Goal: Information Seeking & Learning: Learn about a topic

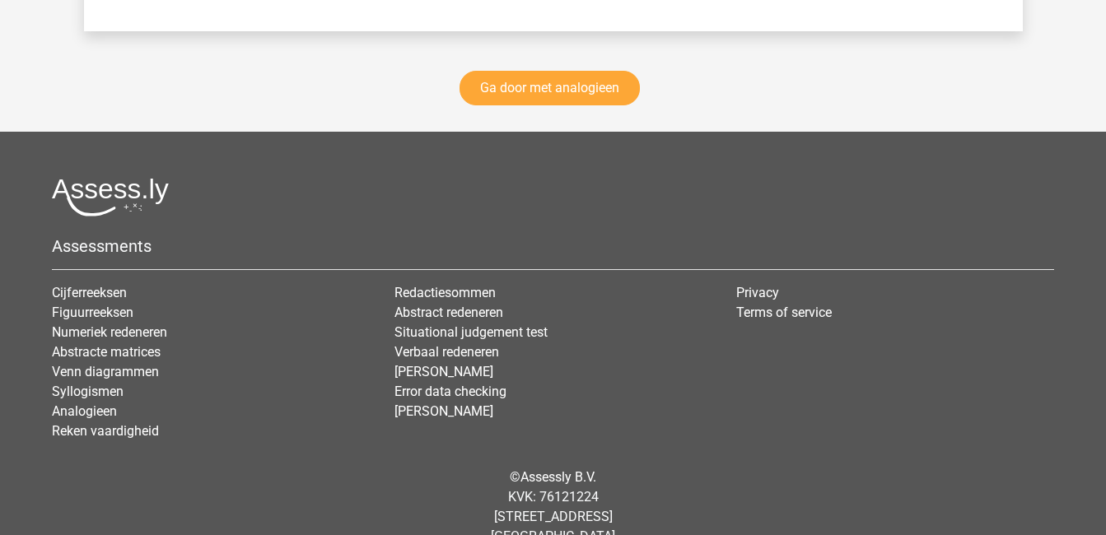
scroll to position [2874, 0]
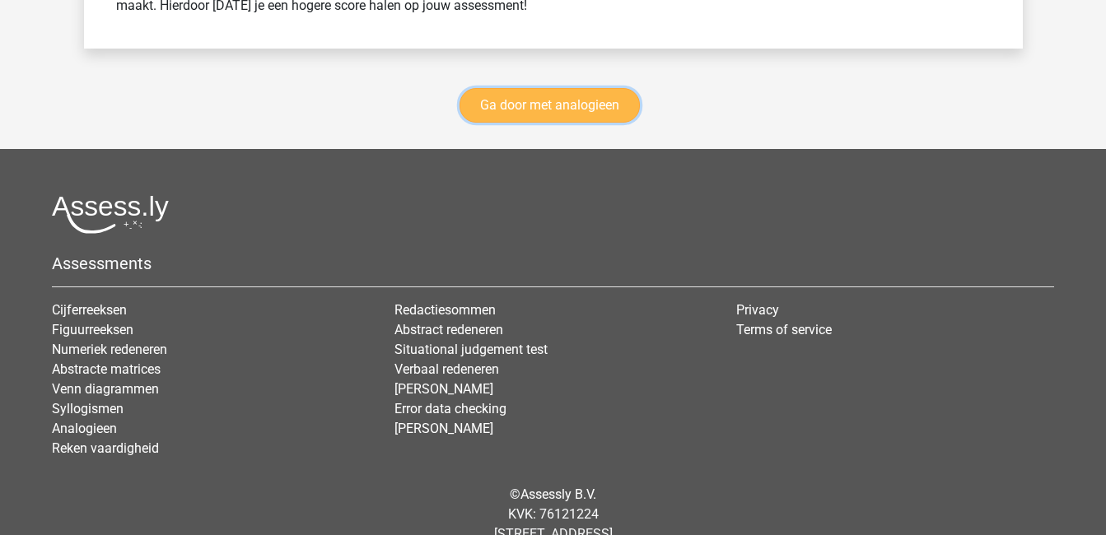
click at [529, 97] on link "Ga door met analogieen" at bounding box center [549, 105] width 180 height 35
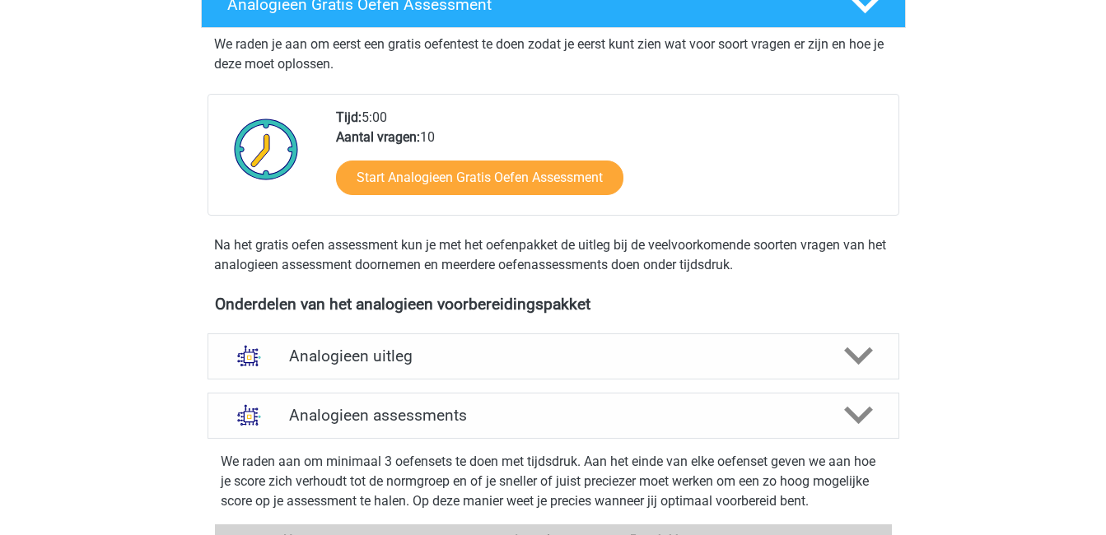
scroll to position [450, 0]
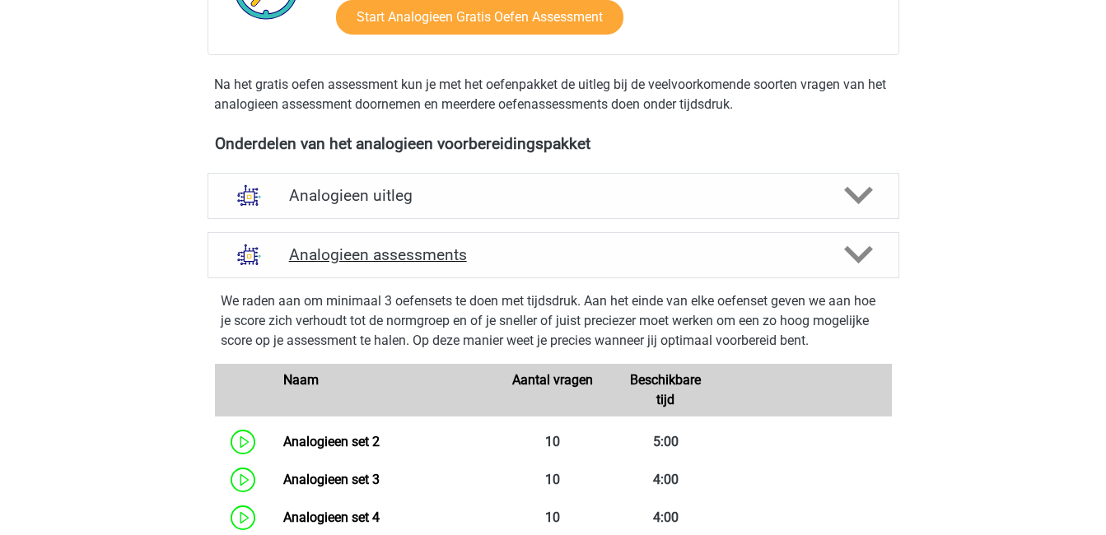
click at [857, 254] on icon at bounding box center [858, 254] width 29 height 29
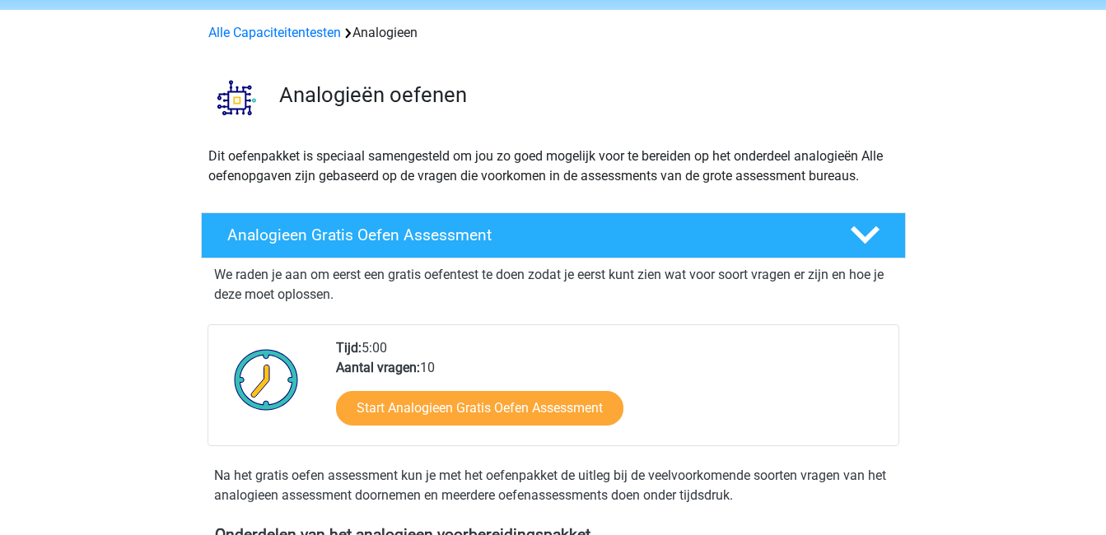
scroll to position [0, 0]
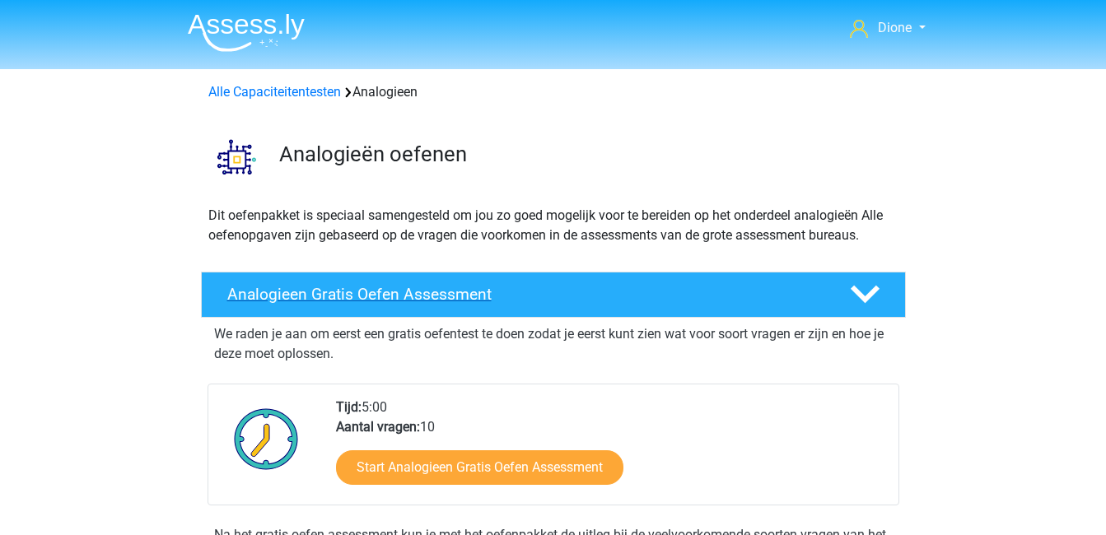
click at [865, 293] on icon at bounding box center [865, 294] width 29 height 29
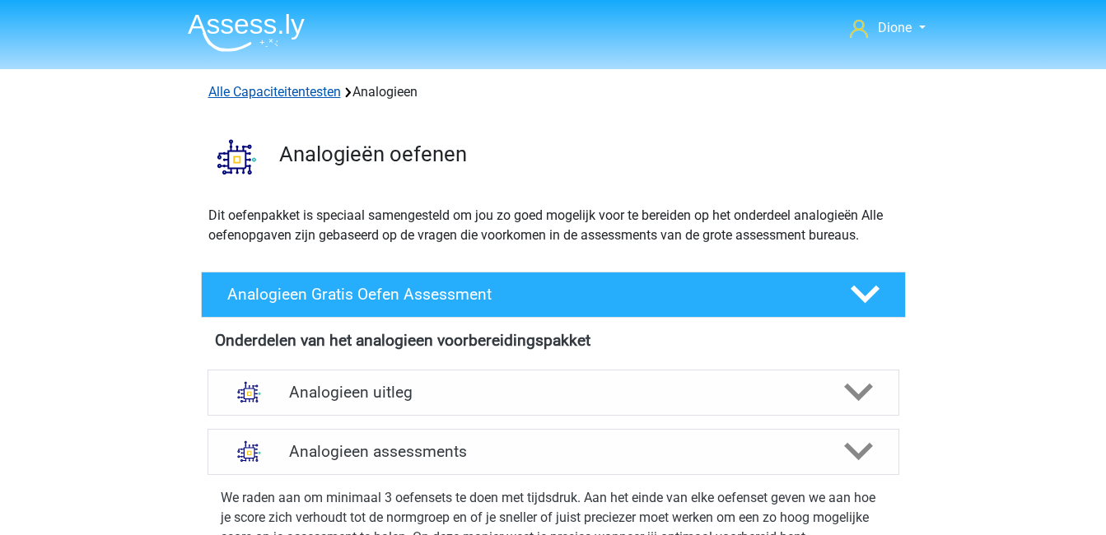
click at [295, 94] on link "Alle Capaciteitentesten" at bounding box center [274, 92] width 133 height 16
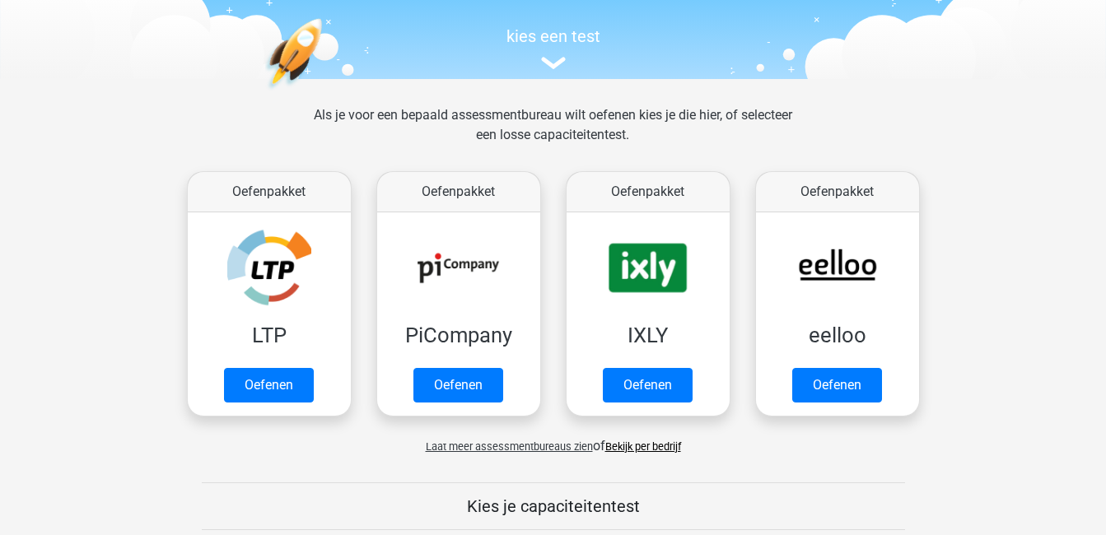
scroll to position [156, 0]
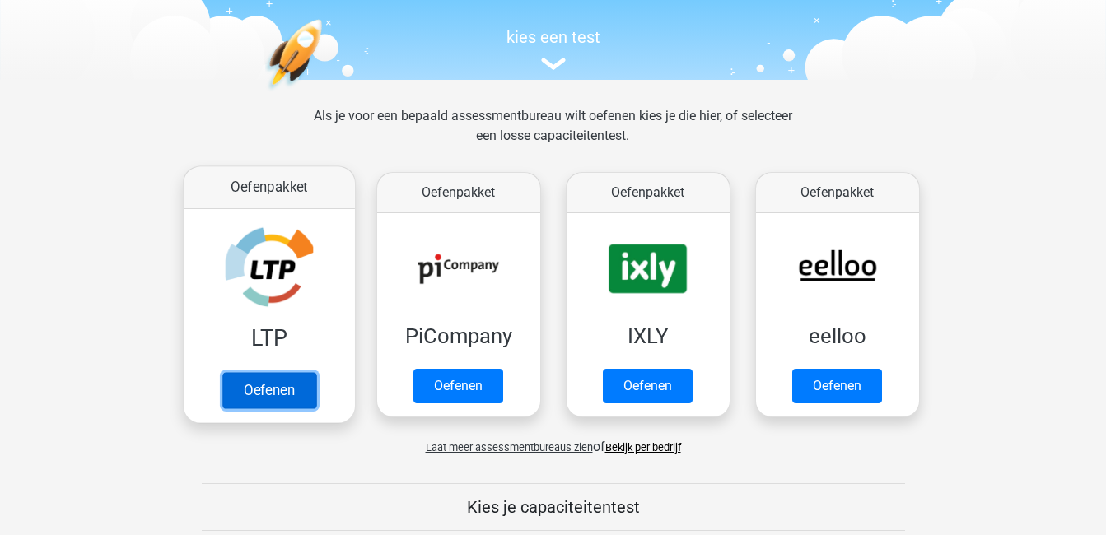
click at [312, 389] on link "Oefenen" at bounding box center [269, 390] width 94 height 36
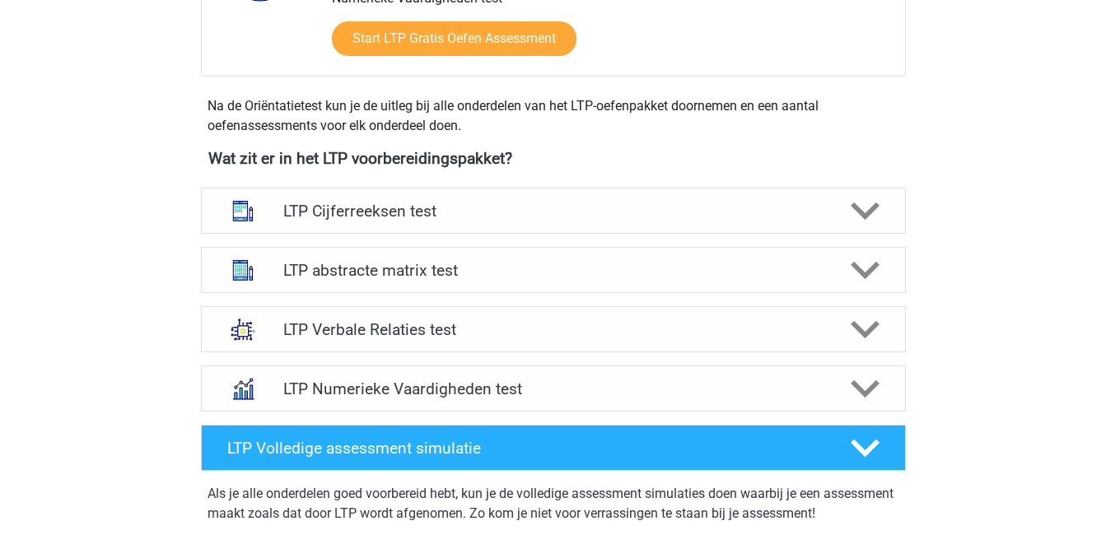
scroll to position [517, 0]
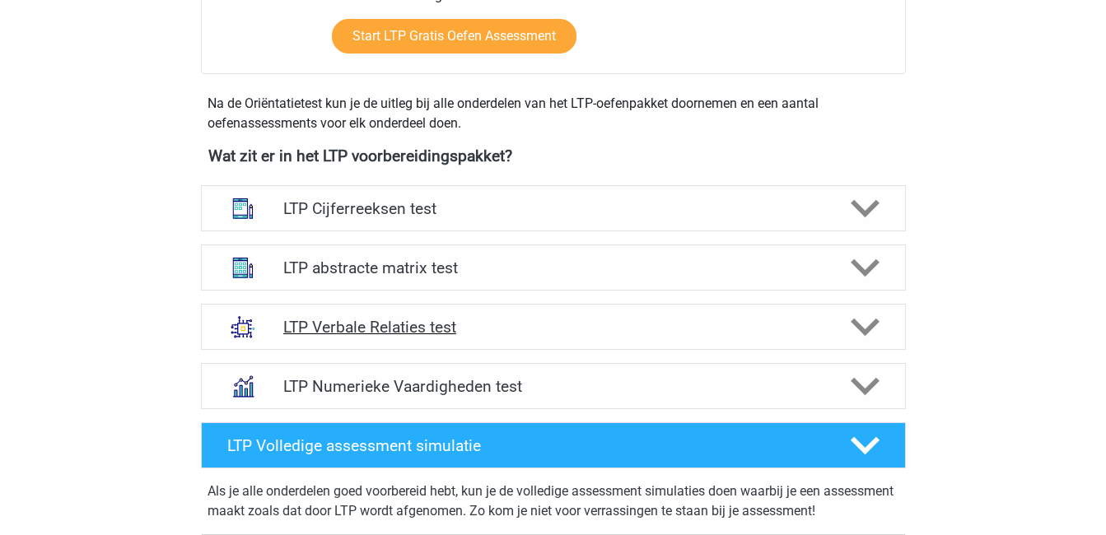
click at [862, 329] on polygon at bounding box center [865, 328] width 29 height 18
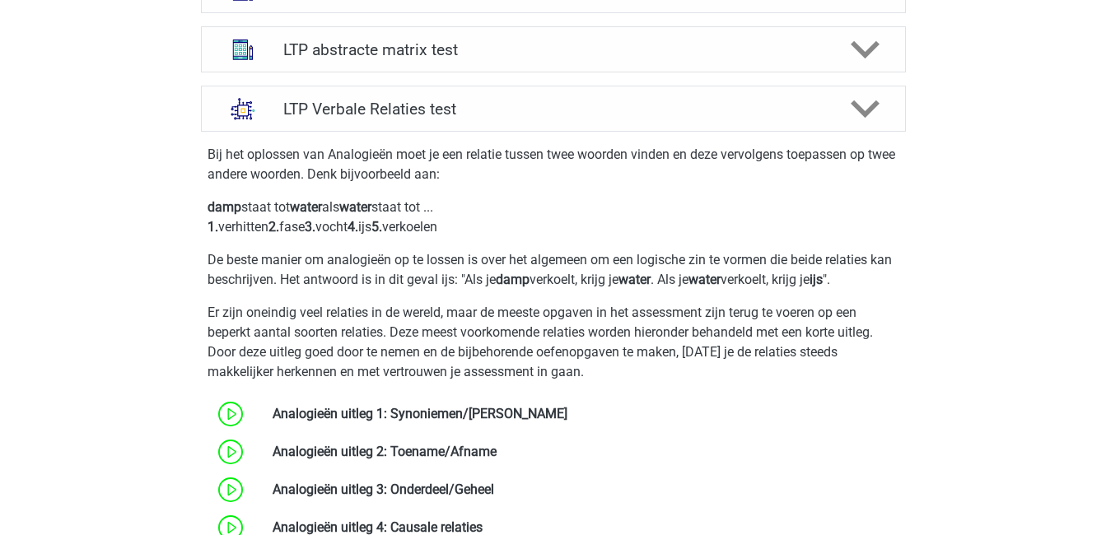
scroll to position [735, 0]
click at [859, 110] on polygon at bounding box center [865, 110] width 29 height 18
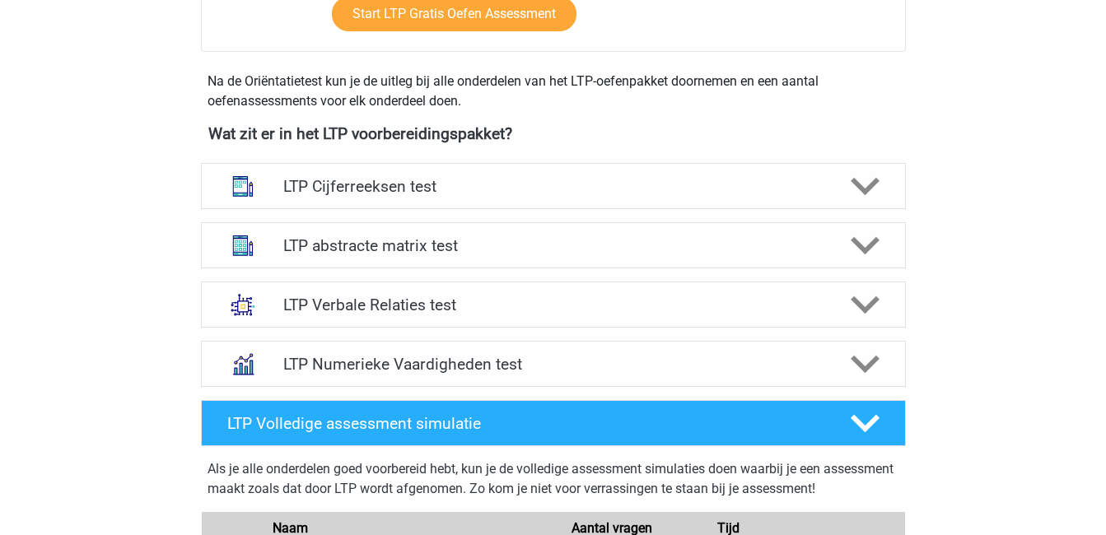
scroll to position [539, 0]
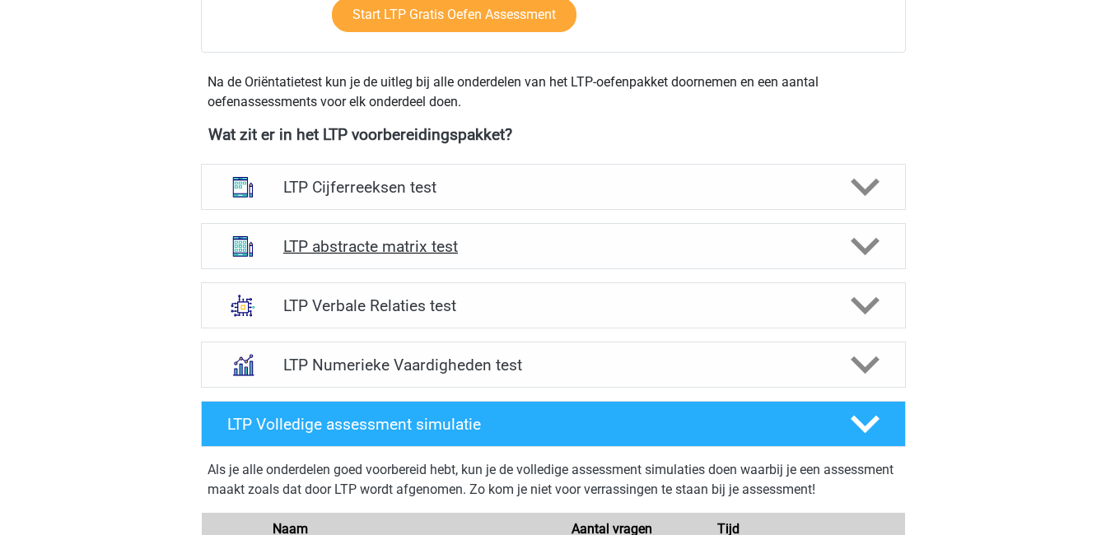
click at [865, 248] on icon at bounding box center [865, 246] width 29 height 29
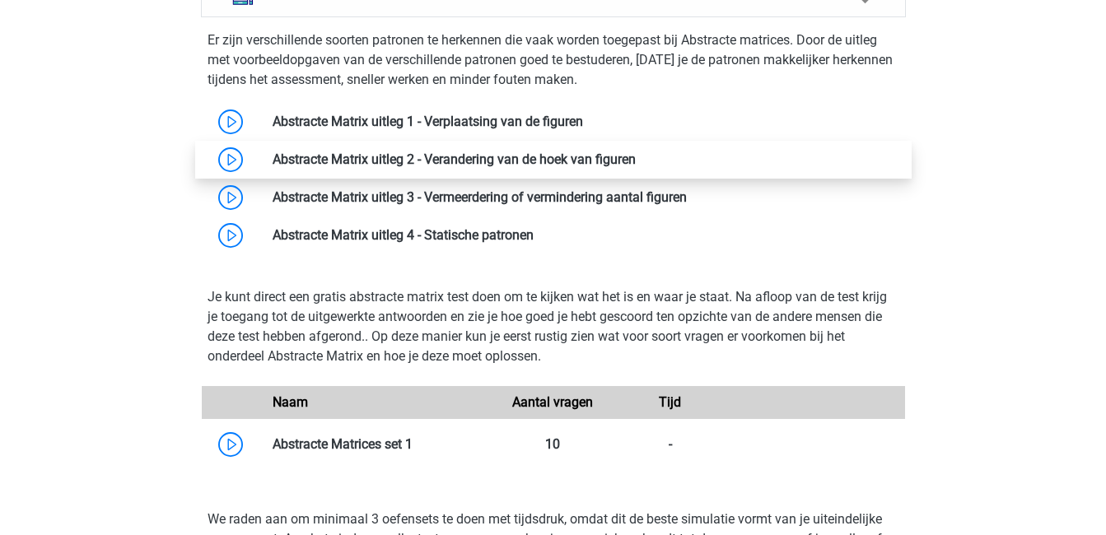
scroll to position [790, 0]
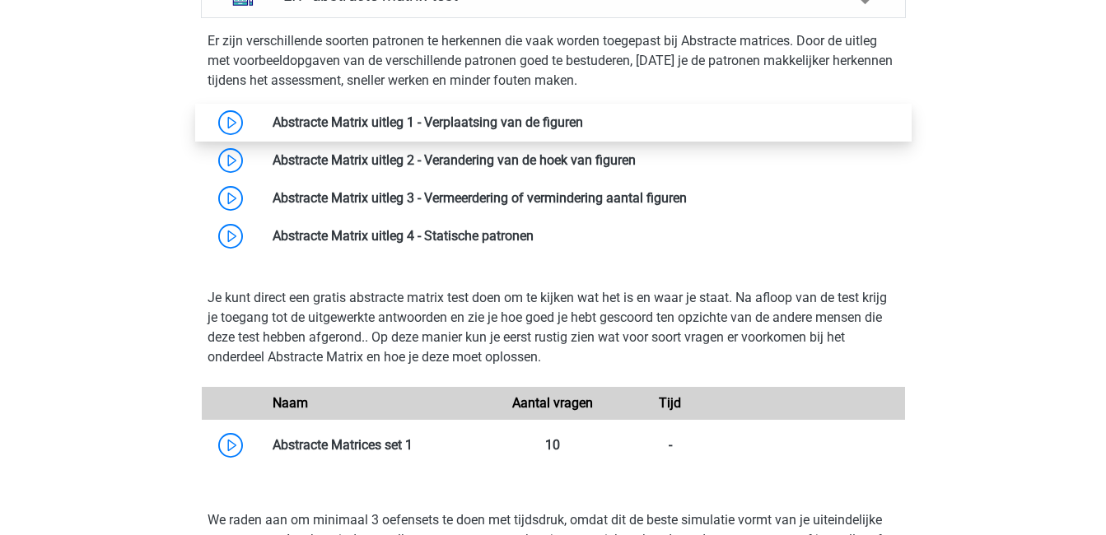
click at [583, 126] on link at bounding box center [583, 122] width 0 height 16
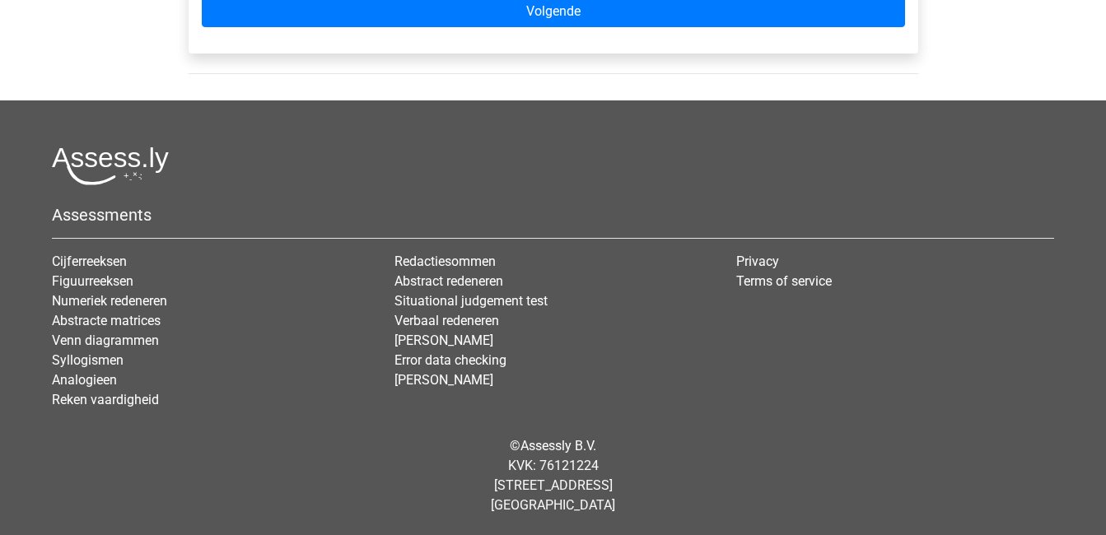
scroll to position [1258, 0]
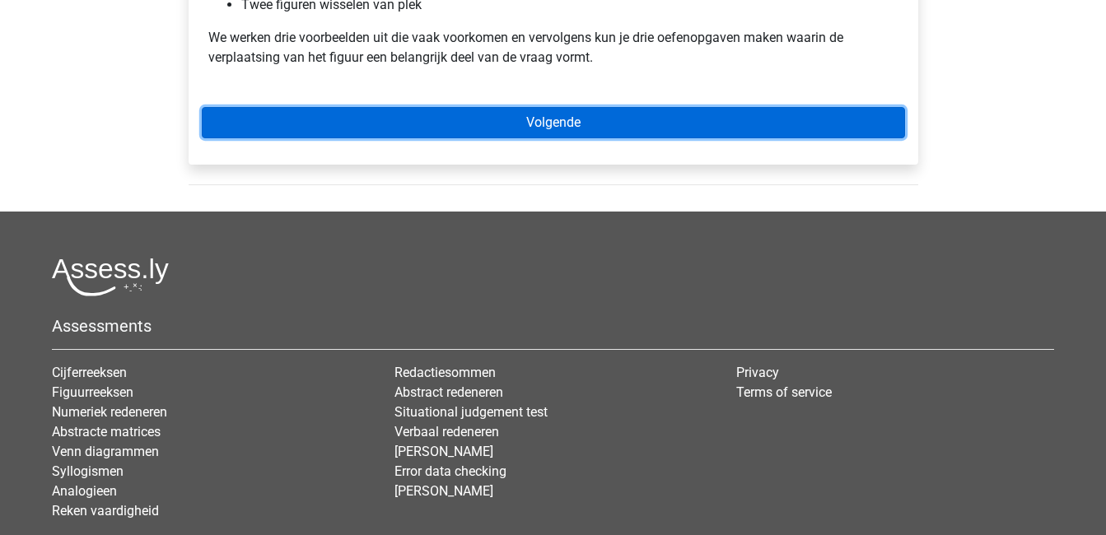
click at [620, 118] on link "Volgende" at bounding box center [553, 122] width 703 height 31
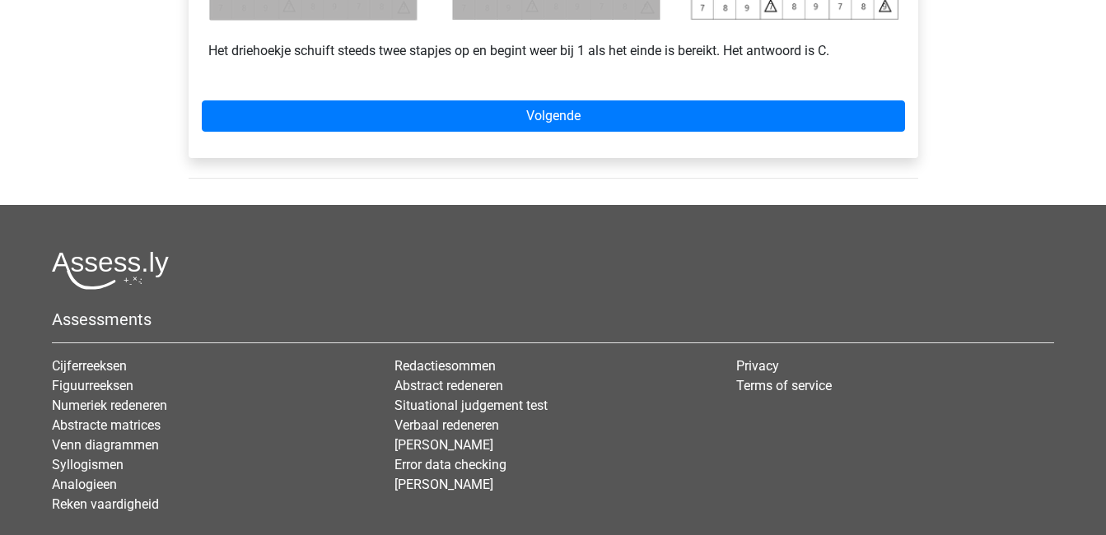
scroll to position [990, 0]
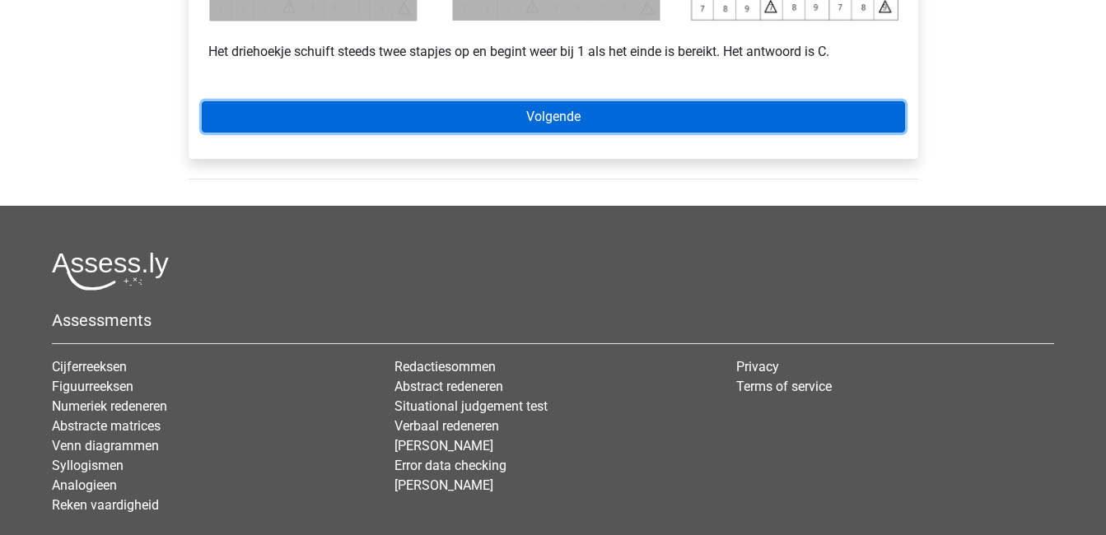
drag, startPoint x: 0, startPoint y: 0, endPoint x: 620, endPoint y: 118, distance: 631.1
click at [620, 118] on link "Volgende" at bounding box center [553, 116] width 703 height 31
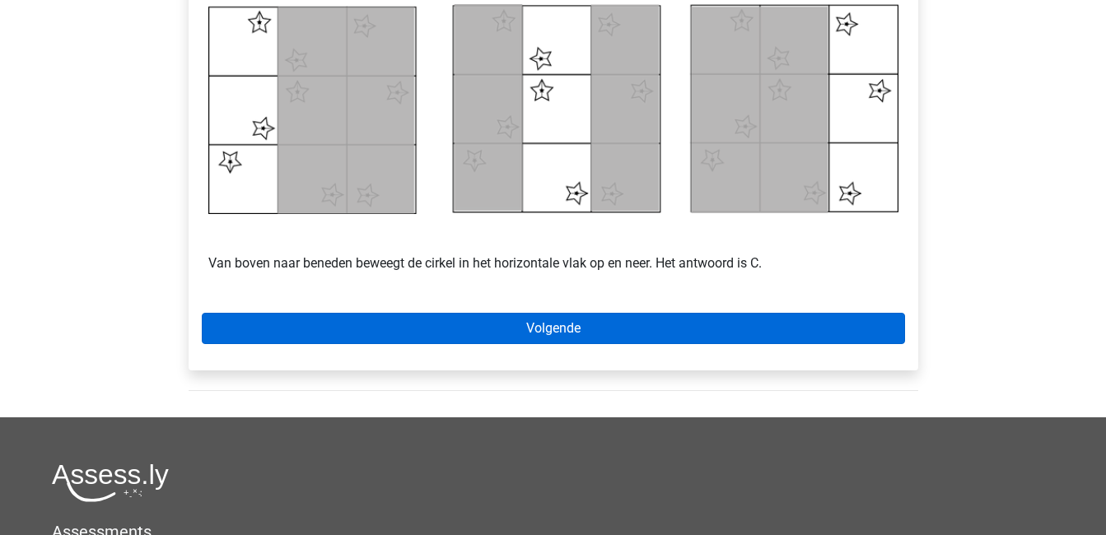
scroll to position [809, 0]
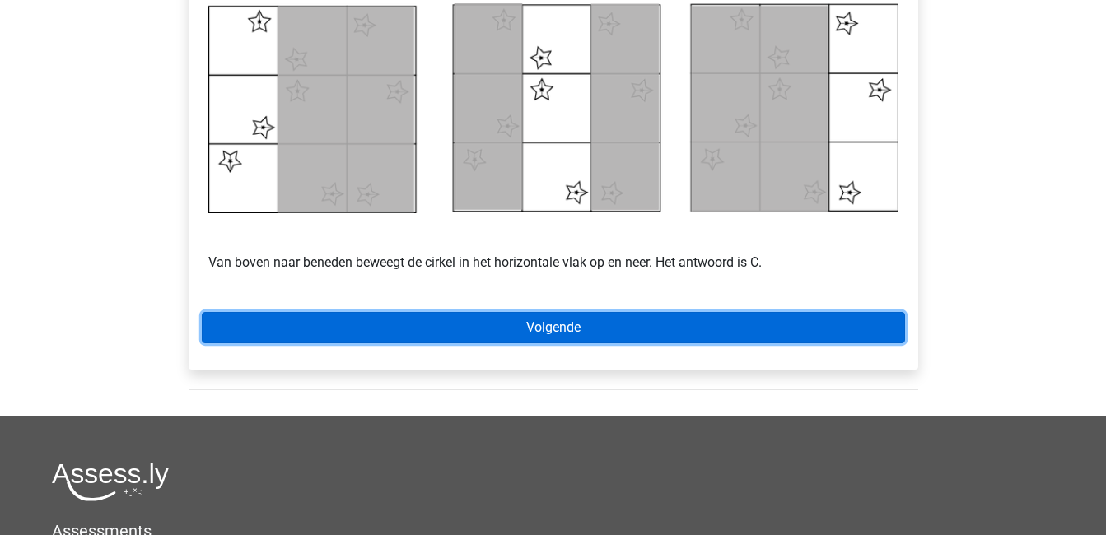
click at [634, 325] on link "Volgende" at bounding box center [553, 327] width 703 height 31
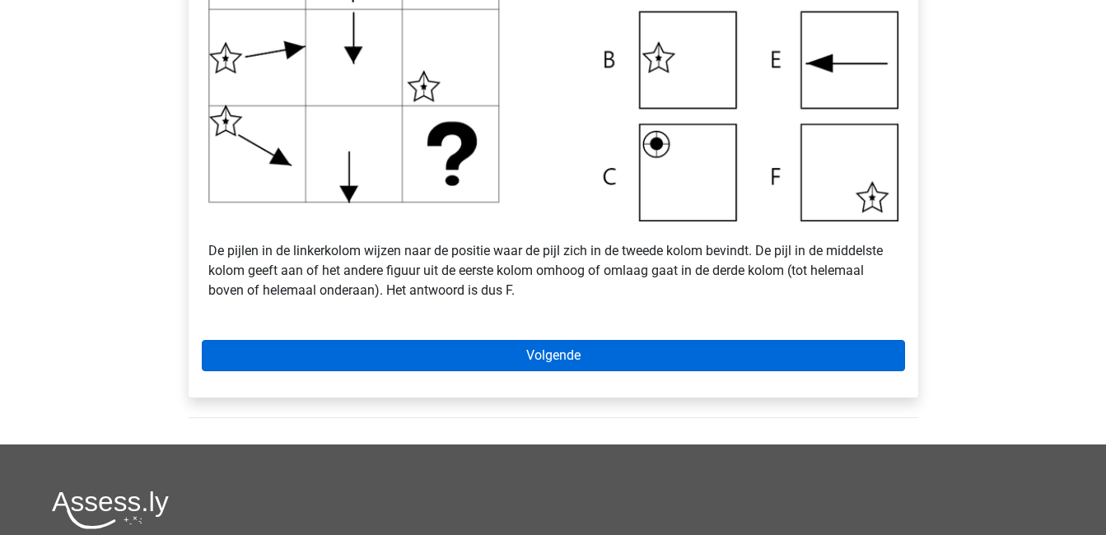
scroll to position [692, 0]
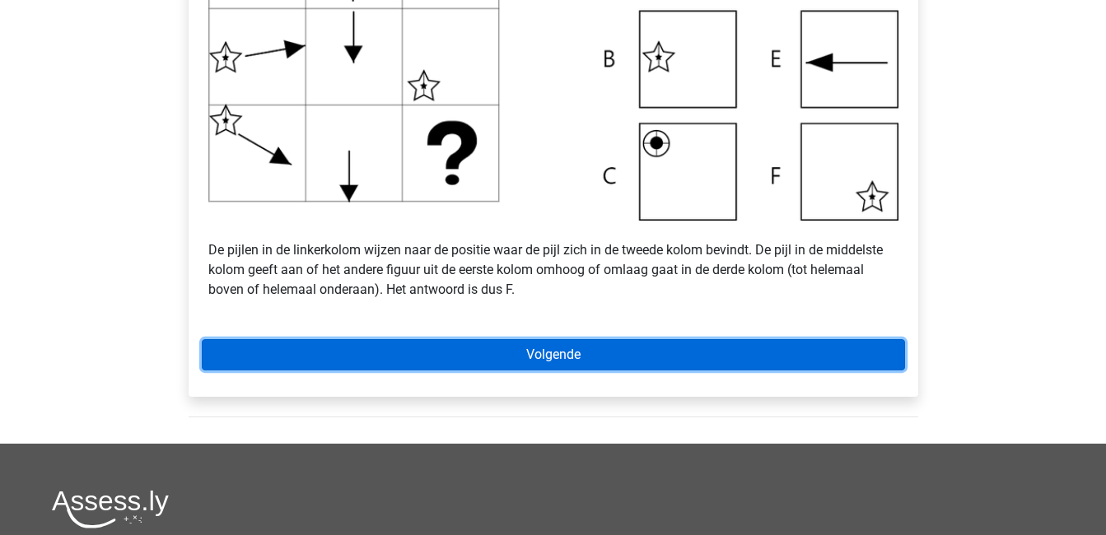
click at [645, 360] on link "Volgende" at bounding box center [553, 354] width 703 height 31
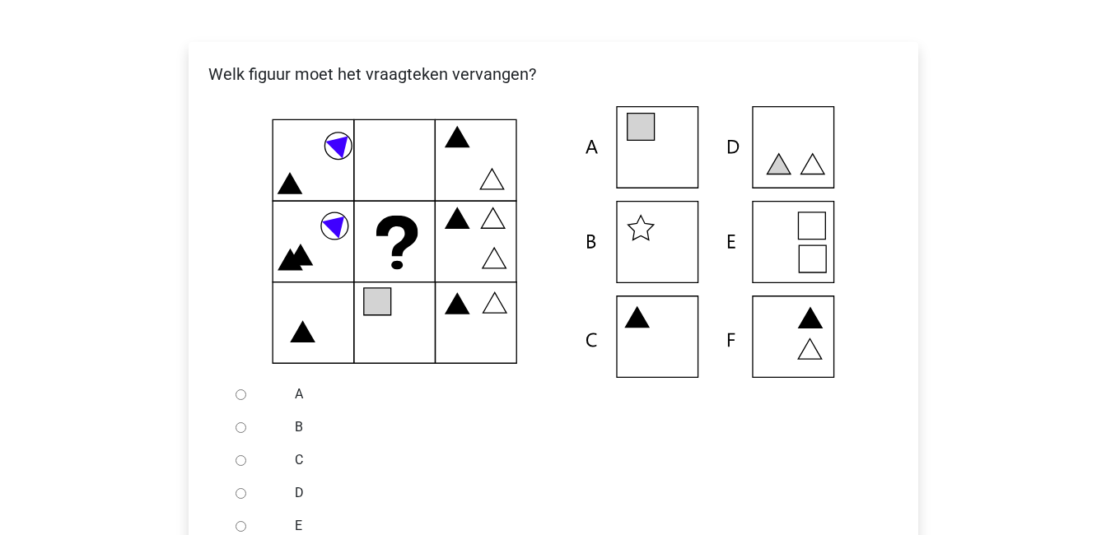
scroll to position [287, 0]
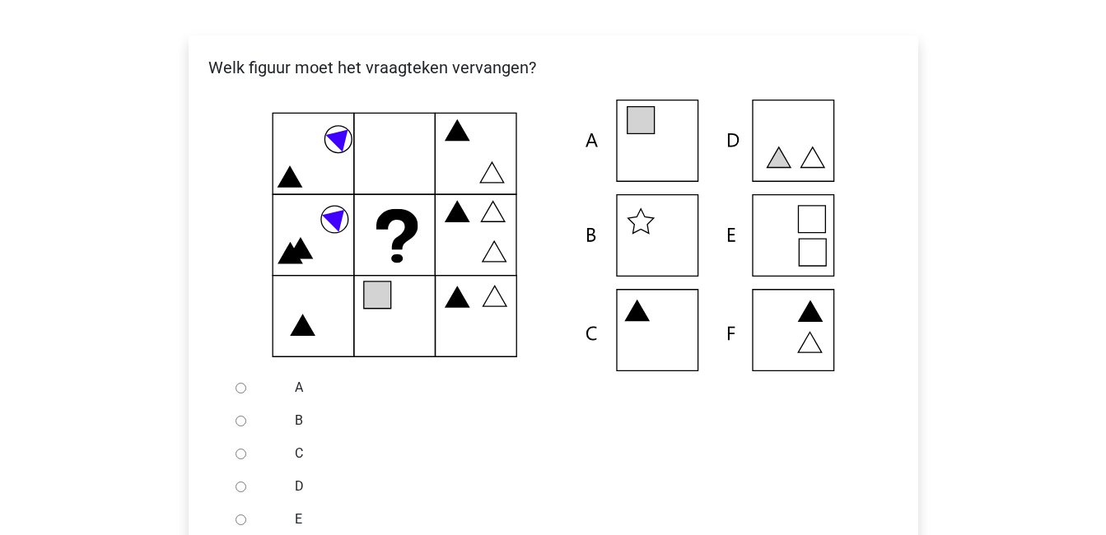
click at [245, 389] on input "A" at bounding box center [241, 388] width 11 height 11
radio input "true"
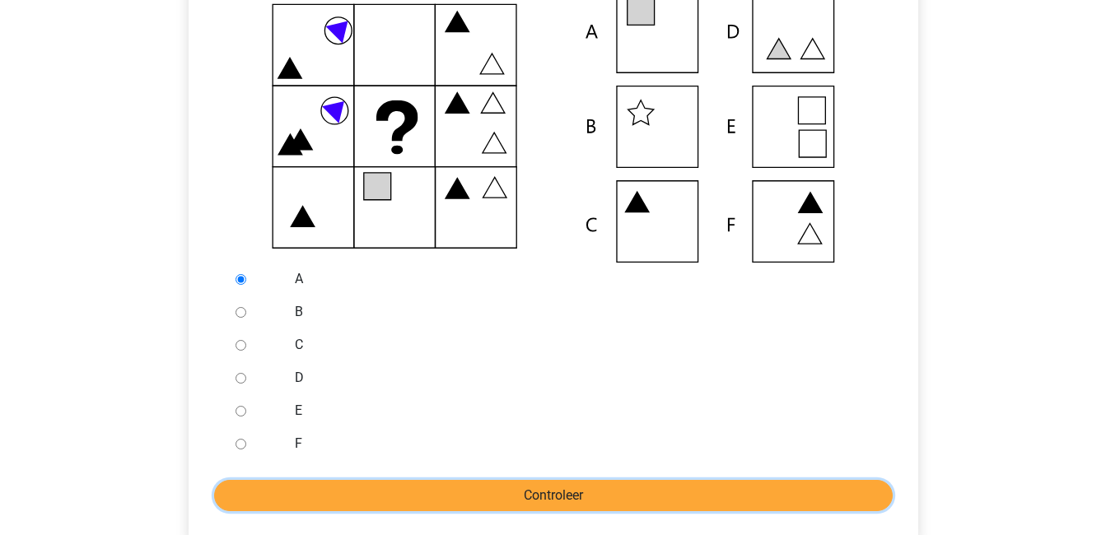
click at [469, 493] on input "Controleer" at bounding box center [553, 495] width 679 height 31
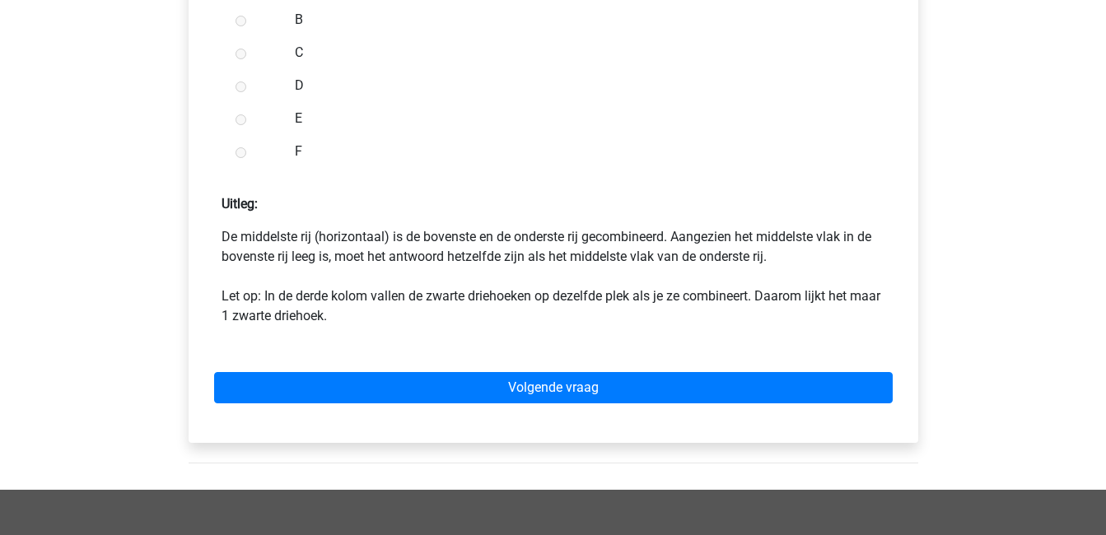
scroll to position [714, 0]
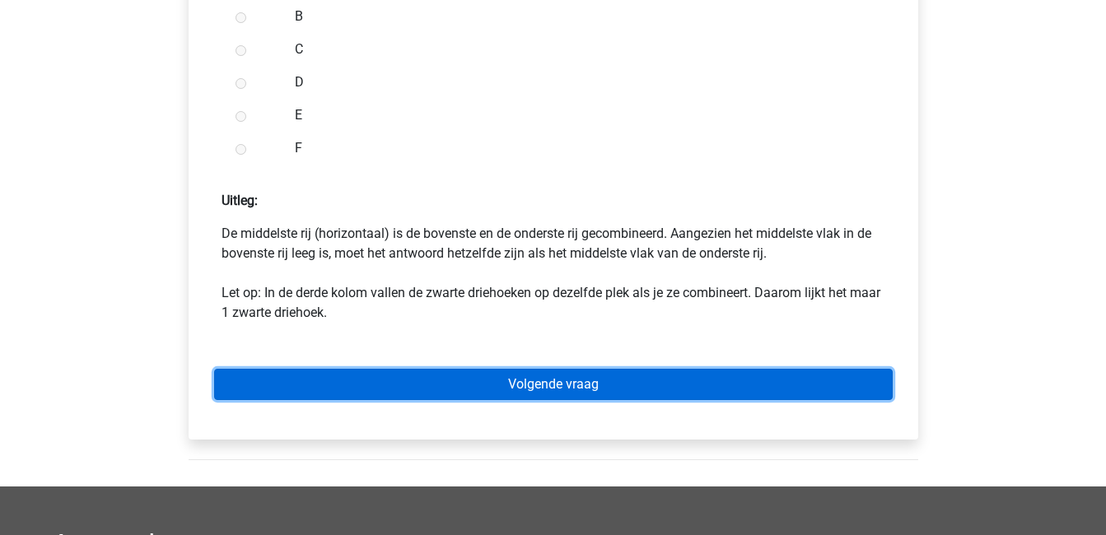
click at [484, 393] on link "Volgende vraag" at bounding box center [553, 384] width 679 height 31
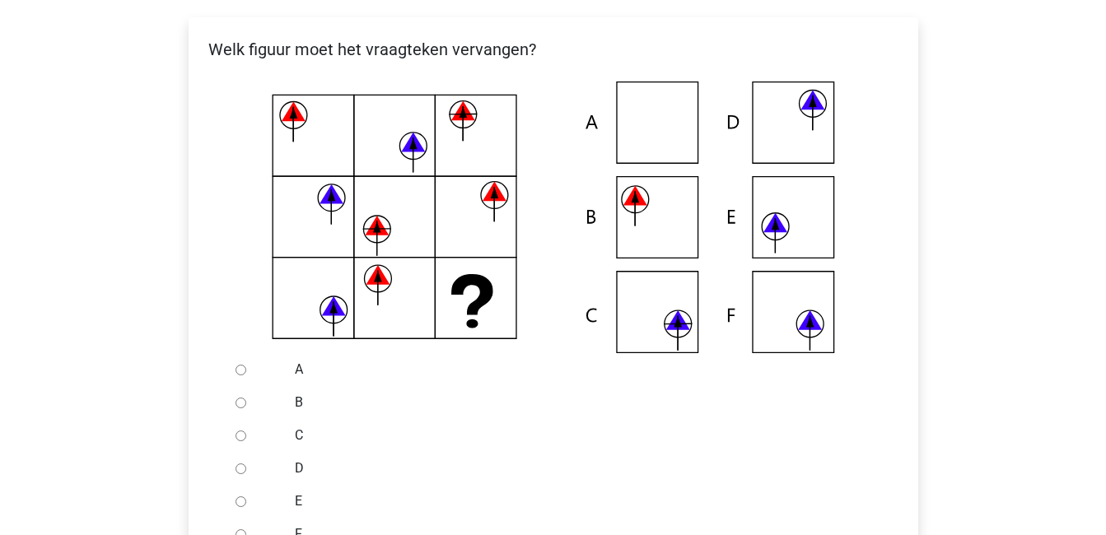
scroll to position [307, 0]
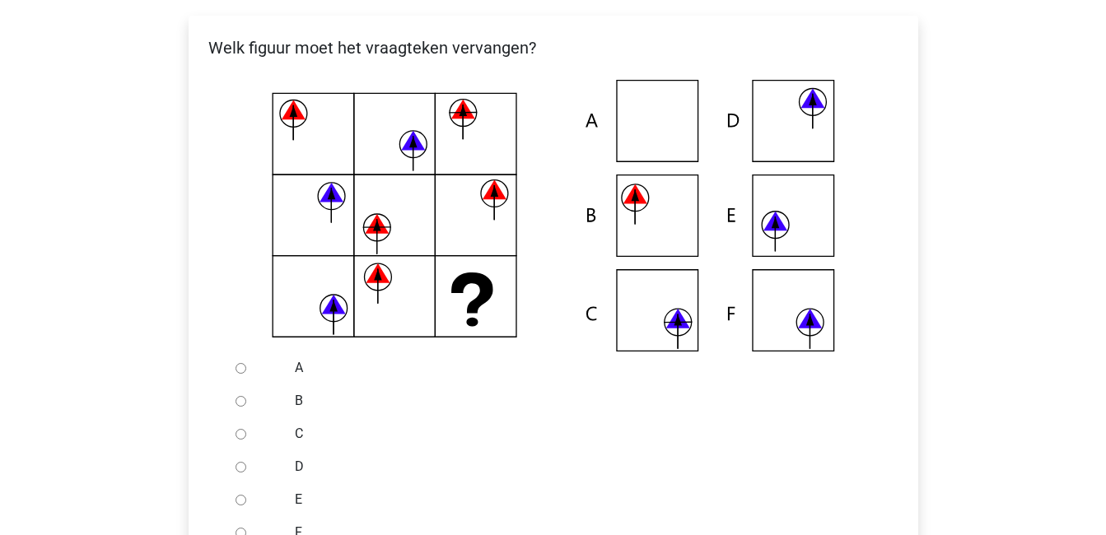
click at [243, 436] on input "C" at bounding box center [241, 434] width 11 height 11
radio input "true"
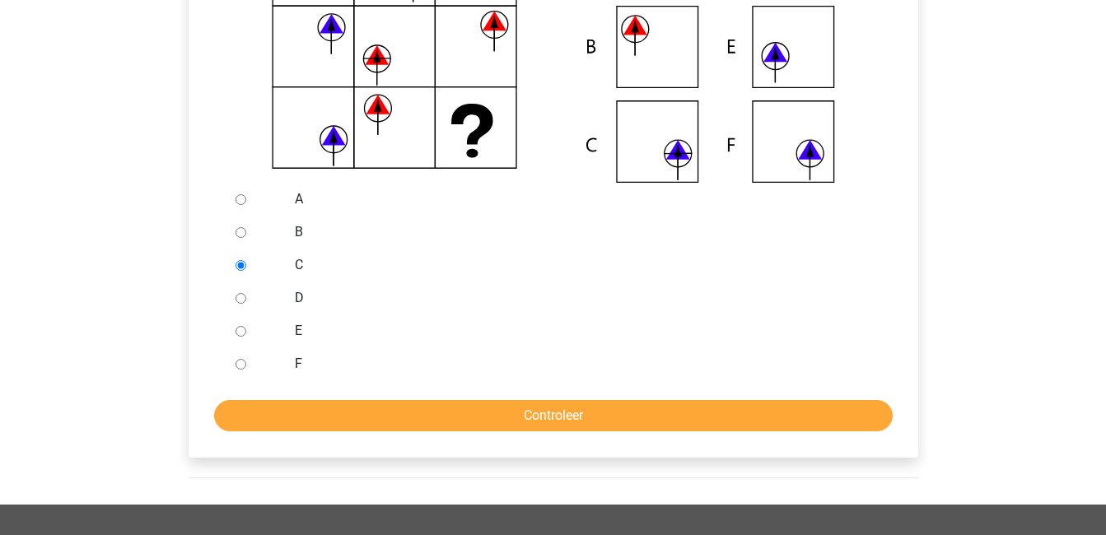
scroll to position [478, 0]
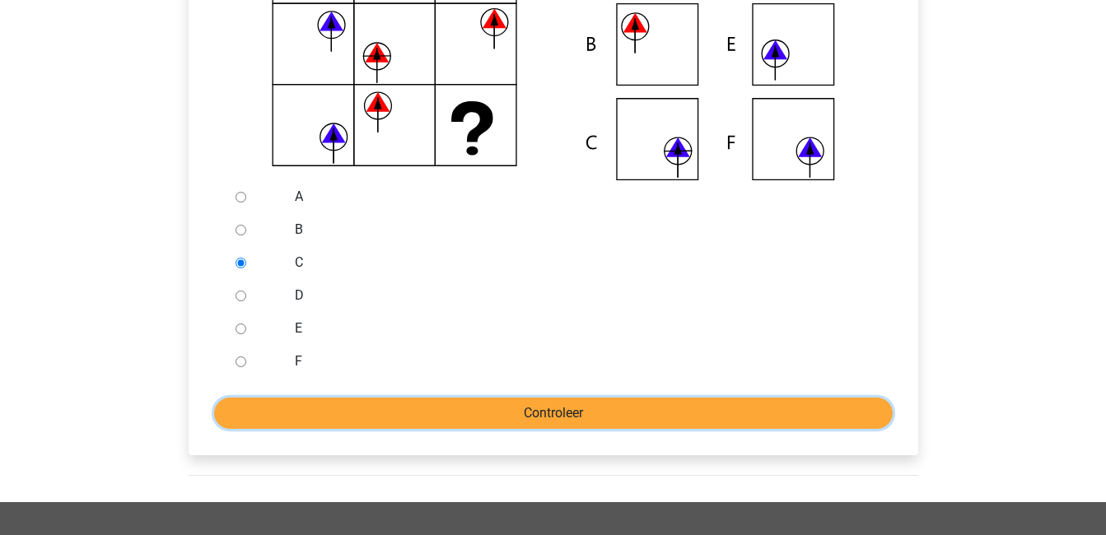
click at [492, 423] on input "Controleer" at bounding box center [553, 413] width 679 height 31
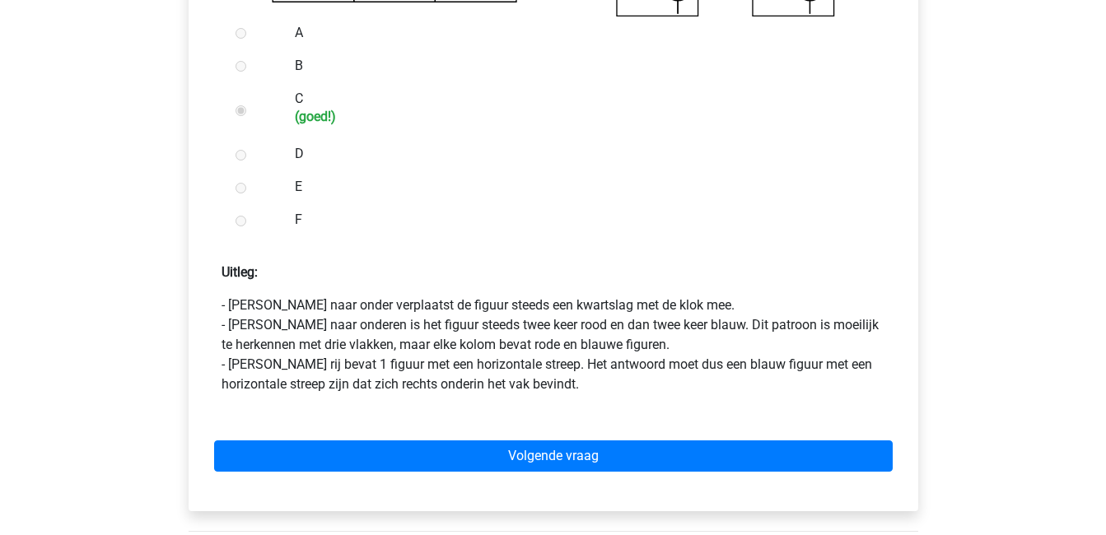
scroll to position [643, 0]
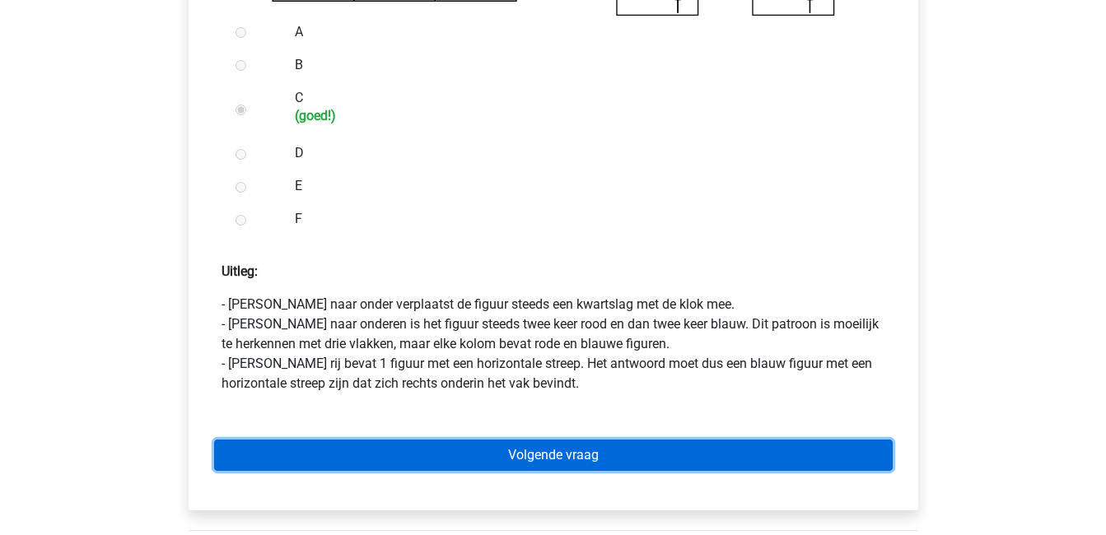
click at [447, 444] on link "Volgende vraag" at bounding box center [553, 455] width 679 height 31
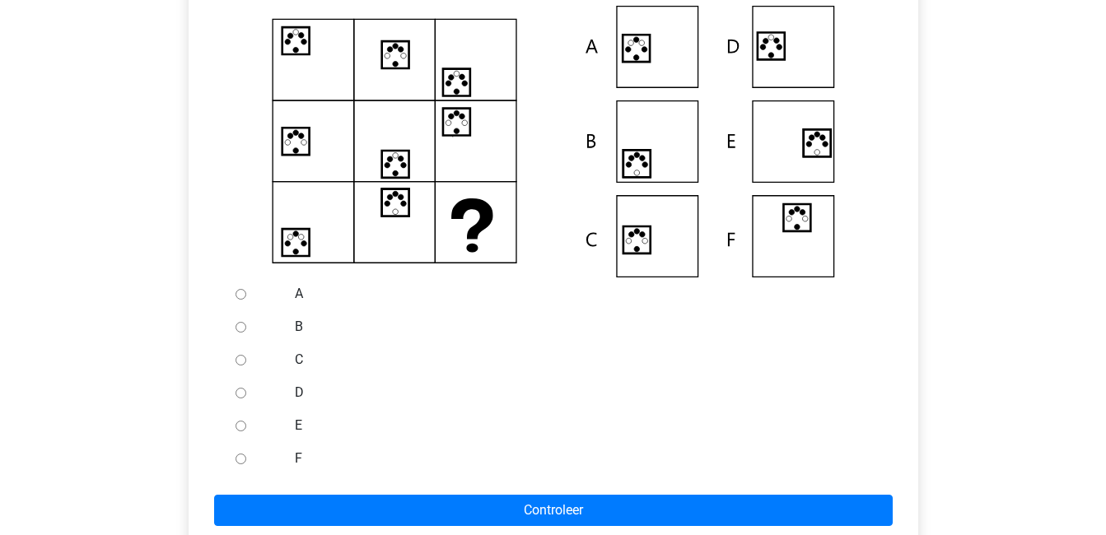
scroll to position [388, 0]
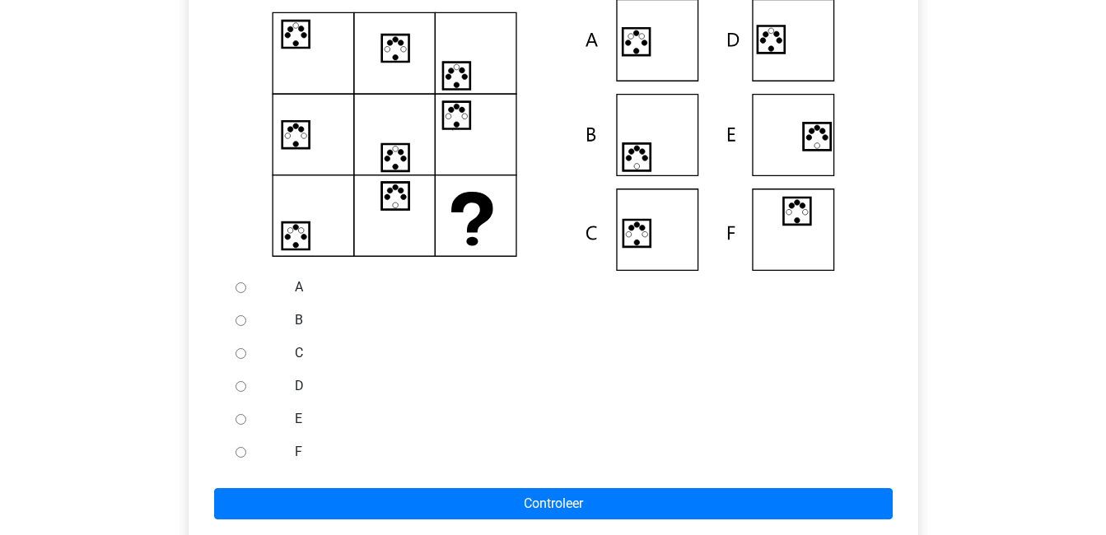
click at [240, 287] on input "A" at bounding box center [241, 287] width 11 height 11
radio input "true"
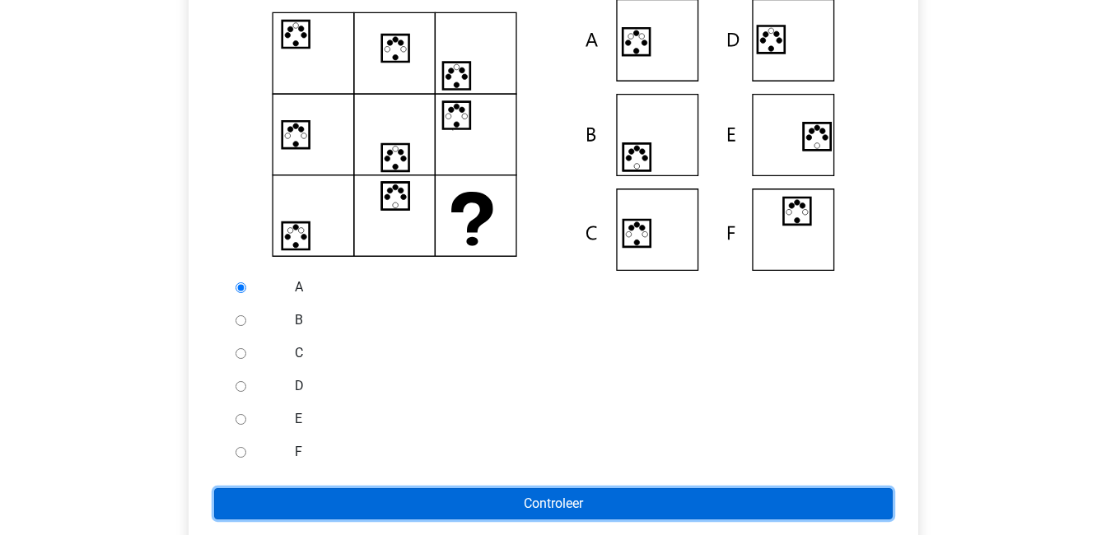
click at [606, 506] on input "Controleer" at bounding box center [553, 503] width 679 height 31
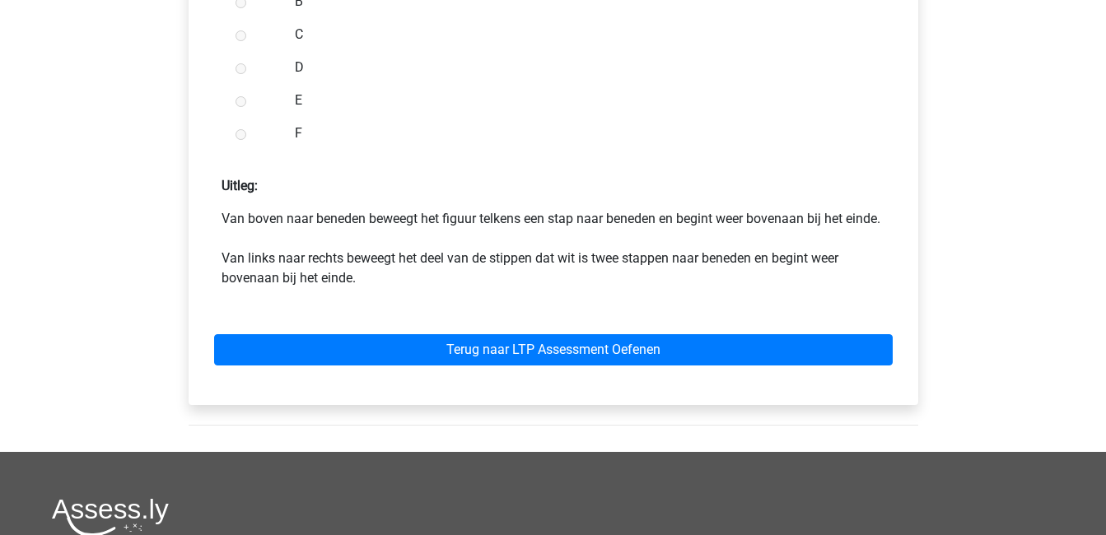
scroll to position [730, 0]
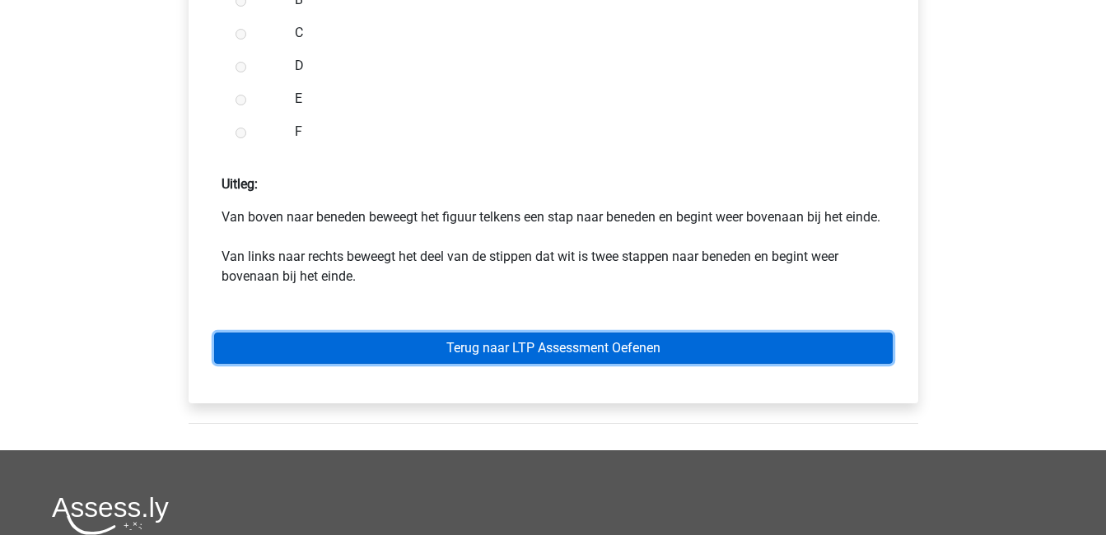
click at [675, 364] on link "Terug naar LTP Assessment Oefenen" at bounding box center [553, 348] width 679 height 31
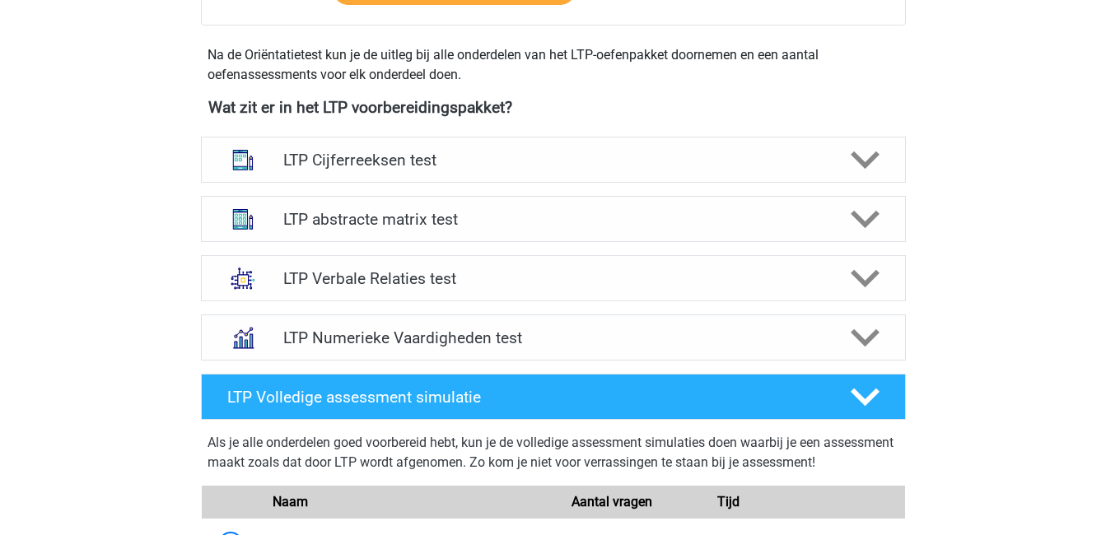
scroll to position [567, 0]
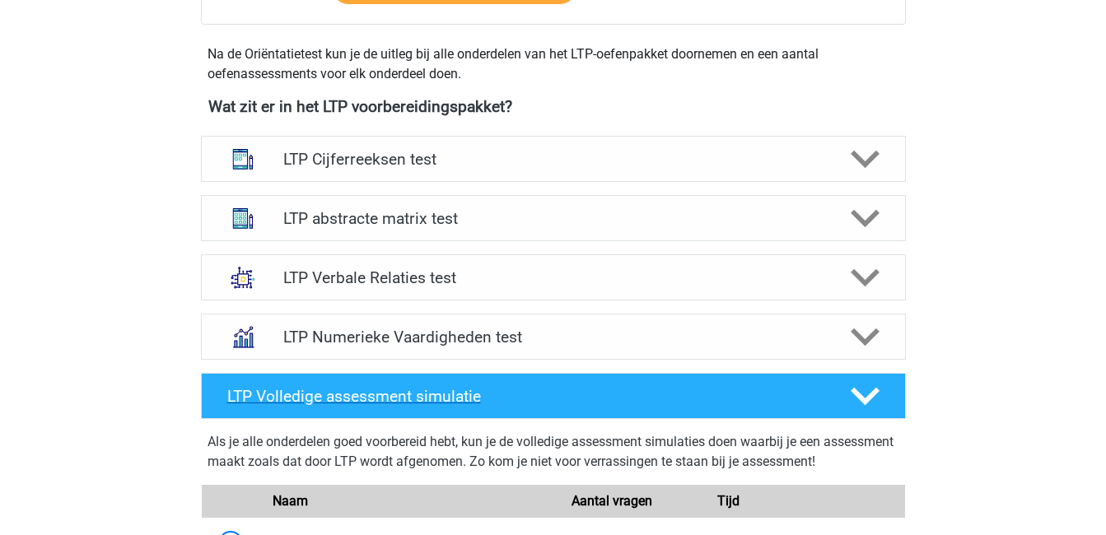
click at [863, 389] on icon at bounding box center [865, 396] width 29 height 29
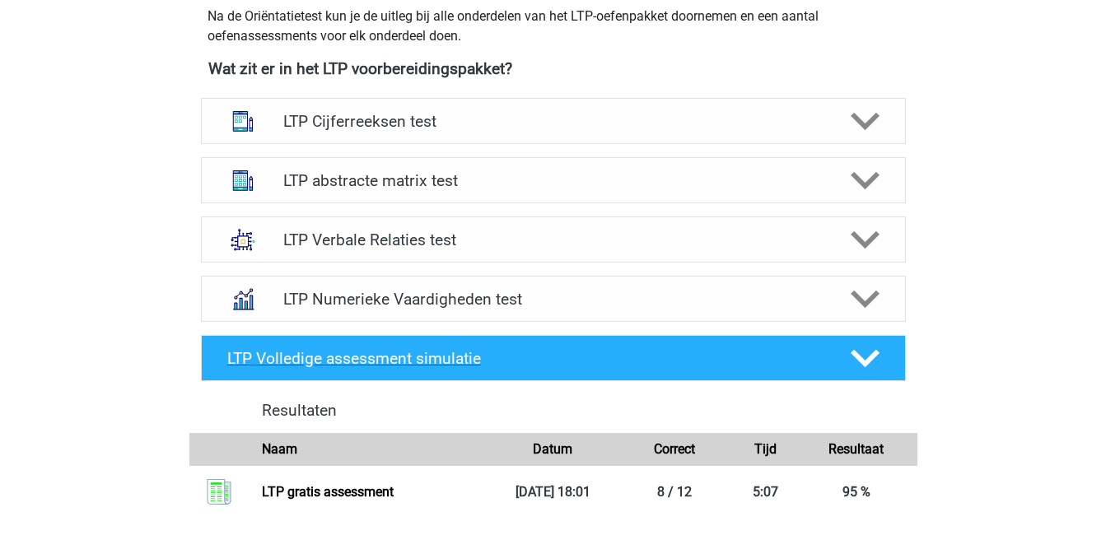
scroll to position [599, 0]
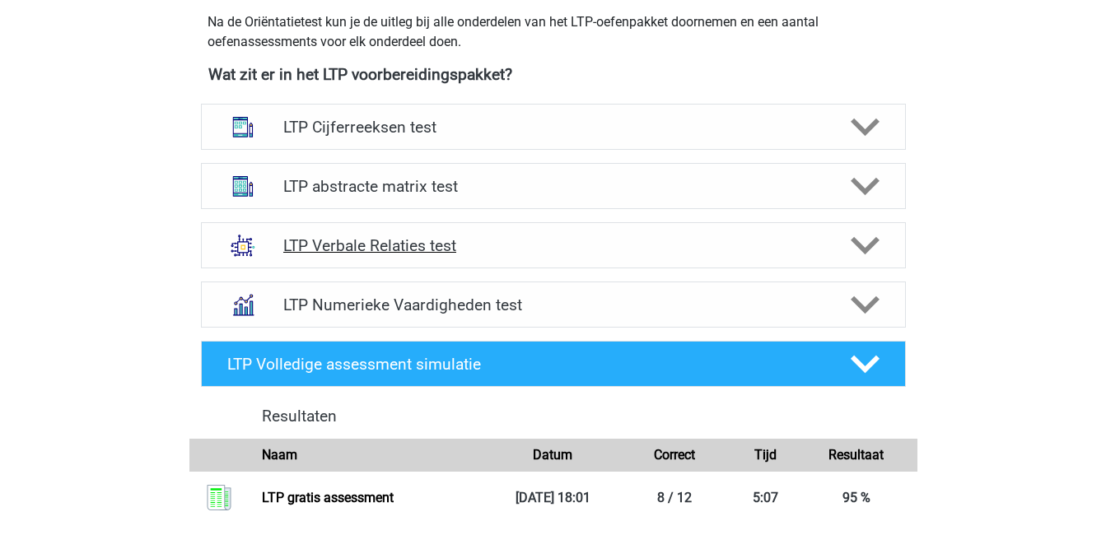
click at [868, 254] on icon at bounding box center [865, 245] width 29 height 29
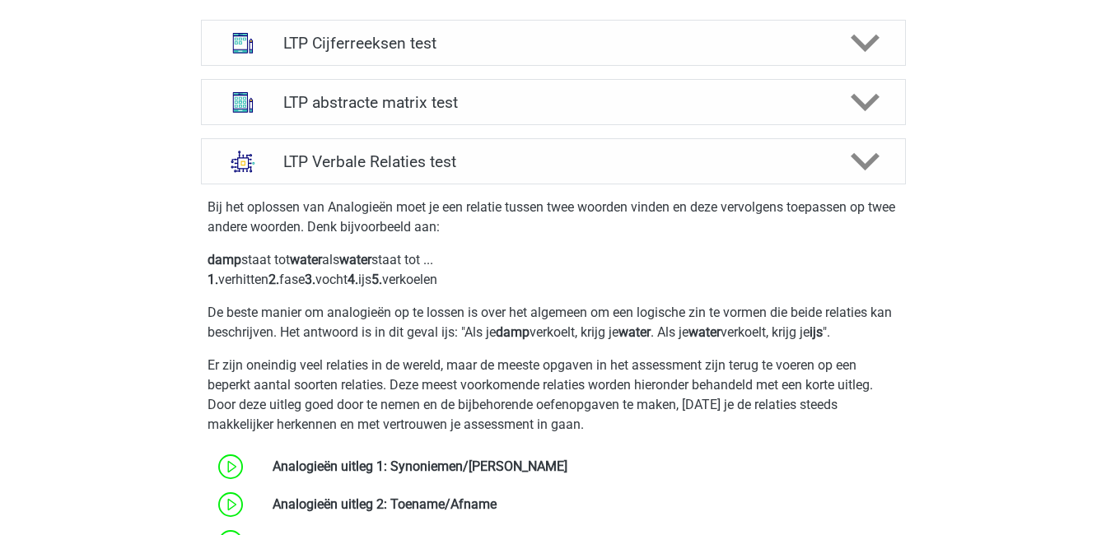
scroll to position [679, 0]
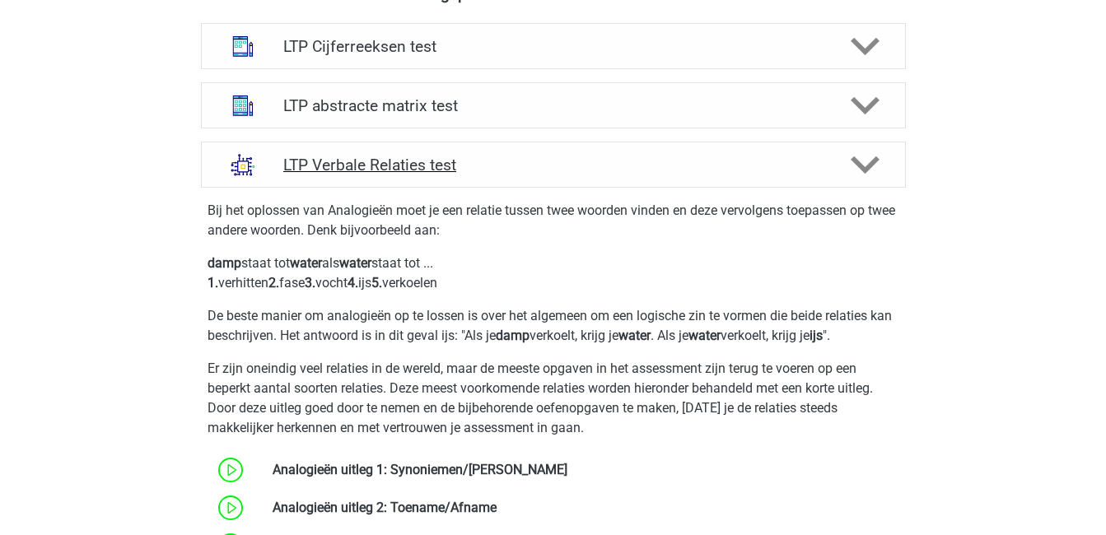
click at [862, 161] on icon at bounding box center [865, 165] width 29 height 29
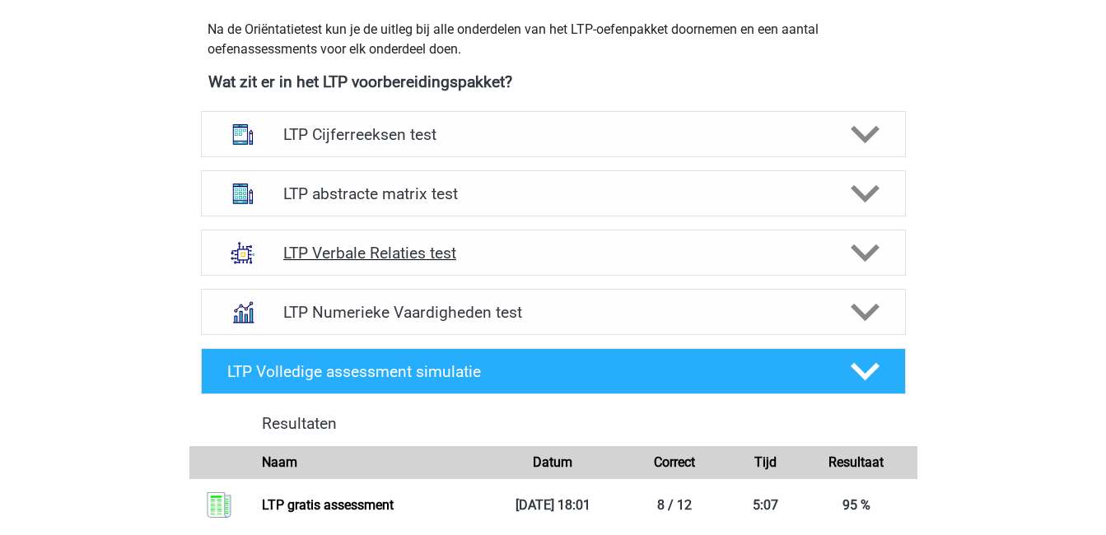
scroll to position [589, 0]
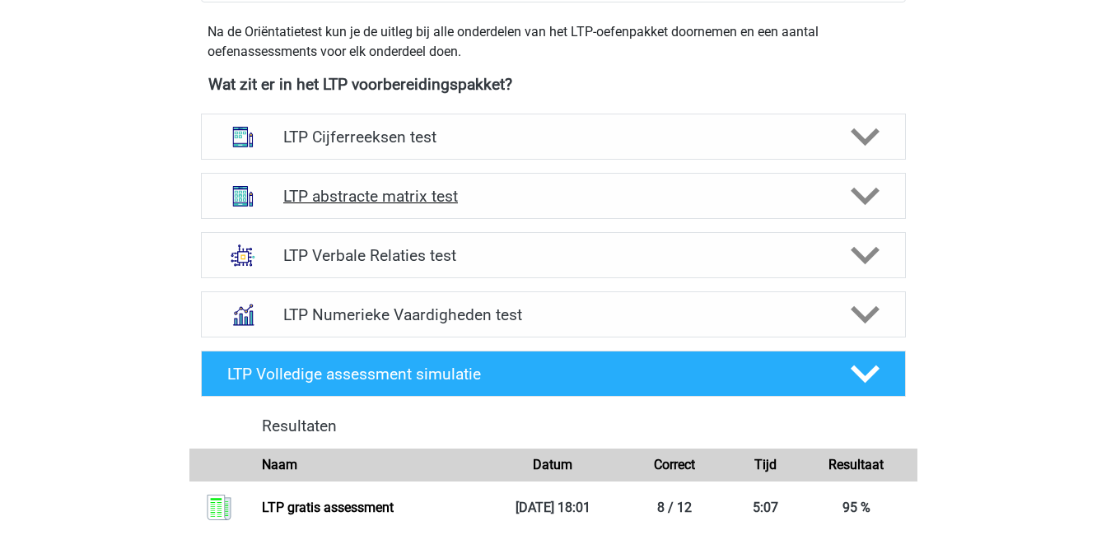
click at [868, 193] on icon at bounding box center [865, 196] width 29 height 29
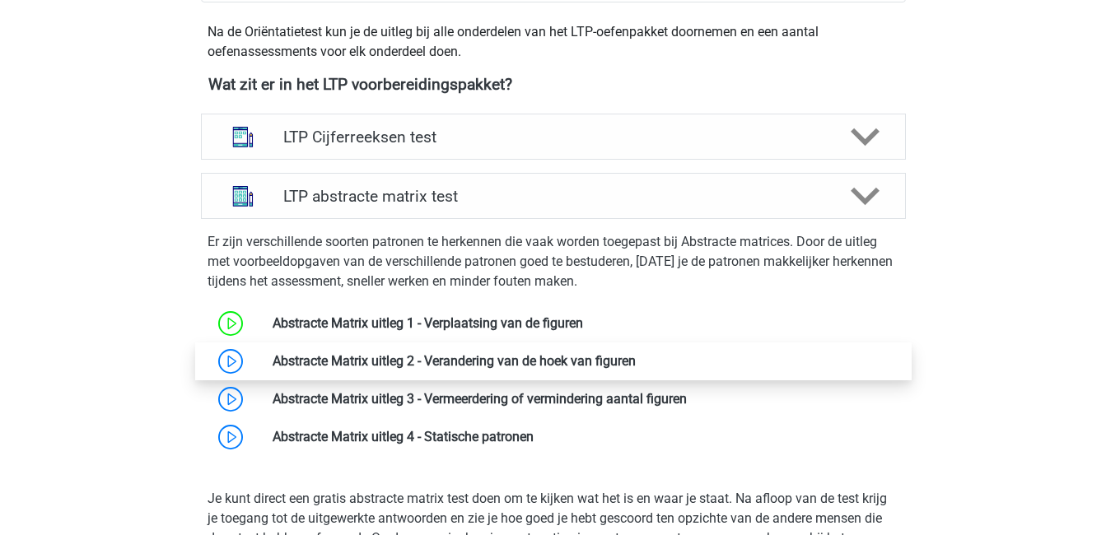
click at [636, 366] on link at bounding box center [636, 361] width 0 height 16
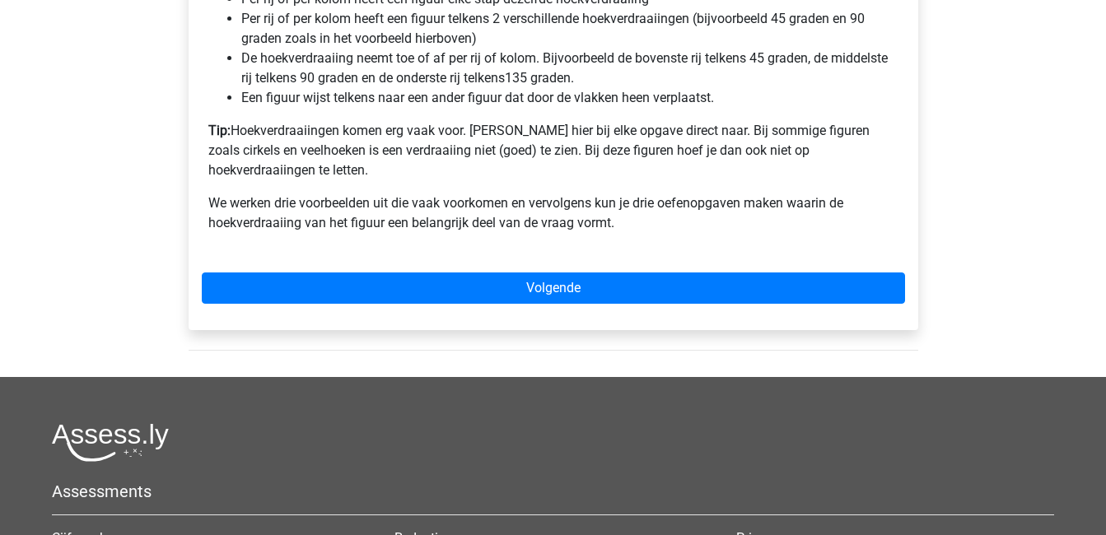
scroll to position [1245, 0]
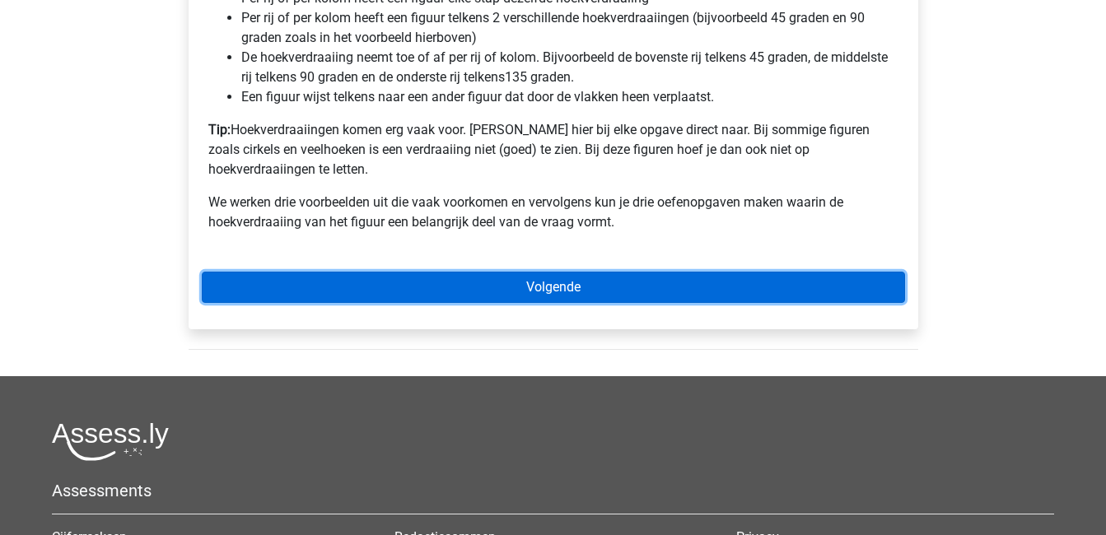
click at [413, 272] on link "Volgende" at bounding box center [553, 287] width 703 height 31
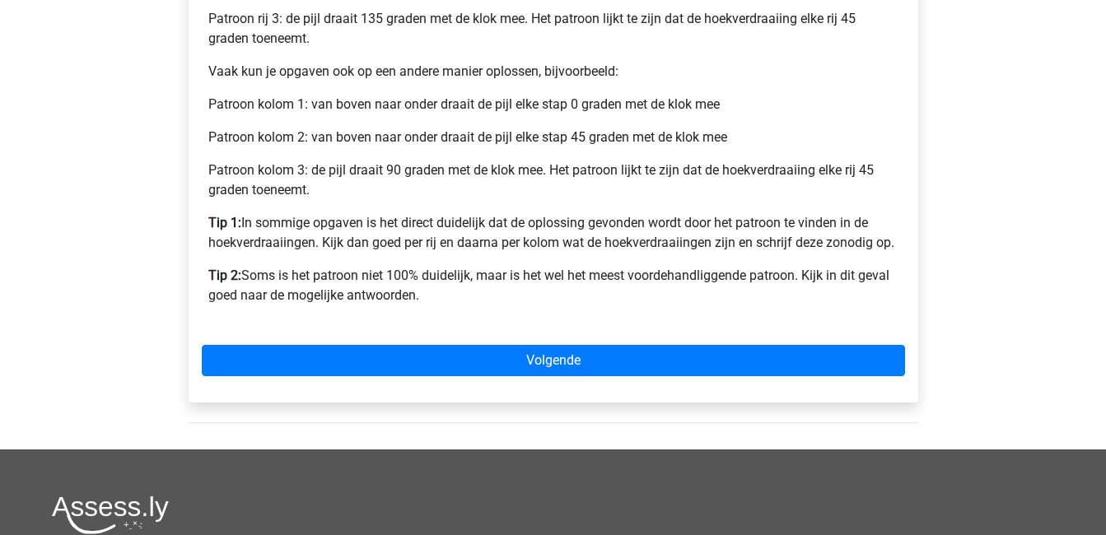
scroll to position [807, 0]
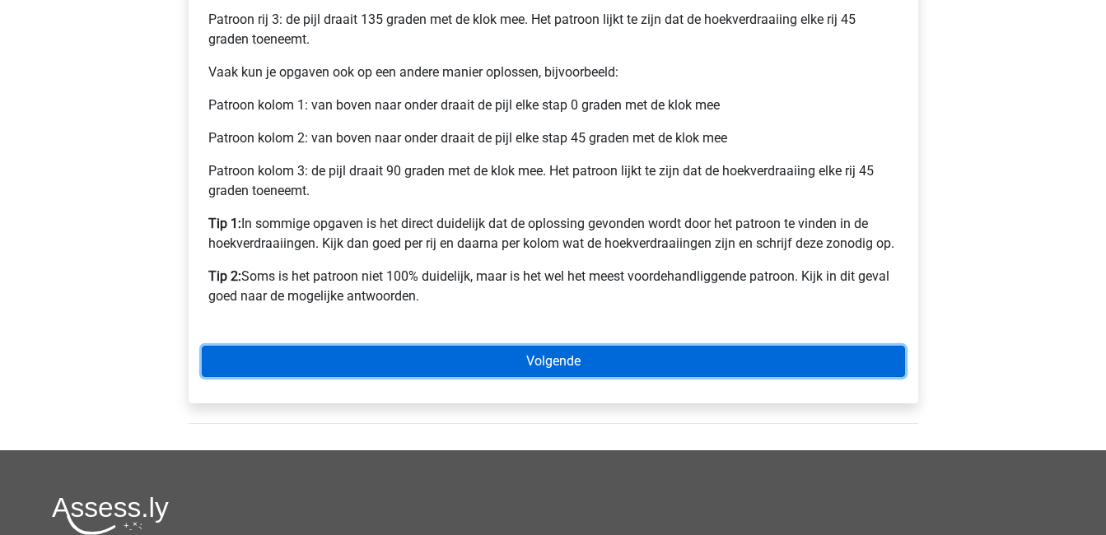
click at [590, 360] on link "Volgende" at bounding box center [553, 361] width 703 height 31
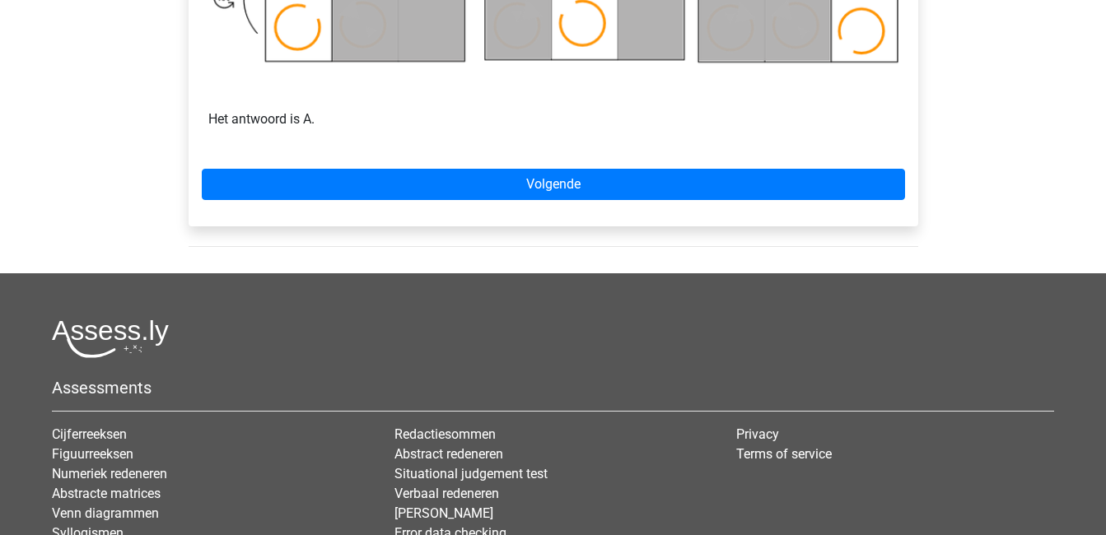
scroll to position [1189, 0]
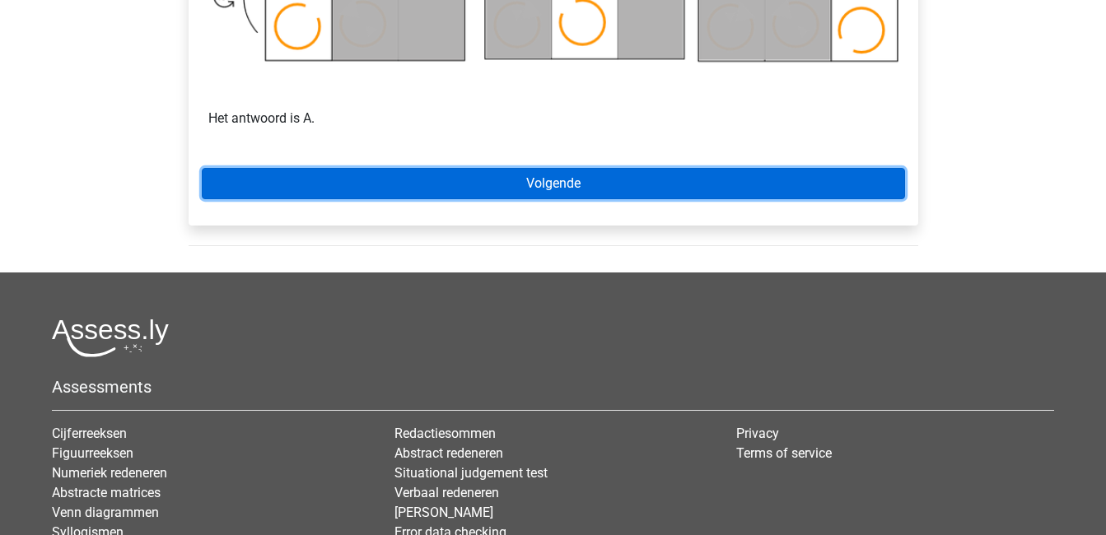
click at [665, 188] on link "Volgende" at bounding box center [553, 183] width 703 height 31
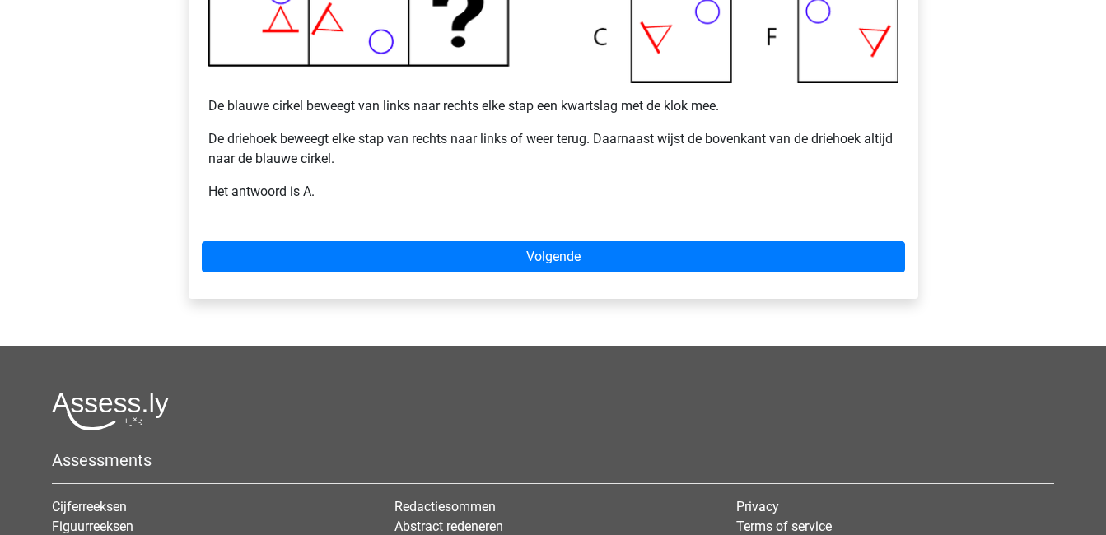
scroll to position [638, 0]
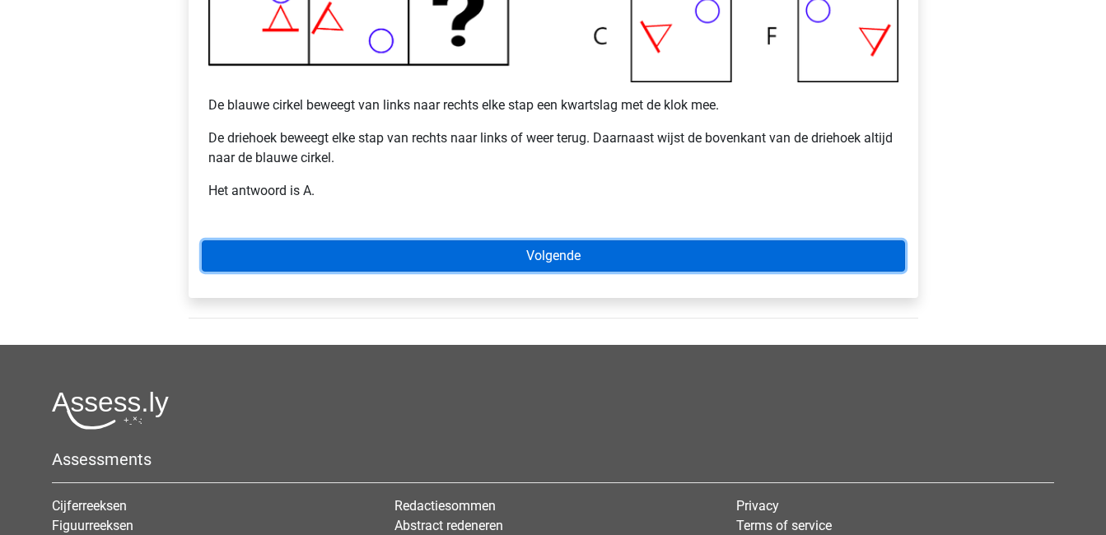
click at [672, 260] on link "Volgende" at bounding box center [553, 255] width 703 height 31
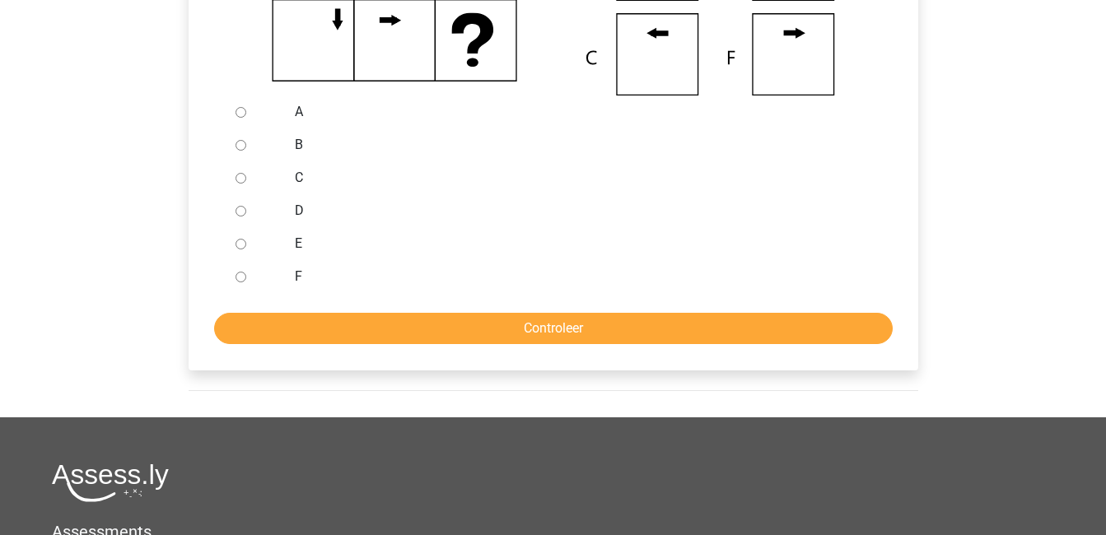
scroll to position [564, 0]
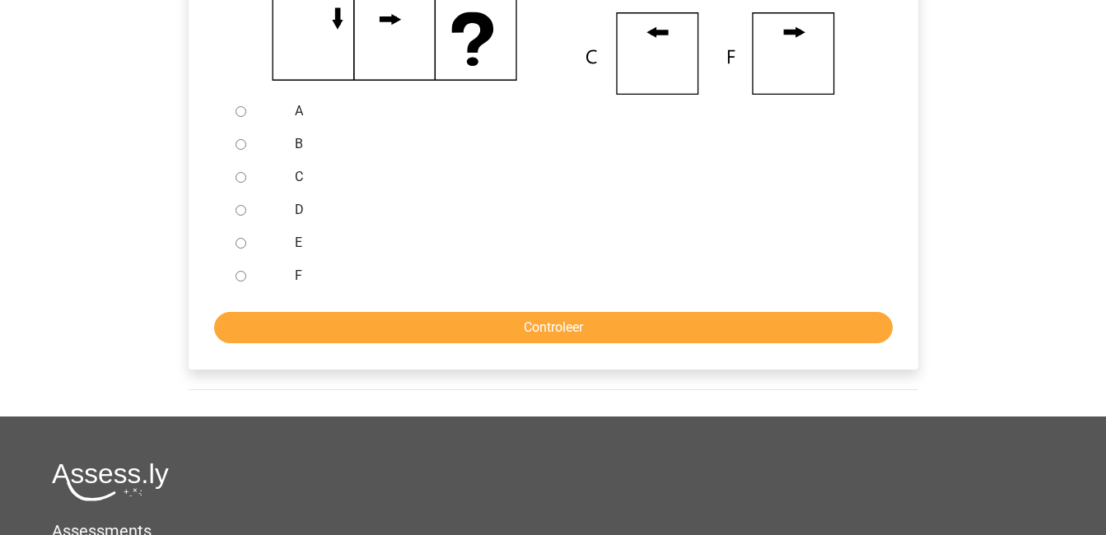
click at [231, 147] on div at bounding box center [256, 144] width 54 height 33
click at [242, 145] on input "B" at bounding box center [241, 144] width 11 height 11
radio input "true"
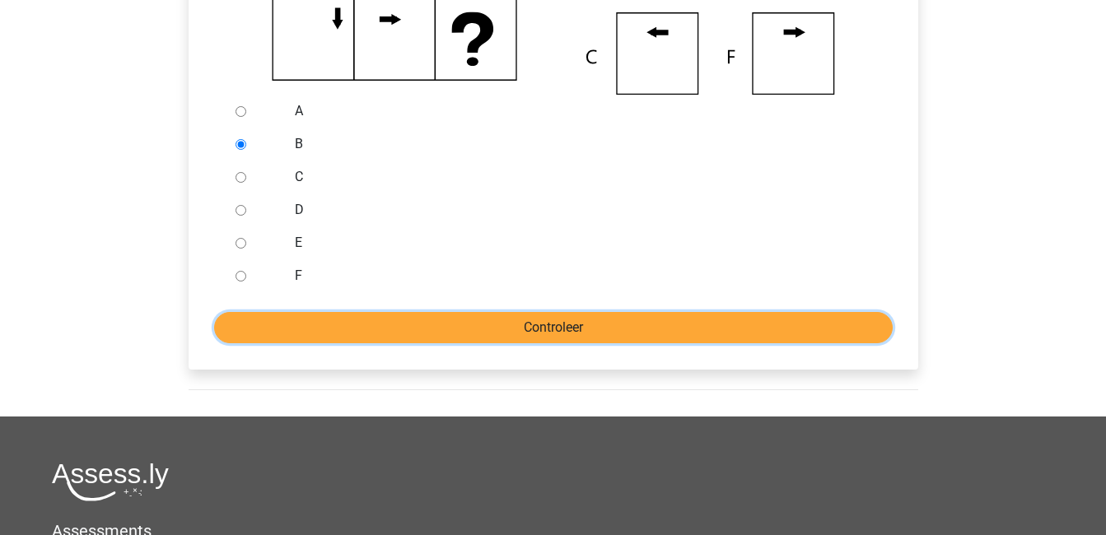
click at [519, 322] on input "Controleer" at bounding box center [553, 327] width 679 height 31
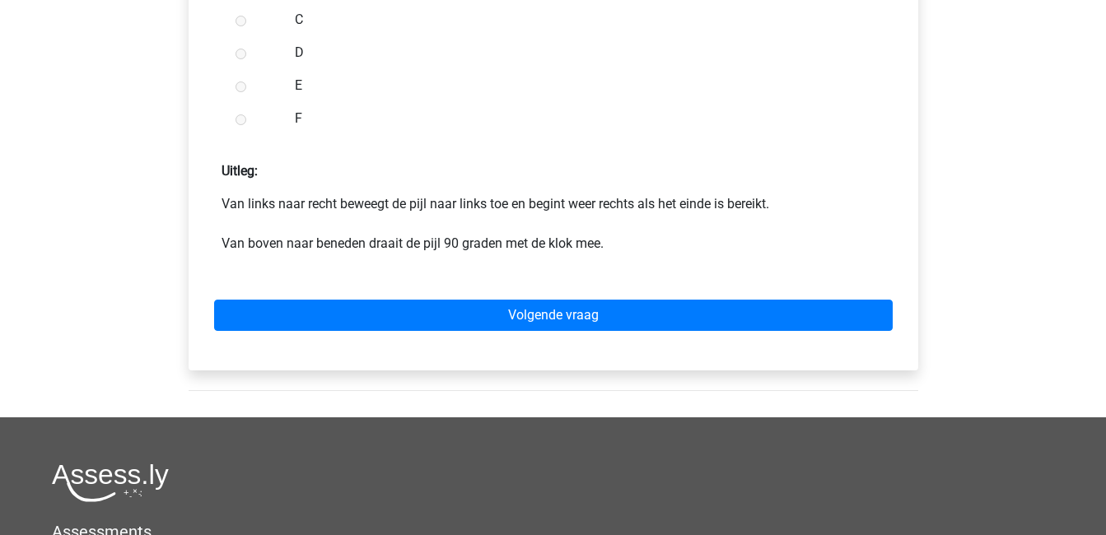
scroll to position [744, 0]
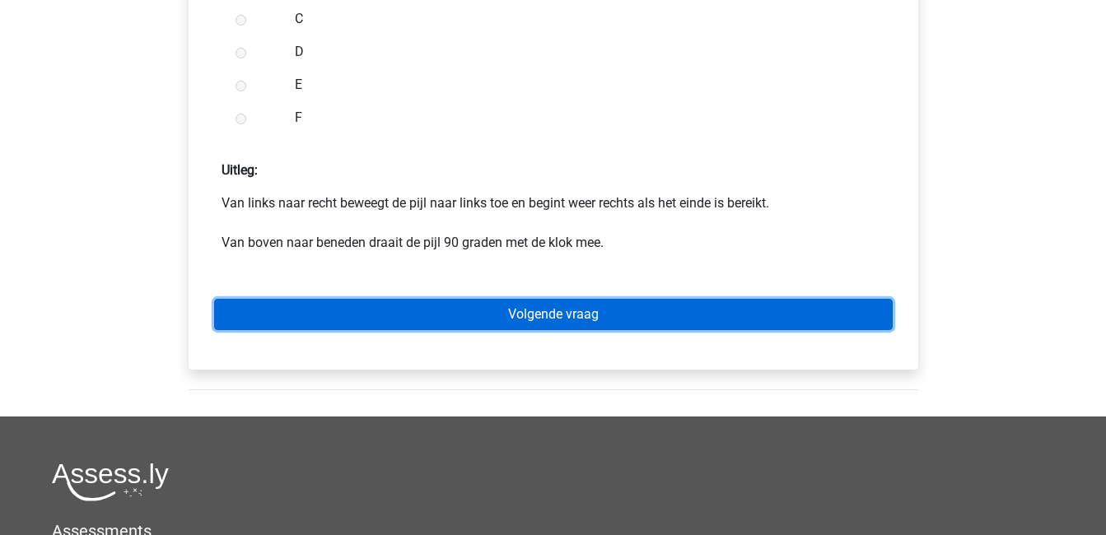
click at [623, 323] on link "Volgende vraag" at bounding box center [553, 314] width 679 height 31
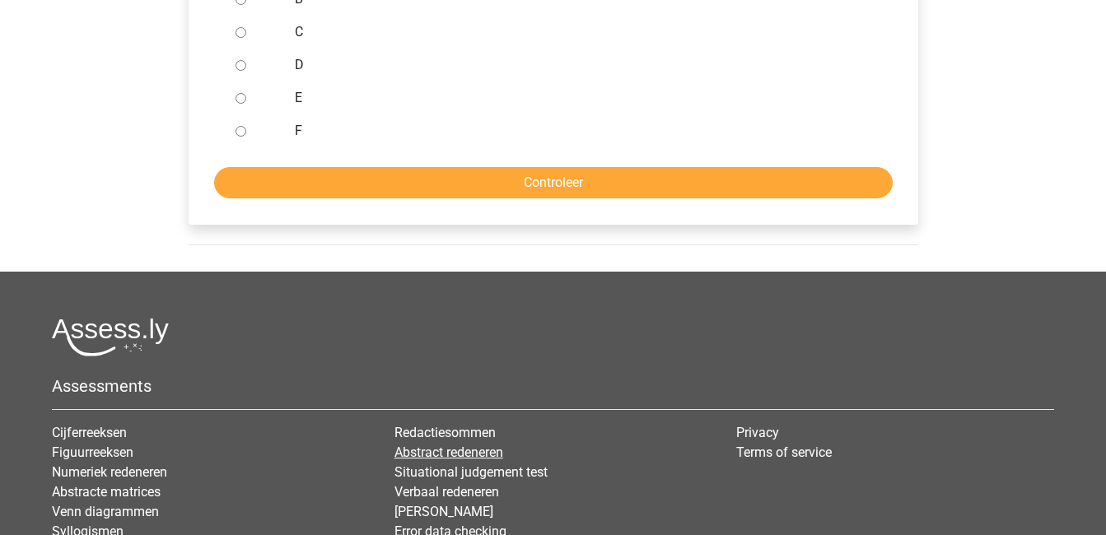
scroll to position [706, 0]
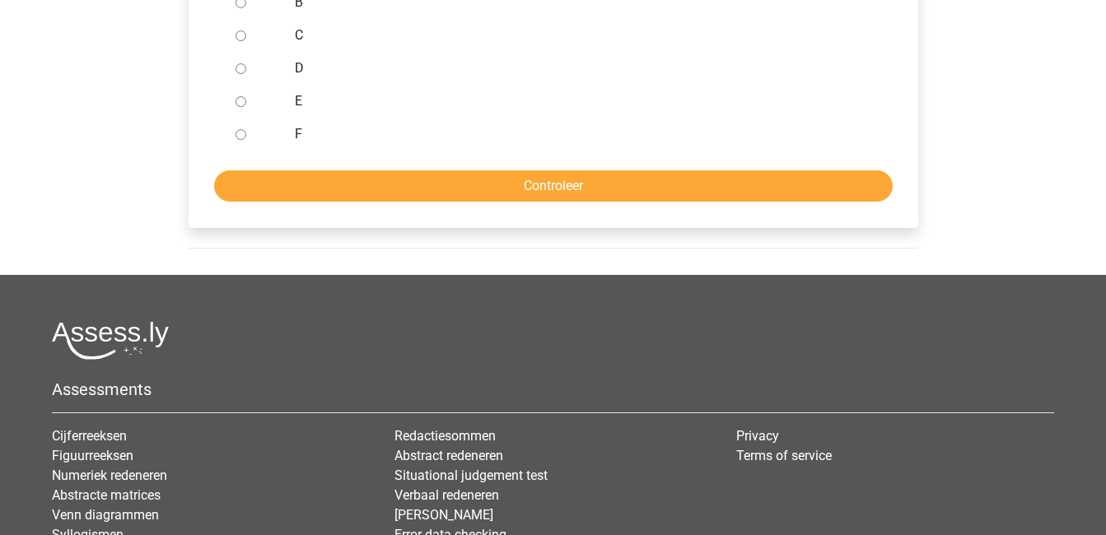
click at [236, 37] on input "C" at bounding box center [241, 35] width 11 height 11
radio input "true"
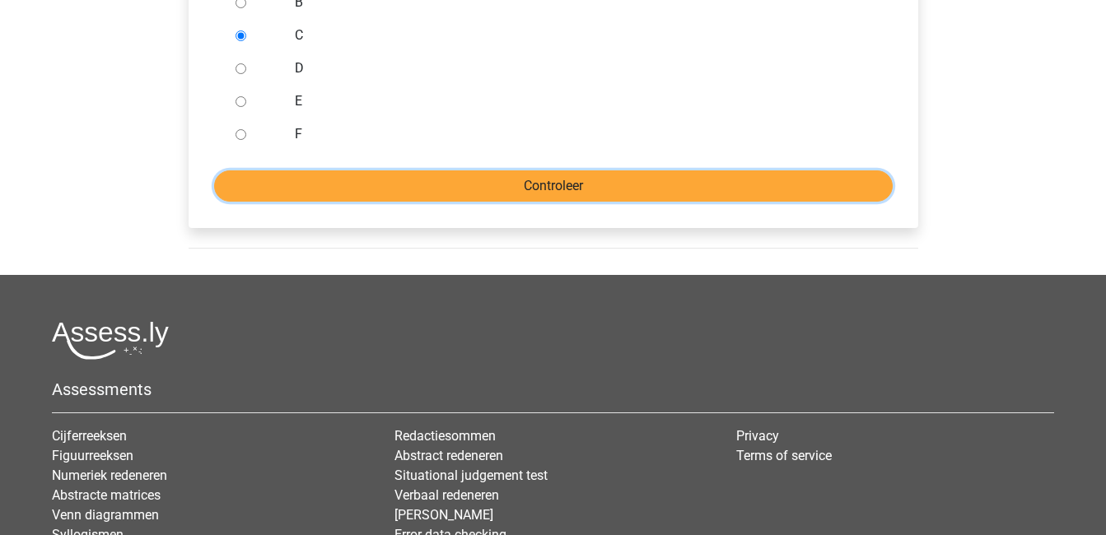
click at [520, 182] on input "Controleer" at bounding box center [553, 185] width 679 height 31
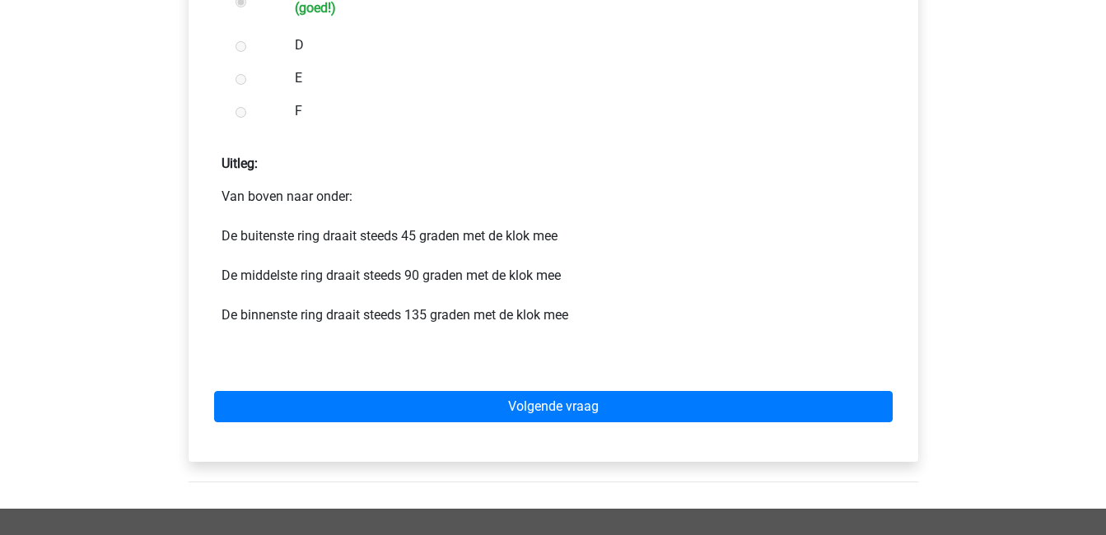
scroll to position [754, 0]
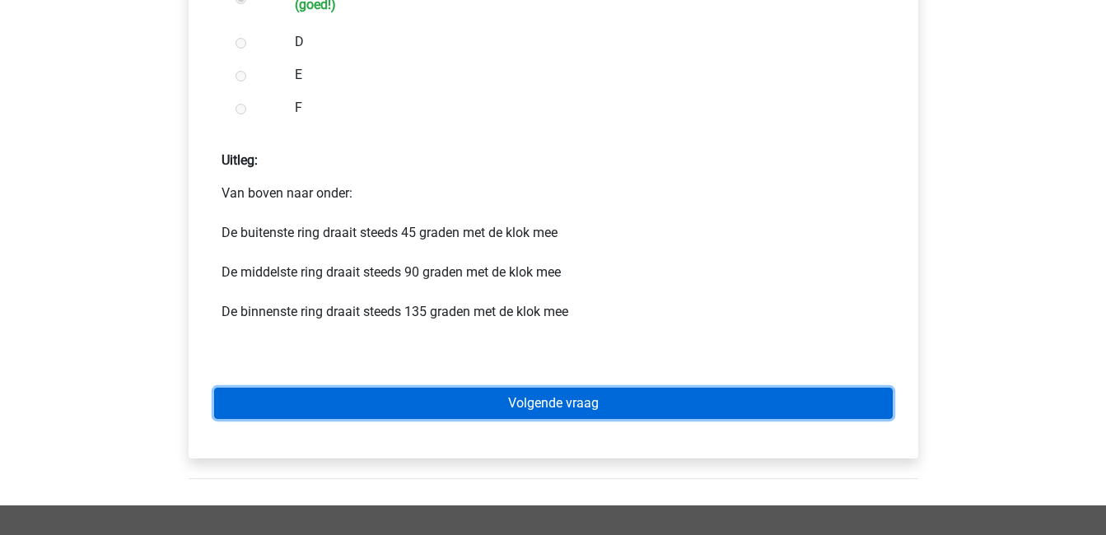
click at [558, 403] on link "Volgende vraag" at bounding box center [553, 403] width 679 height 31
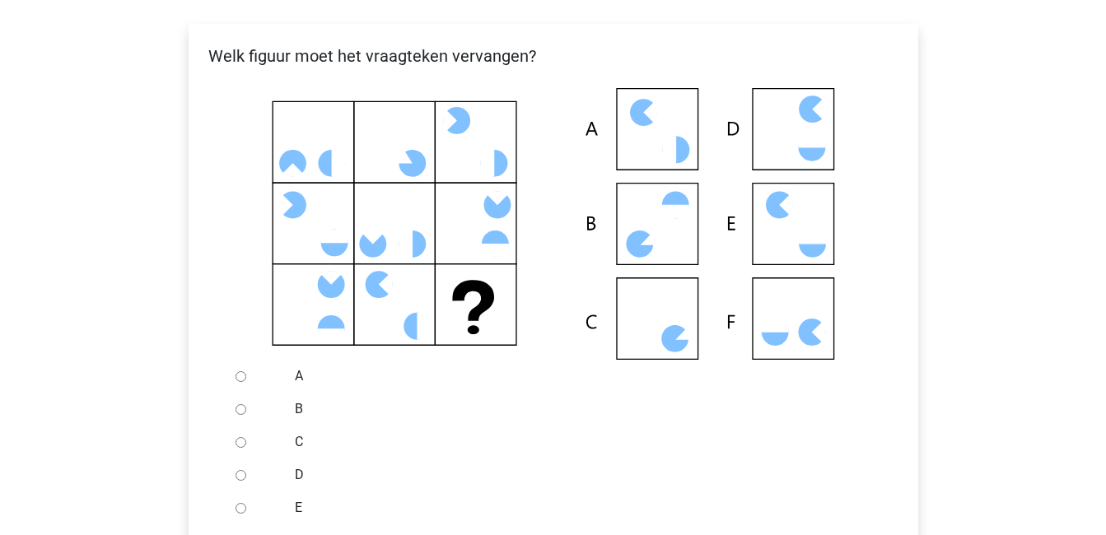
scroll to position [300, 0]
click at [558, 403] on label "B" at bounding box center [580, 409] width 570 height 20
click at [246, 403] on input "B" at bounding box center [241, 408] width 11 height 11
radio input "true"
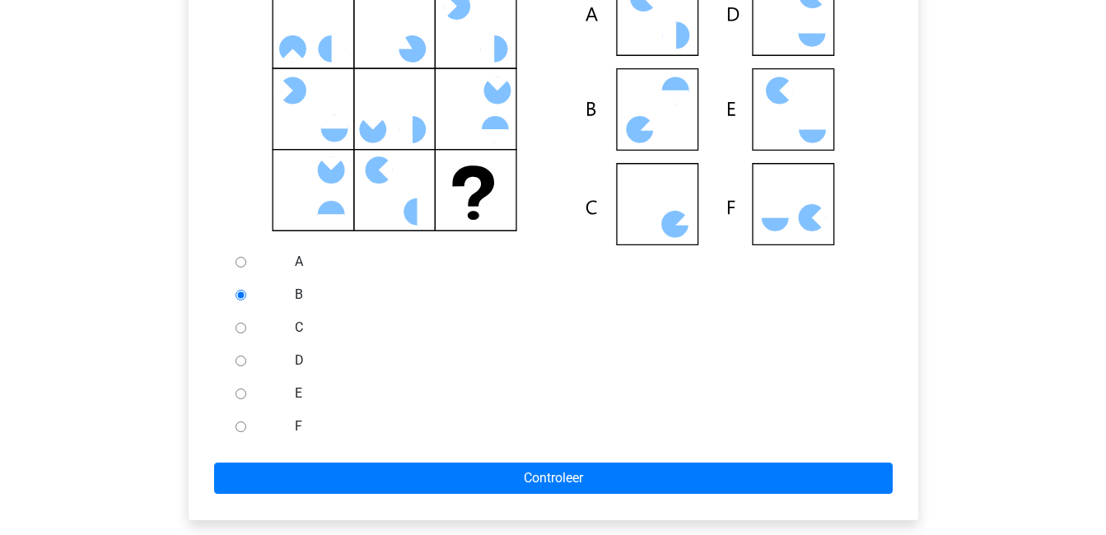
scroll to position [417, 0]
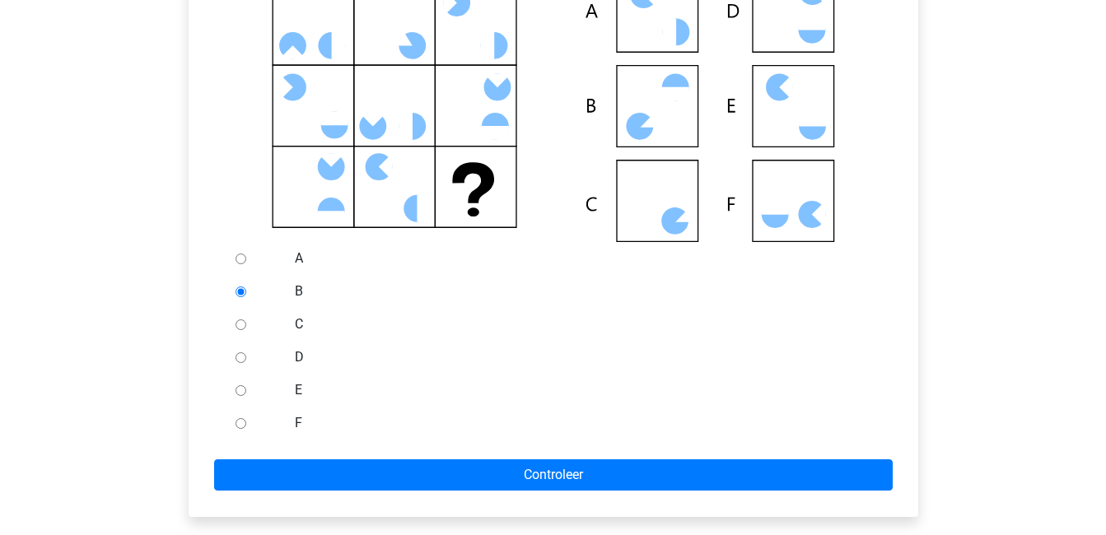
click at [240, 323] on input "C" at bounding box center [241, 325] width 11 height 11
radio input "true"
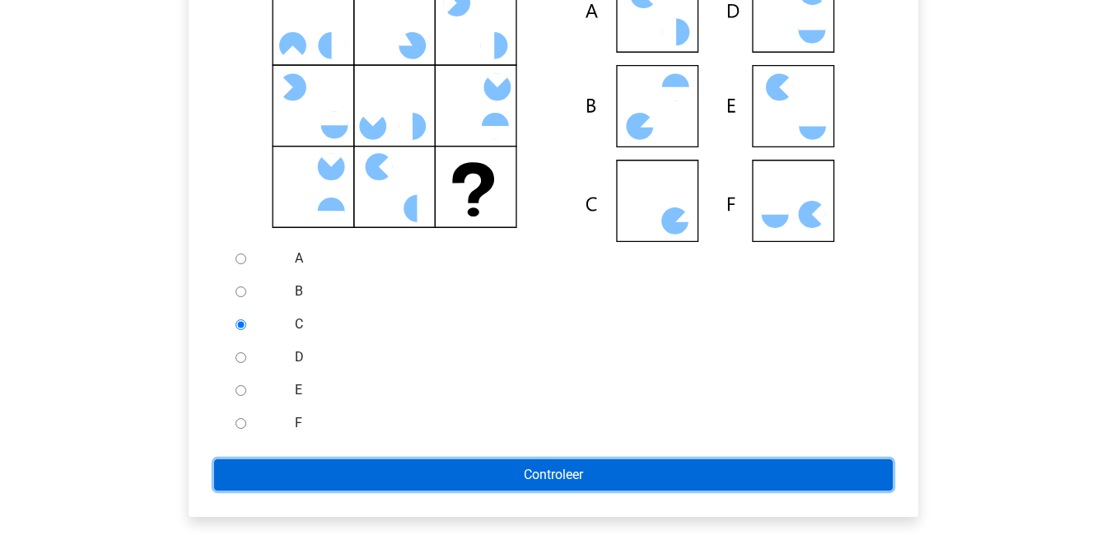
click at [586, 478] on input "Controleer" at bounding box center [553, 474] width 679 height 31
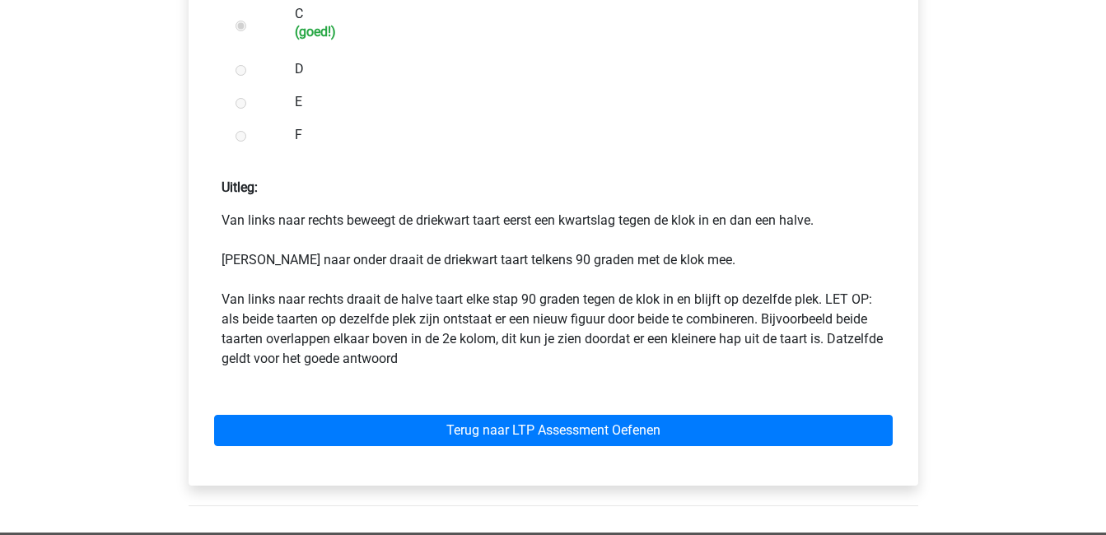
scroll to position [728, 0]
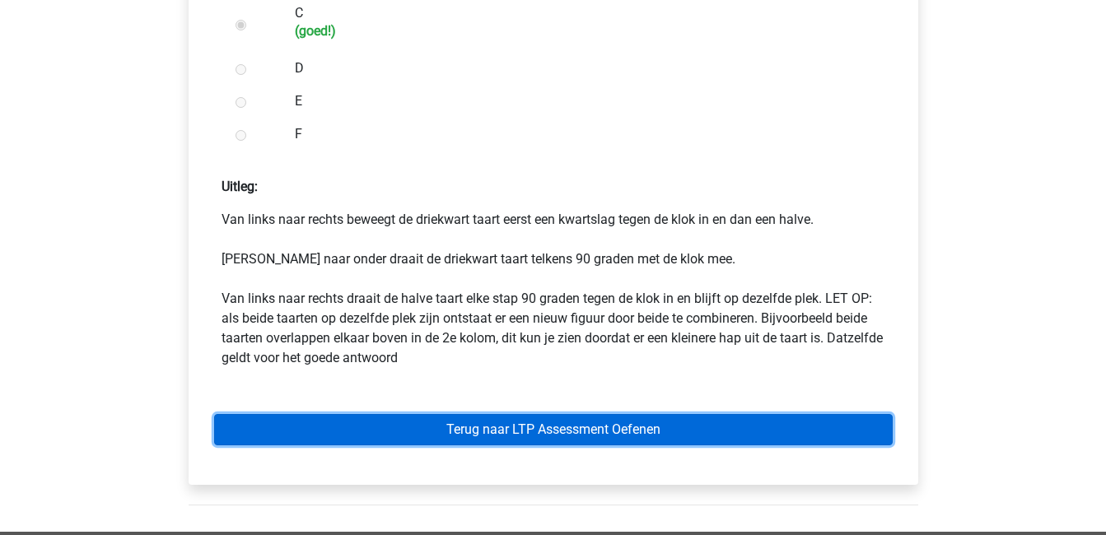
click at [563, 424] on link "Terug naar LTP Assessment Oefenen" at bounding box center [553, 429] width 679 height 31
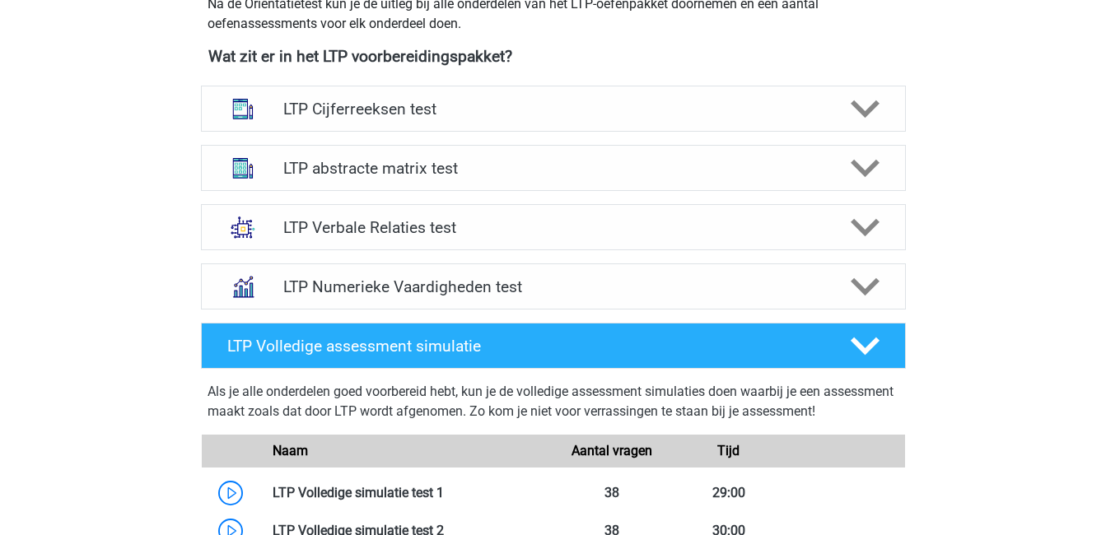
scroll to position [613, 0]
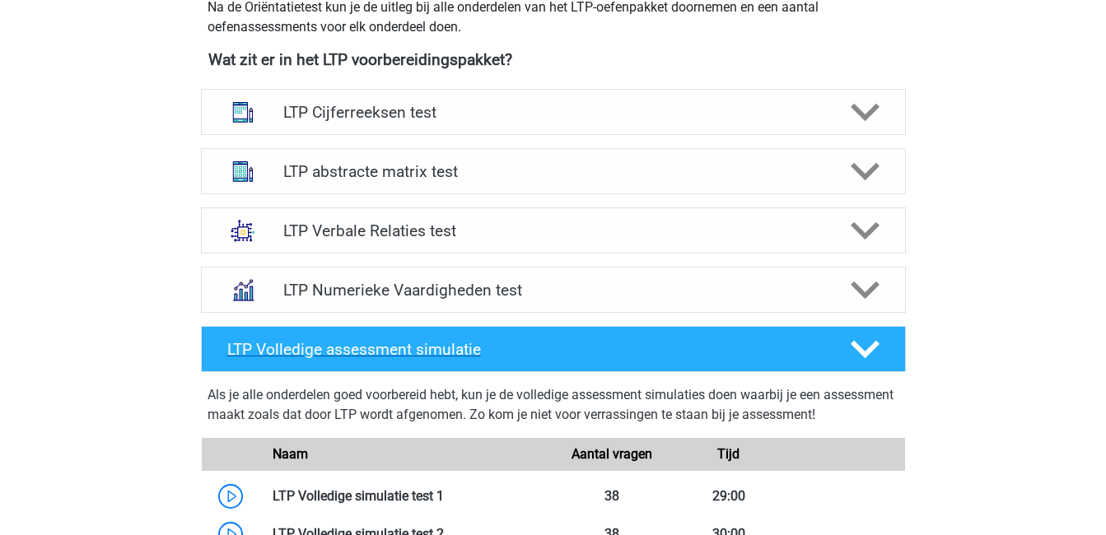
click at [860, 341] on icon at bounding box center [865, 349] width 29 height 29
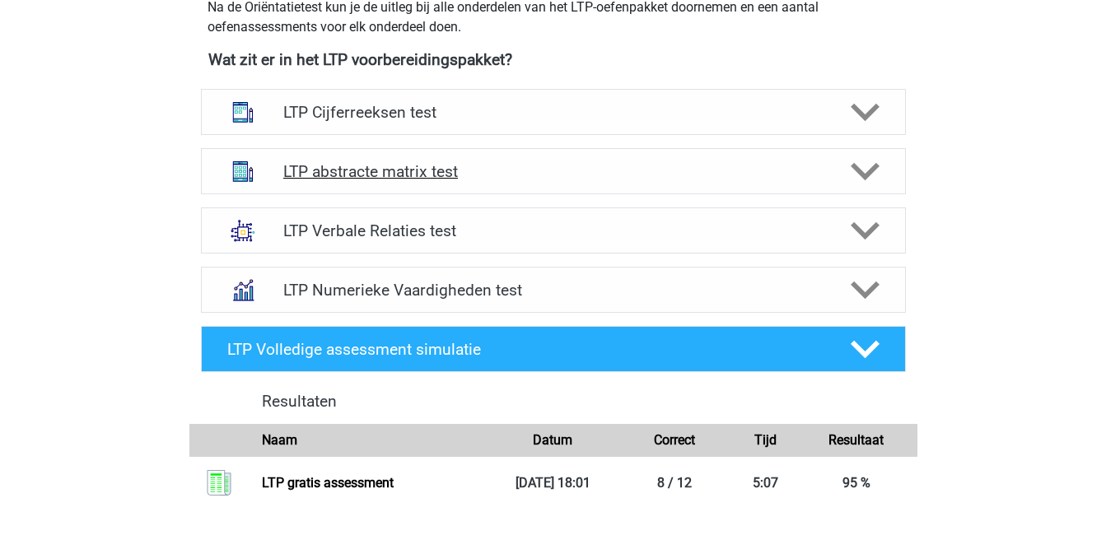
click at [865, 179] on polygon at bounding box center [865, 172] width 29 height 18
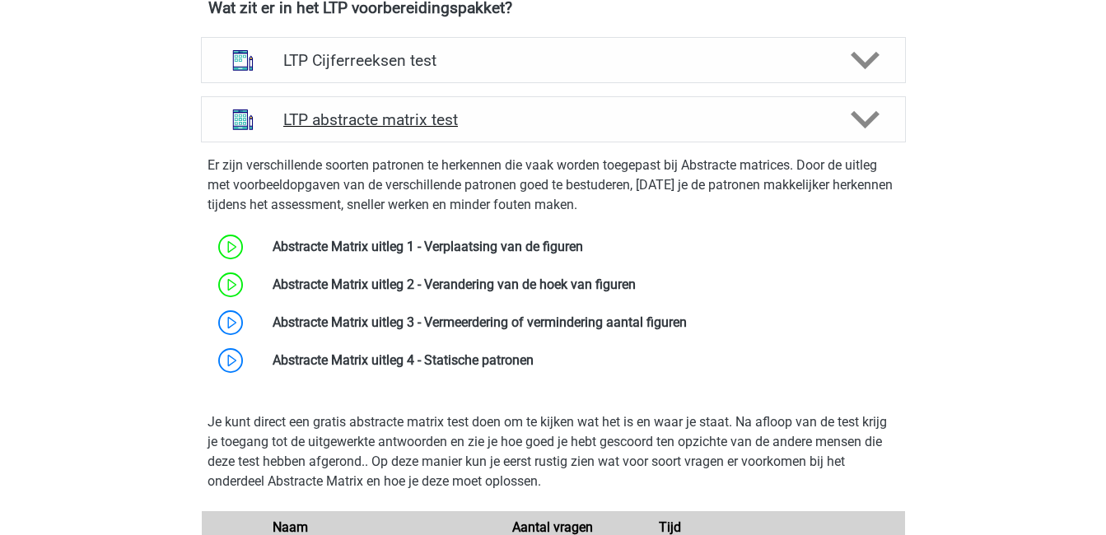
scroll to position [666, 0]
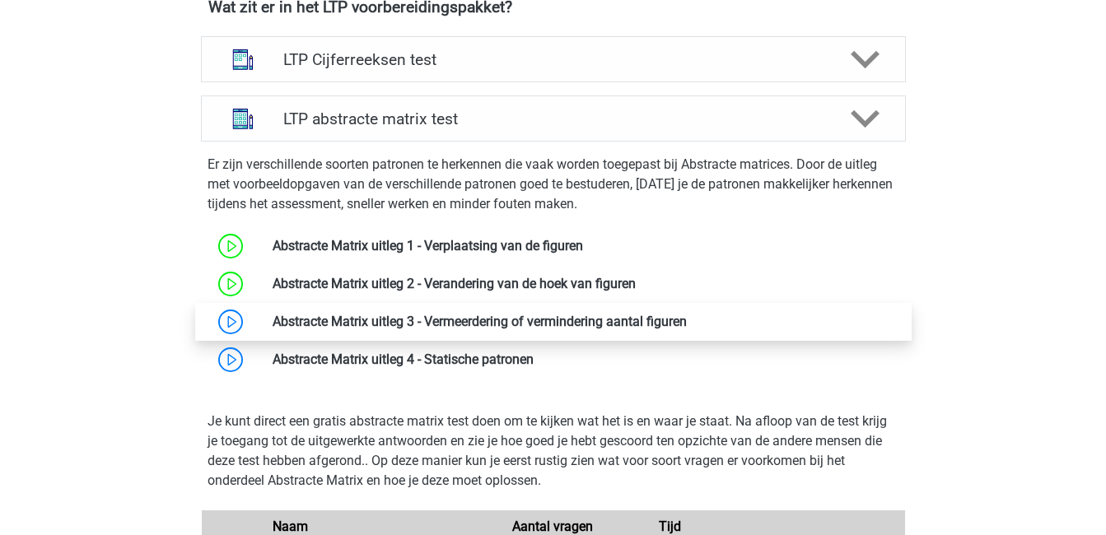
click at [687, 319] on link at bounding box center [687, 322] width 0 height 16
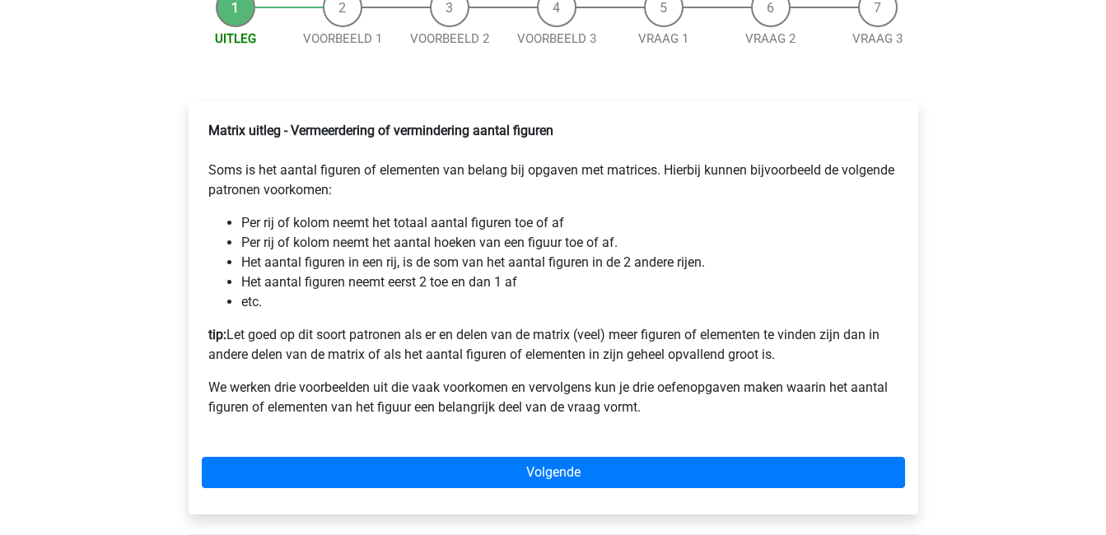
scroll to position [229, 0]
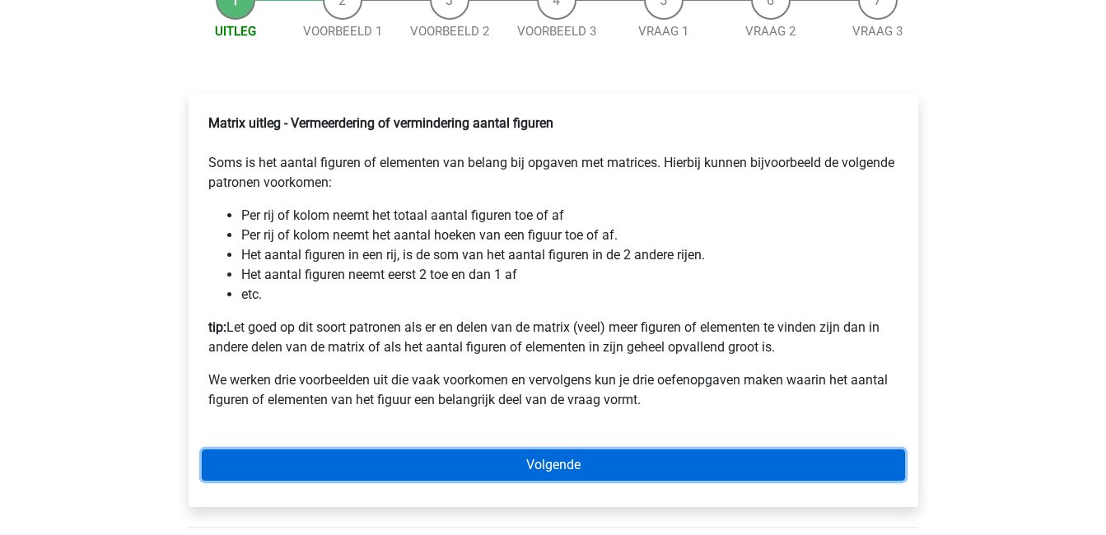
click at [428, 481] on link "Volgende" at bounding box center [553, 465] width 703 height 31
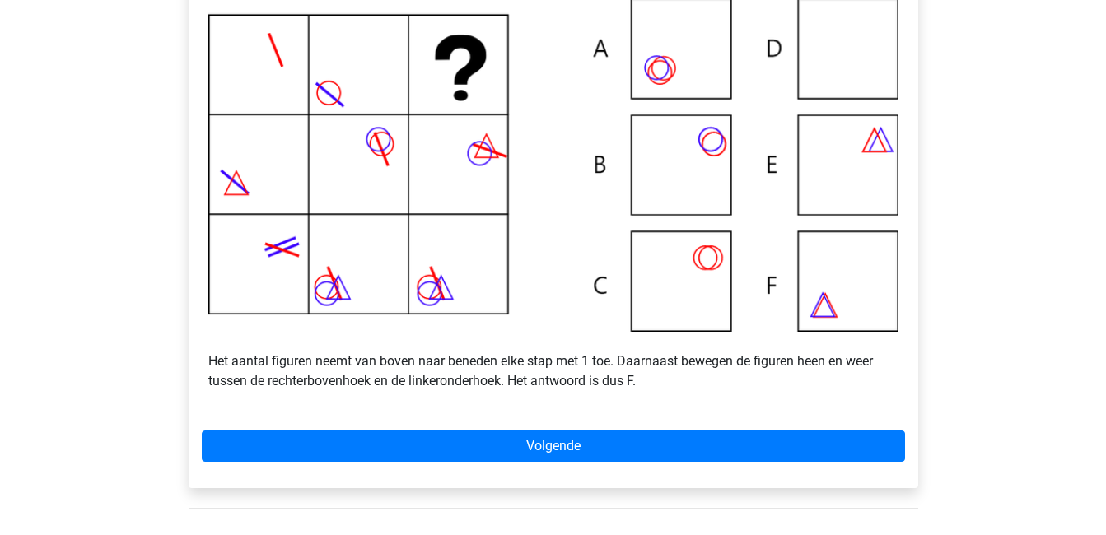
scroll to position [388, 0]
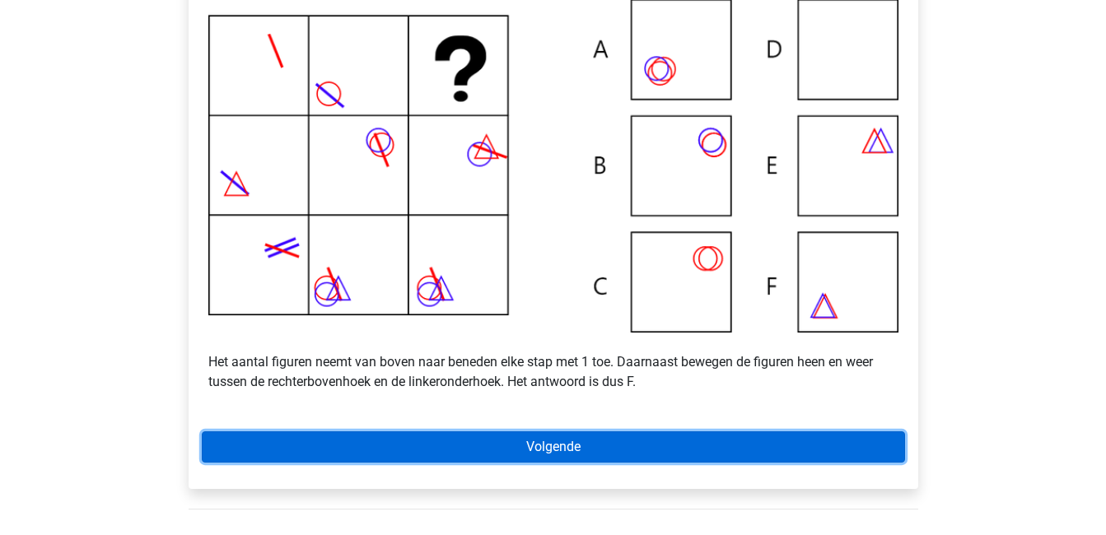
drag, startPoint x: 0, startPoint y: 0, endPoint x: 428, endPoint y: 482, distance: 644.5
click at [428, 463] on link "Volgende" at bounding box center [553, 446] width 703 height 31
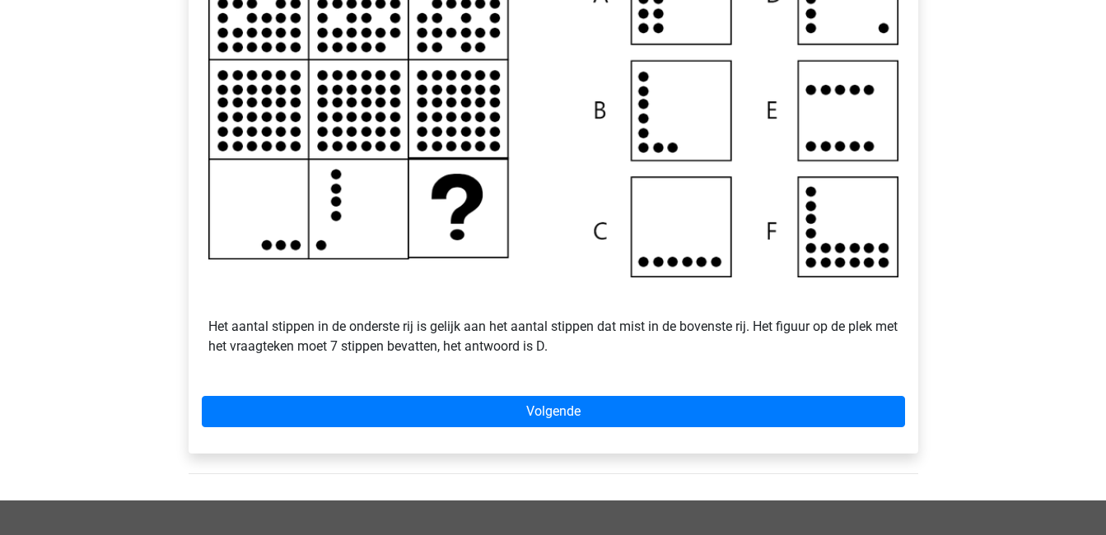
scroll to position [431, 0]
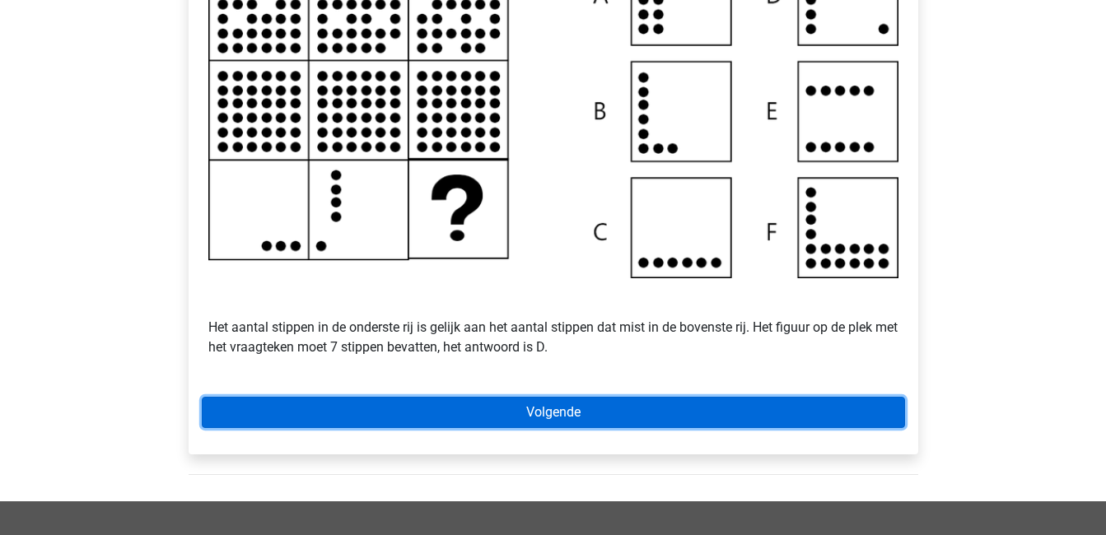
click at [422, 423] on link "Volgende" at bounding box center [553, 412] width 703 height 31
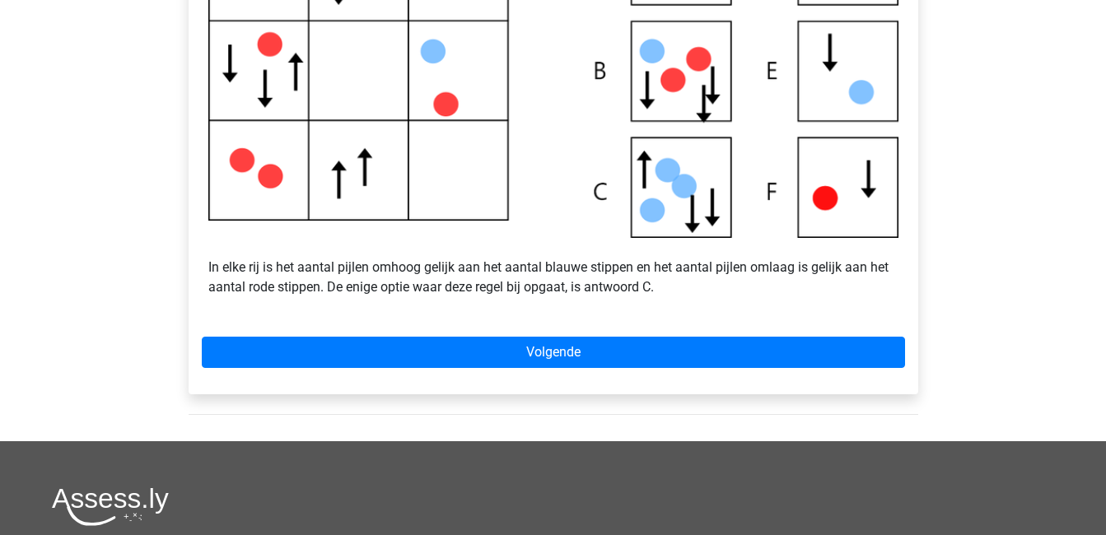
scroll to position [520, 0]
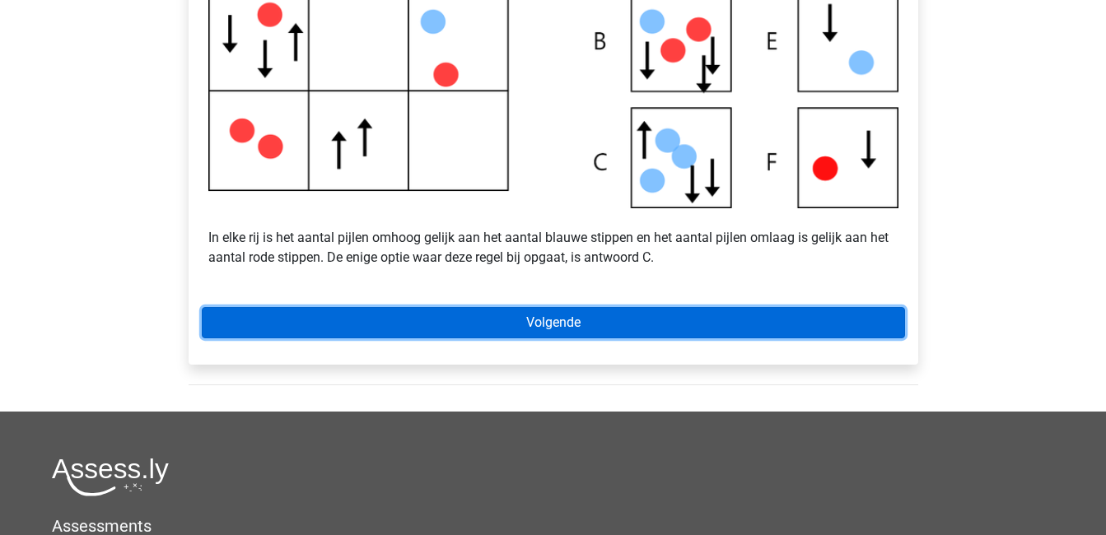
click at [548, 335] on link "Volgende" at bounding box center [553, 322] width 703 height 31
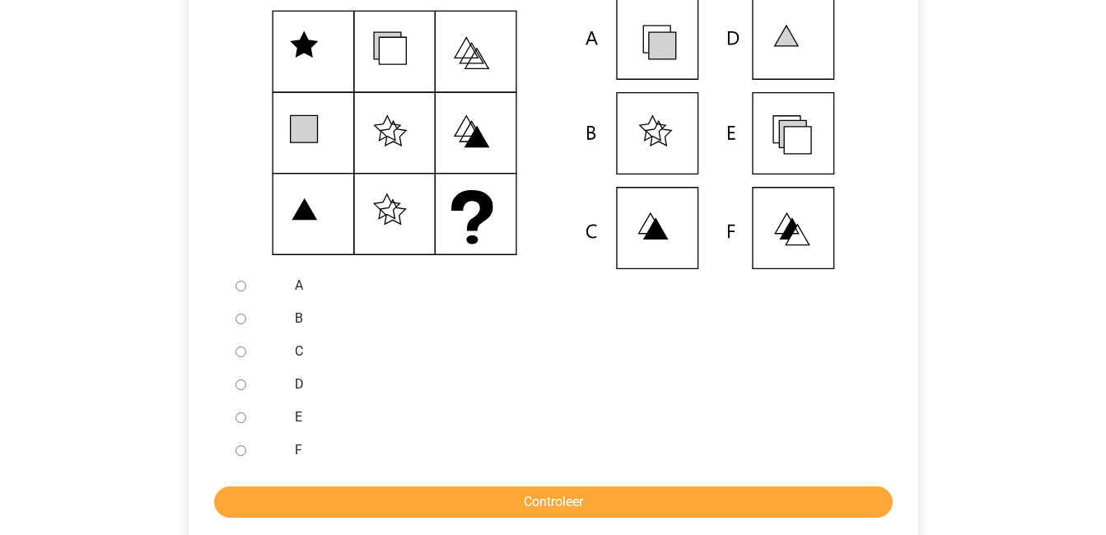
scroll to position [390, 0]
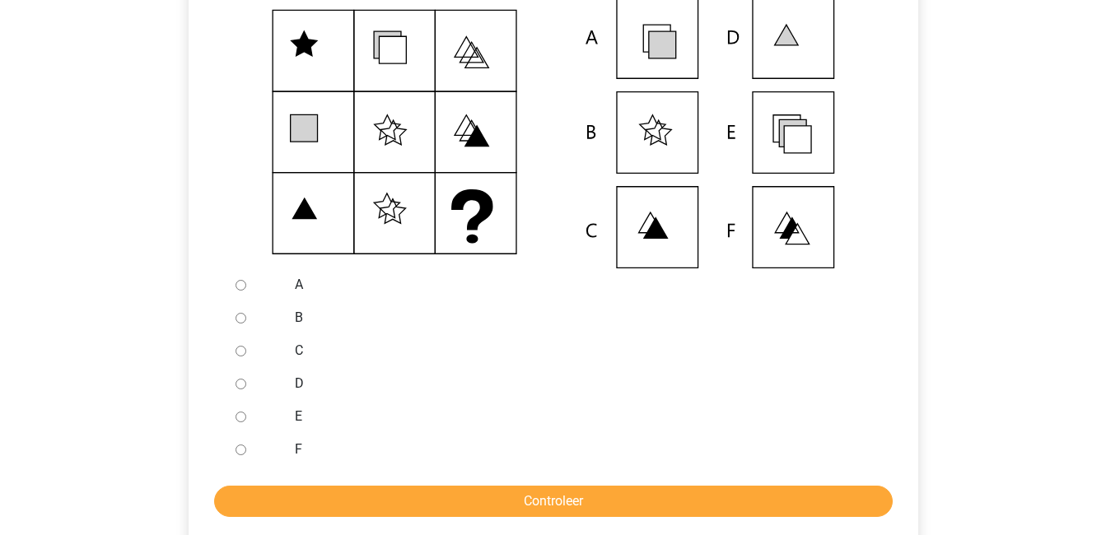
click at [236, 422] on input "E" at bounding box center [241, 417] width 11 height 11
radio input "true"
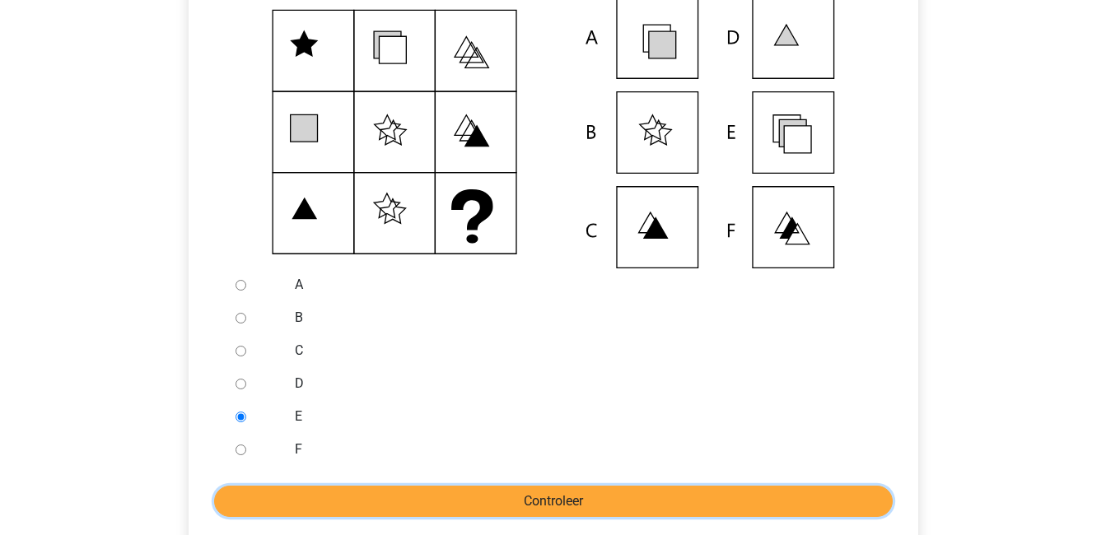
click at [364, 513] on input "Controleer" at bounding box center [553, 501] width 679 height 31
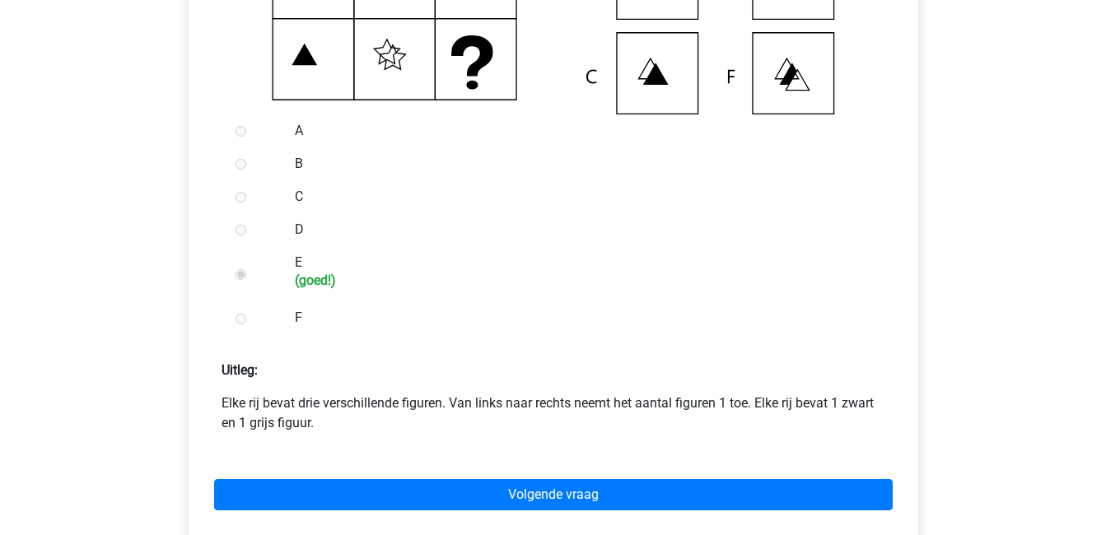
scroll to position [546, 0]
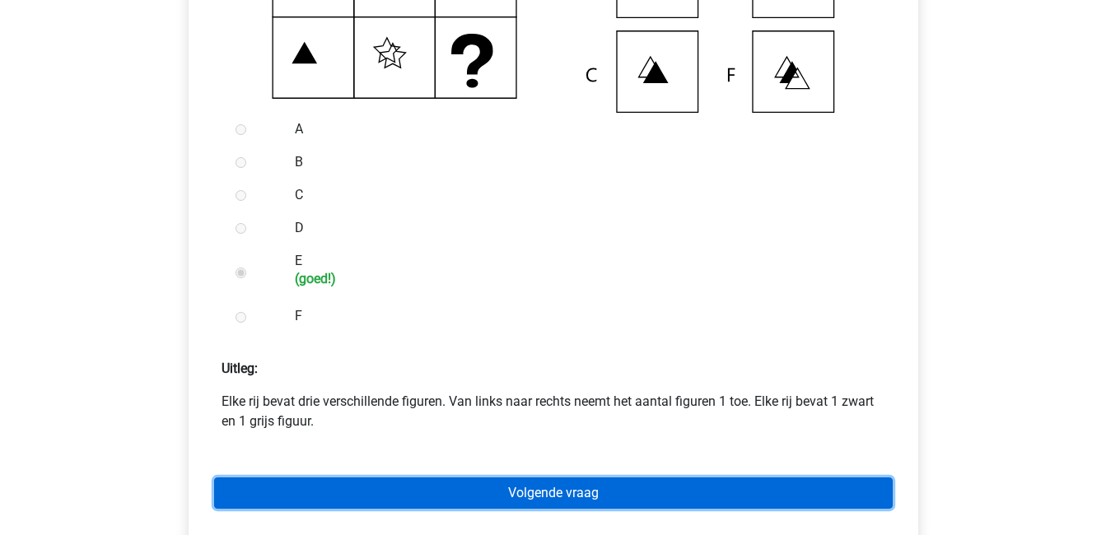
click at [504, 509] on link "Volgende vraag" at bounding box center [553, 493] width 679 height 31
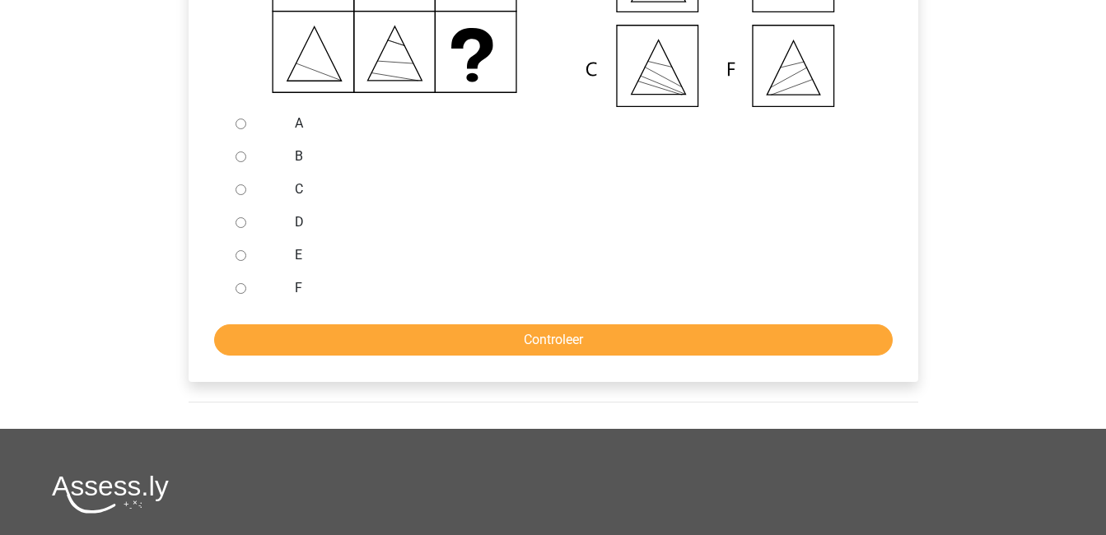
scroll to position [553, 0]
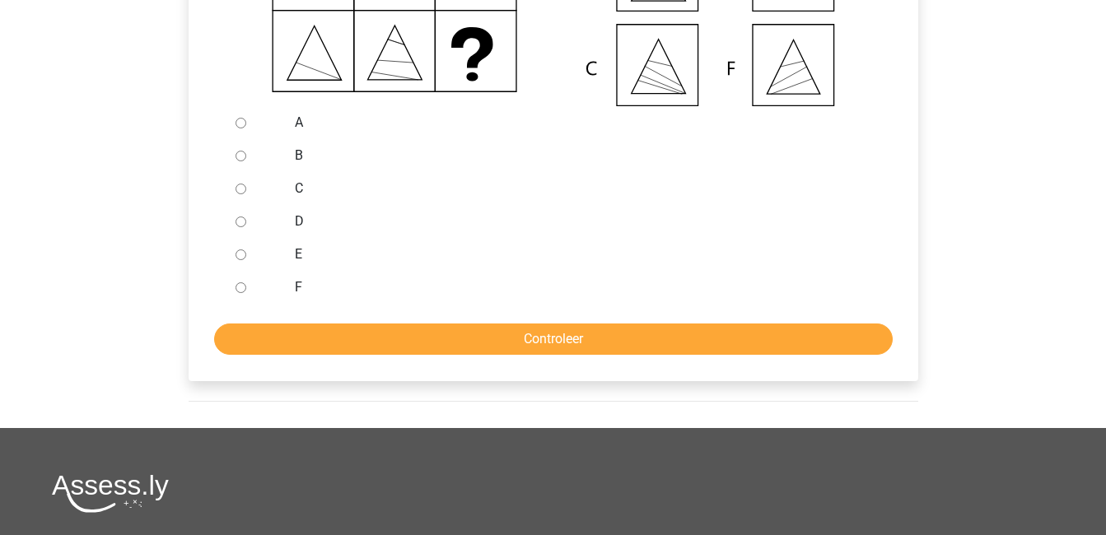
click at [242, 260] on input "E" at bounding box center [241, 255] width 11 height 11
radio input "true"
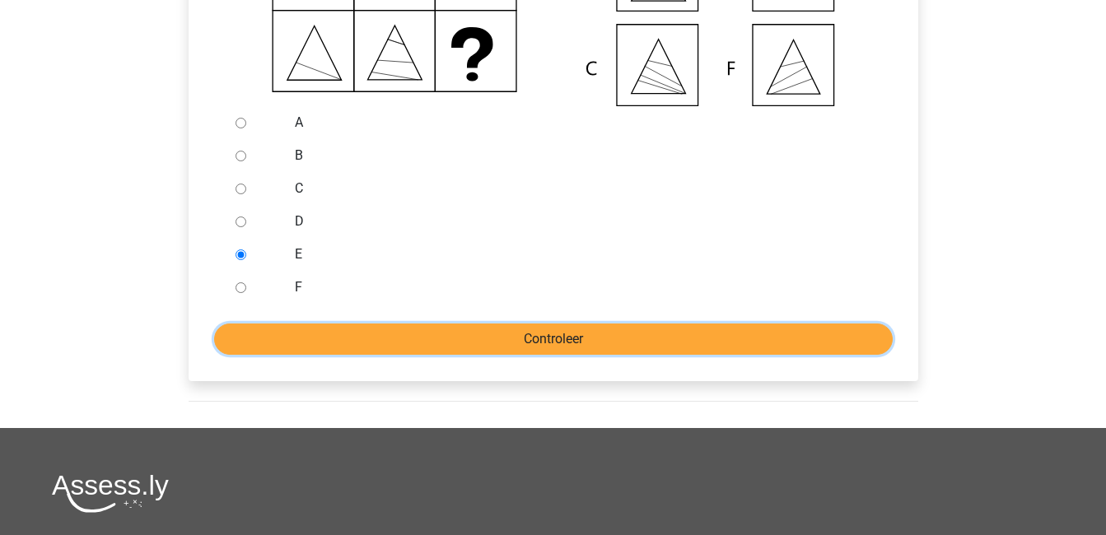
click at [403, 355] on input "Controleer" at bounding box center [553, 339] width 679 height 31
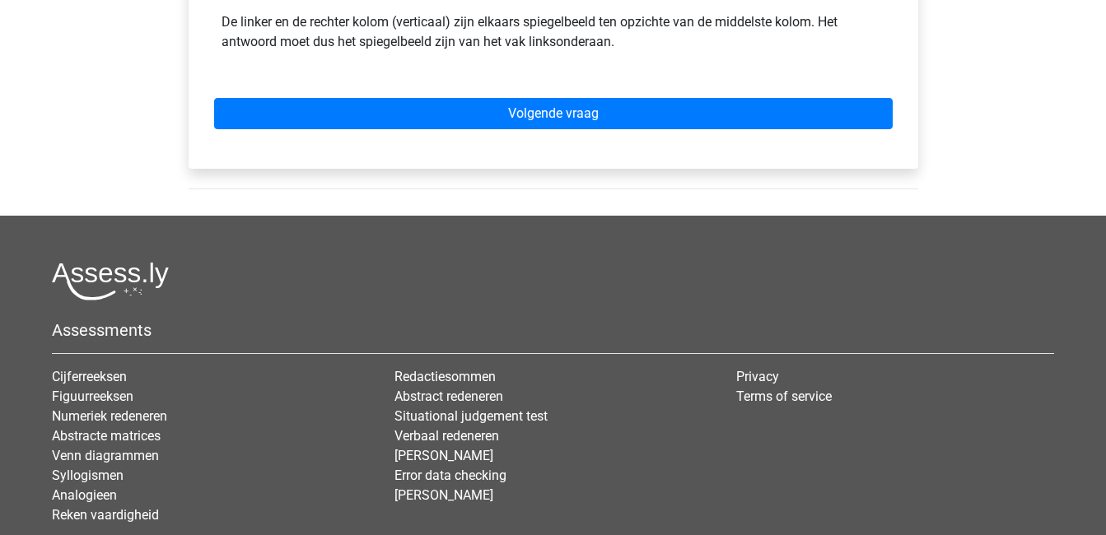
scroll to position [823, 0]
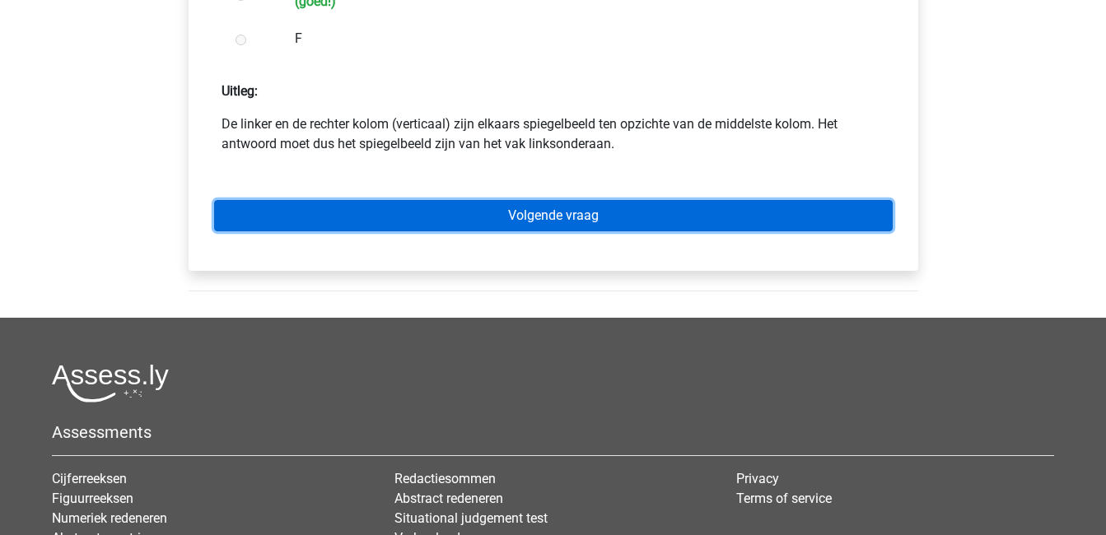
click at [422, 231] on link "Volgende vraag" at bounding box center [553, 215] width 679 height 31
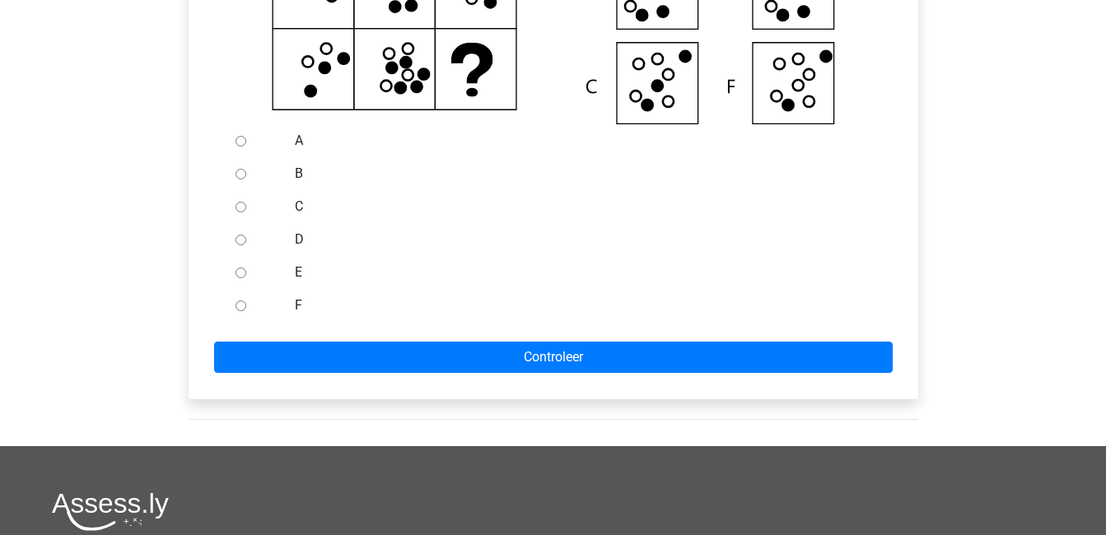
scroll to position [539, 0]
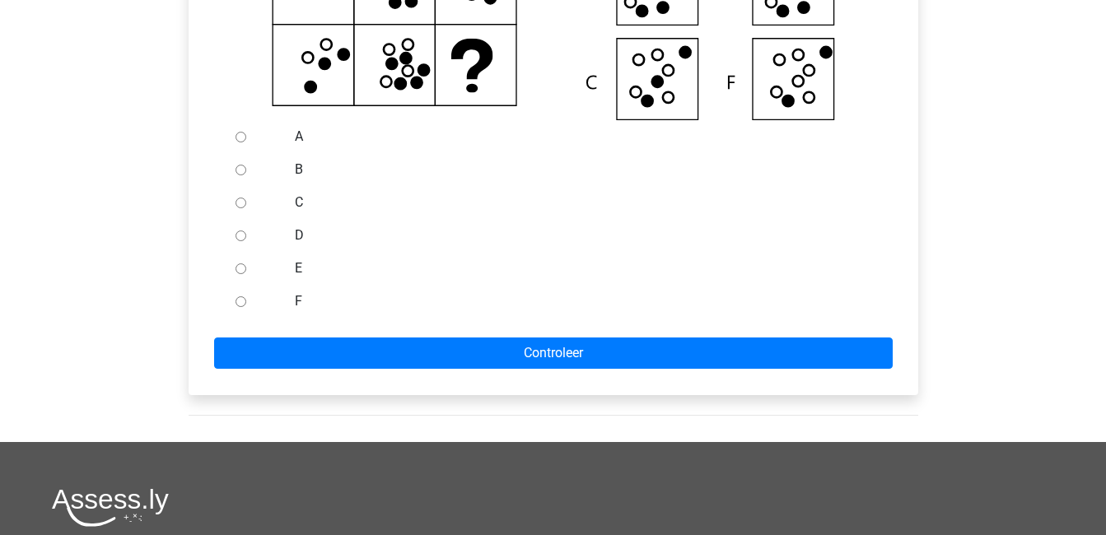
click at [243, 274] on input "E" at bounding box center [241, 269] width 11 height 11
radio input "true"
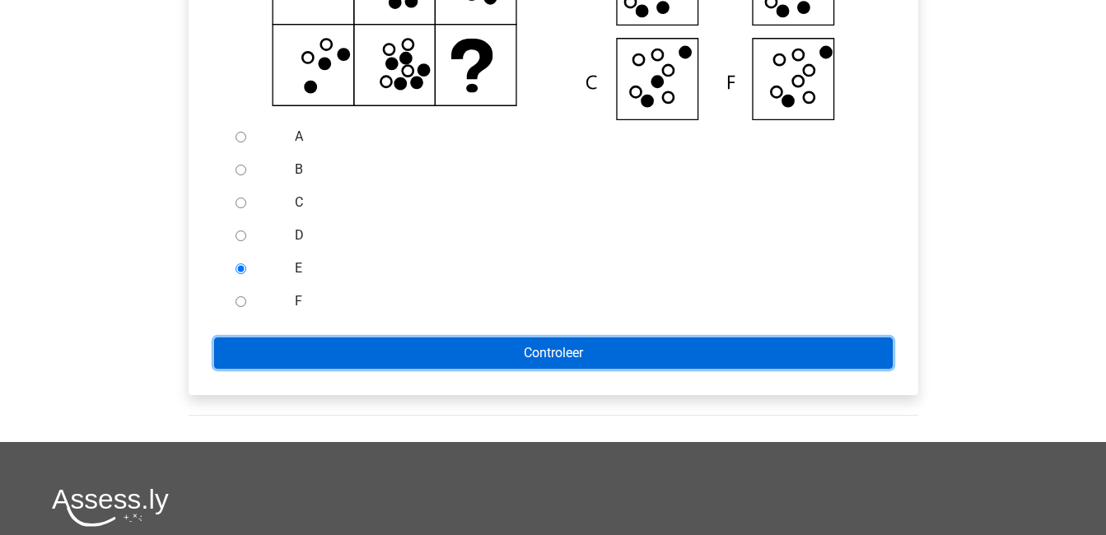
click at [368, 369] on input "Controleer" at bounding box center [553, 353] width 679 height 31
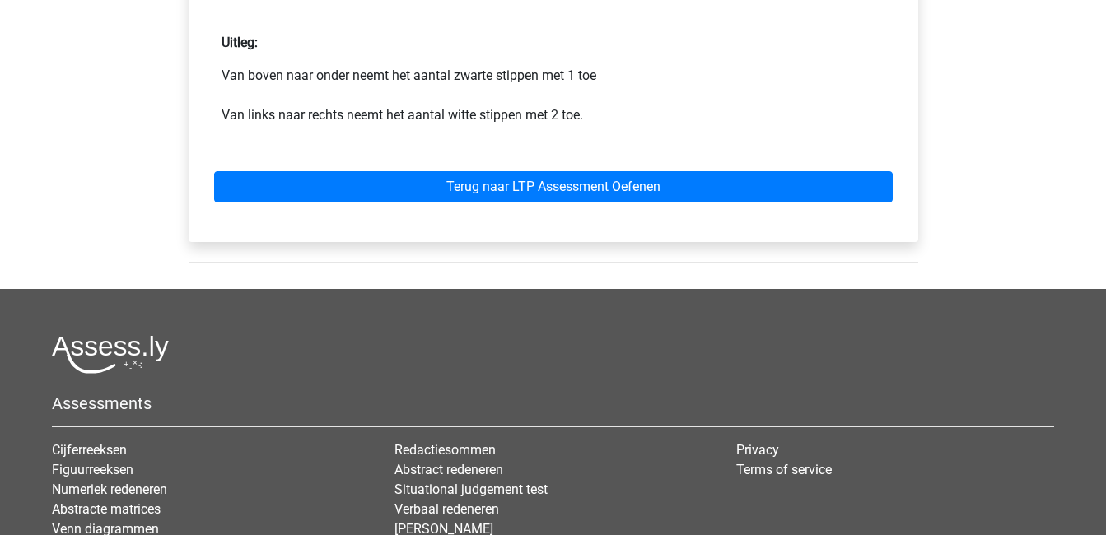
scroll to position [873, 0]
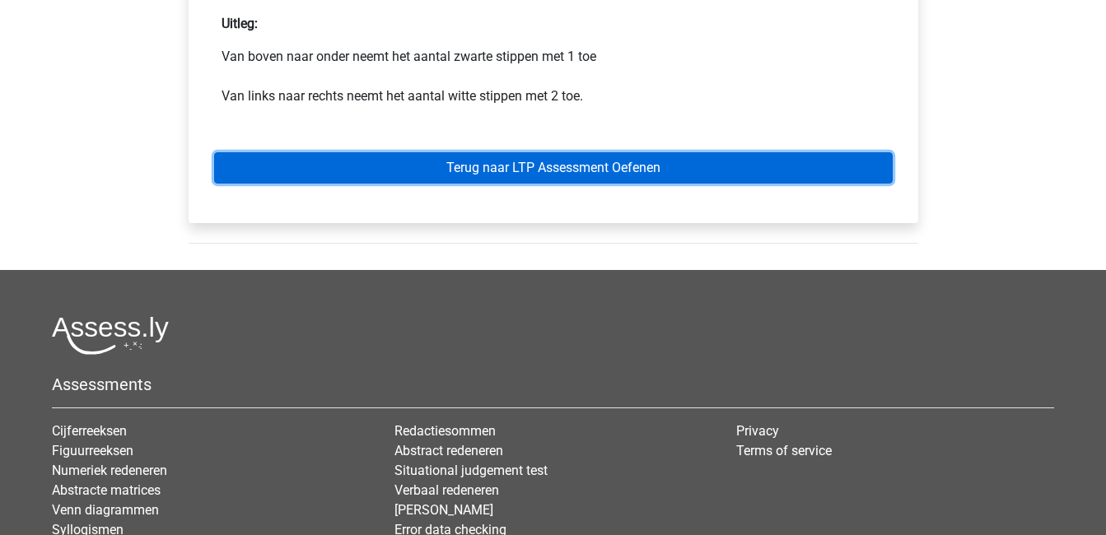
click at [515, 184] on link "Terug naar LTP Assessment Oefenen" at bounding box center [553, 167] width 679 height 31
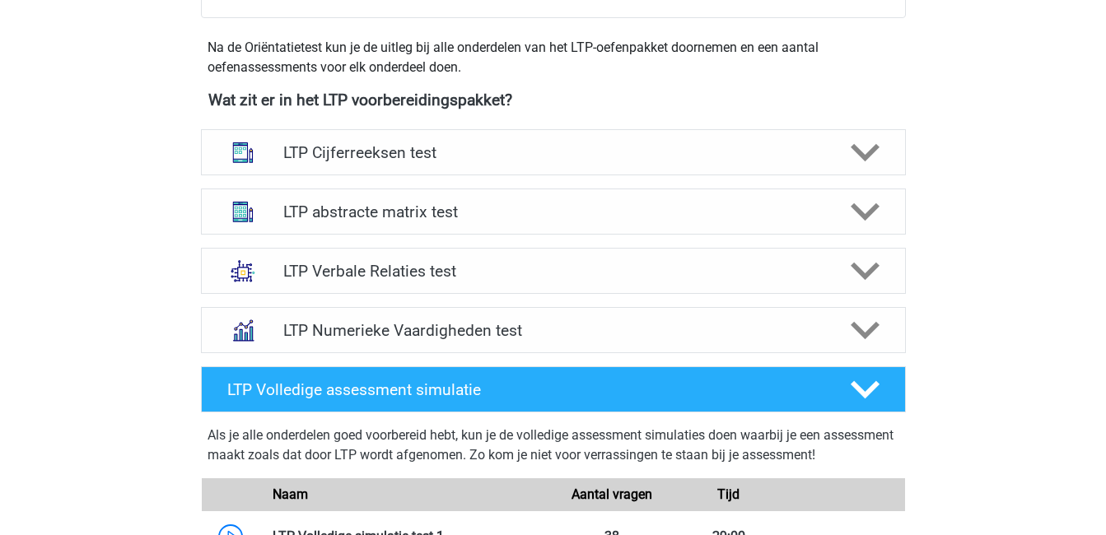
scroll to position [574, 0]
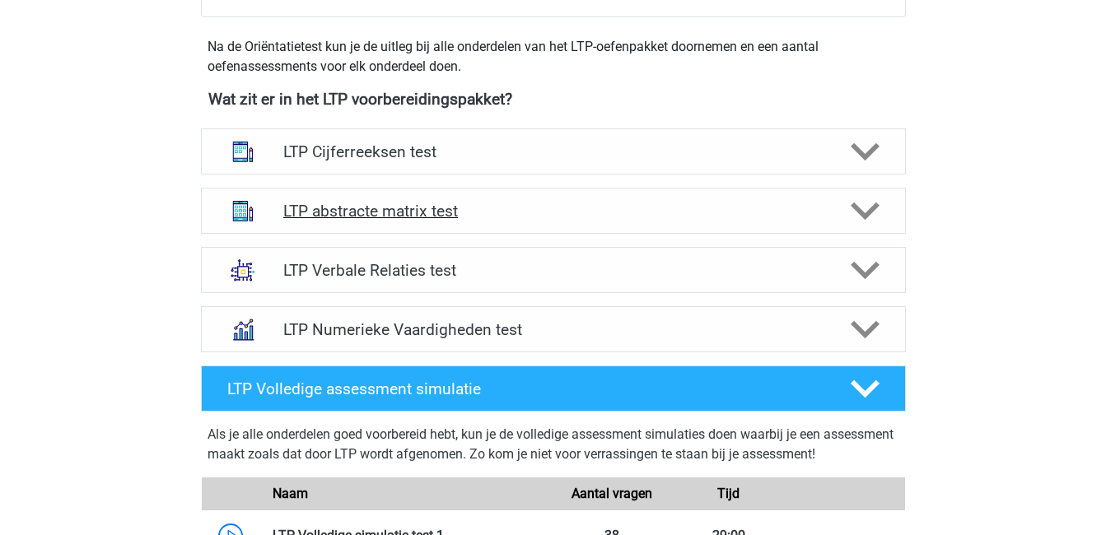
click at [522, 207] on h4 "LTP abstracte matrix test" at bounding box center [552, 211] width 539 height 19
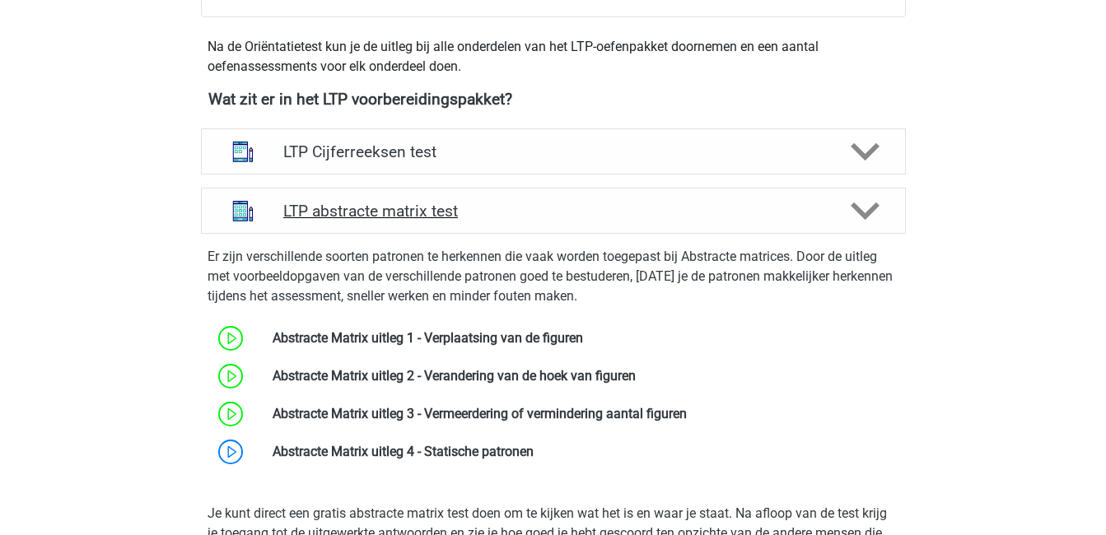
scroll to position [651, 0]
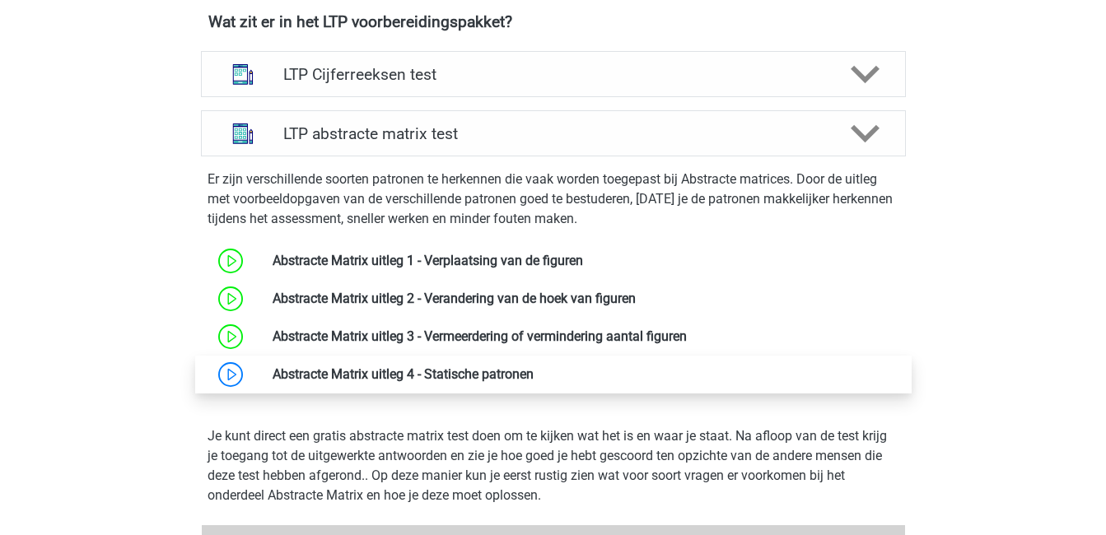
click at [534, 378] on link at bounding box center [534, 374] width 0 height 16
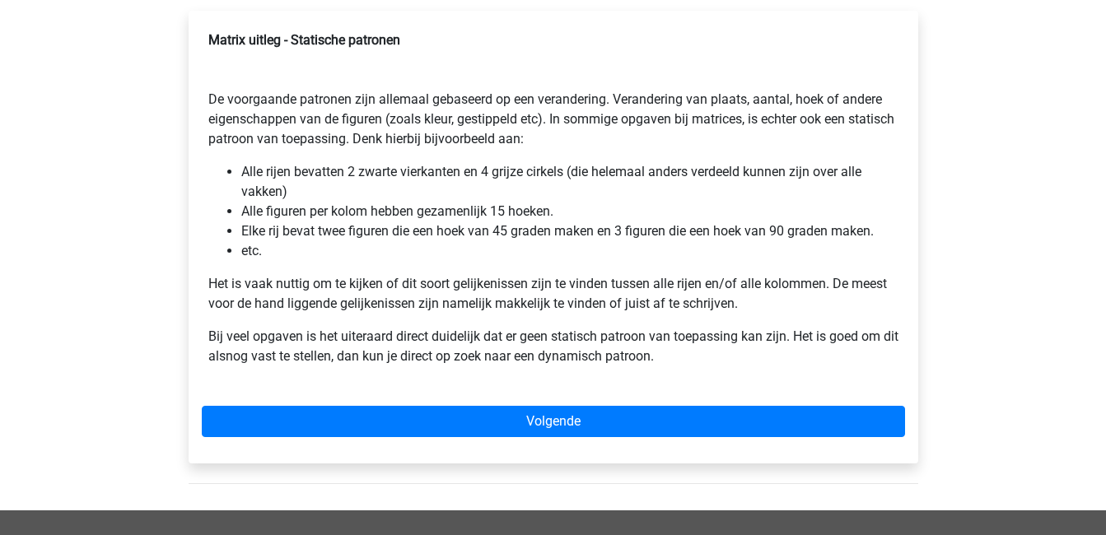
scroll to position [275, 0]
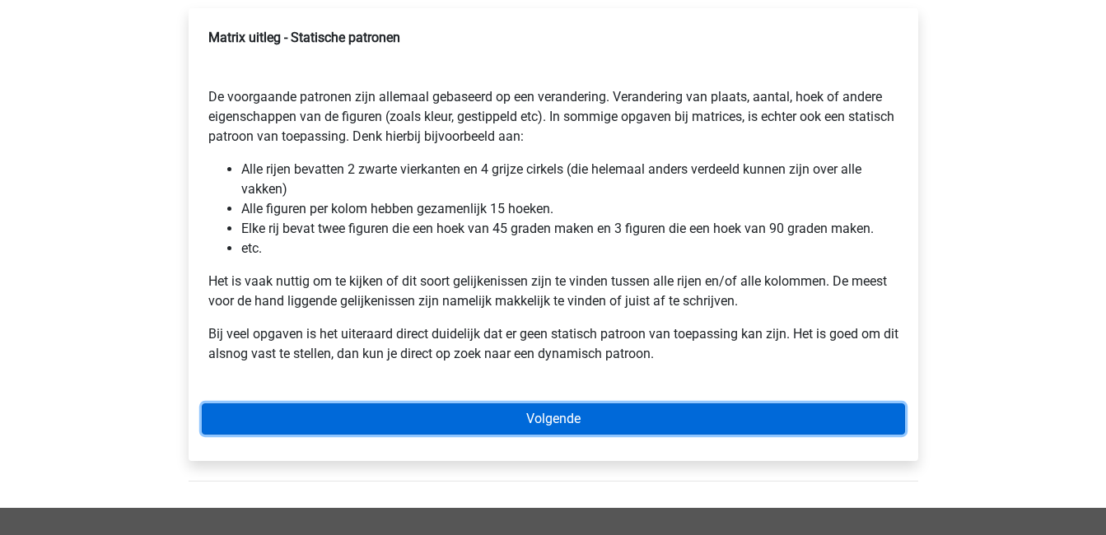
click at [382, 427] on link "Volgende" at bounding box center [553, 418] width 703 height 31
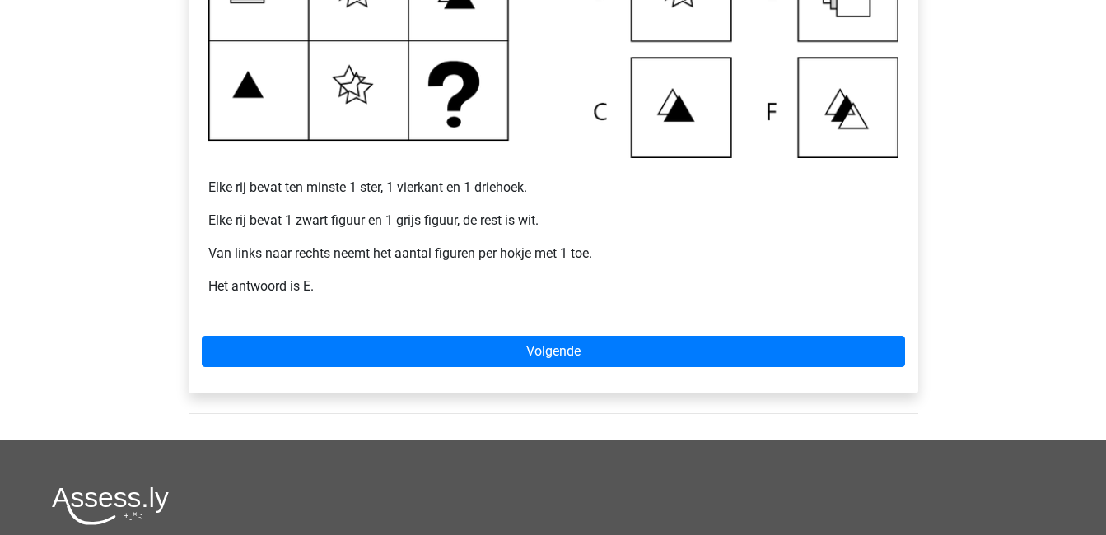
scroll to position [524, 0]
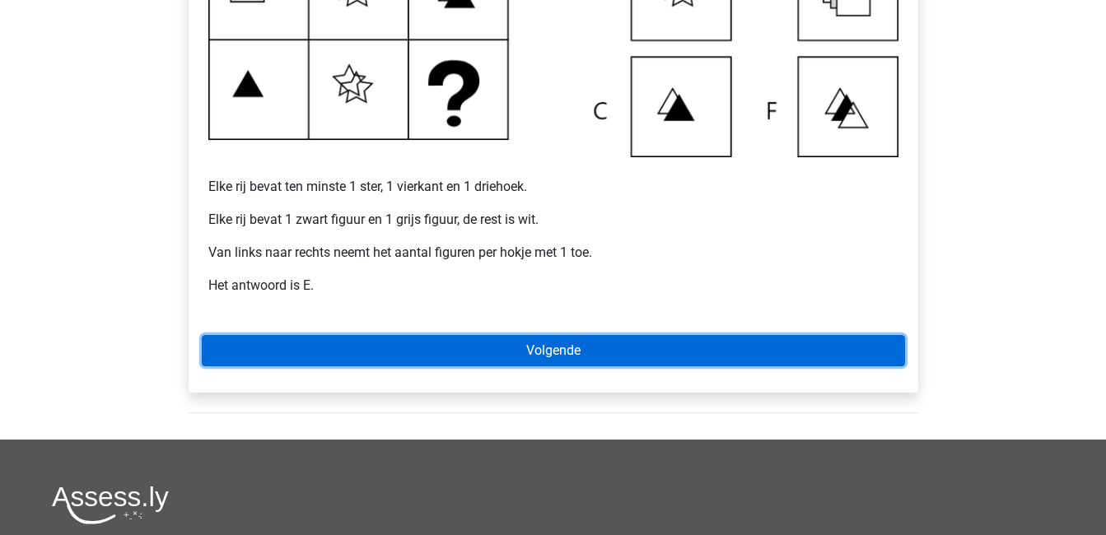
click at [604, 350] on link "Volgende" at bounding box center [553, 350] width 703 height 31
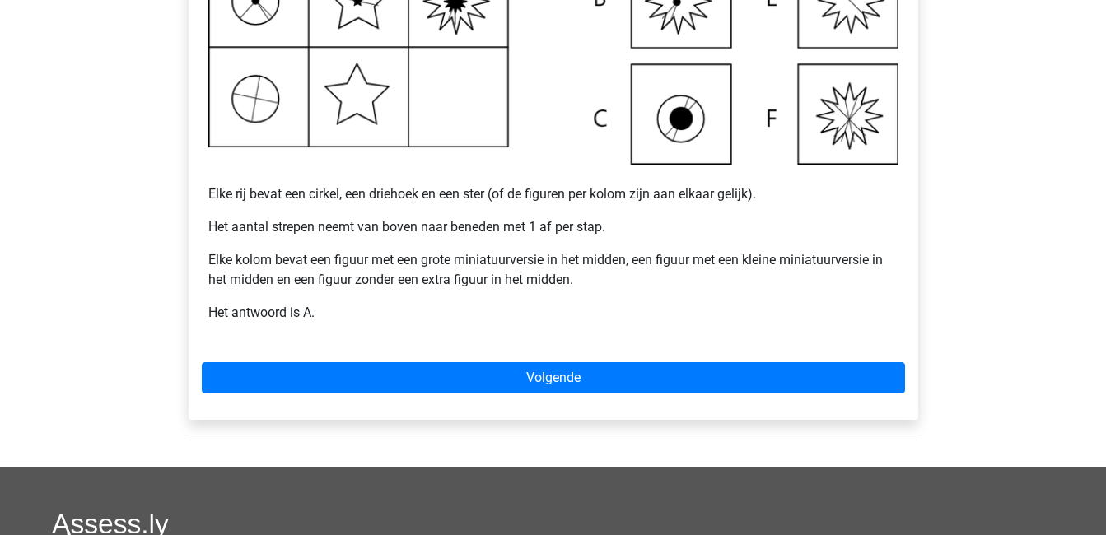
scroll to position [517, 0]
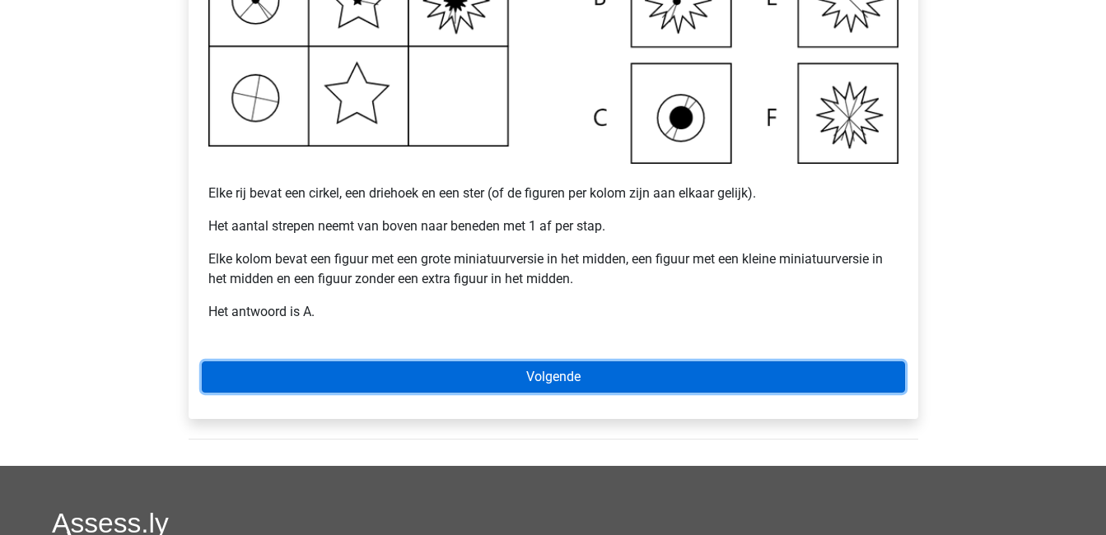
click at [634, 376] on link "Volgende" at bounding box center [553, 376] width 703 height 31
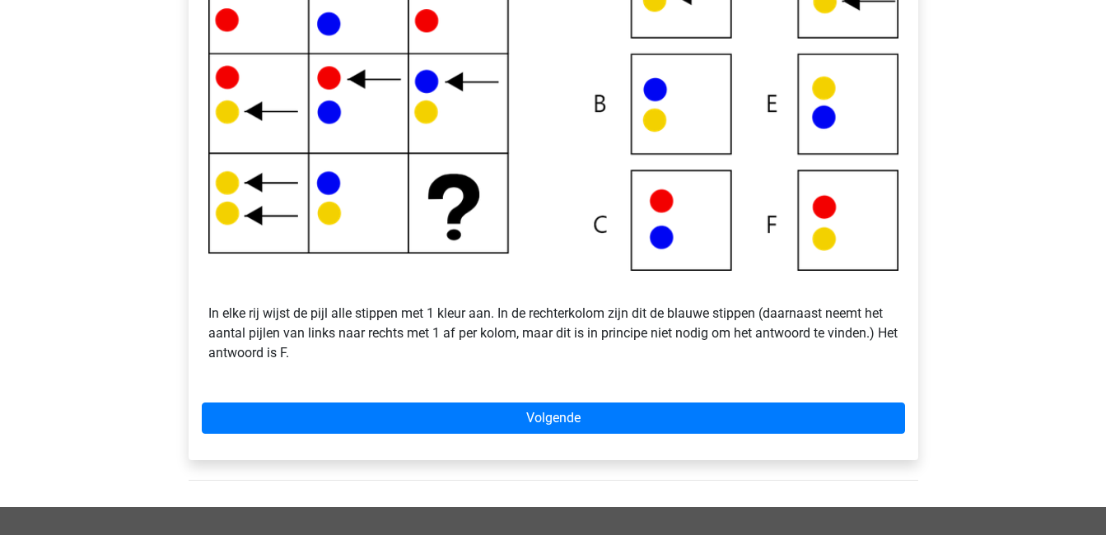
scroll to position [411, 0]
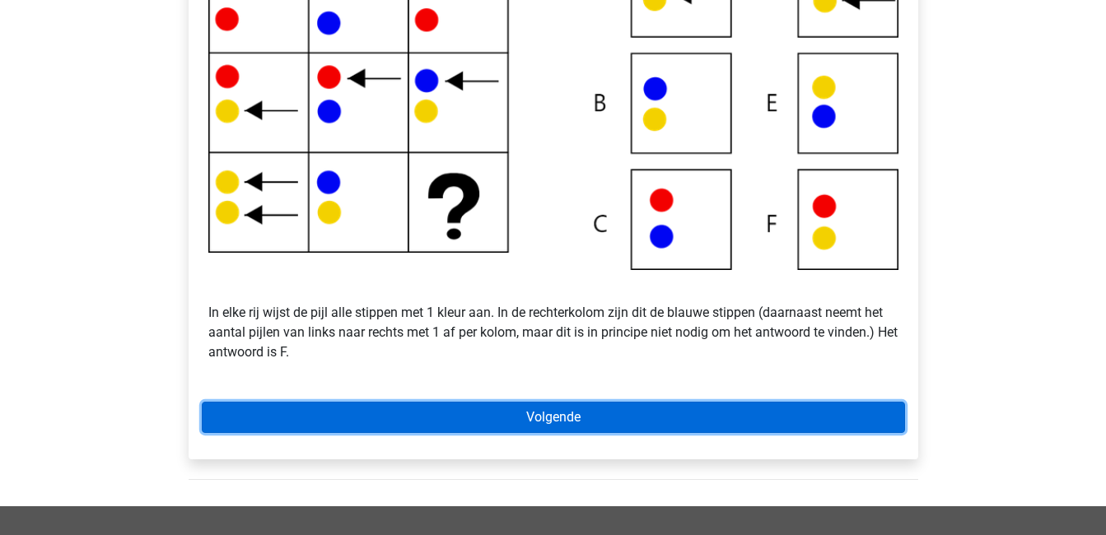
click at [614, 408] on link "Volgende" at bounding box center [553, 417] width 703 height 31
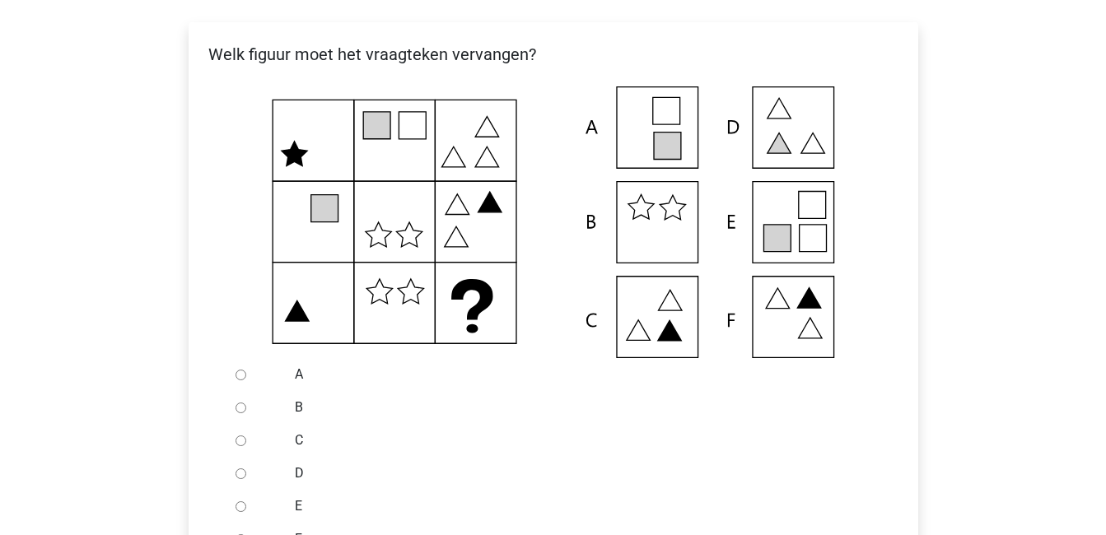
scroll to position [285, 0]
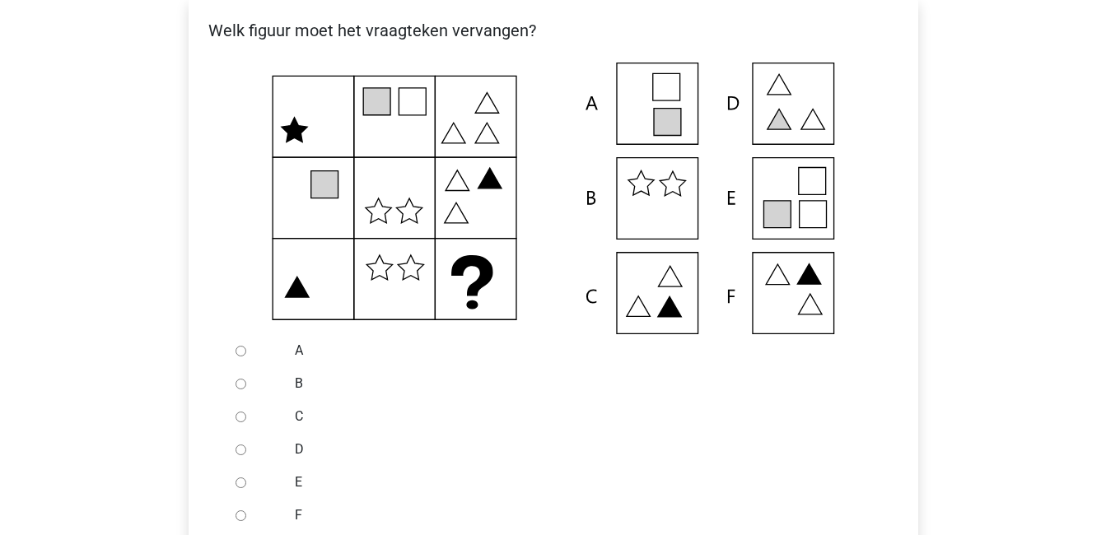
click at [243, 481] on input "E" at bounding box center [241, 483] width 11 height 11
radio input "true"
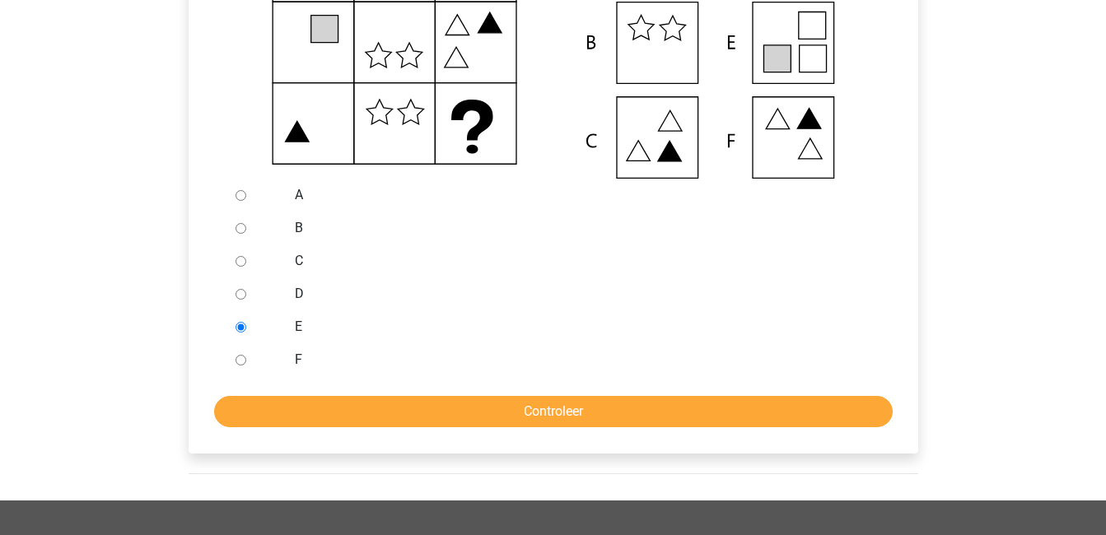
scroll to position [483, 0]
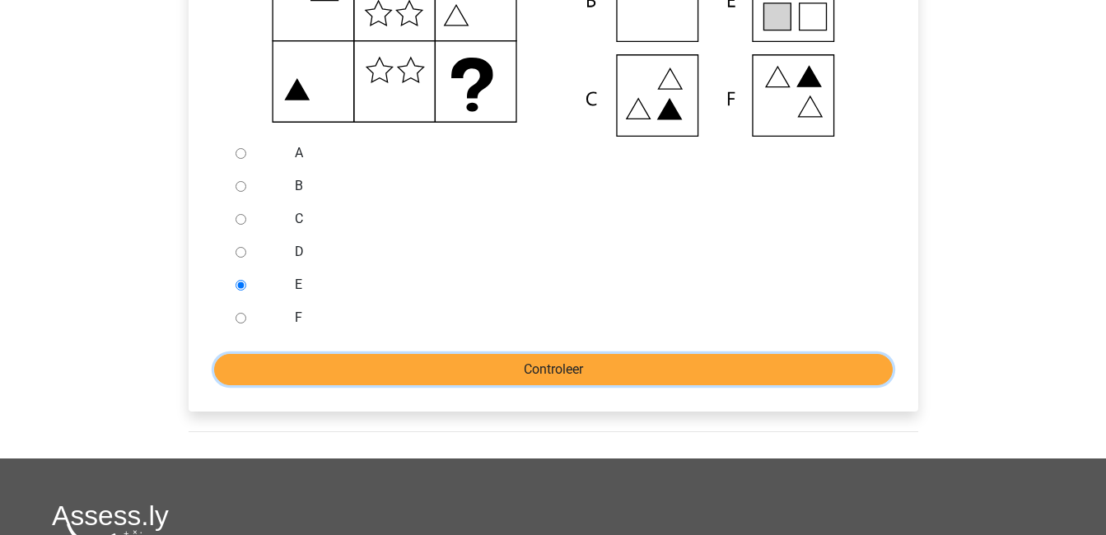
click at [380, 361] on input "Controleer" at bounding box center [553, 369] width 679 height 31
click at [588, 364] on input "Controleer" at bounding box center [553, 369] width 679 height 31
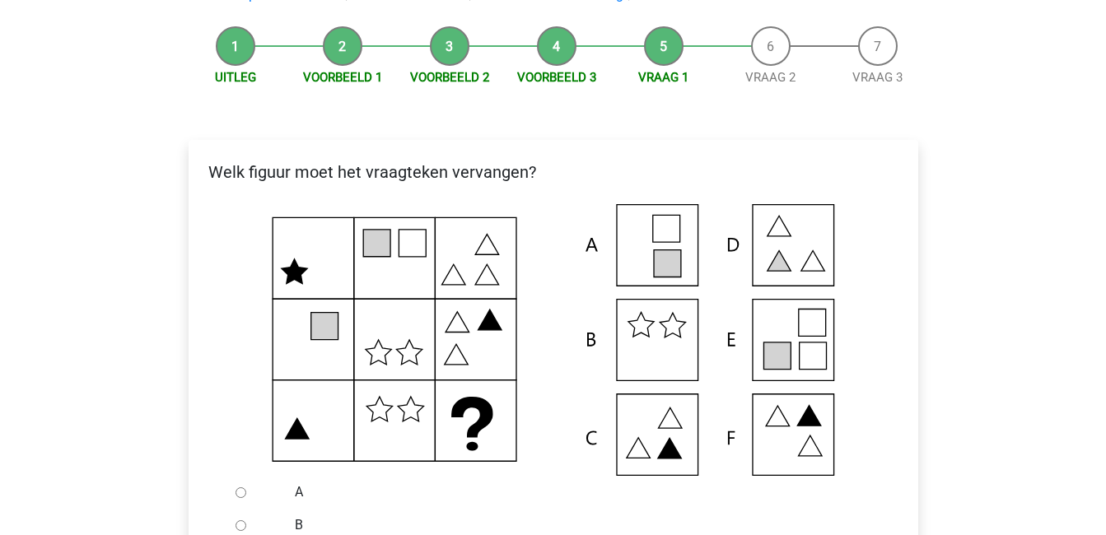
scroll to position [142, 0]
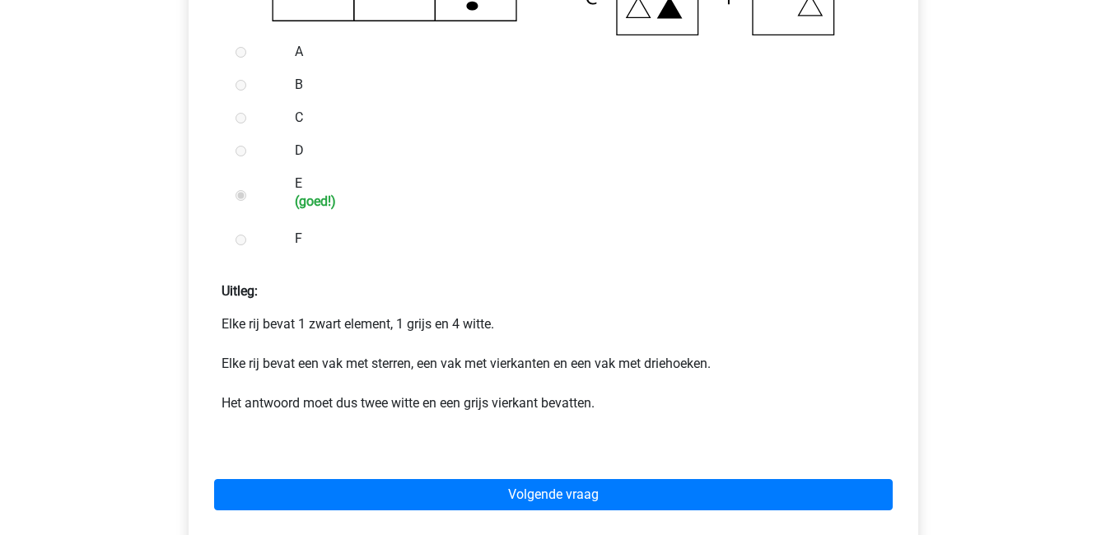
scroll to position [656, 0]
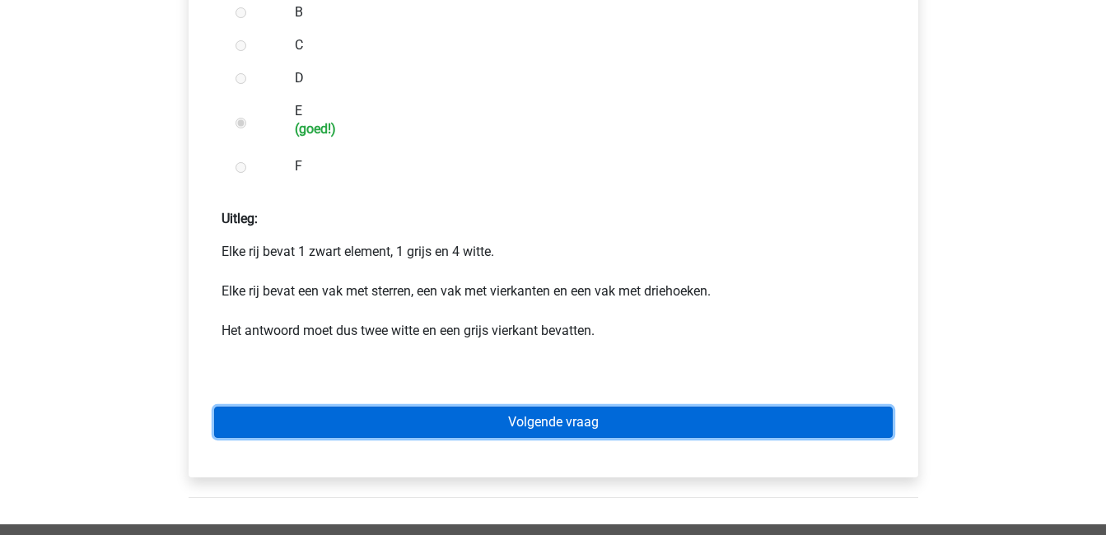
click at [711, 423] on link "Volgende vraag" at bounding box center [553, 422] width 679 height 31
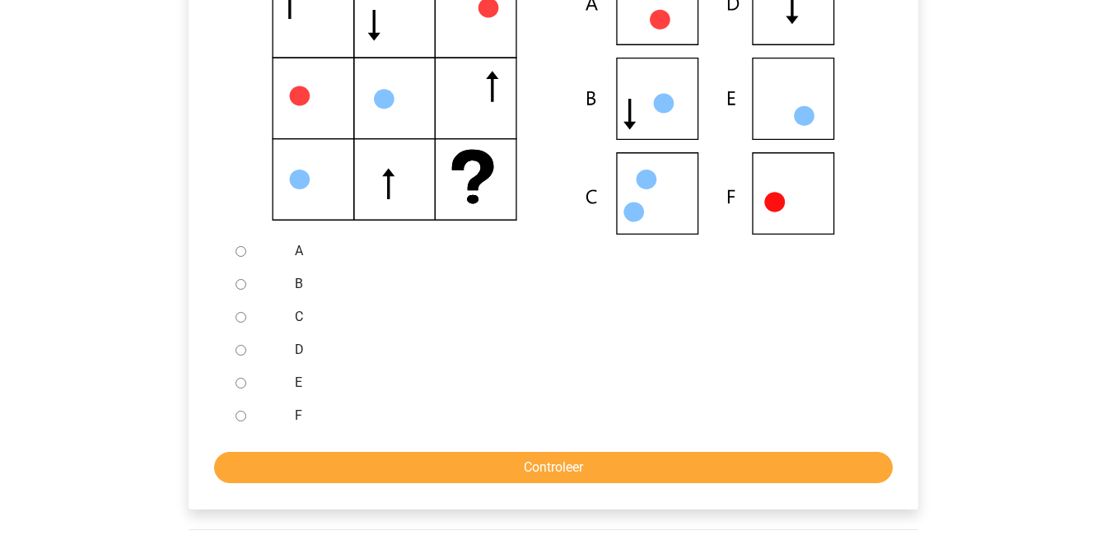
scroll to position [385, 0]
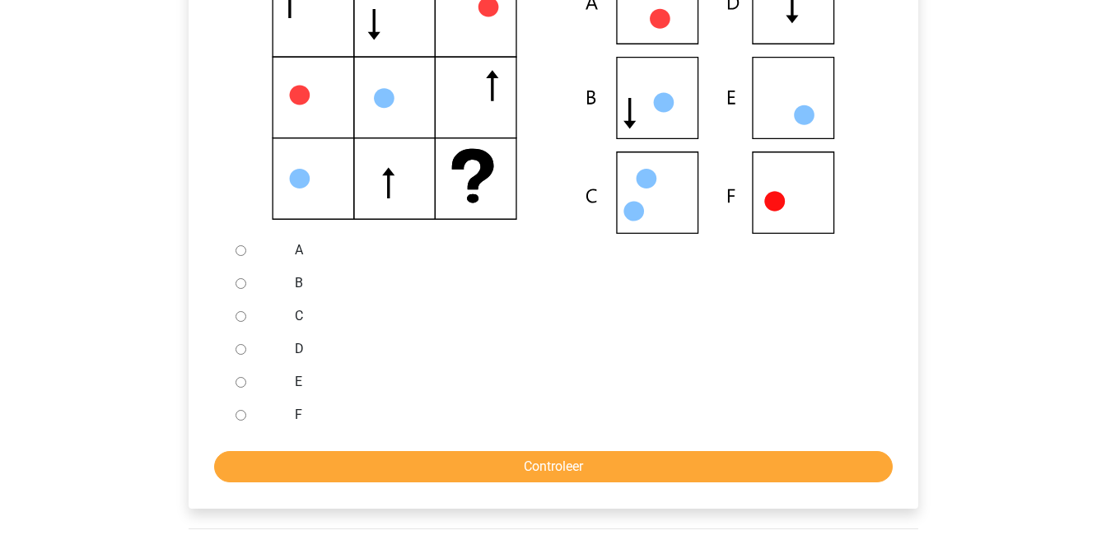
click at [237, 415] on input "F" at bounding box center [241, 415] width 11 height 11
radio input "true"
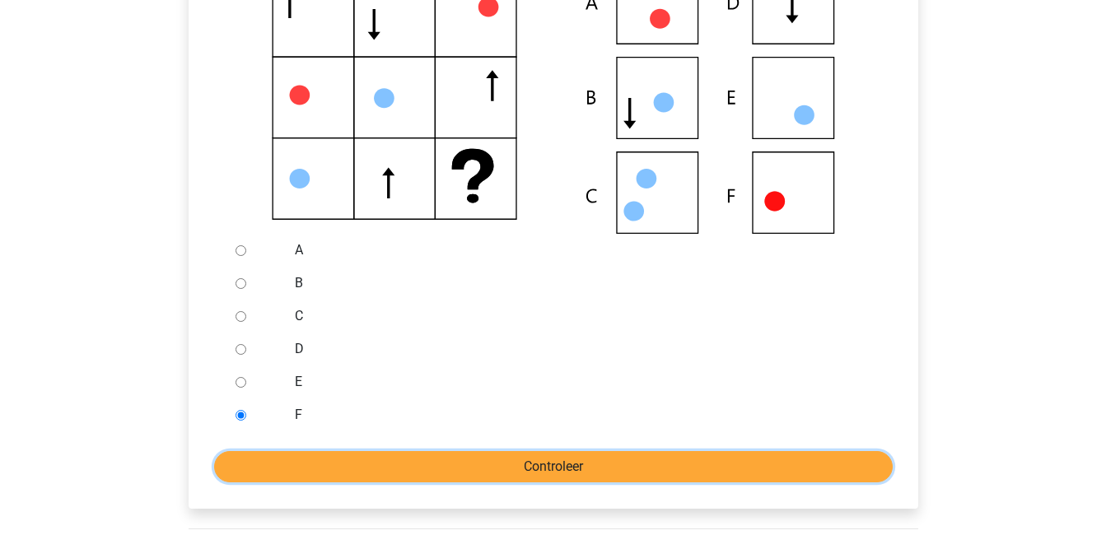
click at [340, 469] on input "Controleer" at bounding box center [553, 466] width 679 height 31
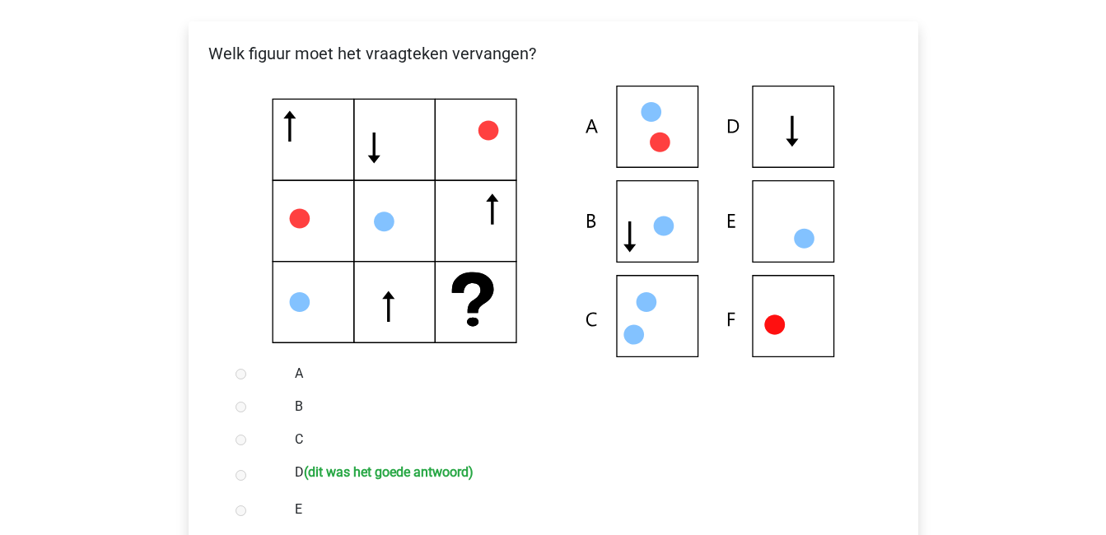
scroll to position [246, 0]
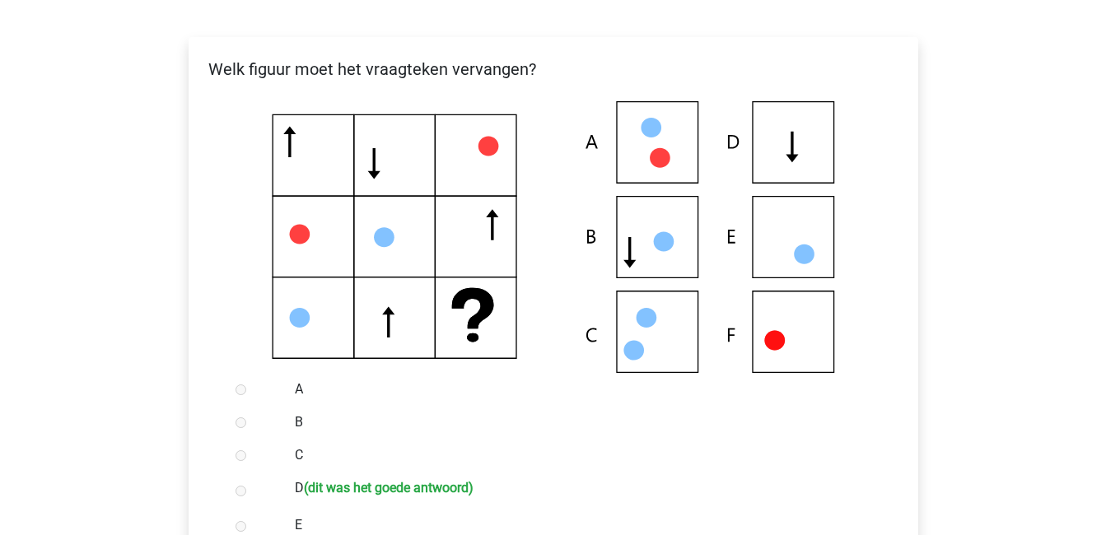
click at [351, 506] on div "D (dit was het goede antwoord)" at bounding box center [579, 490] width 595 height 37
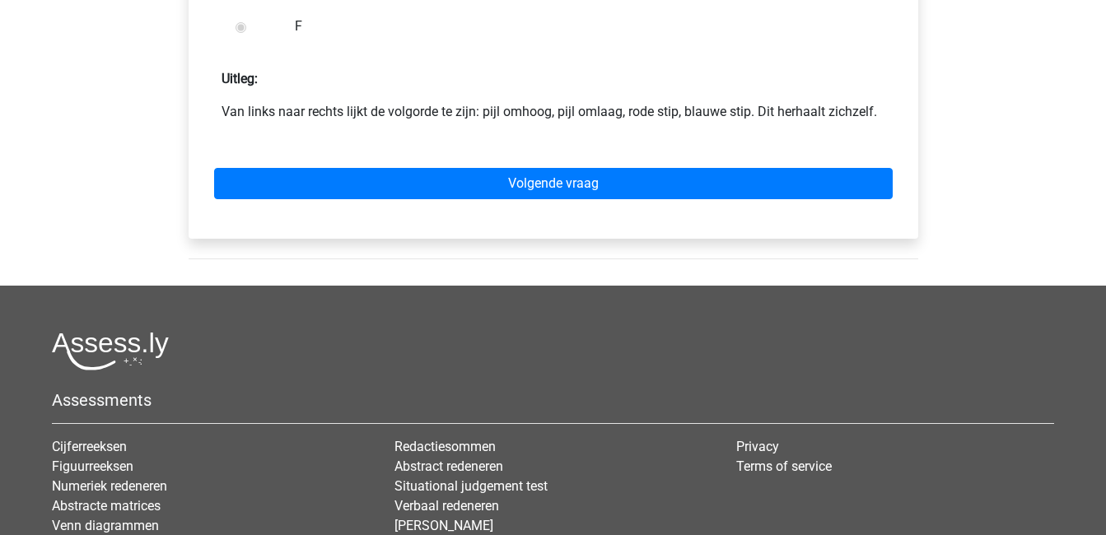
scroll to position [783, 0]
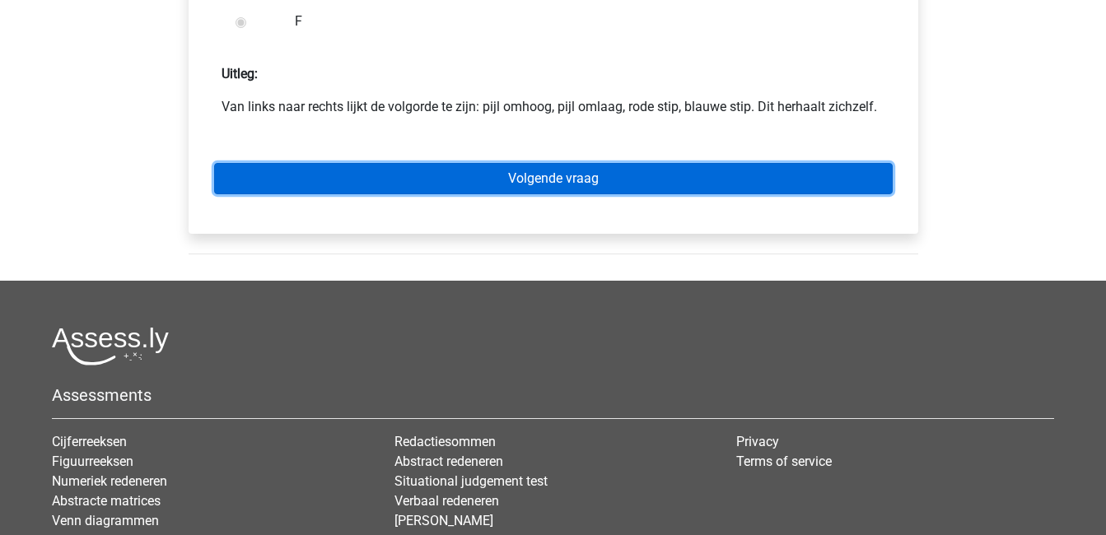
click at [406, 174] on link "Volgende vraag" at bounding box center [553, 178] width 679 height 31
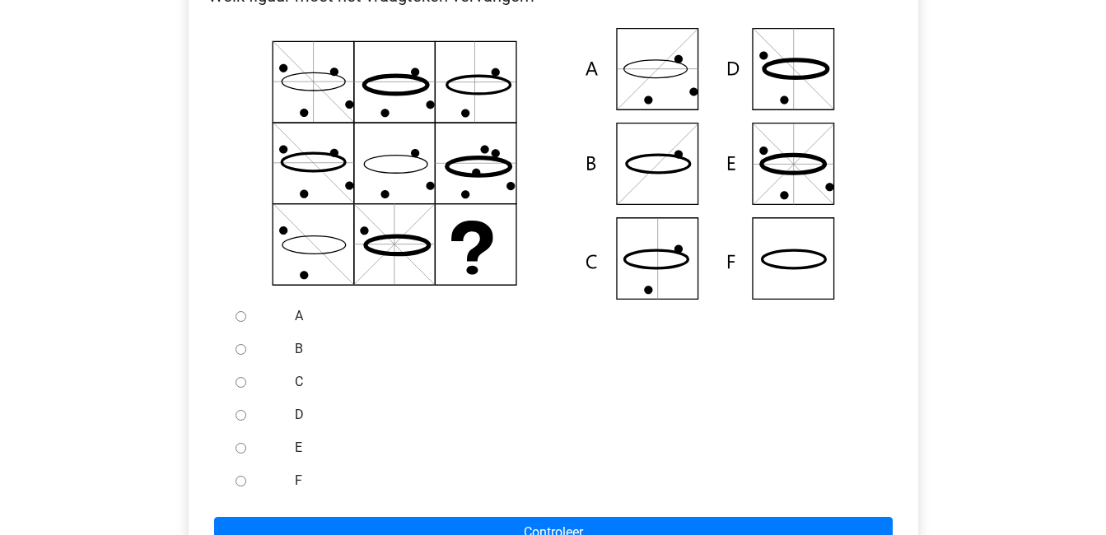
scroll to position [320, 0]
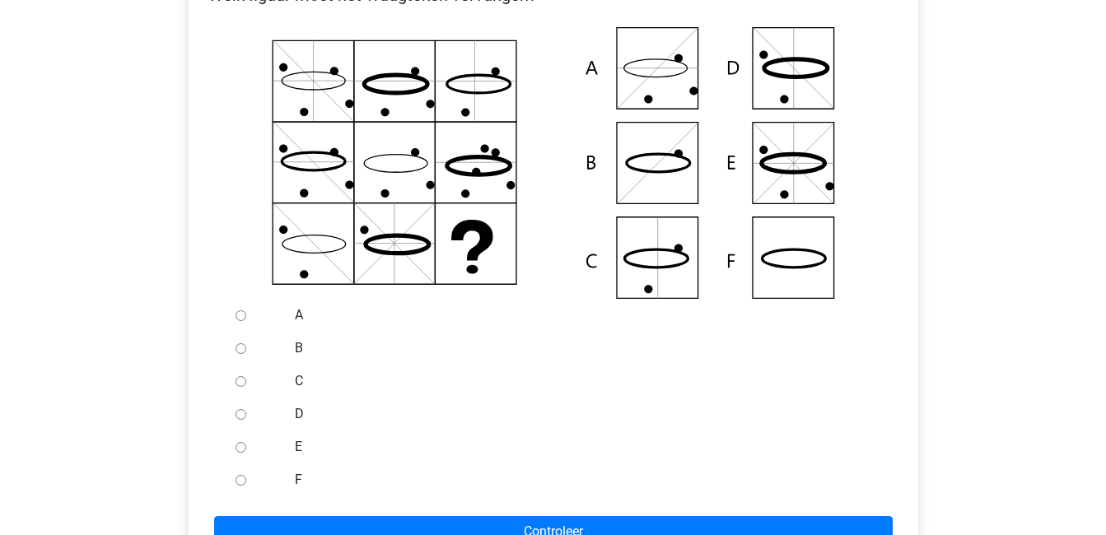
click at [237, 476] on input "F" at bounding box center [241, 480] width 11 height 11
radio input "true"
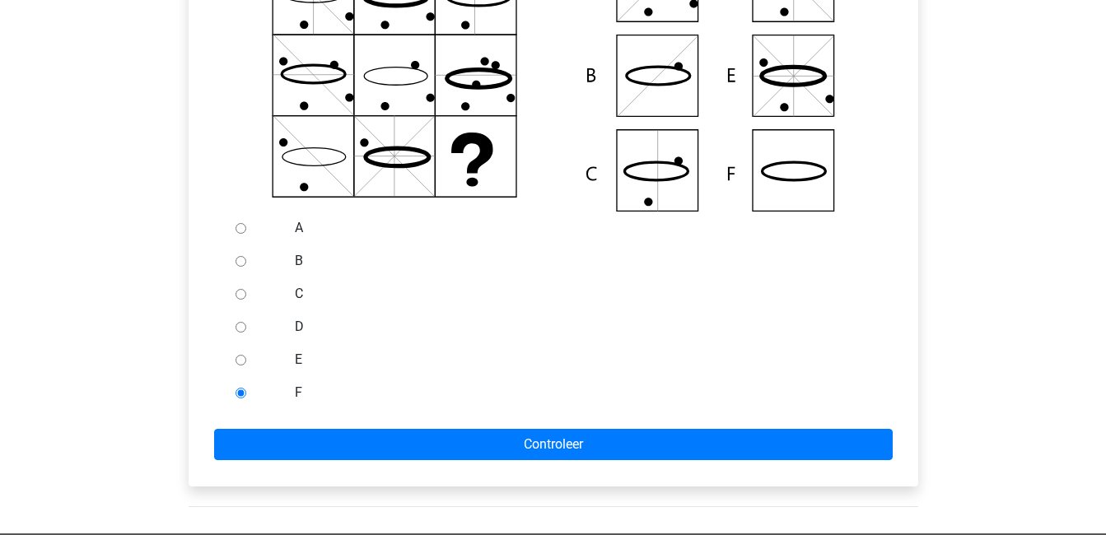
scroll to position [408, 0]
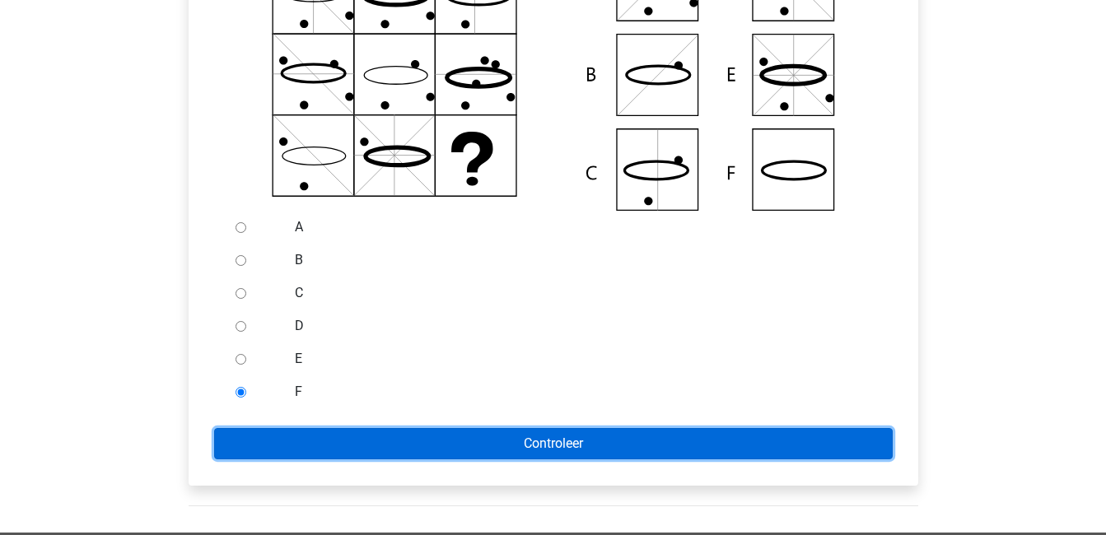
click at [289, 440] on input "Controleer" at bounding box center [553, 443] width 679 height 31
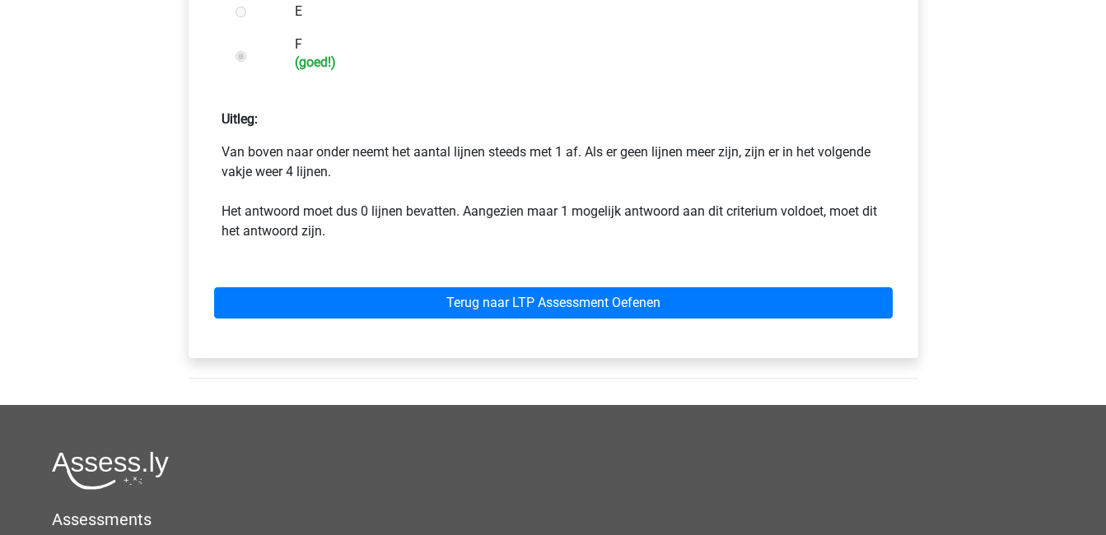
scroll to position [758, 0]
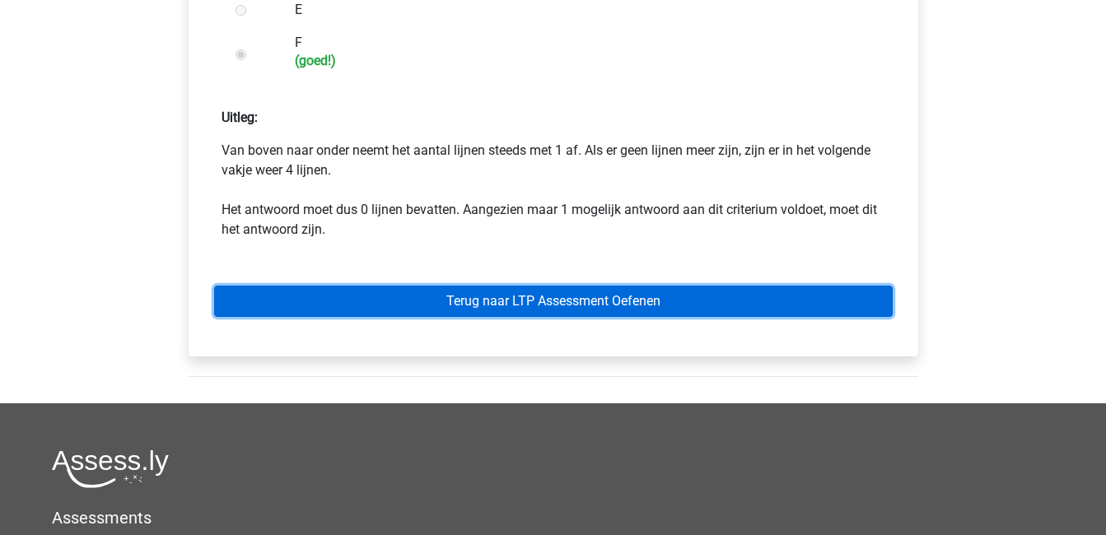
click at [459, 316] on link "Terug naar LTP Assessment Oefenen" at bounding box center [553, 301] width 679 height 31
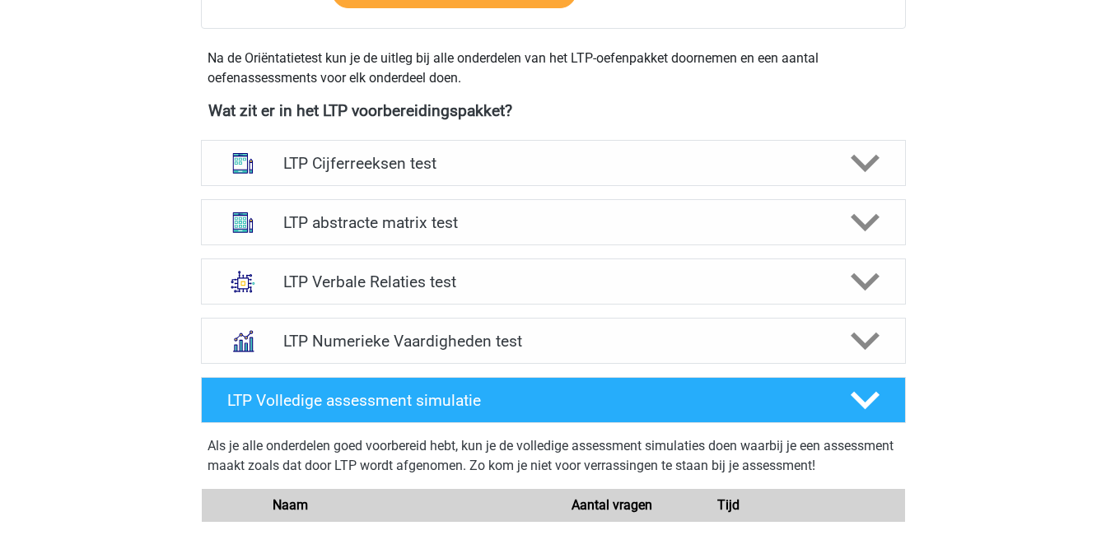
scroll to position [563, 0]
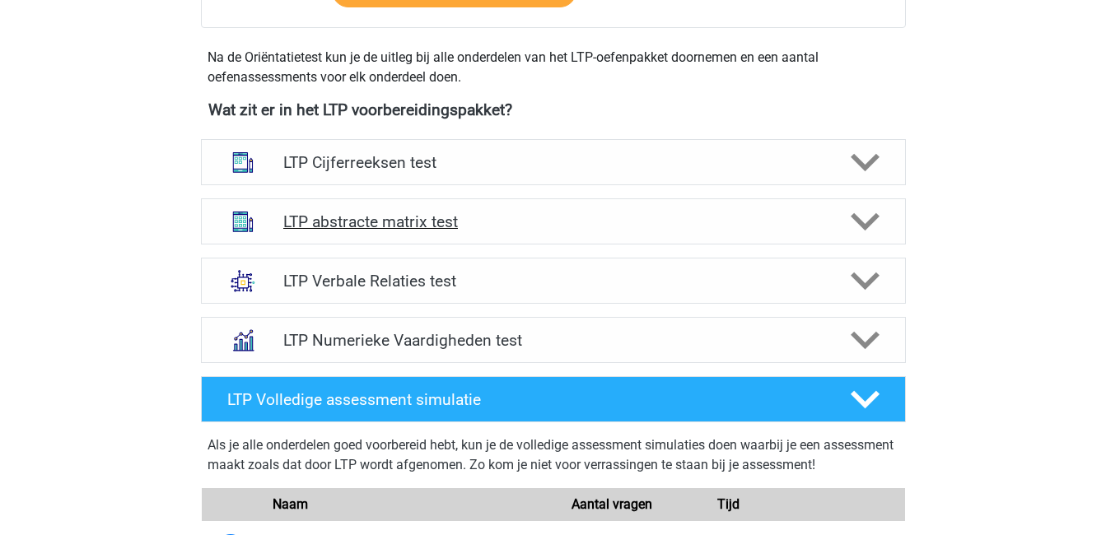
click at [429, 224] on h4 "LTP abstracte matrix test" at bounding box center [552, 221] width 539 height 19
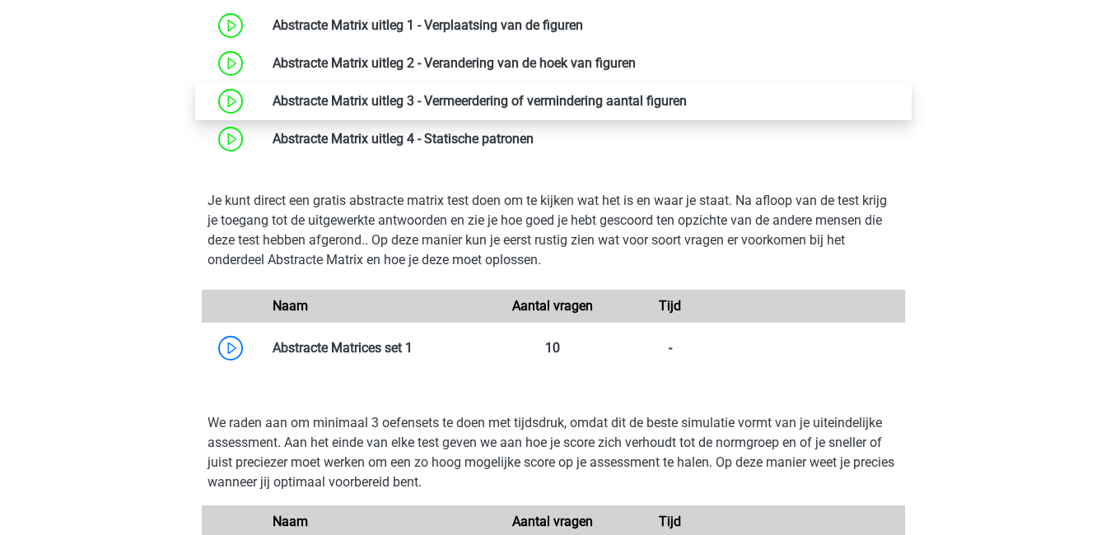
scroll to position [889, 0]
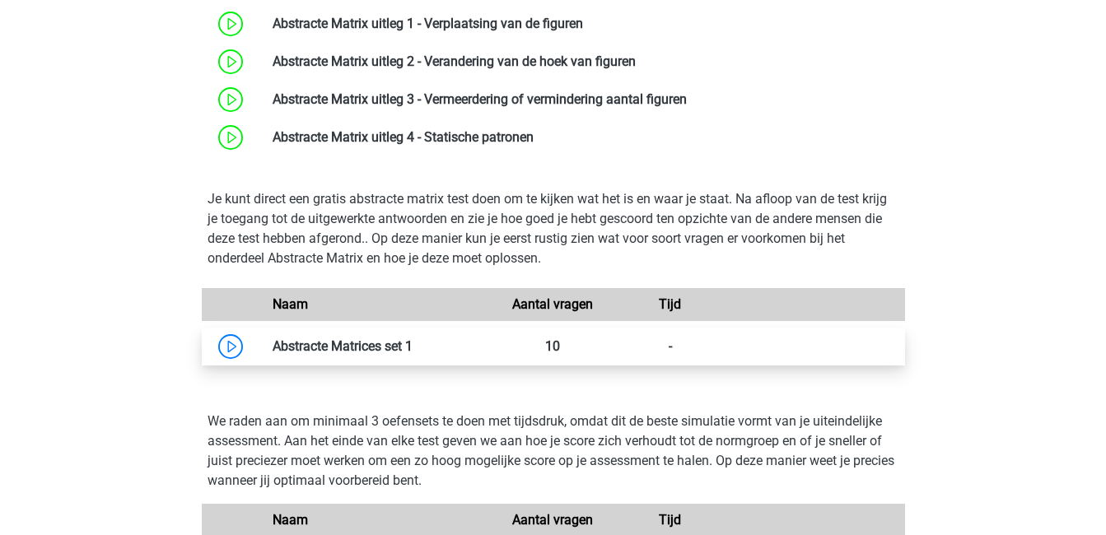
click at [413, 352] on link at bounding box center [413, 346] width 0 height 16
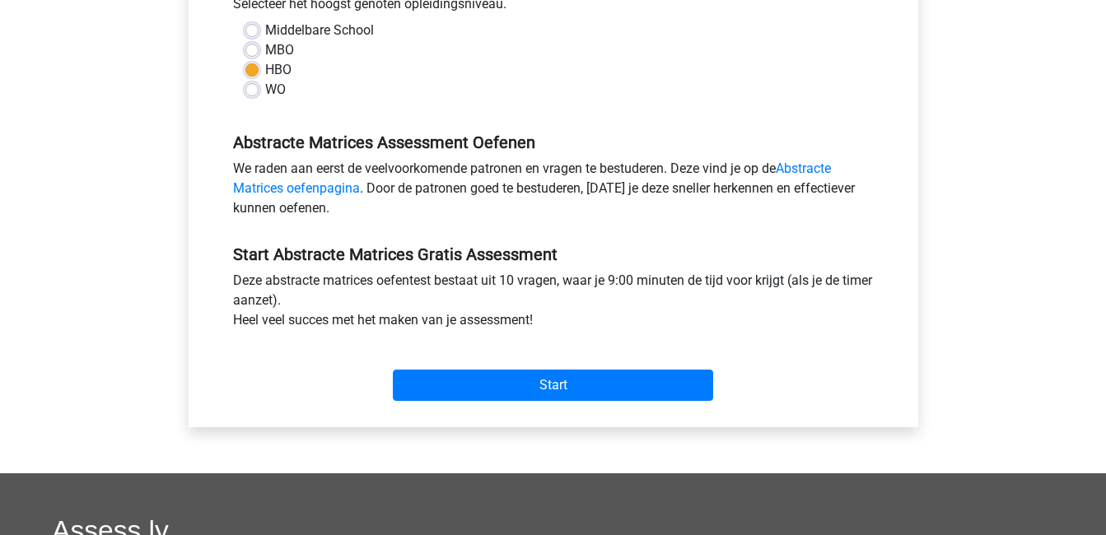
scroll to position [394, 0]
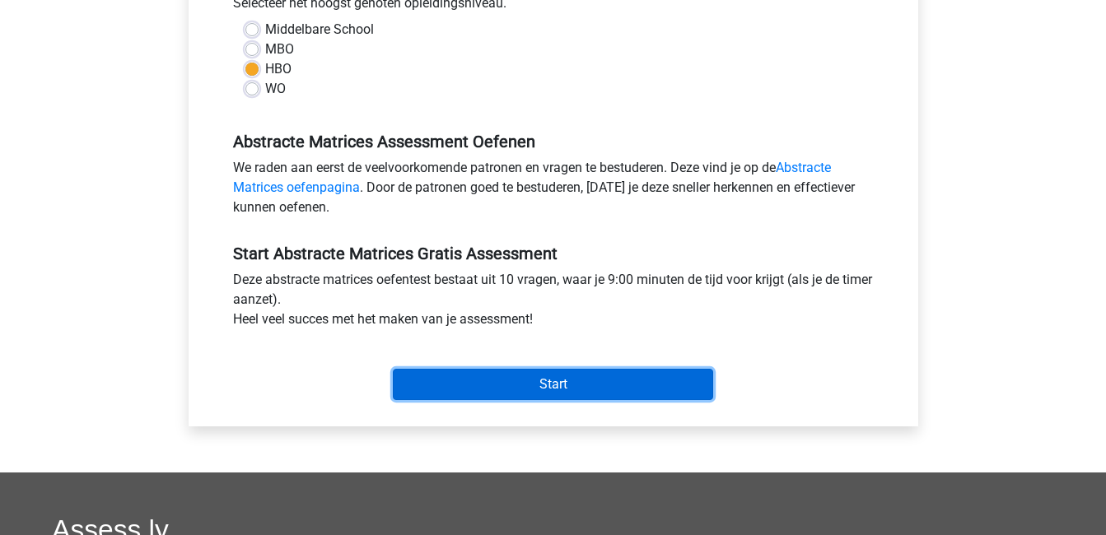
click at [493, 382] on input "Start" at bounding box center [553, 384] width 320 height 31
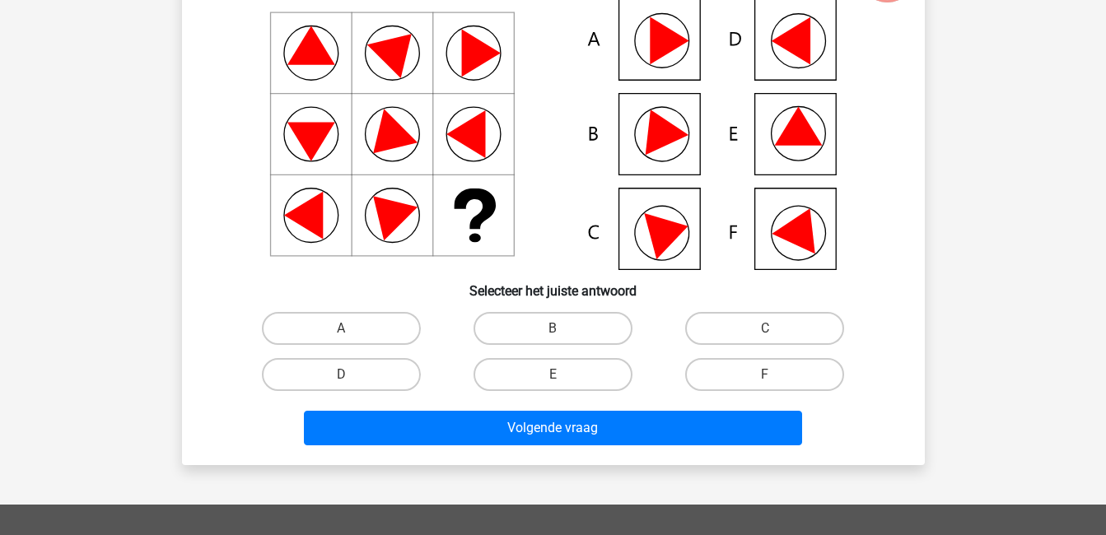
scroll to position [170, 0]
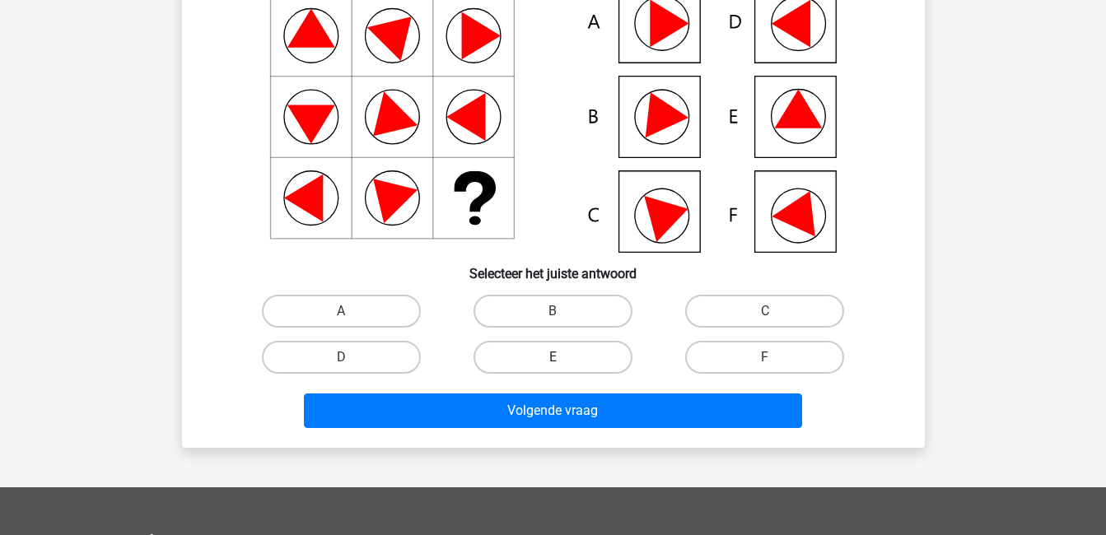
click at [590, 357] on label "E" at bounding box center [552, 357] width 159 height 33
click at [563, 357] on input "E" at bounding box center [558, 362] width 11 height 11
radio input "true"
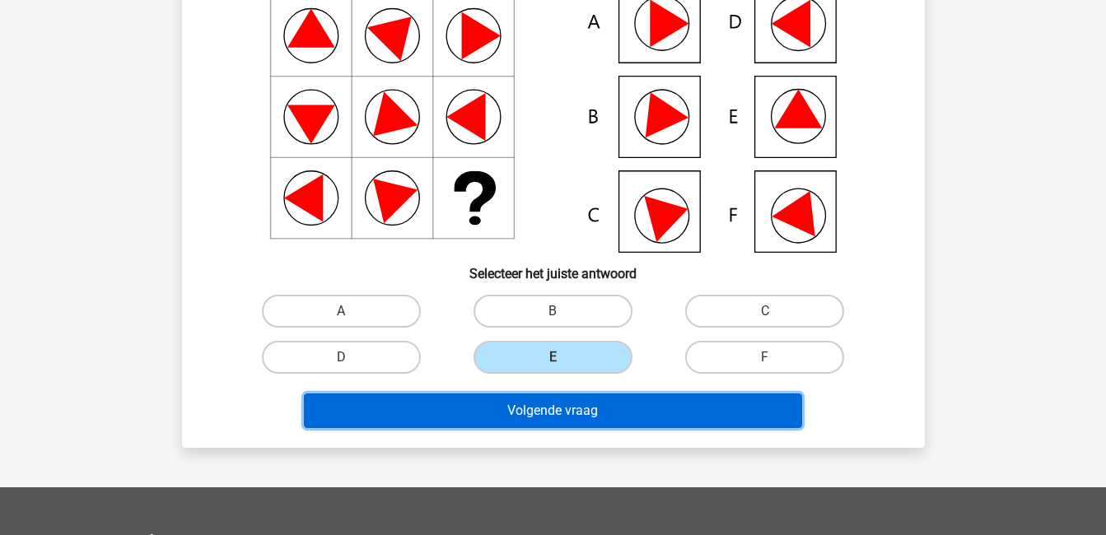
click at [621, 411] on button "Volgende vraag" at bounding box center [553, 411] width 498 height 35
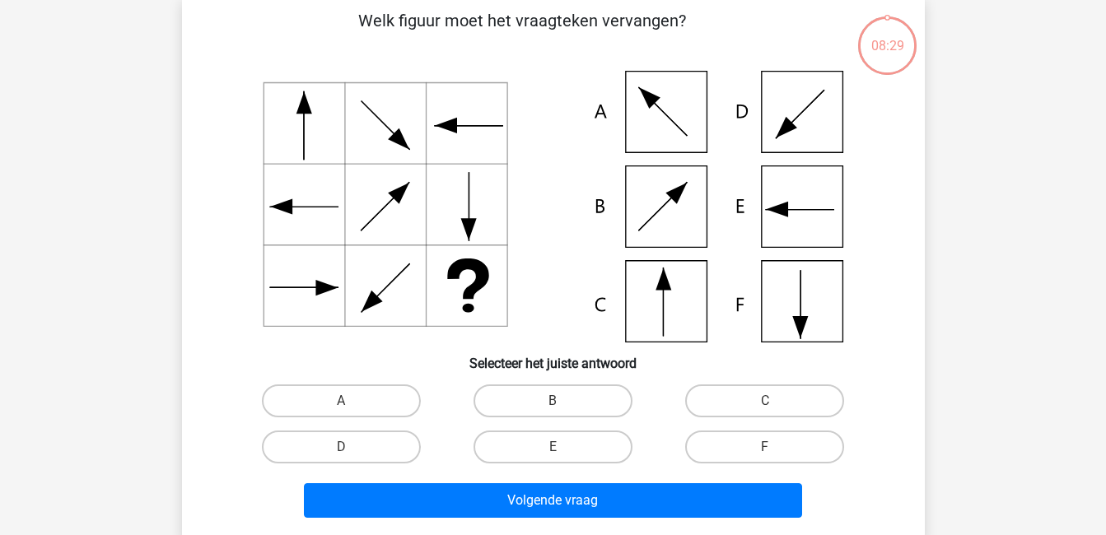
scroll to position [76, 0]
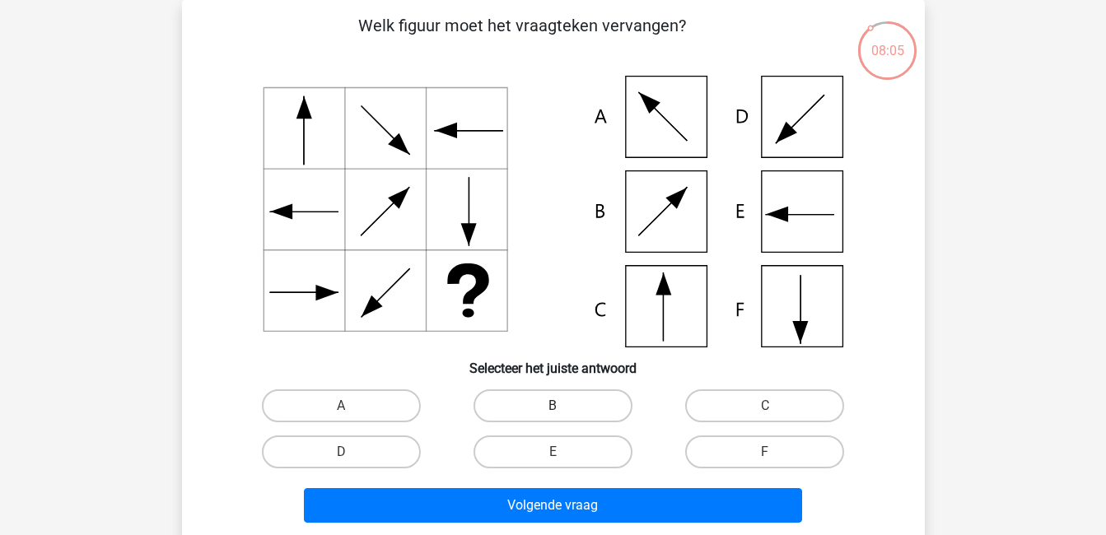
drag, startPoint x: 621, startPoint y: 411, endPoint x: 595, endPoint y: 402, distance: 27.9
click at [595, 402] on label "B" at bounding box center [552, 405] width 159 height 33
click at [563, 406] on input "B" at bounding box center [558, 411] width 11 height 11
radio input "true"
click at [595, 402] on label "B" at bounding box center [552, 405] width 159 height 33
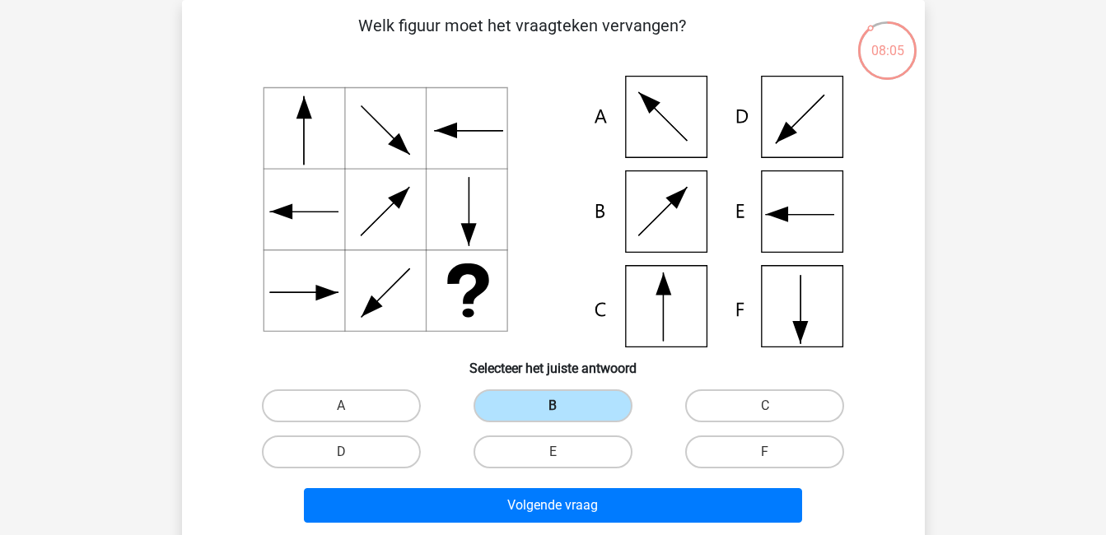
click at [563, 406] on input "B" at bounding box center [558, 411] width 11 height 11
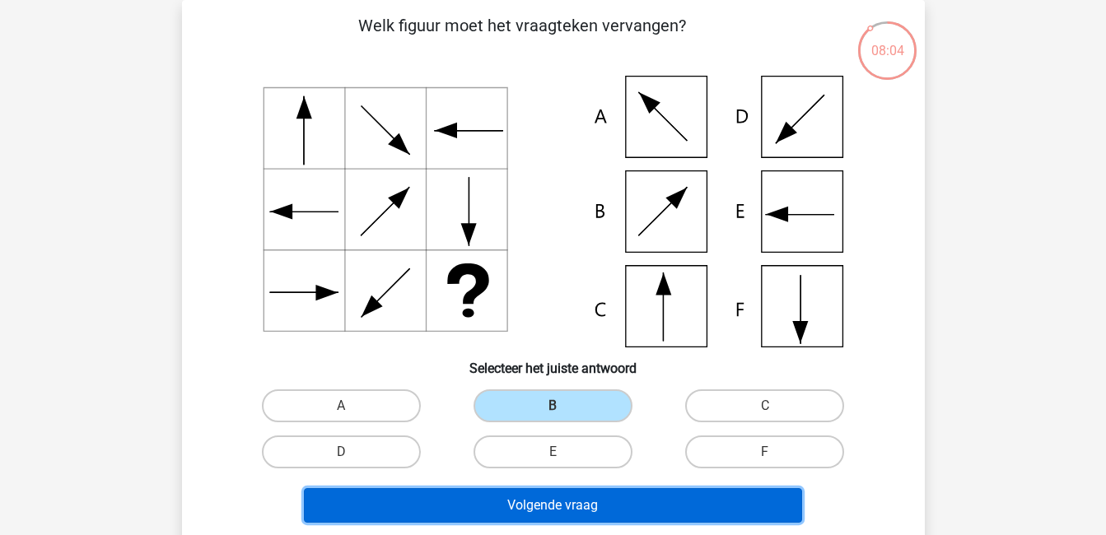
click at [642, 501] on button "Volgende vraag" at bounding box center [553, 505] width 498 height 35
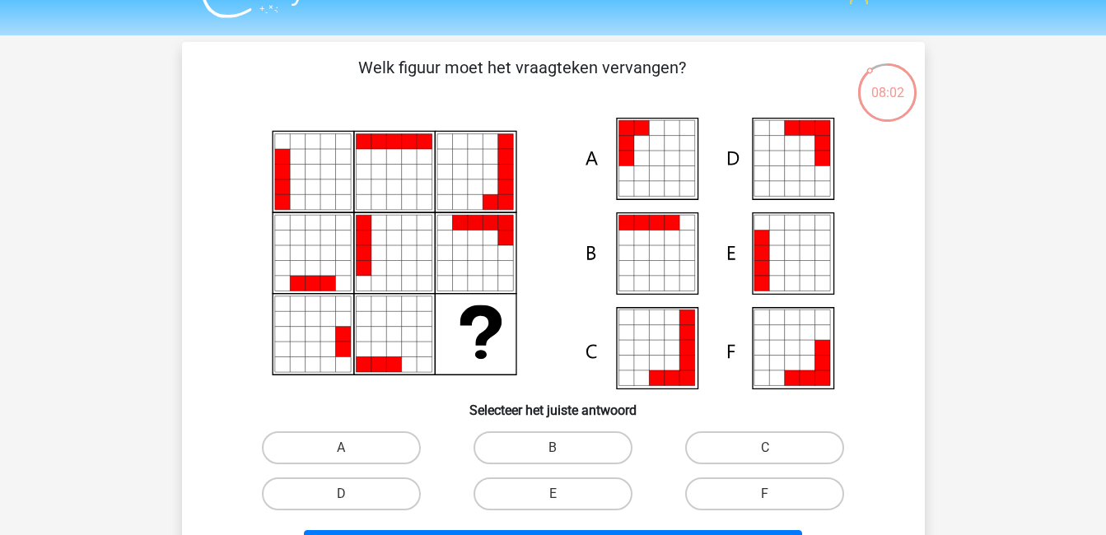
scroll to position [33, 0]
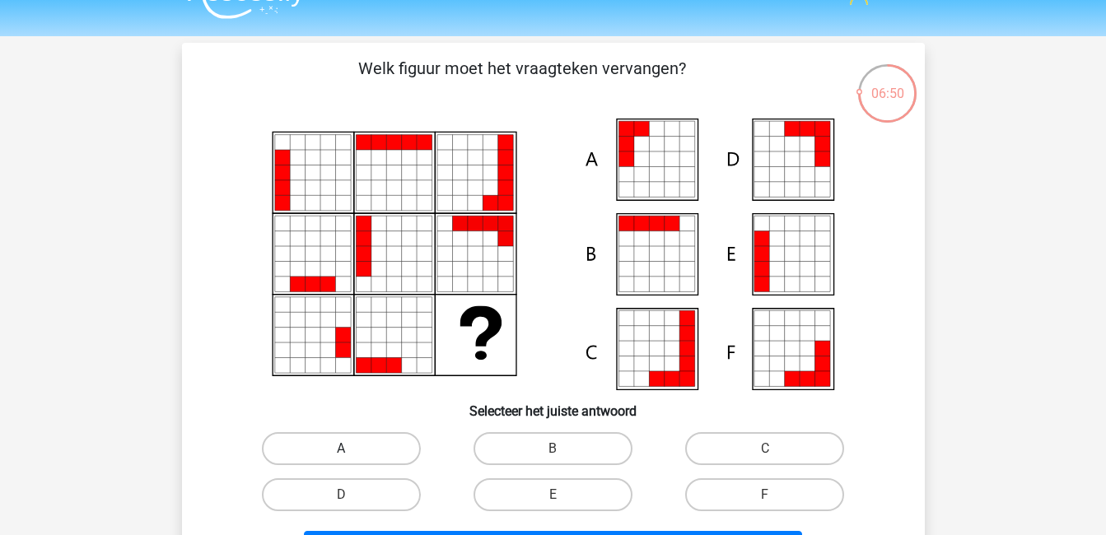
click at [295, 444] on label "A" at bounding box center [341, 448] width 159 height 33
click at [341, 449] on input "A" at bounding box center [346, 454] width 11 height 11
radio input "true"
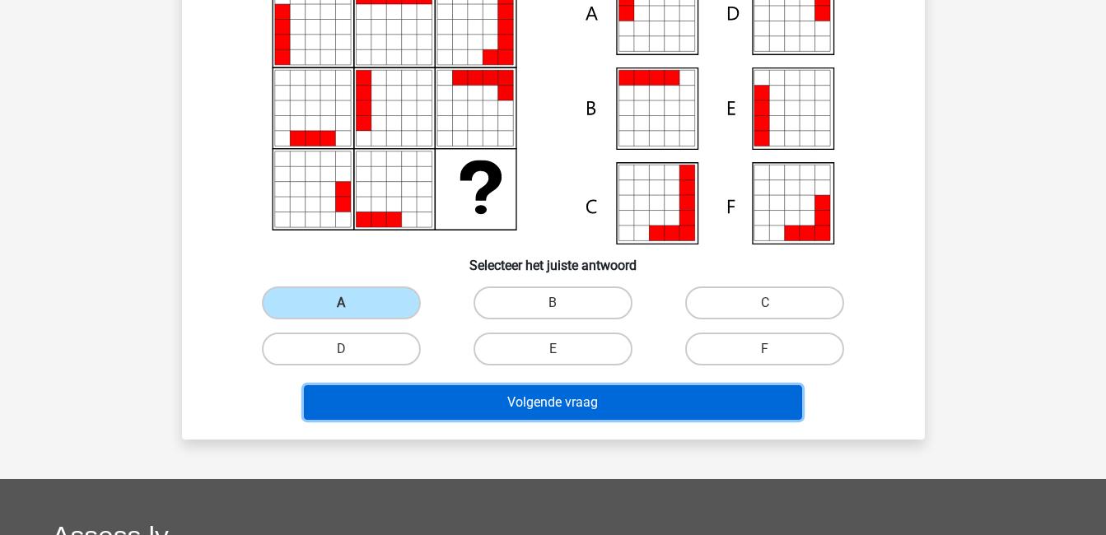
click at [400, 394] on button "Volgende vraag" at bounding box center [553, 402] width 498 height 35
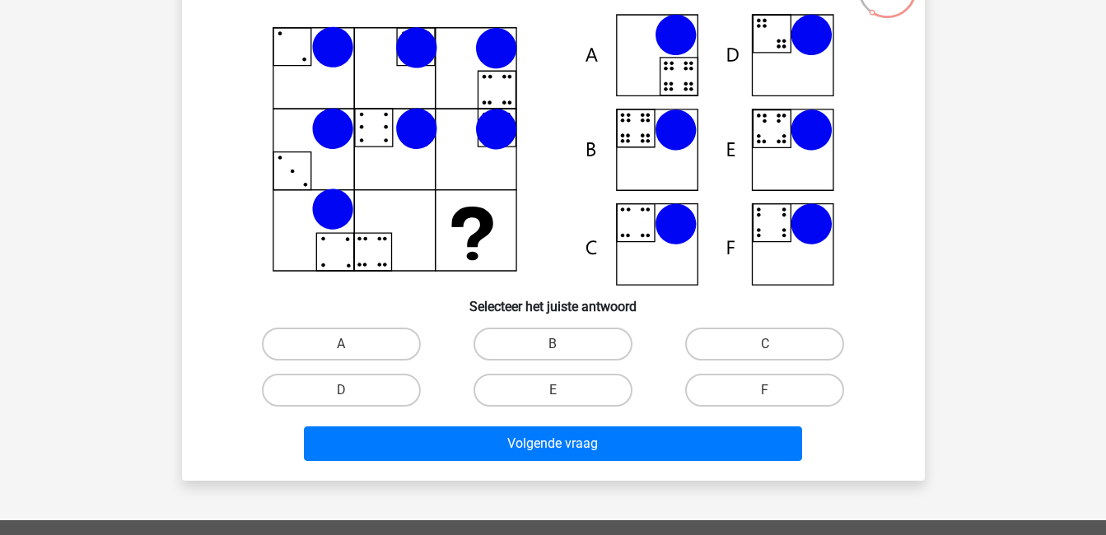
scroll to position [156, 0]
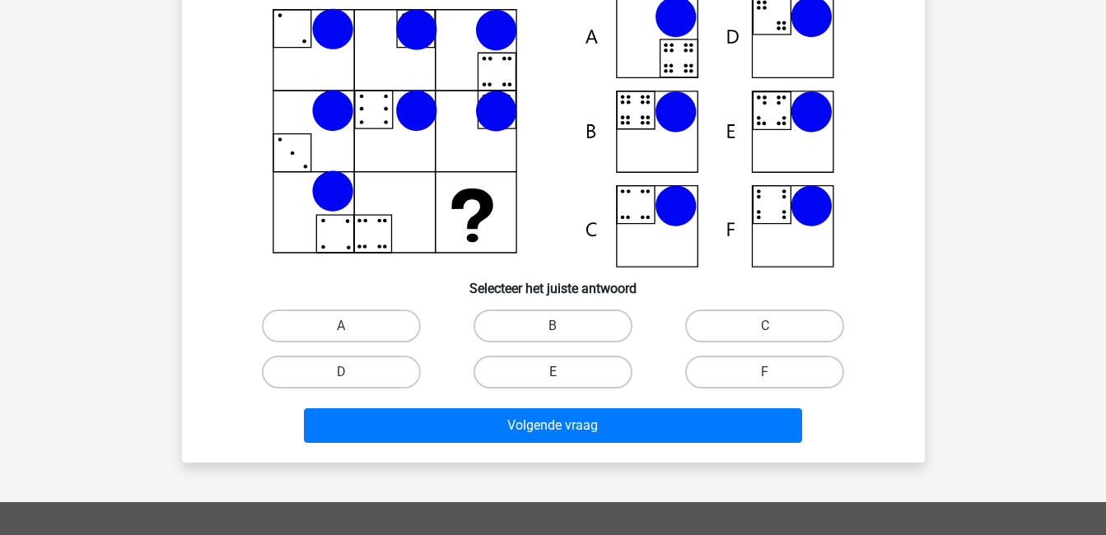
click at [529, 365] on label "E" at bounding box center [552, 372] width 159 height 33
click at [553, 372] on input "E" at bounding box center [558, 377] width 11 height 11
radio input "true"
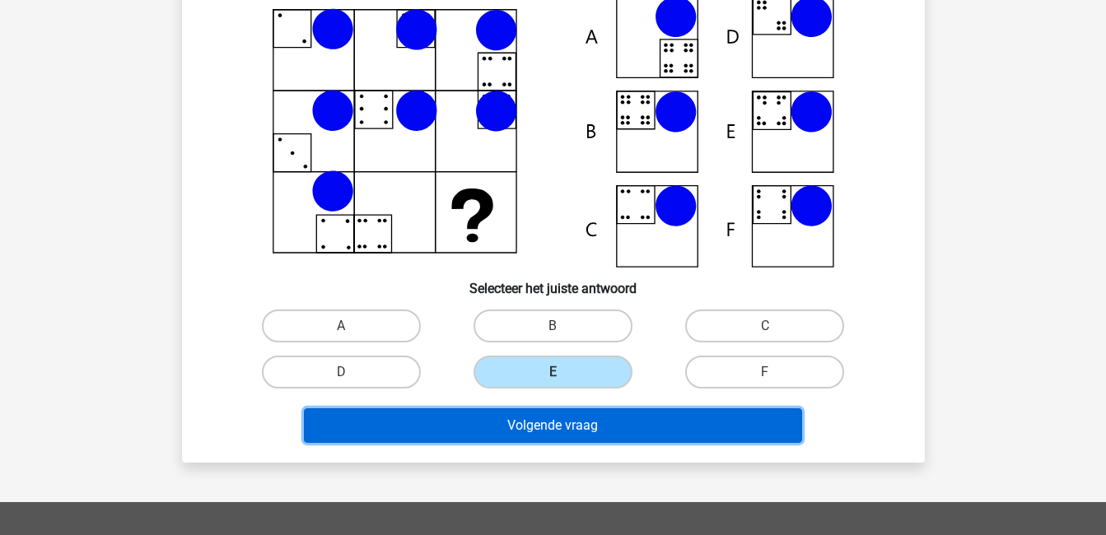
click at [575, 419] on button "Volgende vraag" at bounding box center [553, 425] width 498 height 35
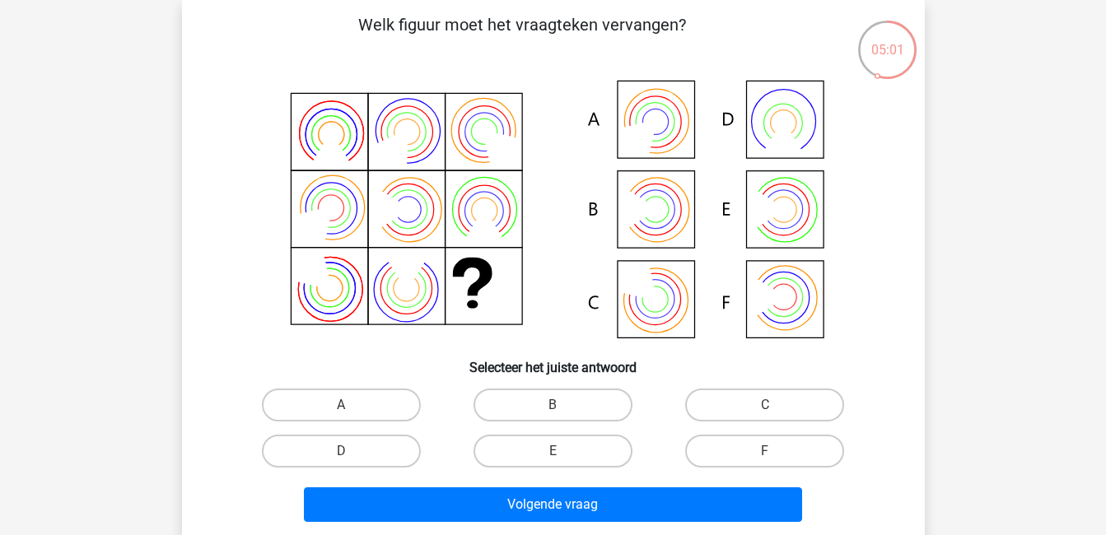
scroll to position [169, 0]
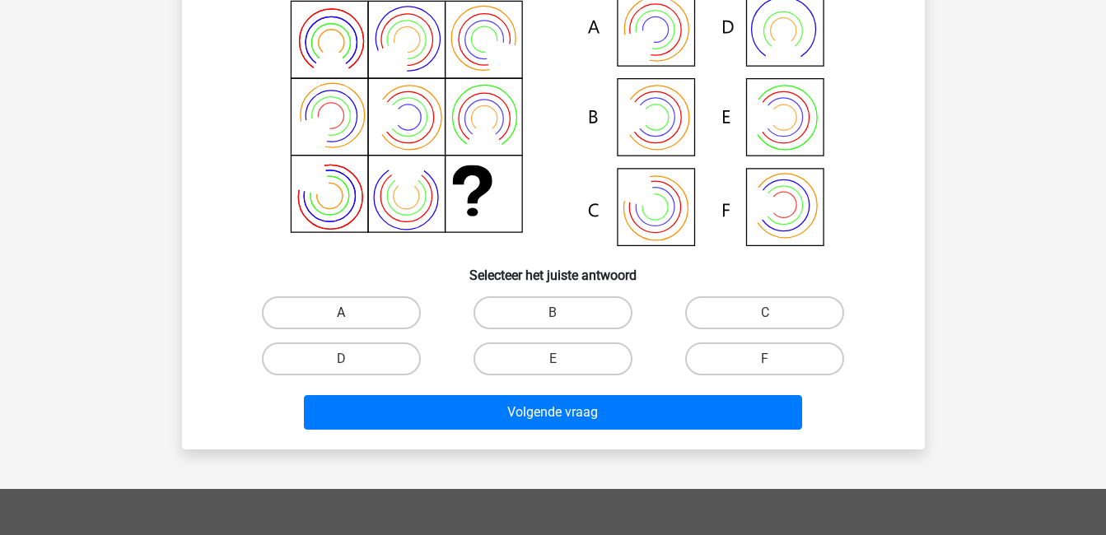
click at [372, 318] on label "A" at bounding box center [341, 312] width 159 height 33
click at [352, 318] on input "A" at bounding box center [346, 318] width 11 height 11
radio input "true"
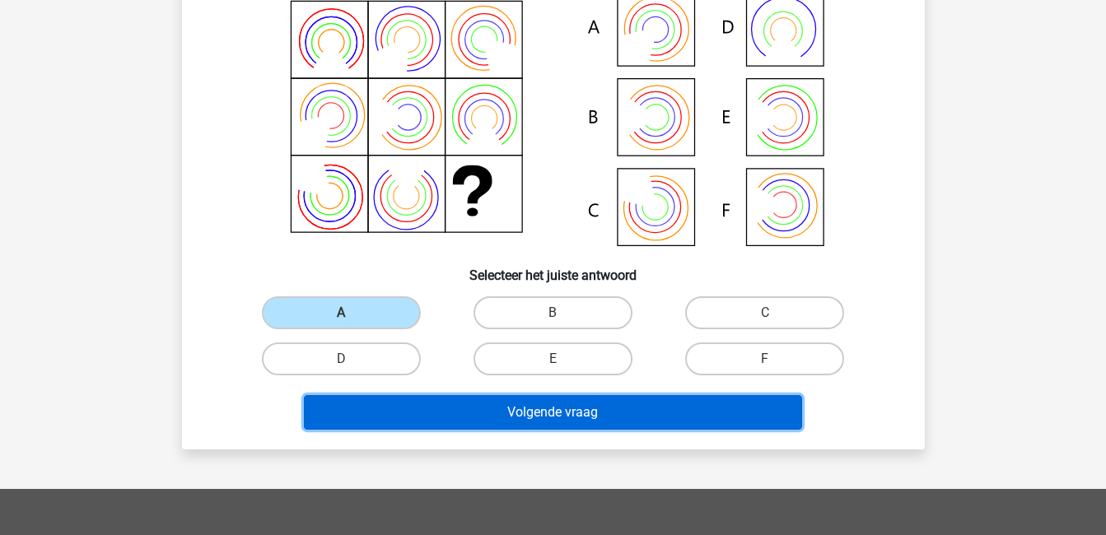
click at [539, 403] on button "Volgende vraag" at bounding box center [553, 412] width 498 height 35
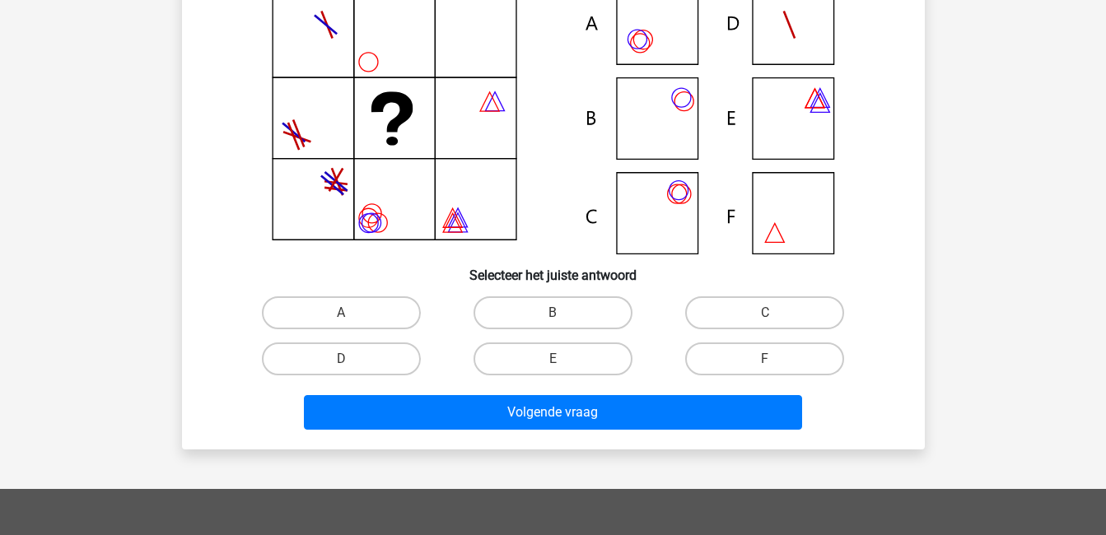
scroll to position [76, 0]
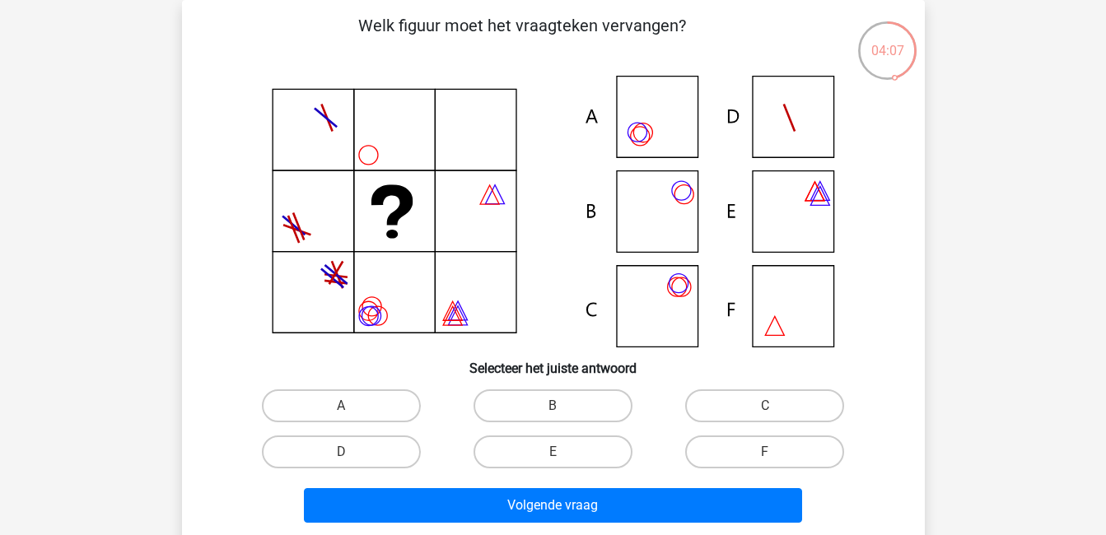
click at [660, 322] on icon at bounding box center [554, 212] width 664 height 272
click at [735, 409] on label "C" at bounding box center [764, 405] width 159 height 33
click at [765, 409] on input "C" at bounding box center [770, 411] width 11 height 11
radio input "true"
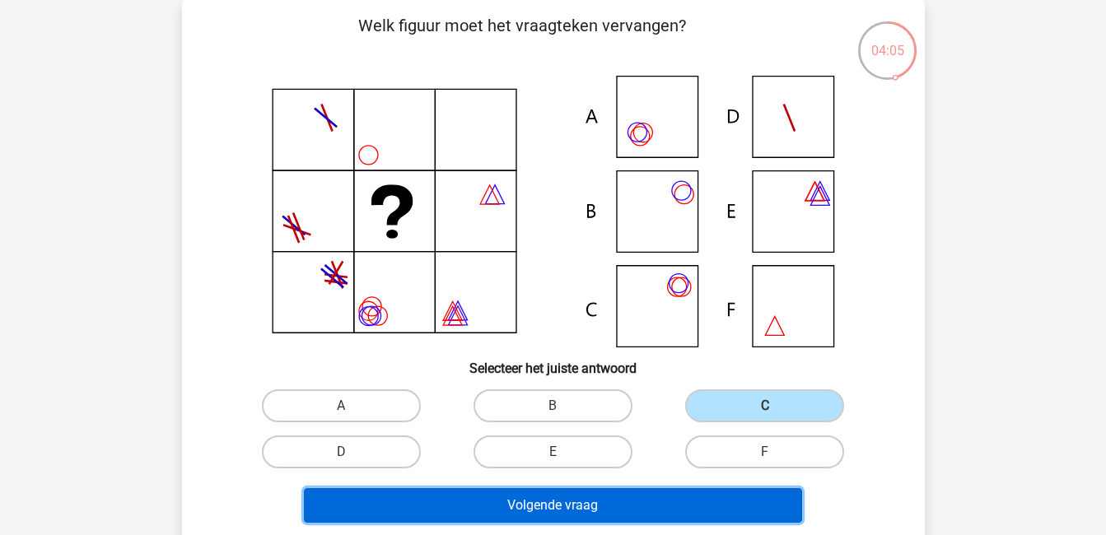
click at [708, 507] on button "Volgende vraag" at bounding box center [553, 505] width 498 height 35
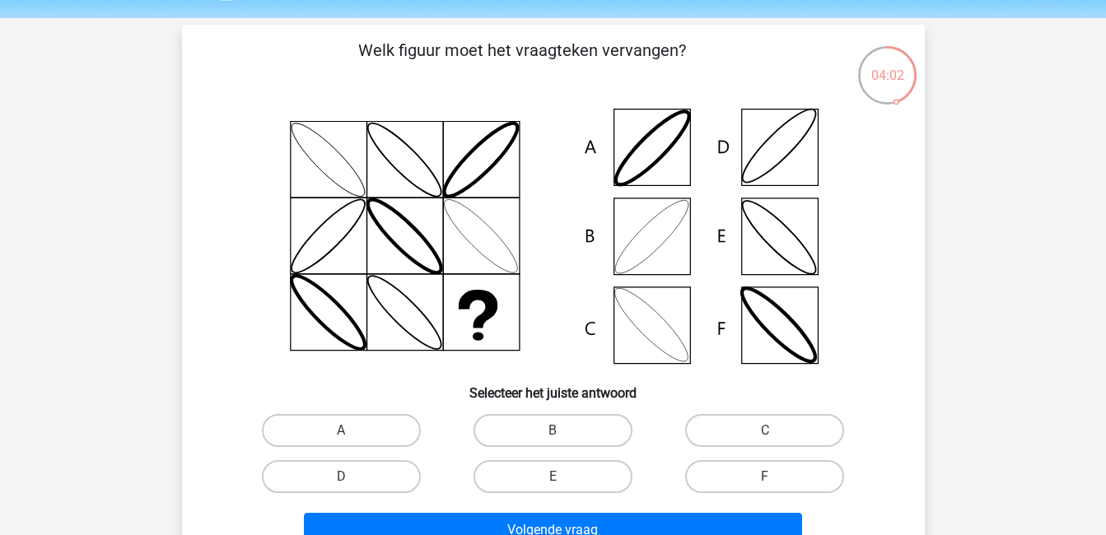
scroll to position [50, 0]
click at [585, 427] on label "B" at bounding box center [552, 431] width 159 height 33
click at [563, 431] on input "B" at bounding box center [558, 436] width 11 height 11
radio input "true"
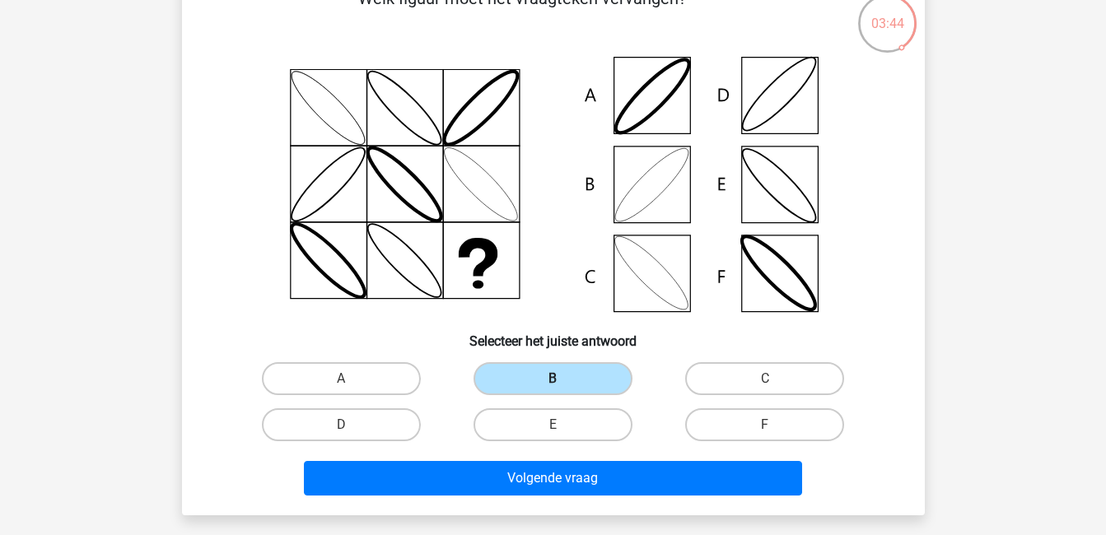
scroll to position [104, 0]
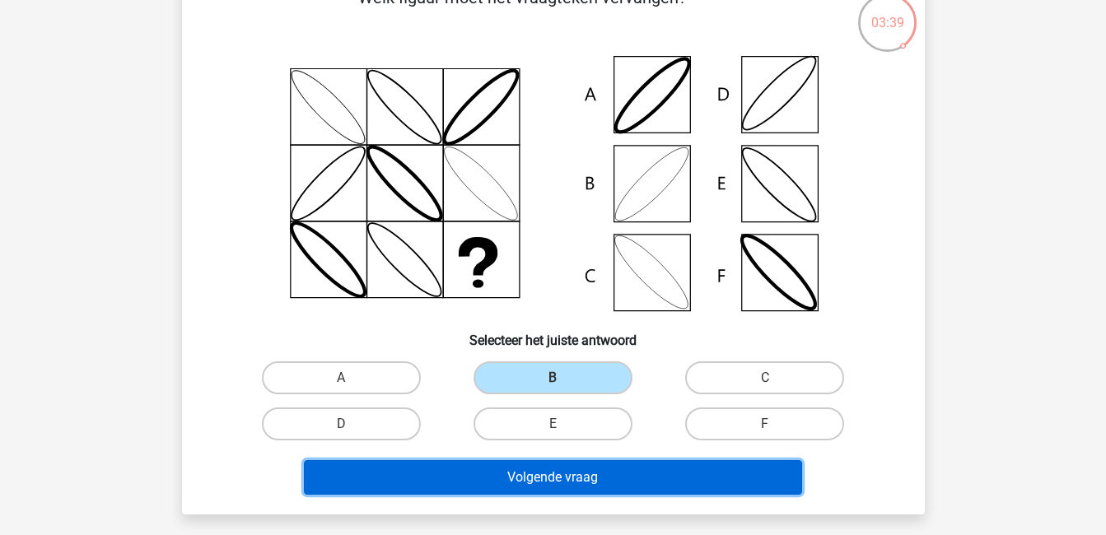
click at [588, 460] on button "Volgende vraag" at bounding box center [553, 477] width 498 height 35
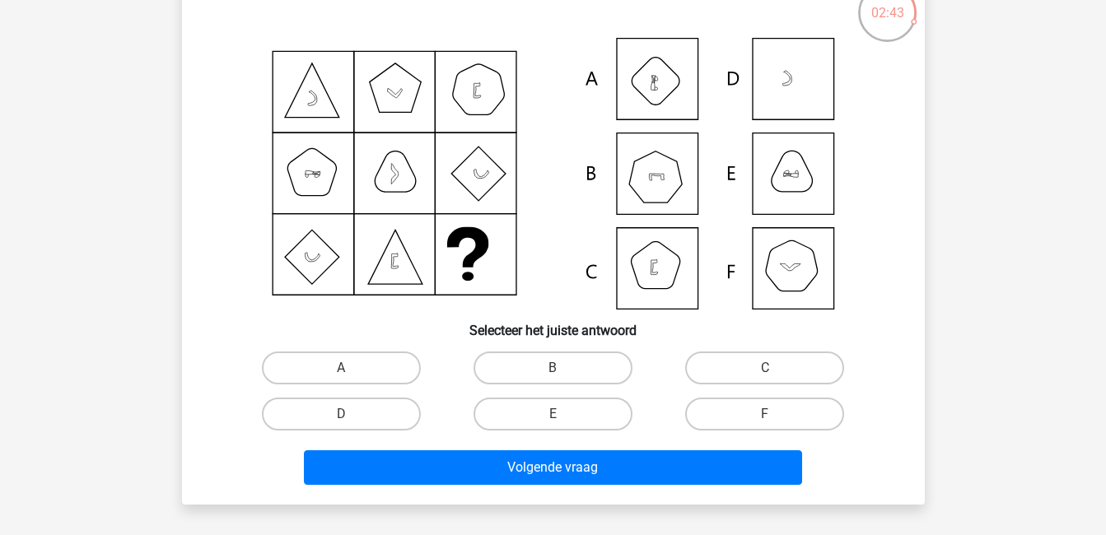
scroll to position [115, 0]
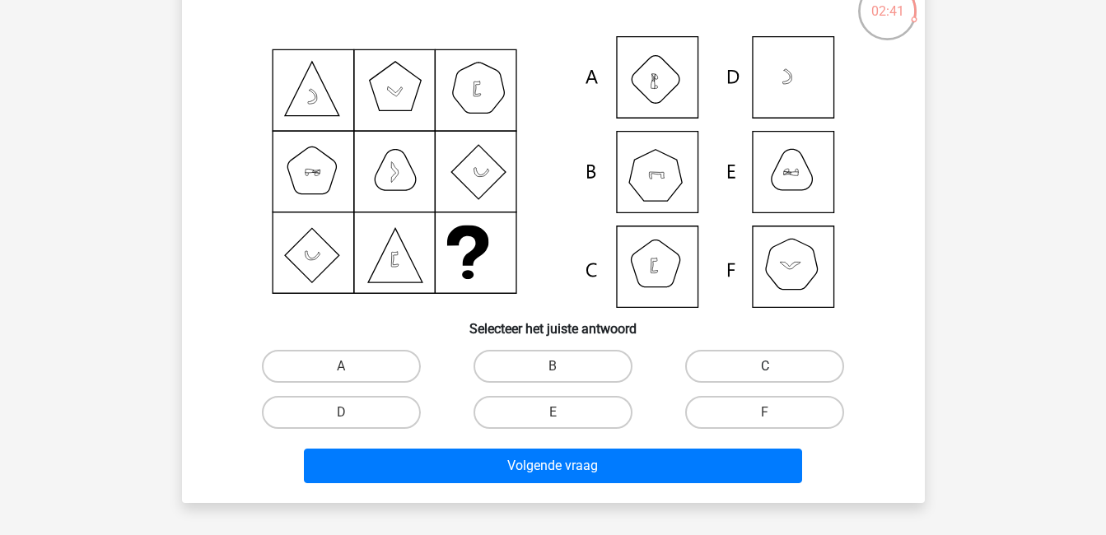
click at [724, 360] on label "C" at bounding box center [764, 366] width 159 height 33
click at [765, 366] on input "C" at bounding box center [770, 371] width 11 height 11
radio input "true"
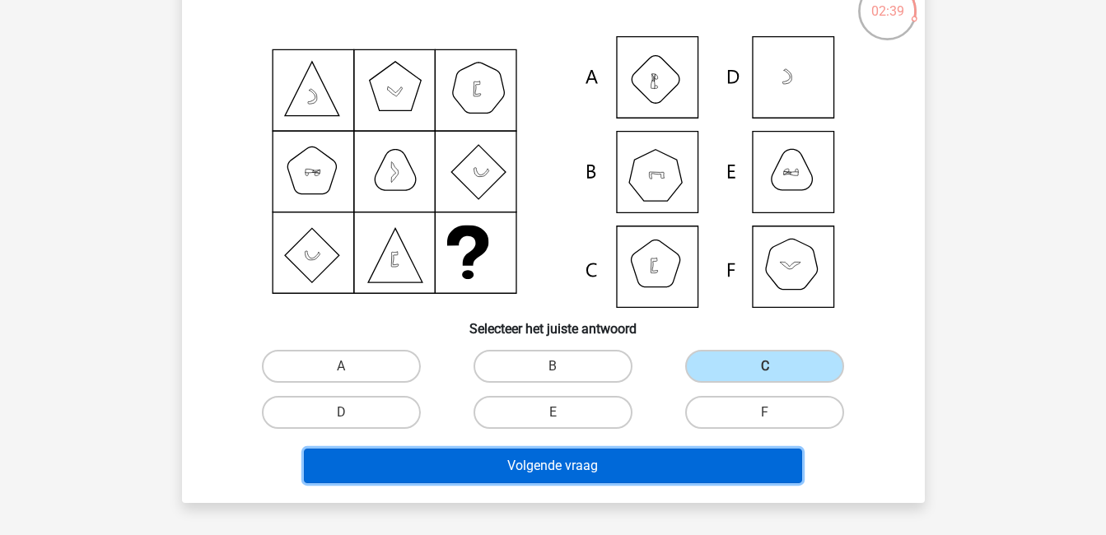
click at [689, 464] on button "Volgende vraag" at bounding box center [553, 466] width 498 height 35
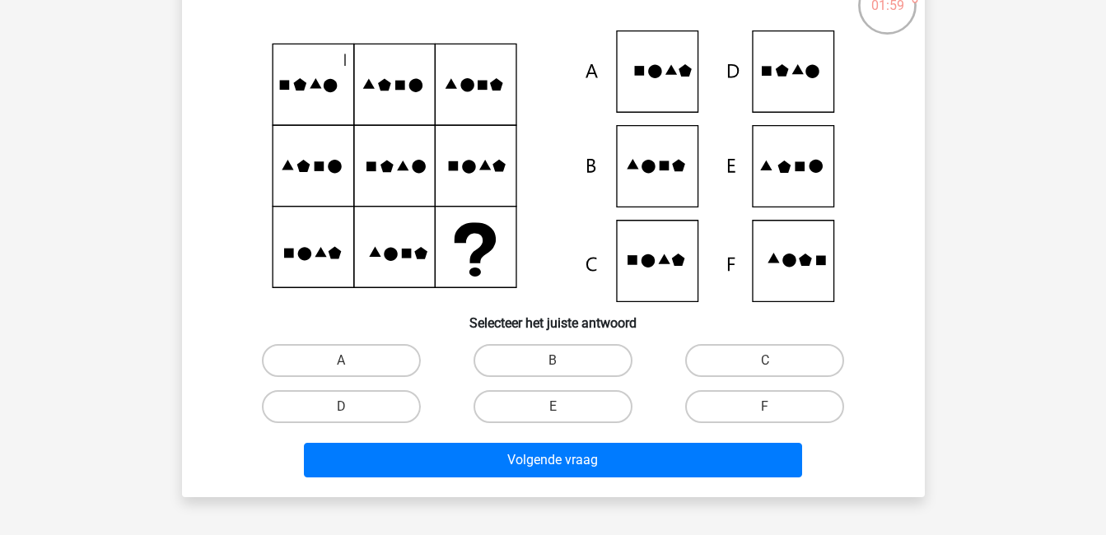
scroll to position [122, 0]
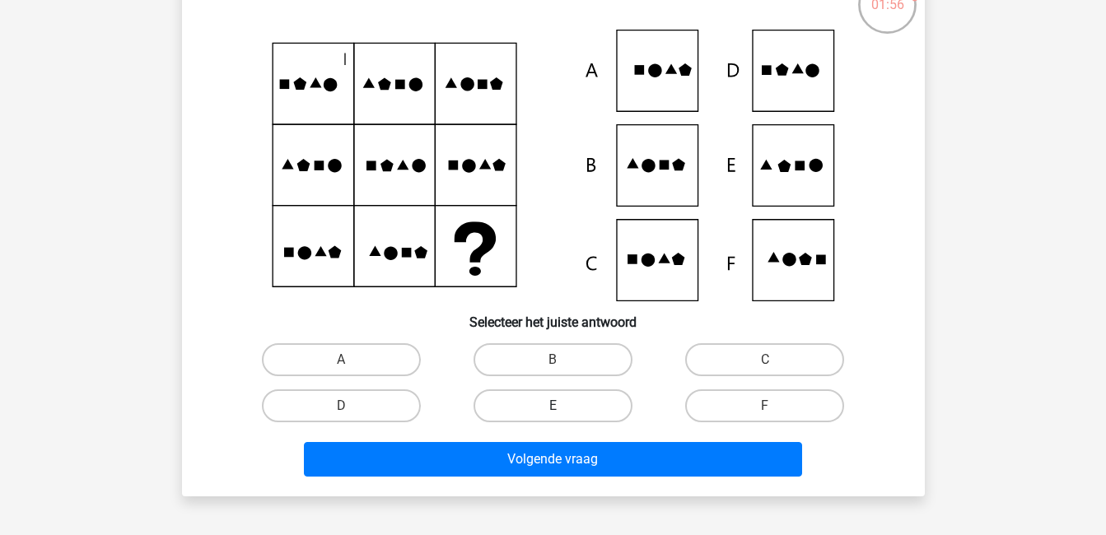
click at [544, 401] on label "E" at bounding box center [552, 405] width 159 height 33
click at [553, 406] on input "E" at bounding box center [558, 411] width 11 height 11
radio input "true"
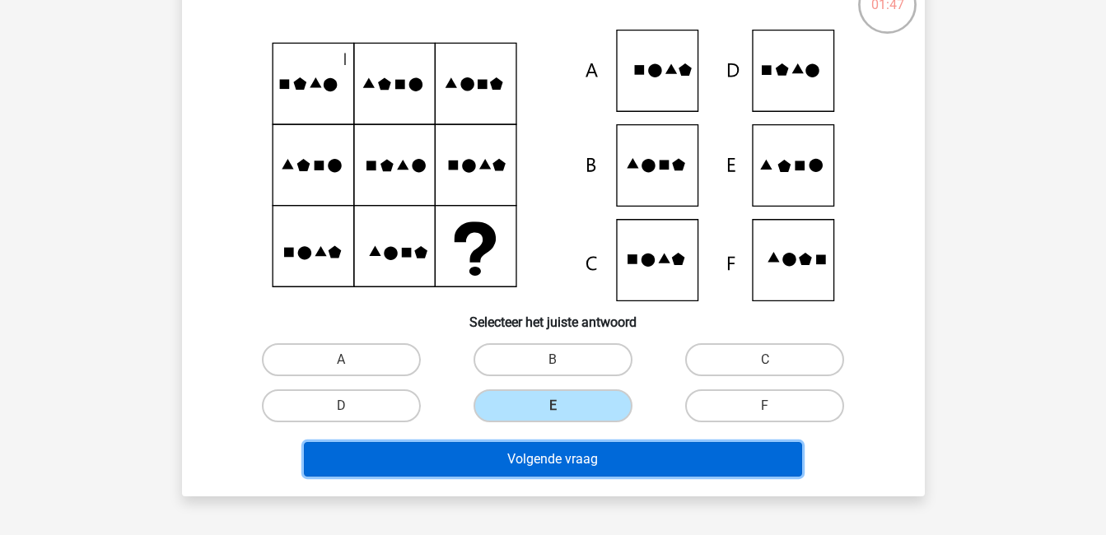
click at [604, 460] on button "Volgende vraag" at bounding box center [553, 459] width 498 height 35
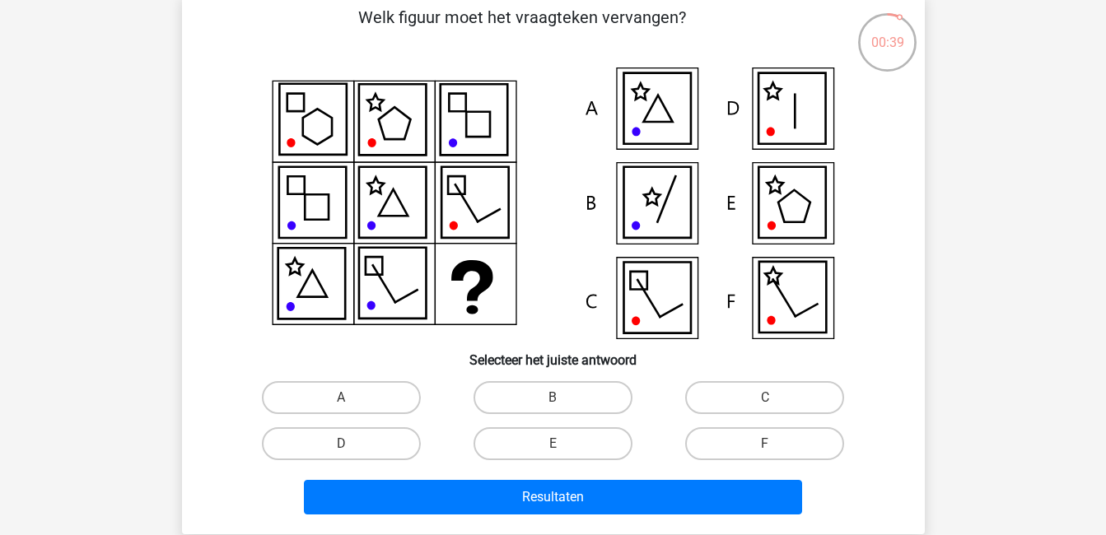
scroll to position [86, 0]
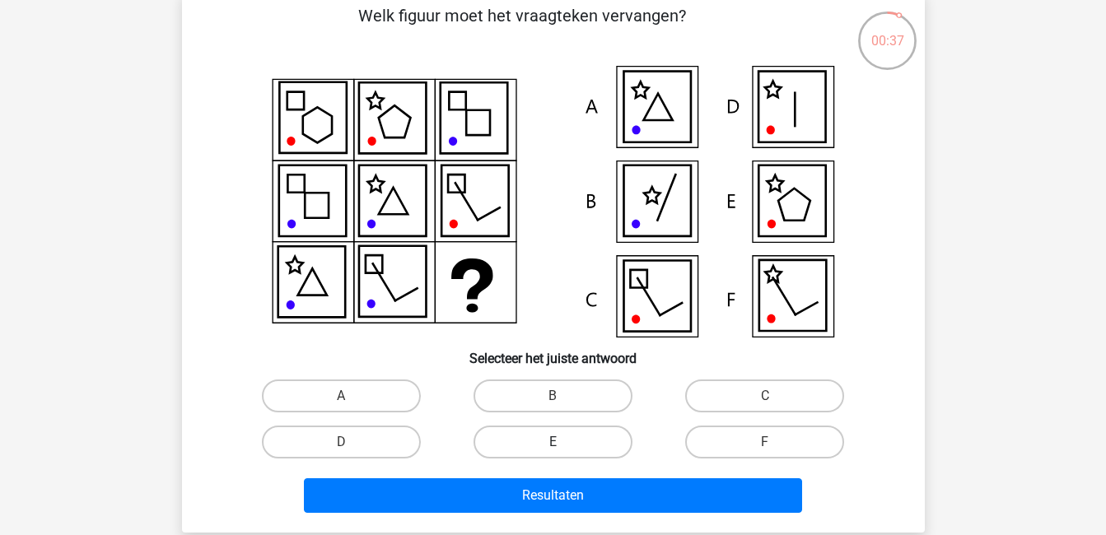
click at [529, 444] on label "E" at bounding box center [552, 442] width 159 height 33
click at [553, 444] on input "E" at bounding box center [558, 447] width 11 height 11
radio input "true"
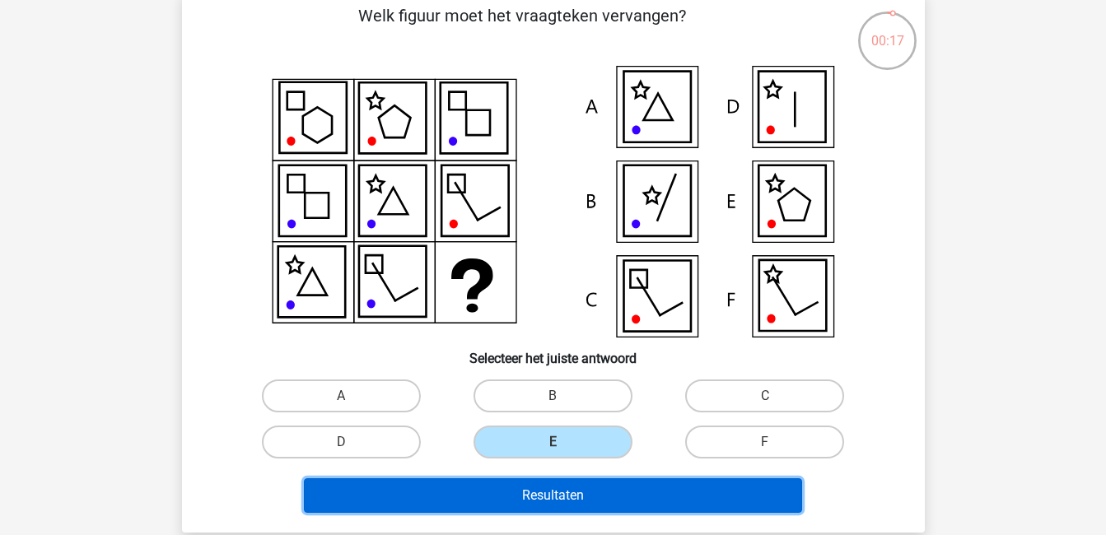
click at [699, 497] on button "Resultaten" at bounding box center [553, 495] width 498 height 35
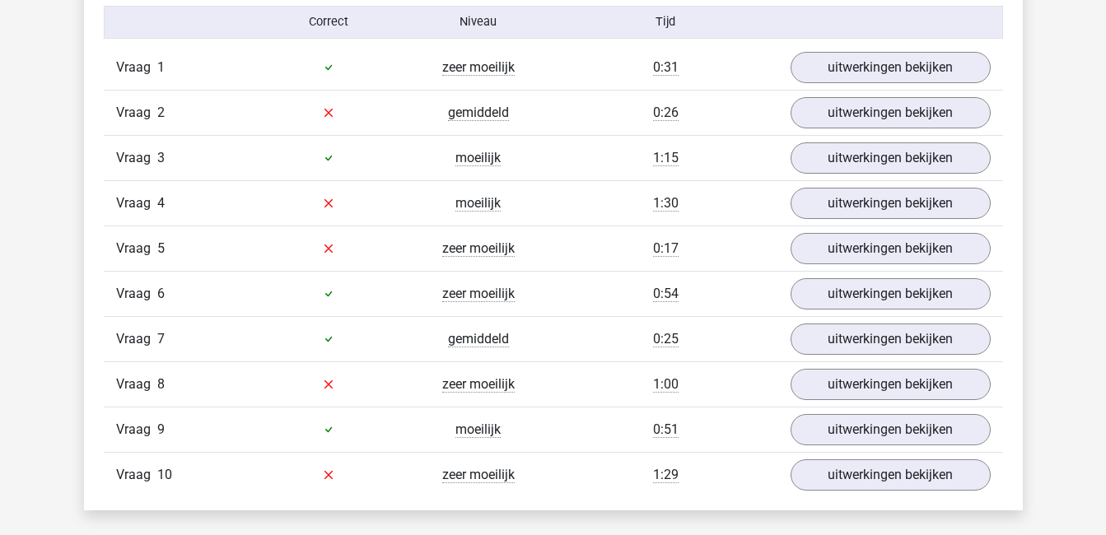
scroll to position [1087, 0]
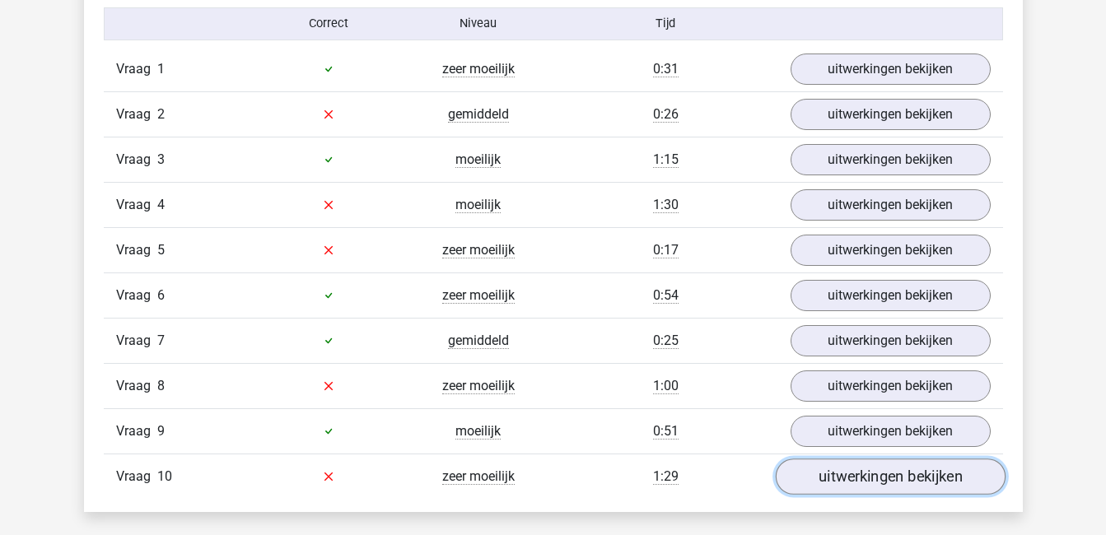
click at [836, 481] on link "uitwerkingen bekijken" at bounding box center [890, 477] width 230 height 36
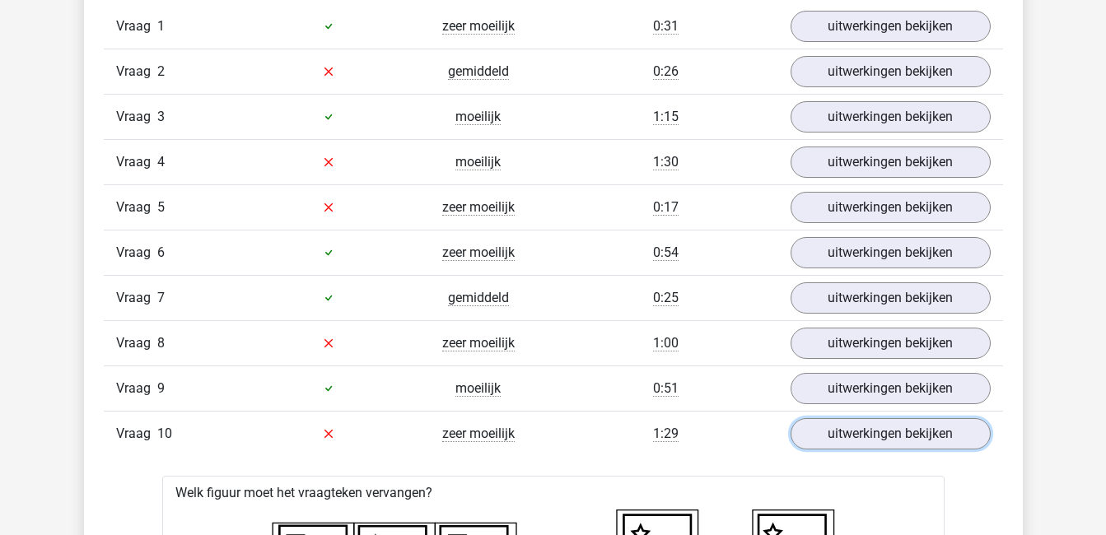
scroll to position [1131, 0]
click at [871, 438] on link "uitwerkingen bekijken" at bounding box center [890, 433] width 230 height 36
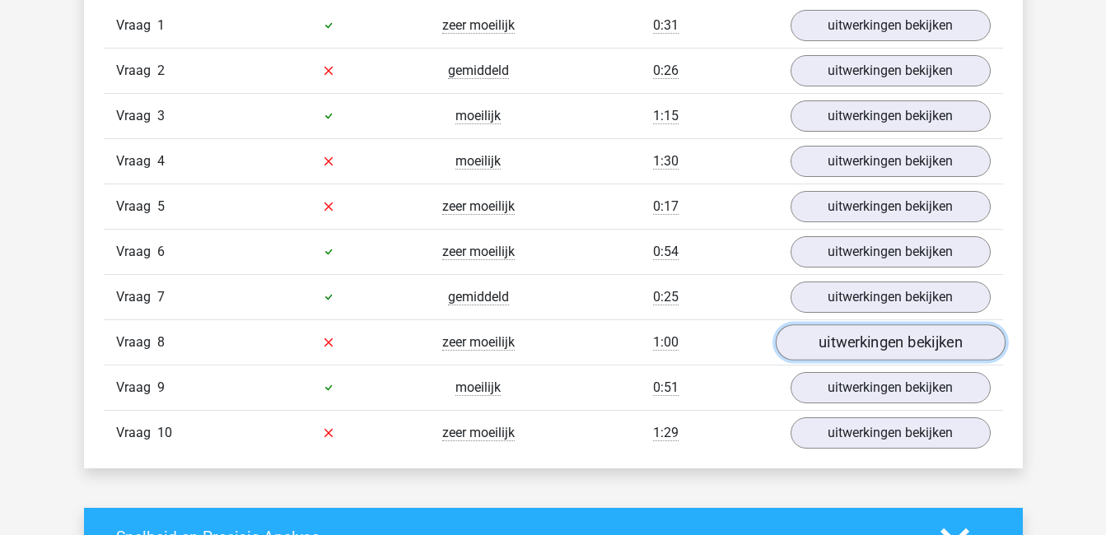
click at [882, 349] on link "uitwerkingen bekijken" at bounding box center [890, 342] width 230 height 36
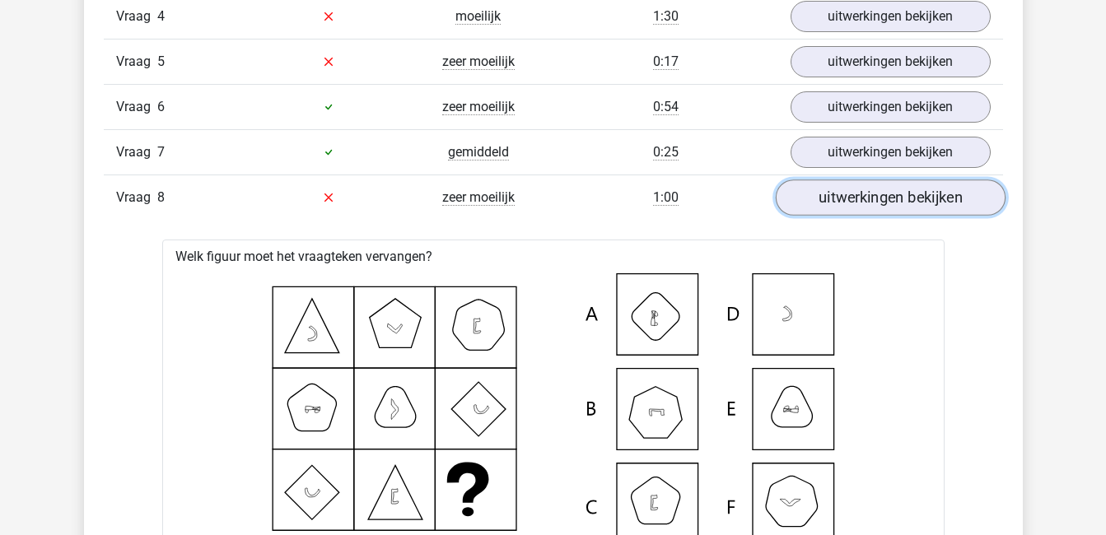
scroll to position [1275, 0]
click at [863, 208] on link "uitwerkingen bekijken" at bounding box center [890, 198] width 230 height 36
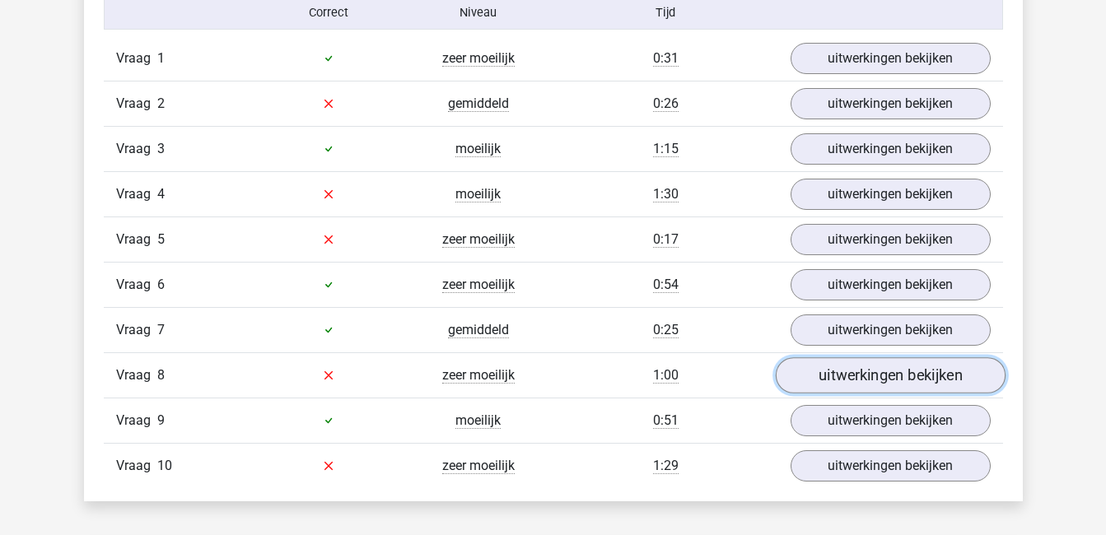
scroll to position [1088, 0]
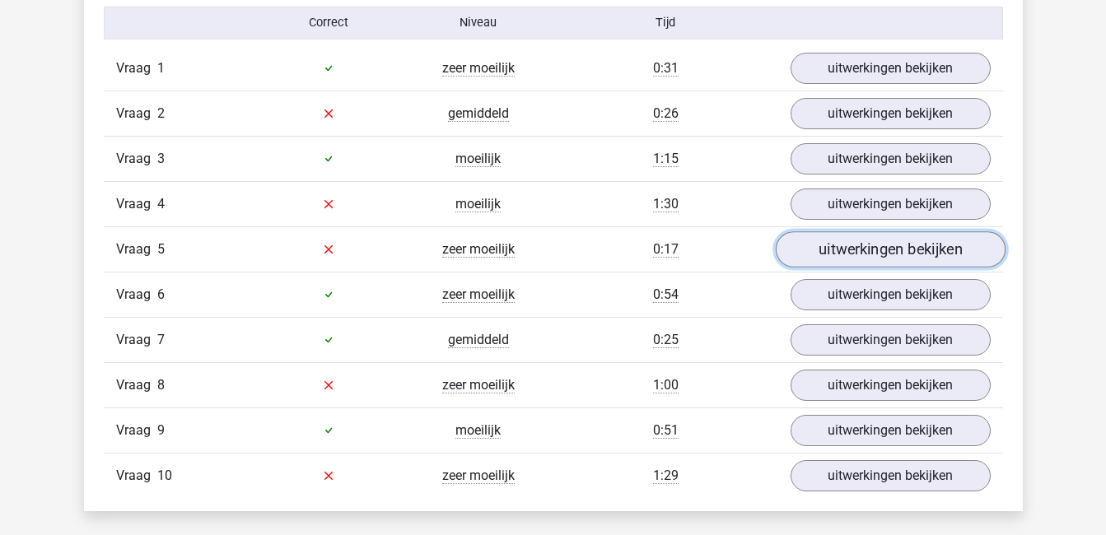
click at [868, 246] on link "uitwerkingen bekijken" at bounding box center [890, 249] width 230 height 36
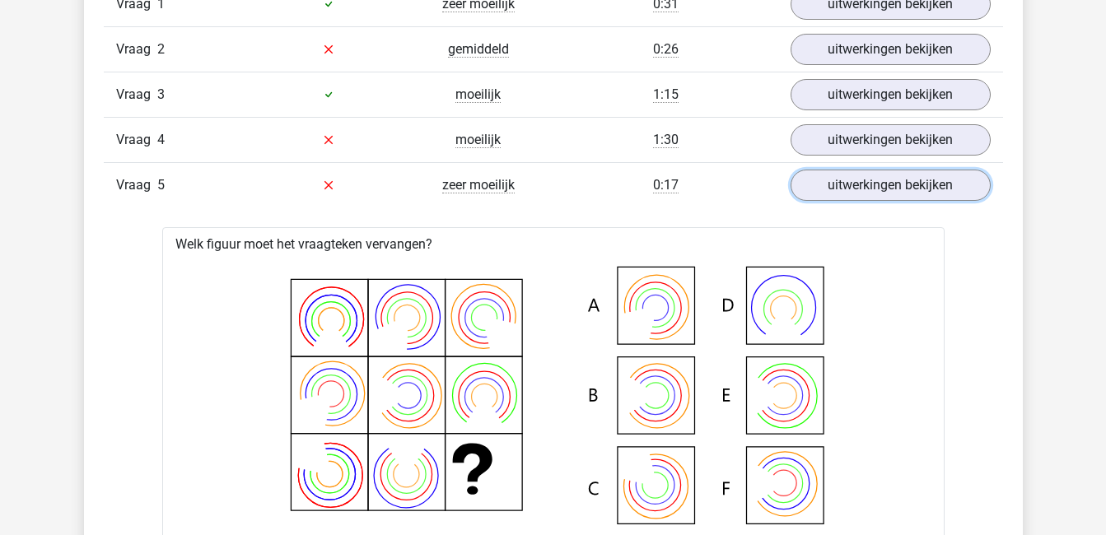
scroll to position [1153, 0]
click at [879, 192] on link "uitwerkingen bekijken" at bounding box center [890, 184] width 230 height 36
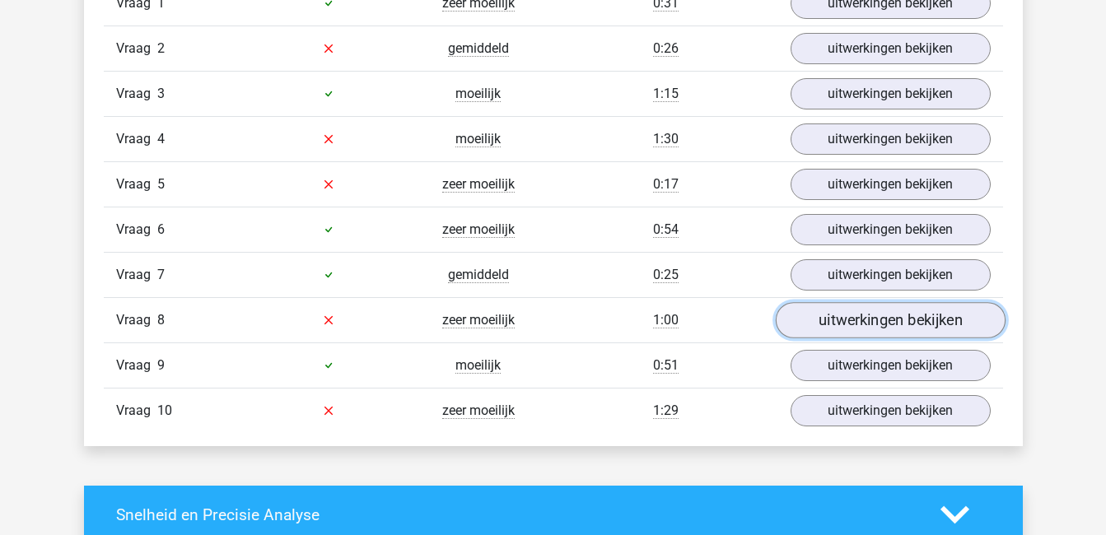
click at [875, 317] on link "uitwerkingen bekijken" at bounding box center [890, 320] width 230 height 36
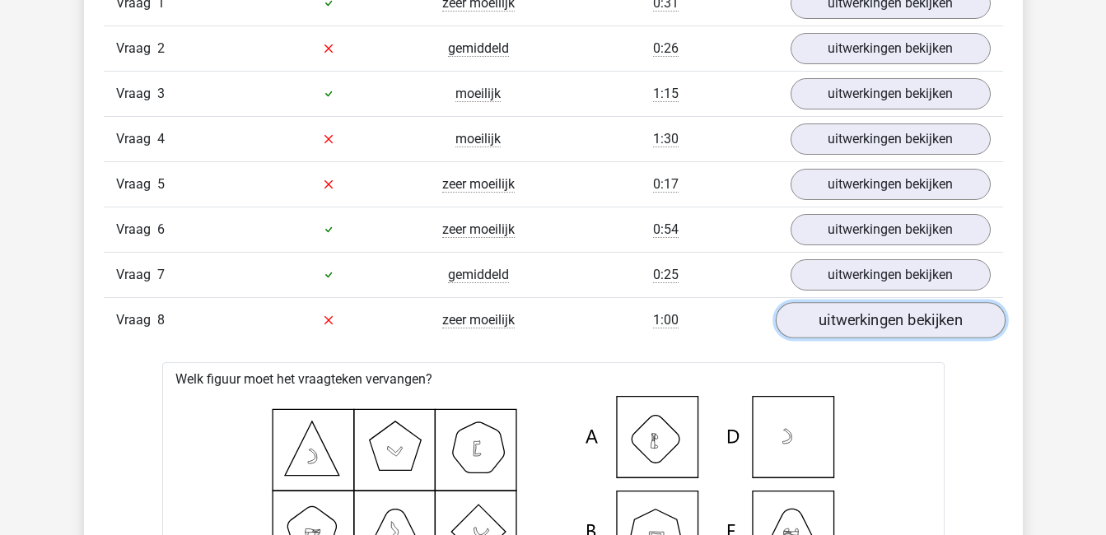
click at [875, 317] on link "uitwerkingen bekijken" at bounding box center [890, 320] width 230 height 36
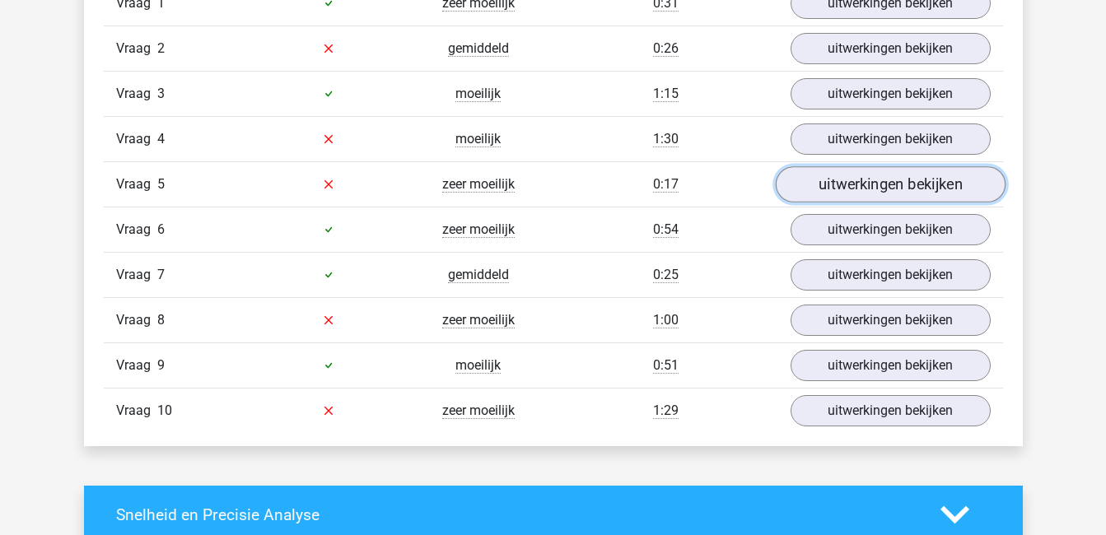
click at [865, 179] on link "uitwerkingen bekijken" at bounding box center [890, 184] width 230 height 36
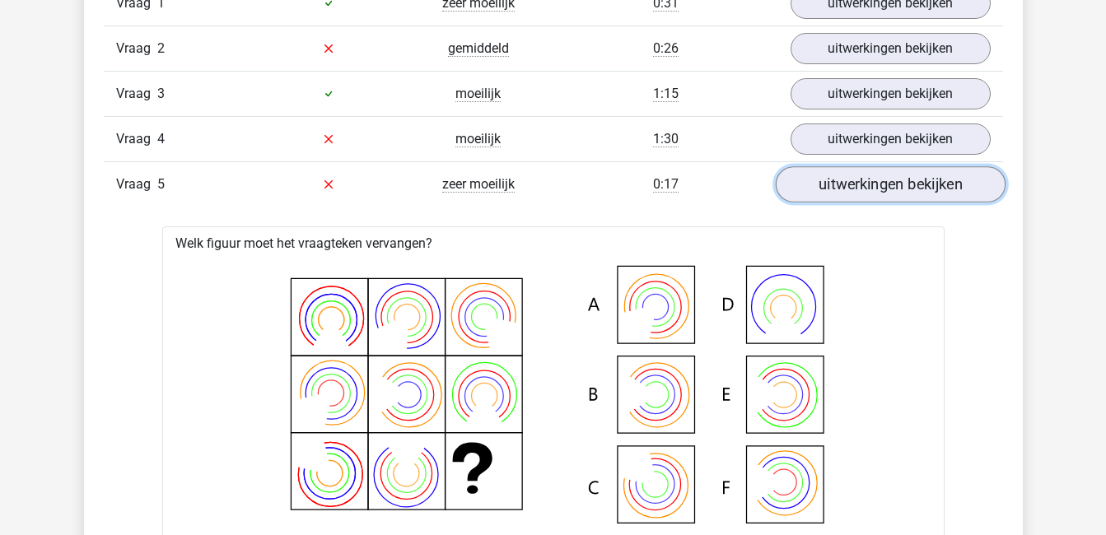
click at [865, 179] on link "uitwerkingen bekijken" at bounding box center [890, 184] width 230 height 36
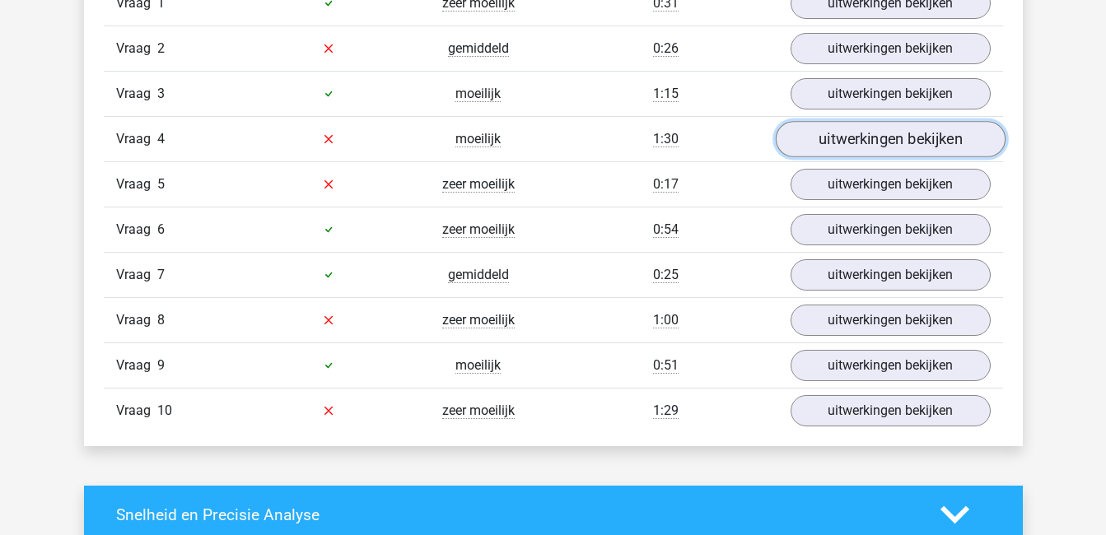
click at [861, 144] on link "uitwerkingen bekijken" at bounding box center [890, 139] width 230 height 36
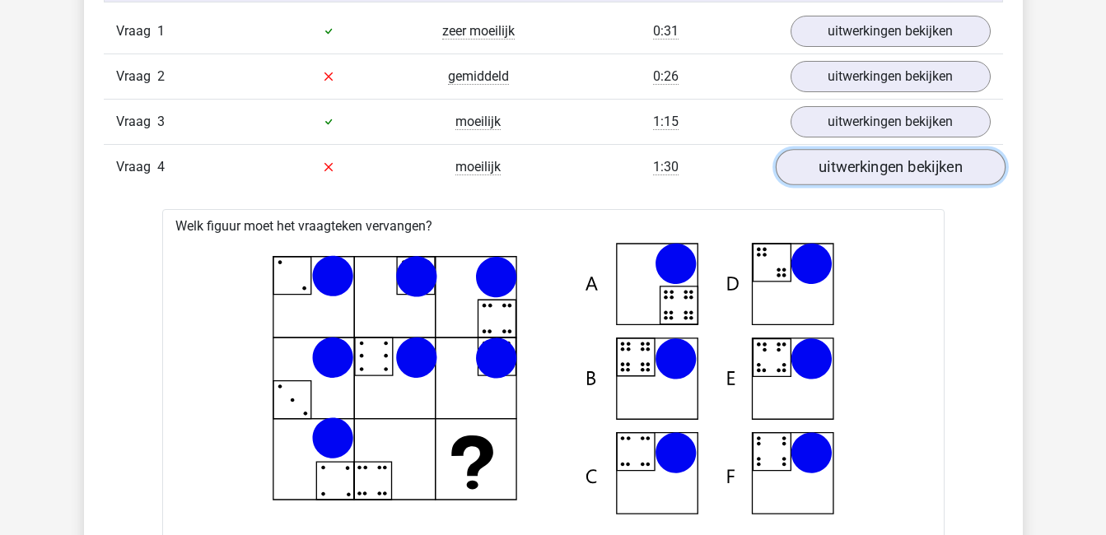
scroll to position [1094, 0]
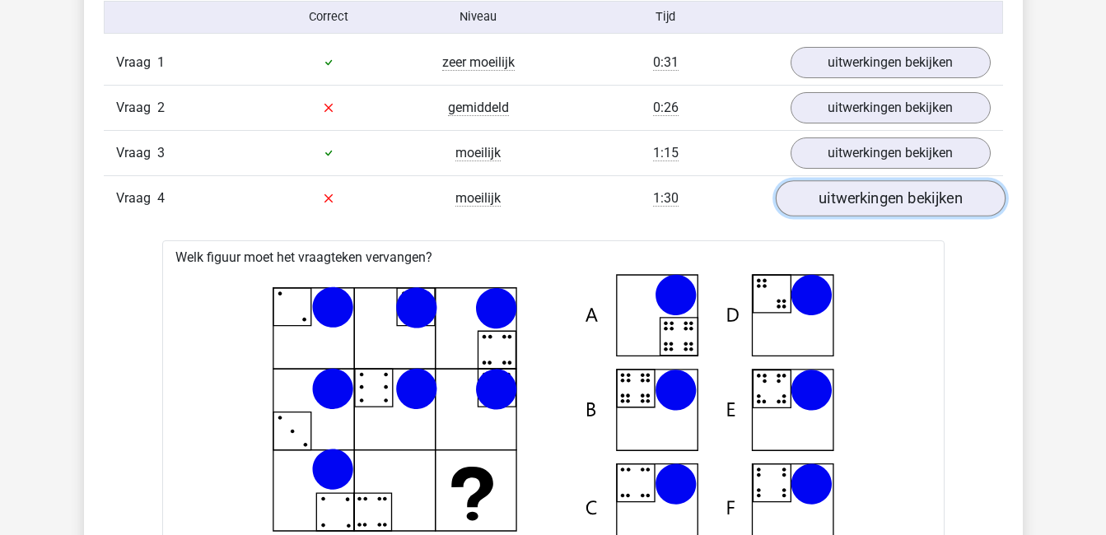
click at [913, 194] on link "uitwerkingen bekijken" at bounding box center [890, 198] width 230 height 36
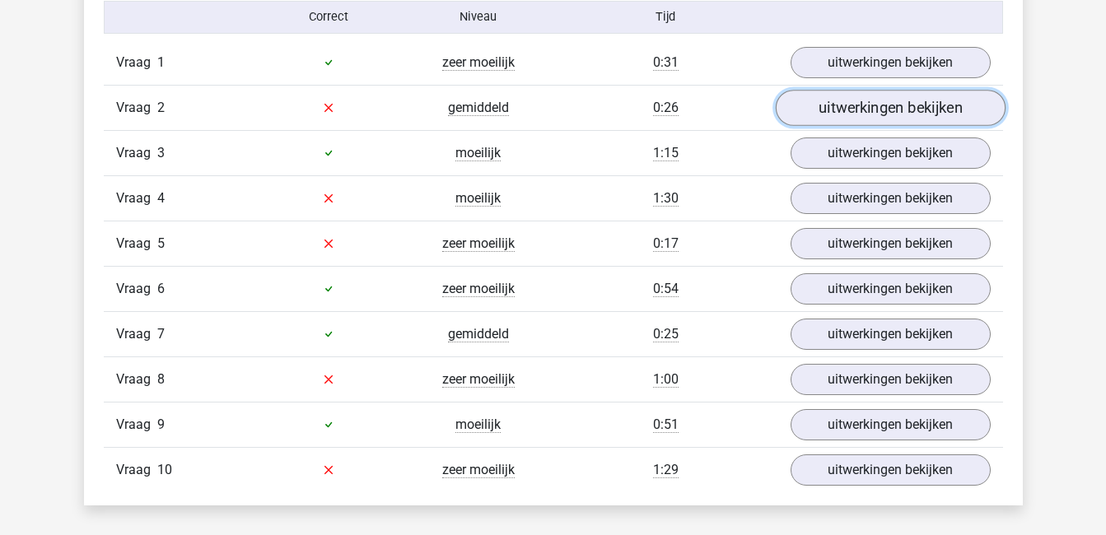
click at [898, 100] on link "uitwerkingen bekijken" at bounding box center [890, 108] width 230 height 36
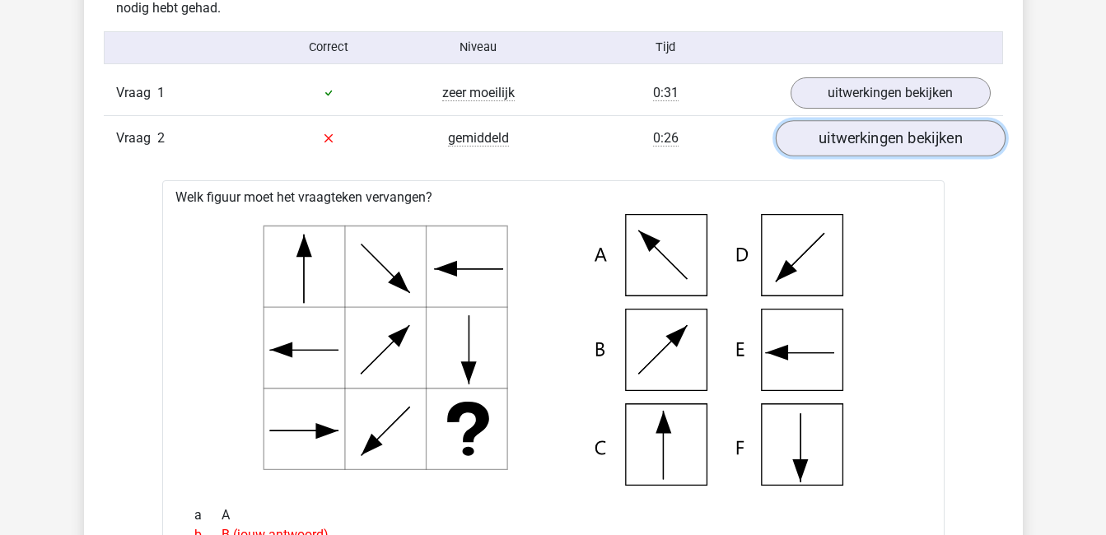
scroll to position [1062, 0]
click at [877, 138] on link "uitwerkingen bekijken" at bounding box center [890, 139] width 230 height 36
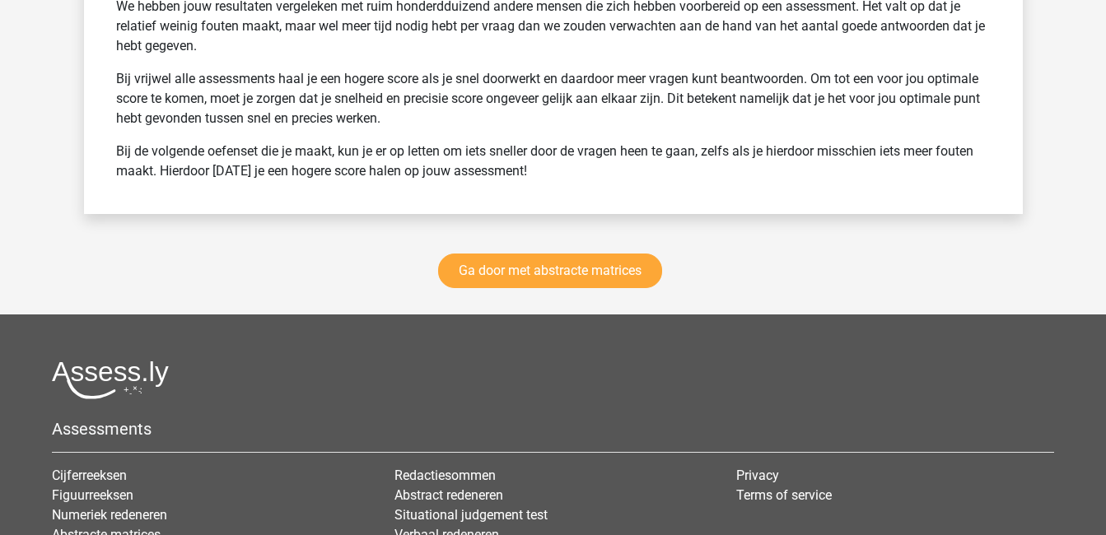
scroll to position [2296, 0]
click at [541, 269] on link "Ga door met abstracte matrices" at bounding box center [550, 271] width 224 height 35
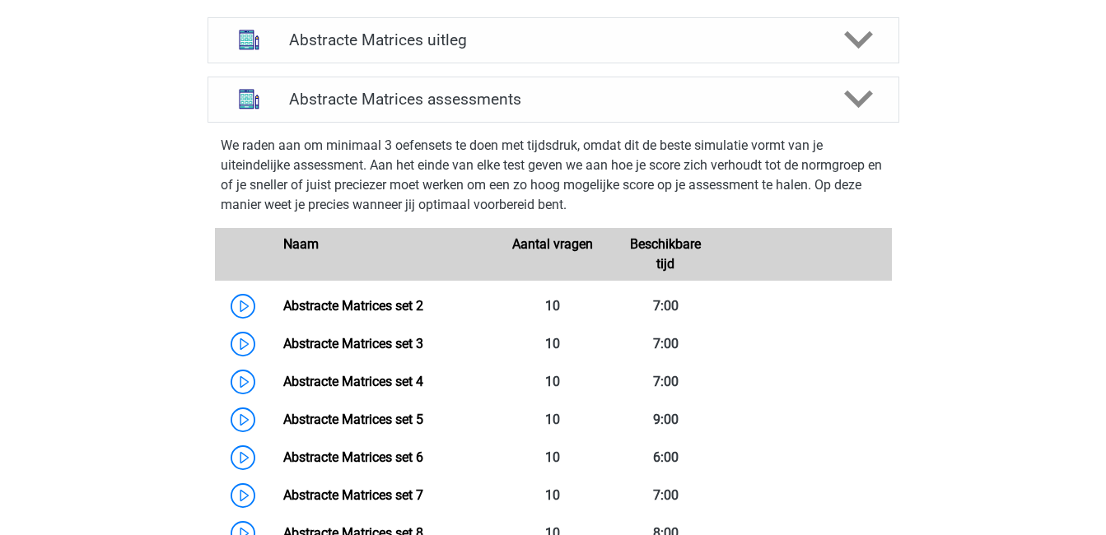
scroll to position [657, 0]
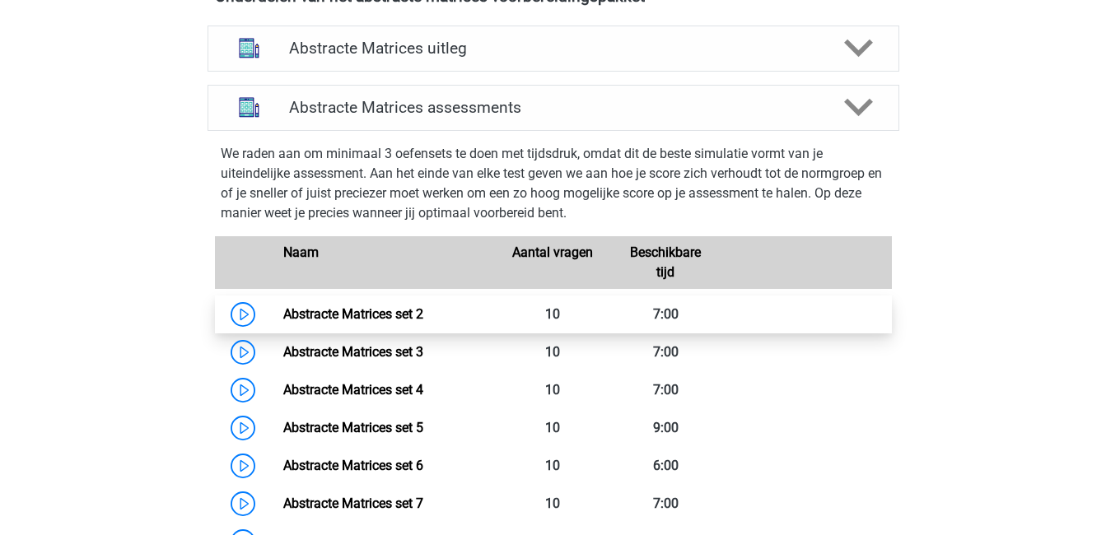
click at [423, 320] on link "Abstracte Matrices set 2" at bounding box center [353, 314] width 140 height 16
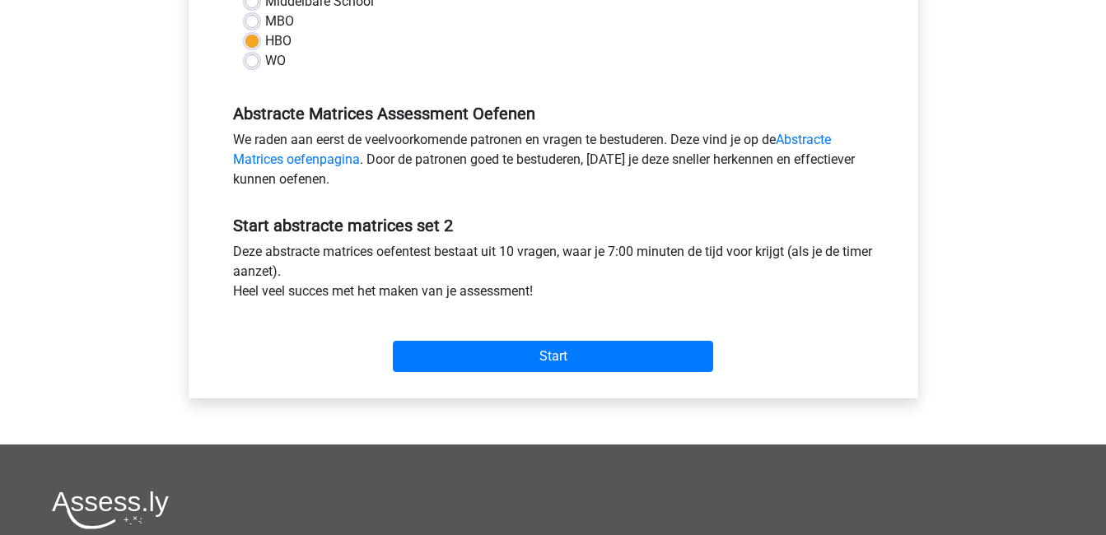
scroll to position [422, 0]
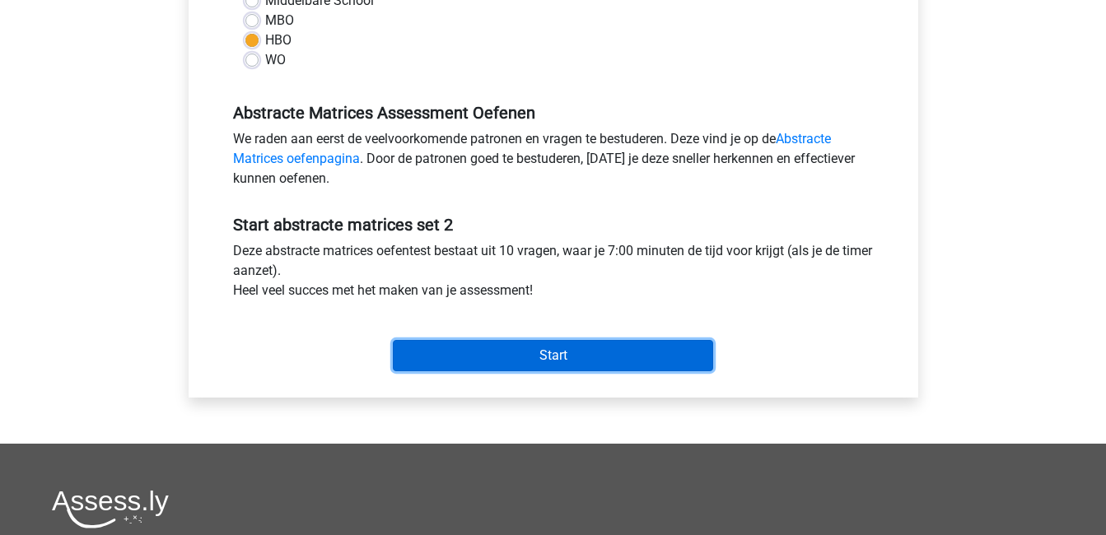
click at [517, 356] on input "Start" at bounding box center [553, 355] width 320 height 31
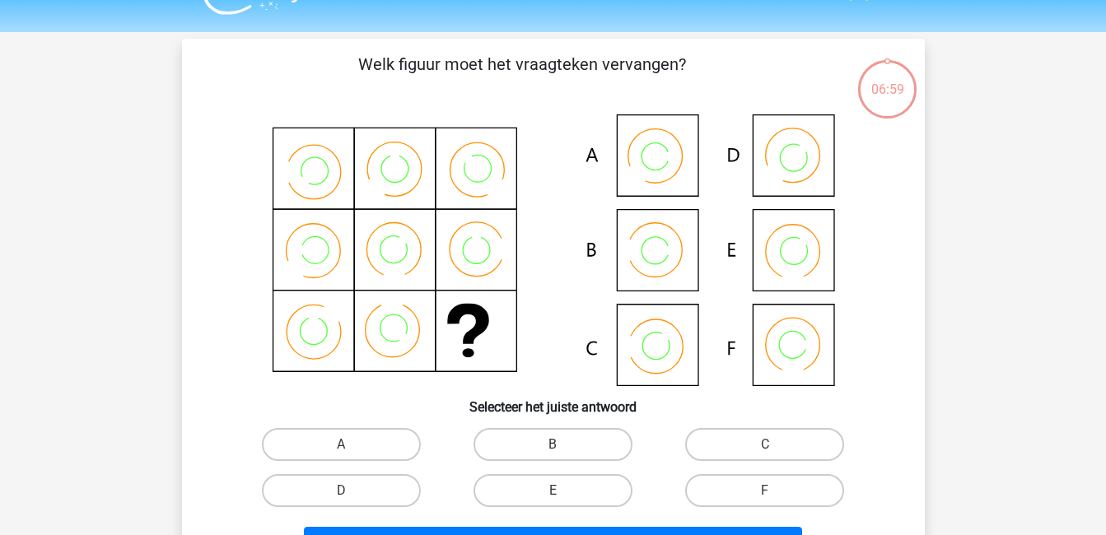
scroll to position [38, 0]
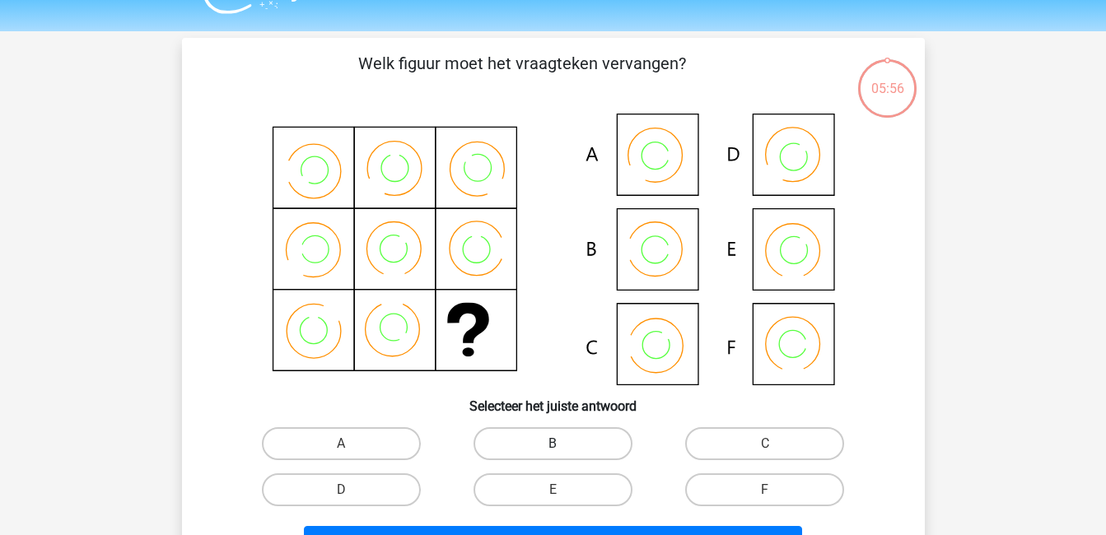
click at [534, 445] on label "B" at bounding box center [552, 443] width 159 height 33
click at [553, 445] on input "B" at bounding box center [558, 449] width 11 height 11
radio input "true"
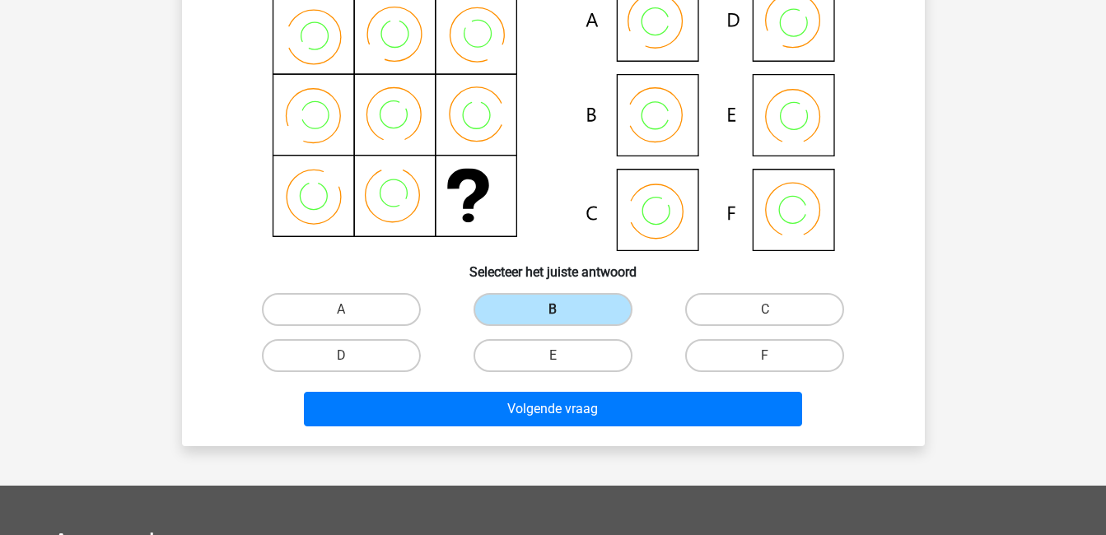
scroll to position [173, 0]
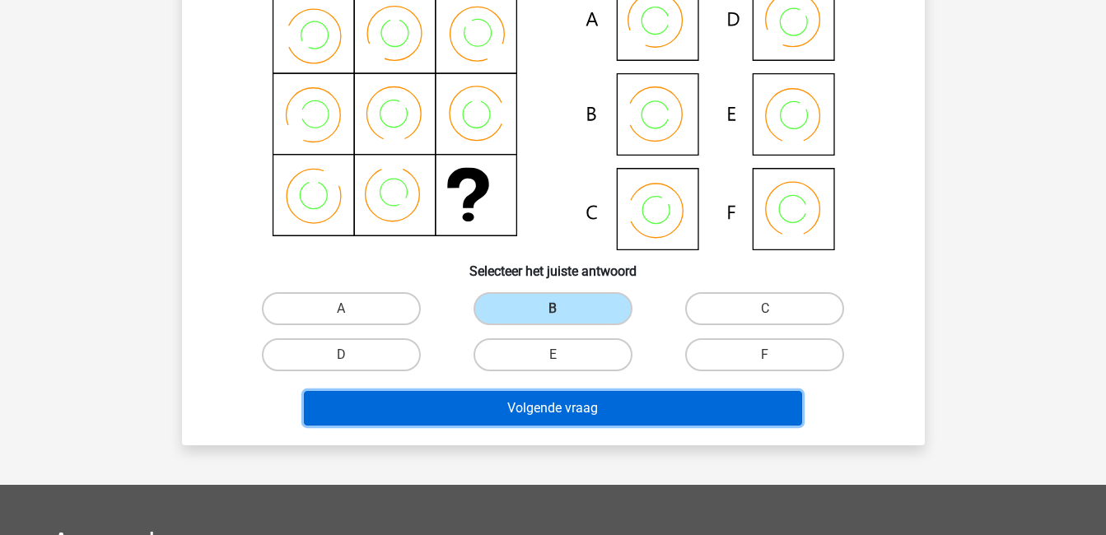
click at [532, 414] on button "Volgende vraag" at bounding box center [553, 408] width 498 height 35
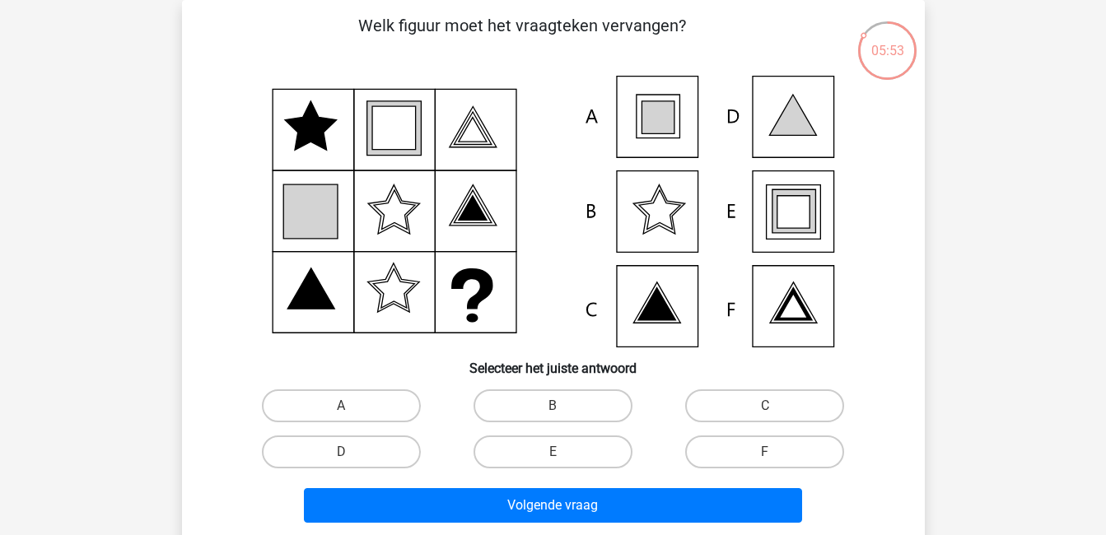
scroll to position [35, 0]
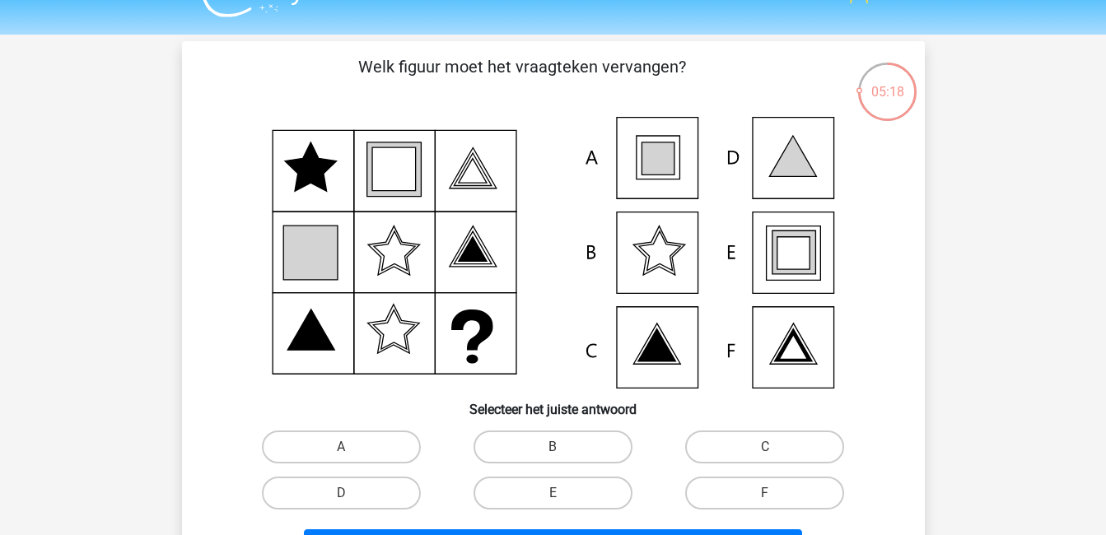
click at [810, 254] on icon at bounding box center [794, 253] width 44 height 44
click at [559, 501] on input "E" at bounding box center [558, 498] width 11 height 11
radio input "true"
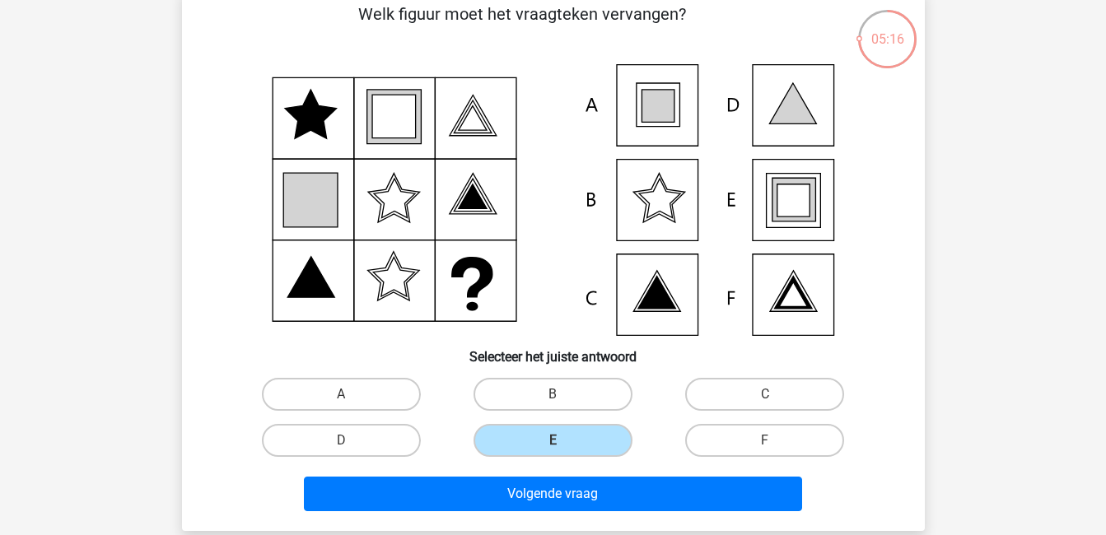
scroll to position [88, 0]
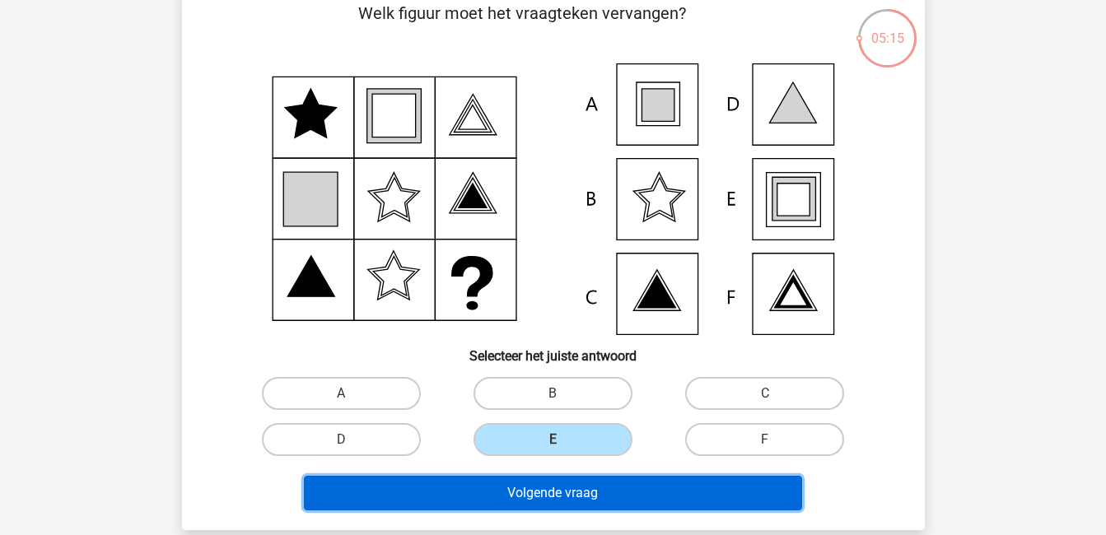
click at [574, 499] on button "Volgende vraag" at bounding box center [553, 493] width 498 height 35
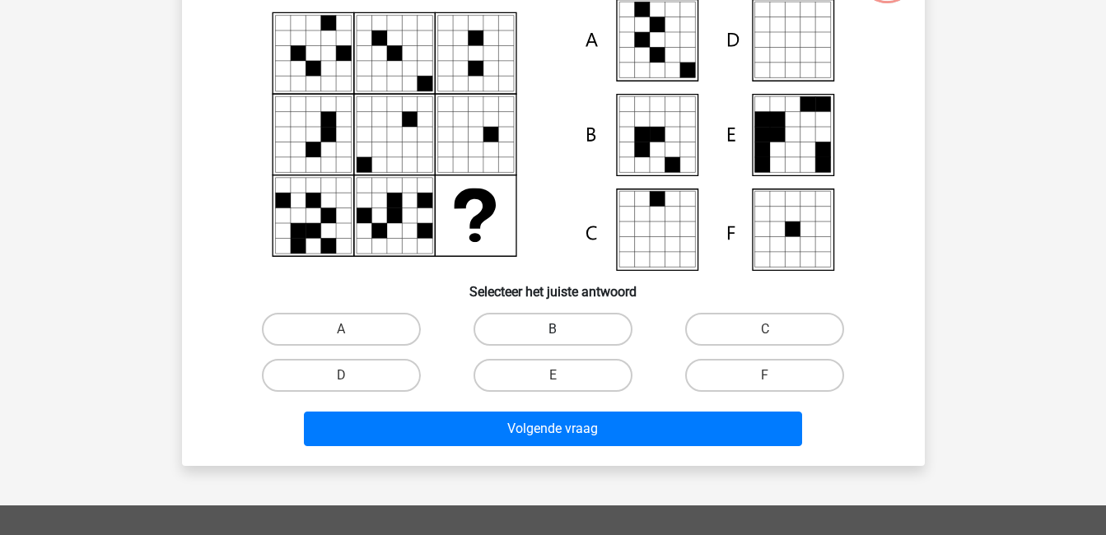
scroll to position [154, 0]
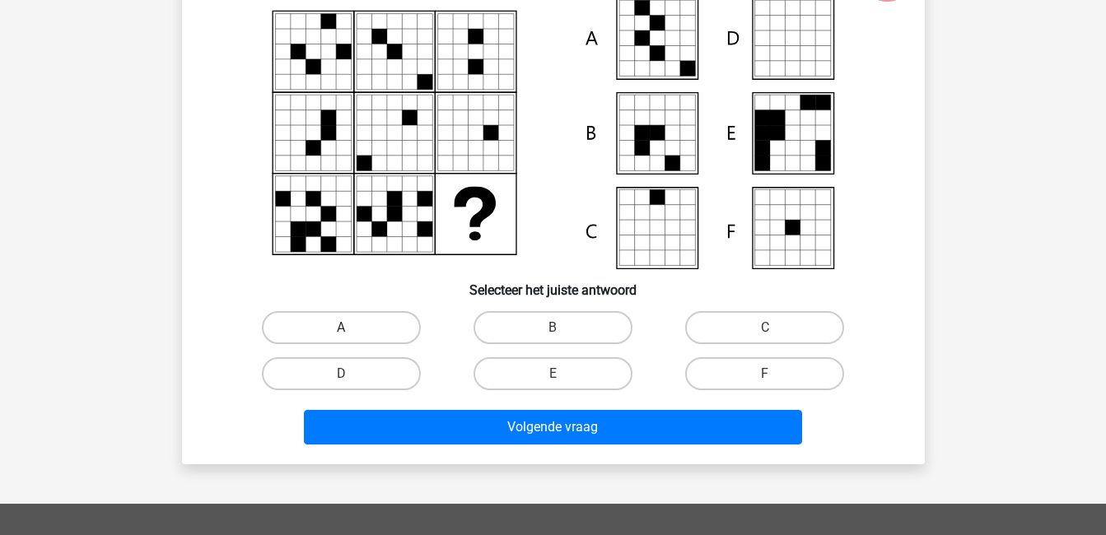
click at [404, 329] on label "A" at bounding box center [341, 327] width 159 height 33
click at [352, 329] on input "A" at bounding box center [346, 333] width 11 height 11
radio input "true"
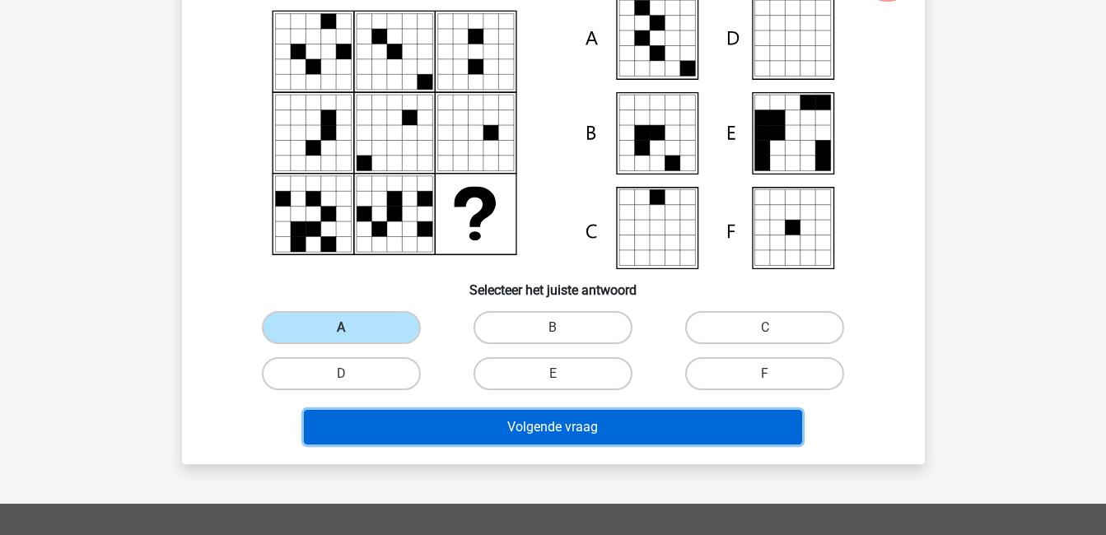
click at [556, 422] on button "Volgende vraag" at bounding box center [553, 427] width 498 height 35
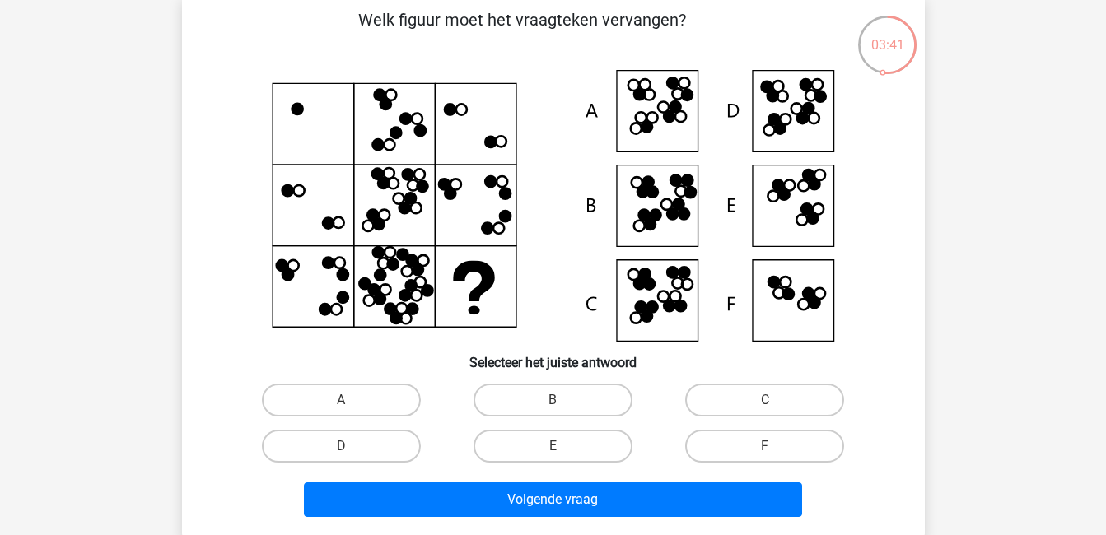
scroll to position [80, 0]
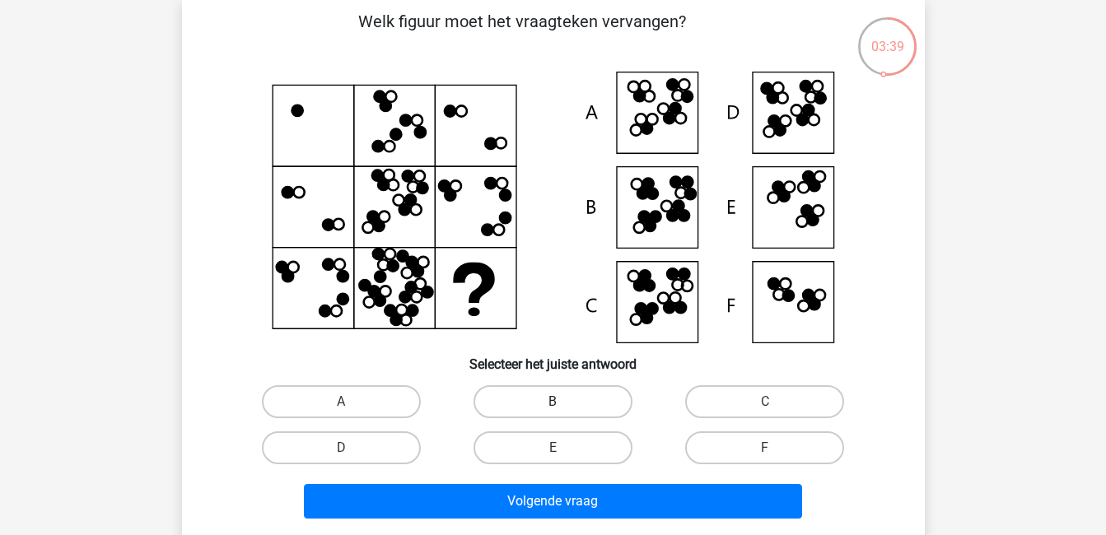
click at [524, 392] on label "B" at bounding box center [552, 401] width 159 height 33
click at [553, 402] on input "B" at bounding box center [558, 407] width 11 height 11
radio input "true"
click at [716, 387] on label "C" at bounding box center [764, 401] width 159 height 33
click at [765, 402] on input "C" at bounding box center [770, 407] width 11 height 11
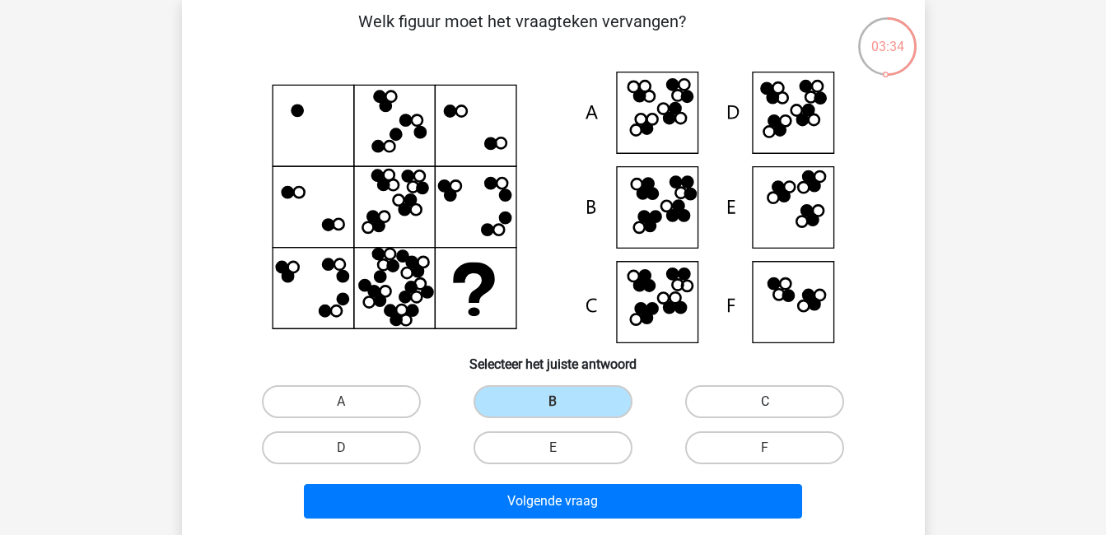
radio input "true"
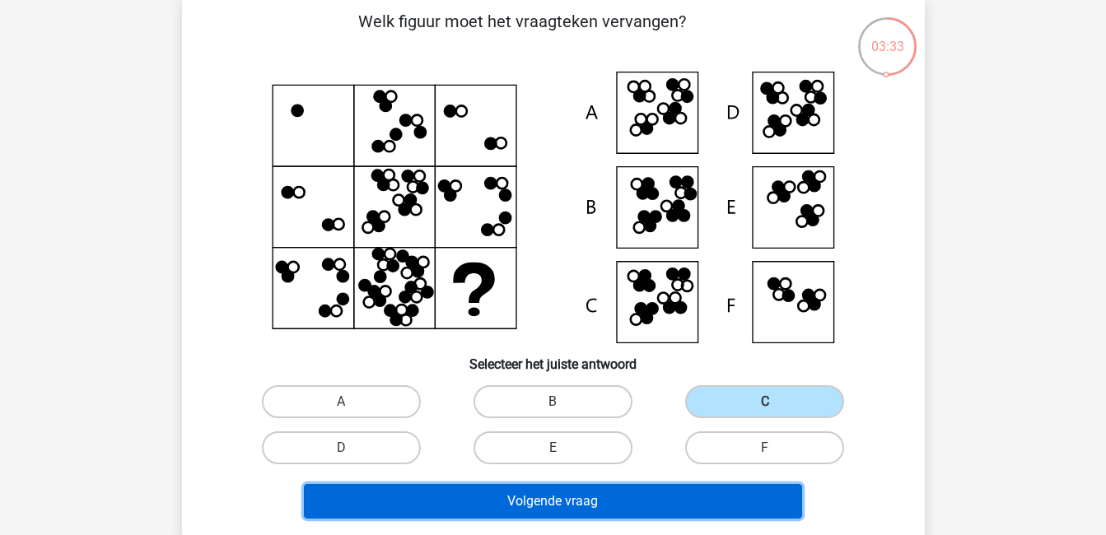
click at [704, 491] on button "Volgende vraag" at bounding box center [553, 501] width 498 height 35
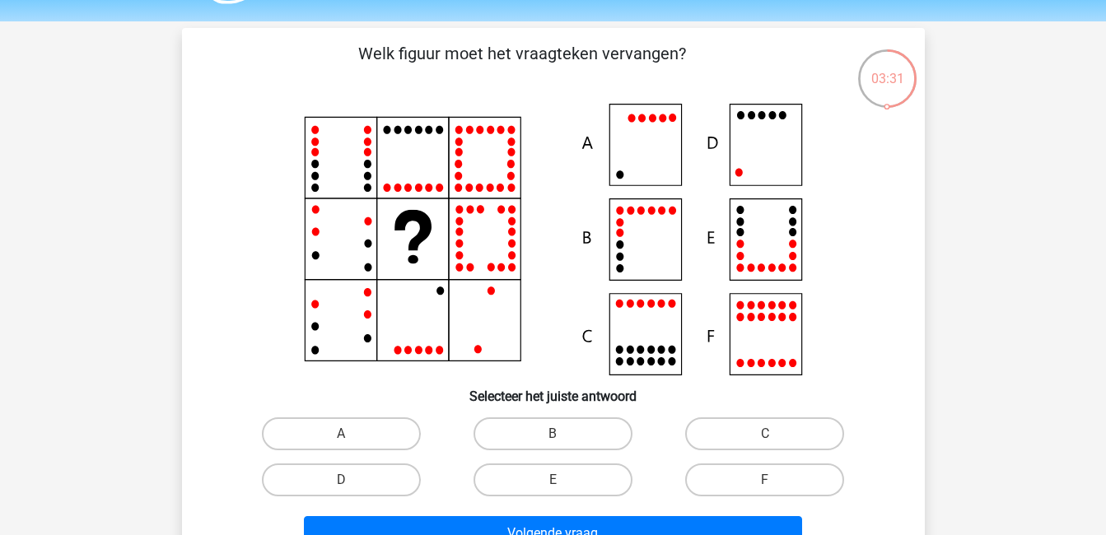
scroll to position [44, 0]
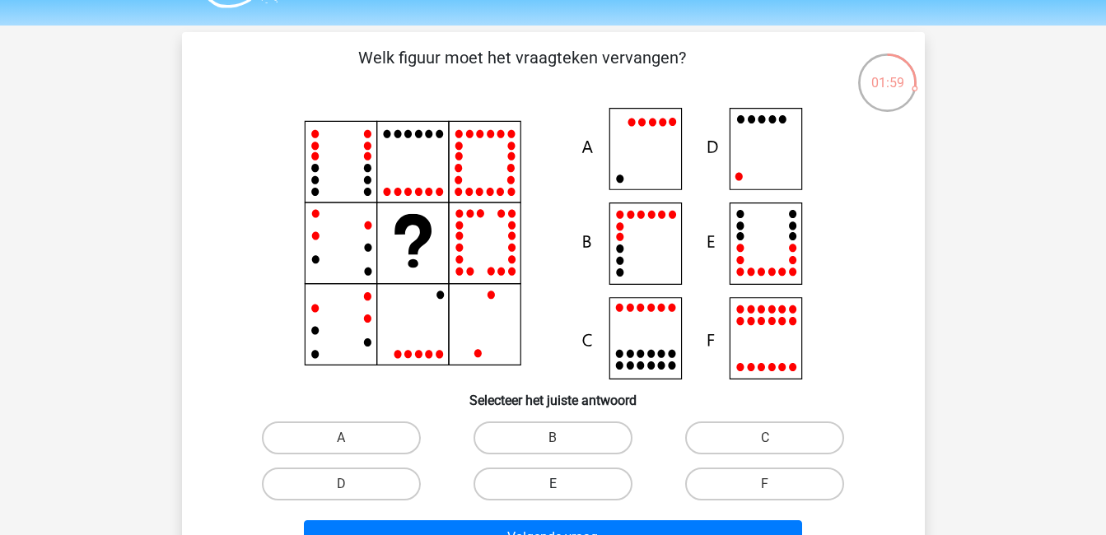
click at [515, 487] on label "E" at bounding box center [552, 484] width 159 height 33
click at [553, 487] on input "E" at bounding box center [558, 489] width 11 height 11
radio input "true"
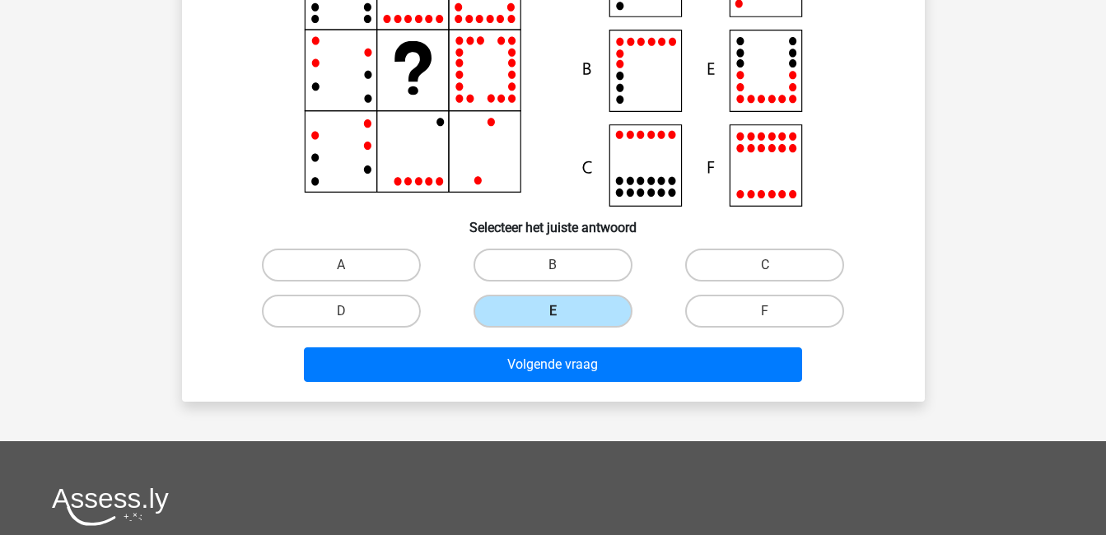
scroll to position [218, 0]
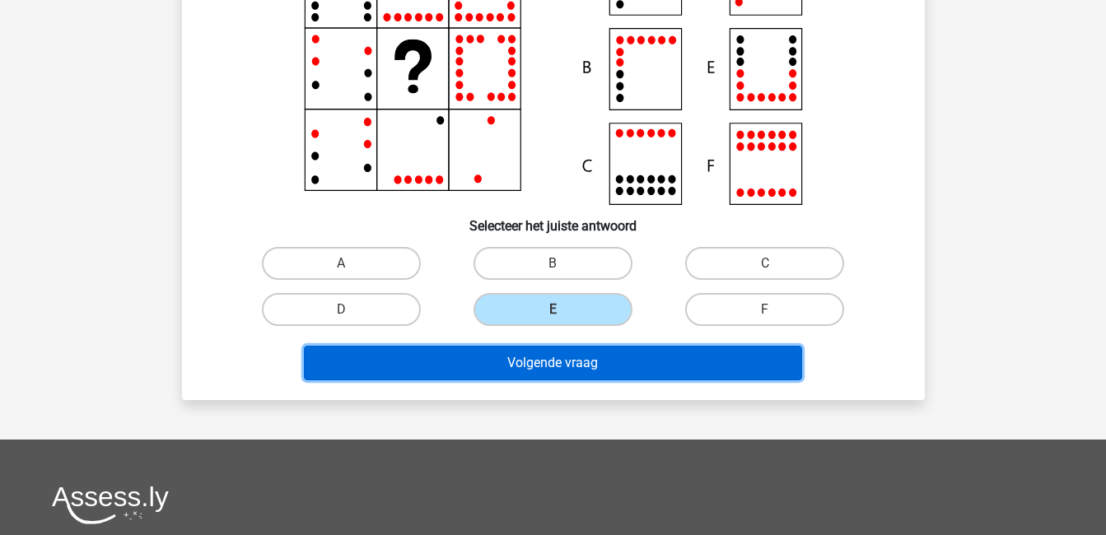
click at [508, 357] on button "Volgende vraag" at bounding box center [553, 363] width 498 height 35
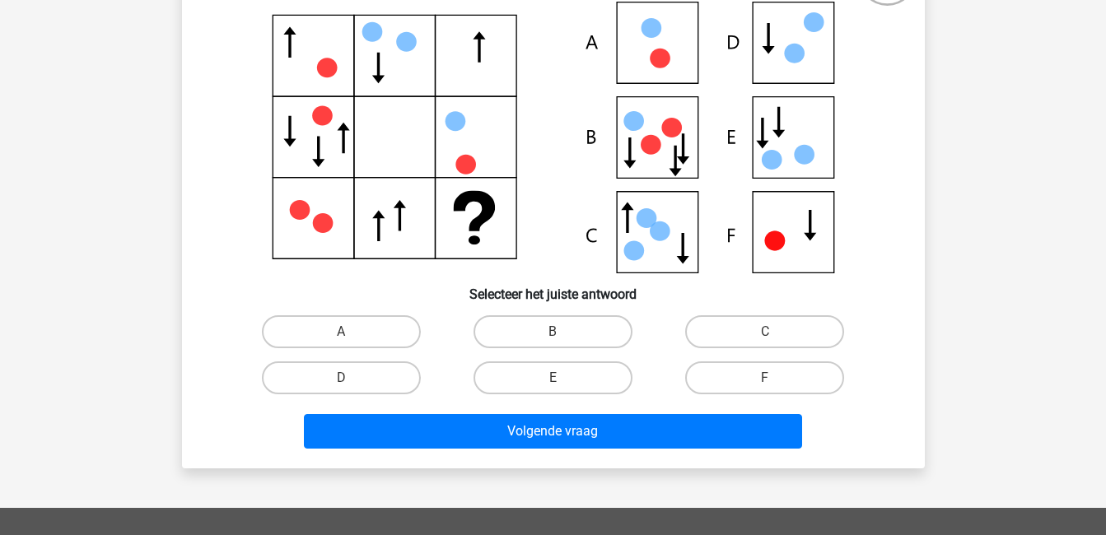
scroll to position [151, 0]
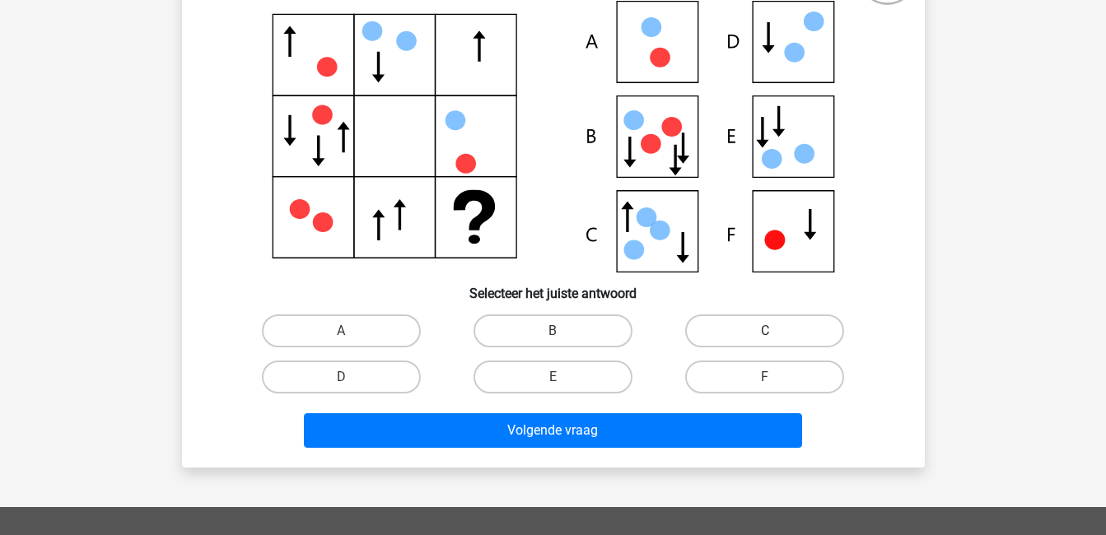
drag, startPoint x: 761, startPoint y: 330, endPoint x: 763, endPoint y: 343, distance: 12.5
click at [763, 343] on label "C" at bounding box center [764, 331] width 159 height 33
click at [765, 342] on input "C" at bounding box center [770, 336] width 11 height 11
radio input "true"
click at [583, 321] on label "B" at bounding box center [552, 331] width 159 height 33
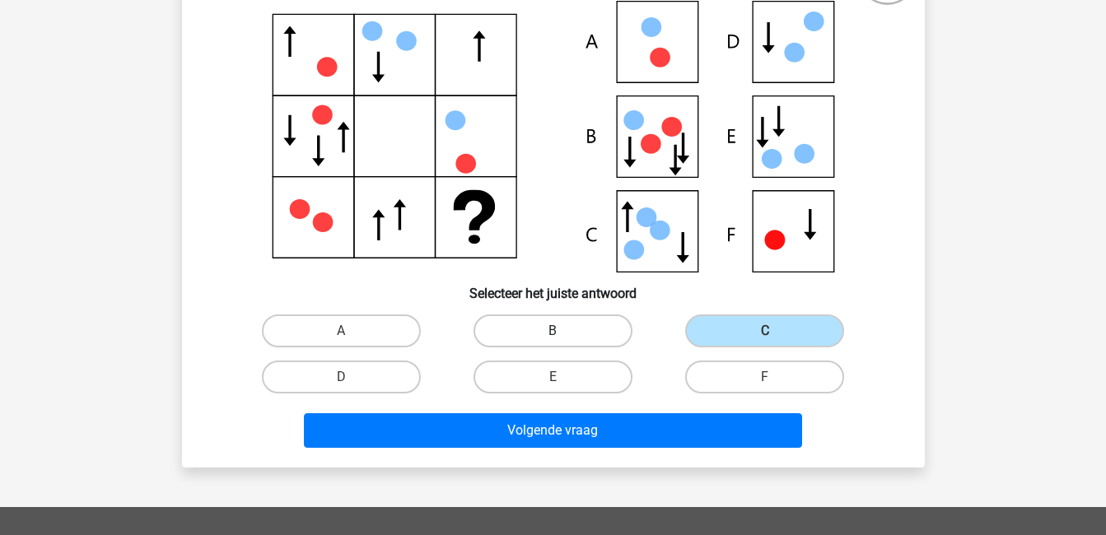
click at [563, 331] on input "B" at bounding box center [558, 336] width 11 height 11
radio input "true"
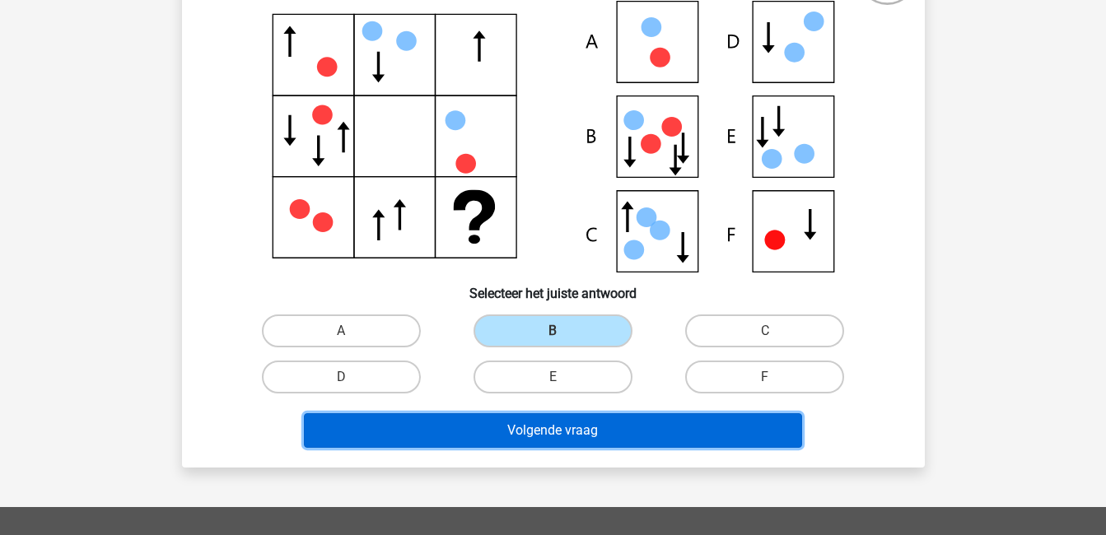
click at [656, 423] on button "Volgende vraag" at bounding box center [553, 430] width 498 height 35
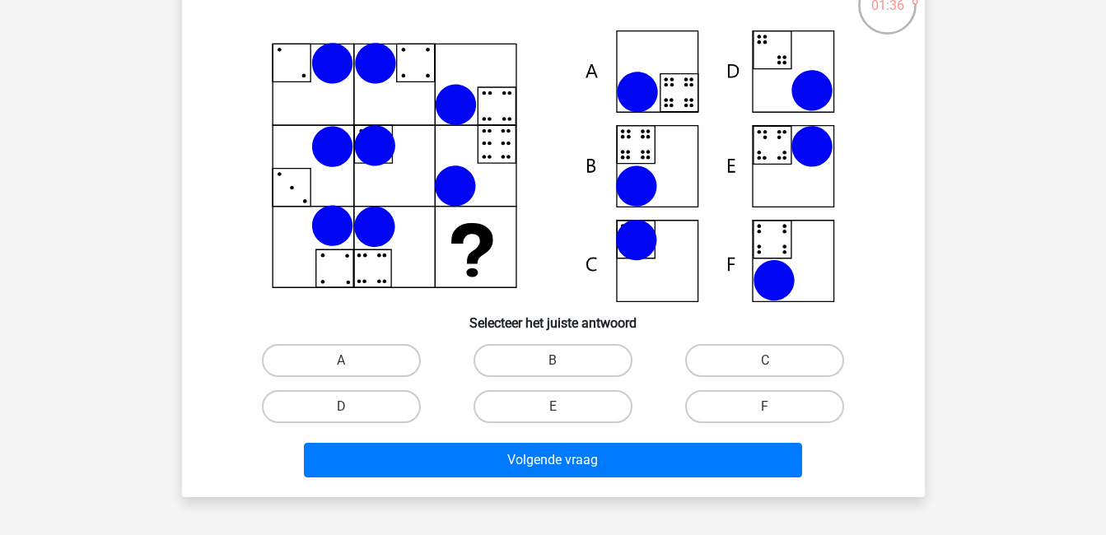
scroll to position [122, 0]
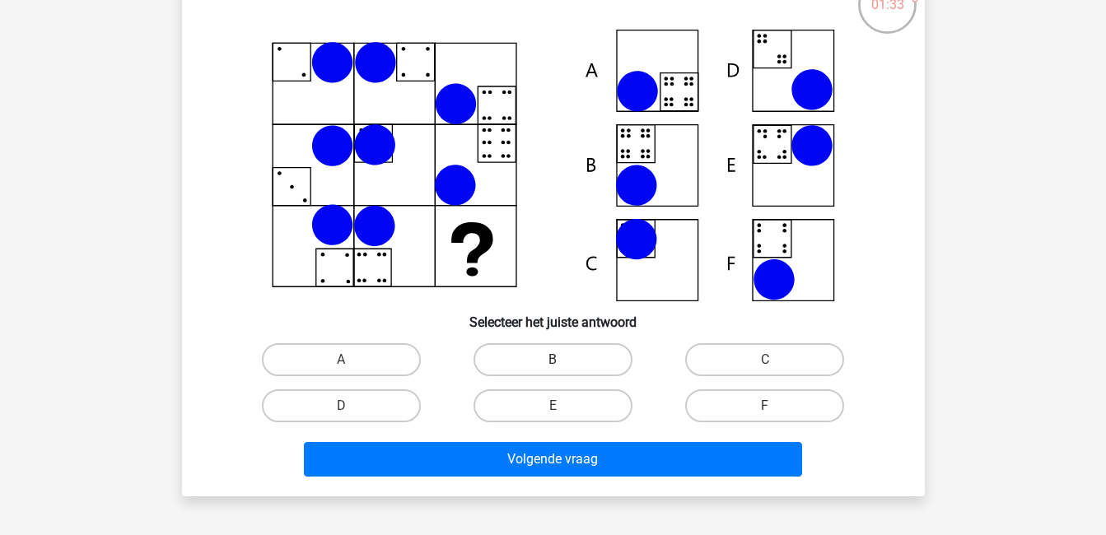
click at [525, 361] on label "B" at bounding box center [552, 359] width 159 height 33
click at [553, 361] on input "B" at bounding box center [558, 365] width 11 height 11
radio input "true"
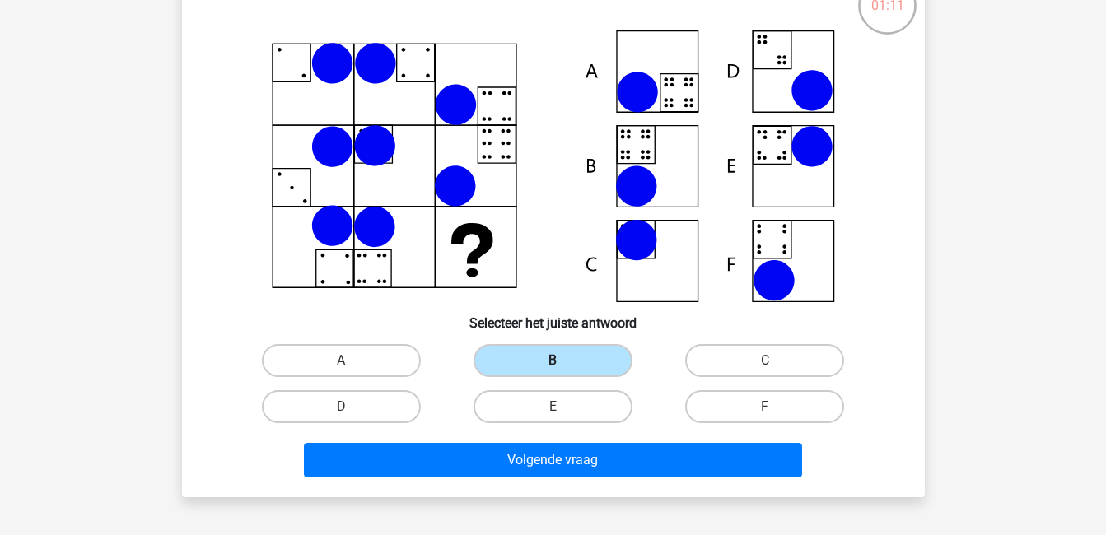
scroll to position [119, 0]
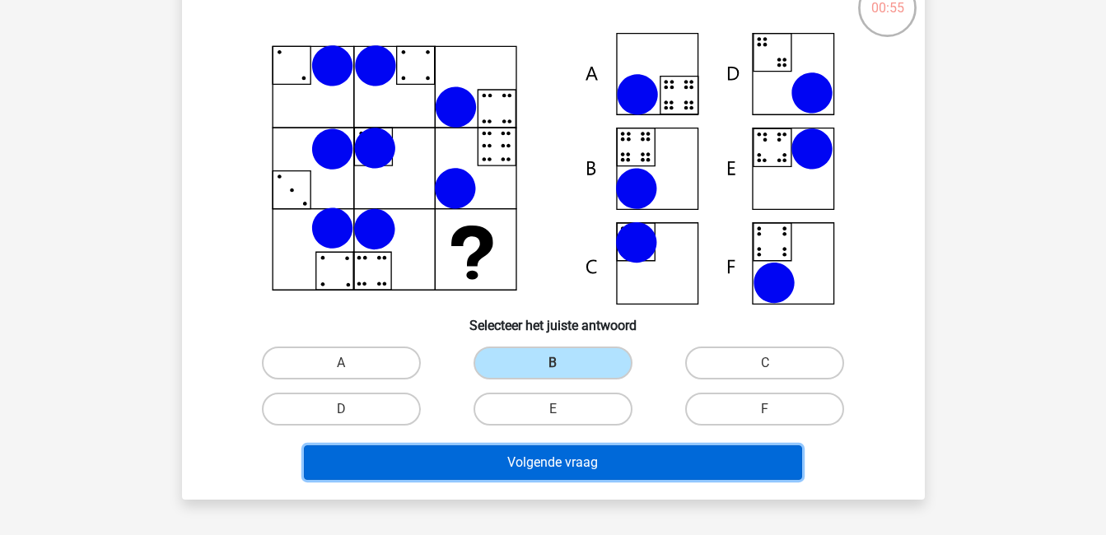
click at [596, 455] on button "Volgende vraag" at bounding box center [553, 462] width 498 height 35
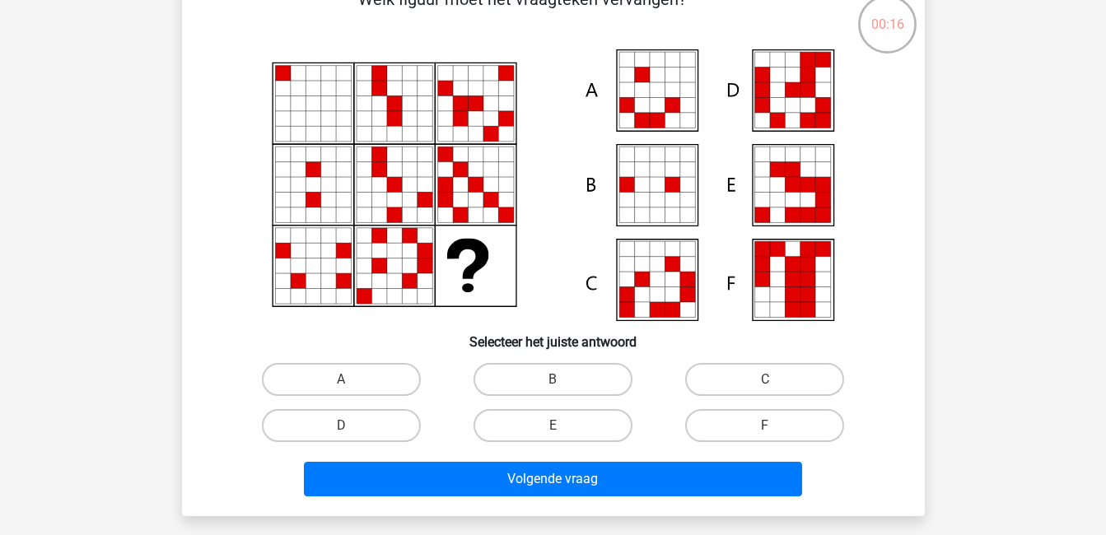
scroll to position [124, 0]
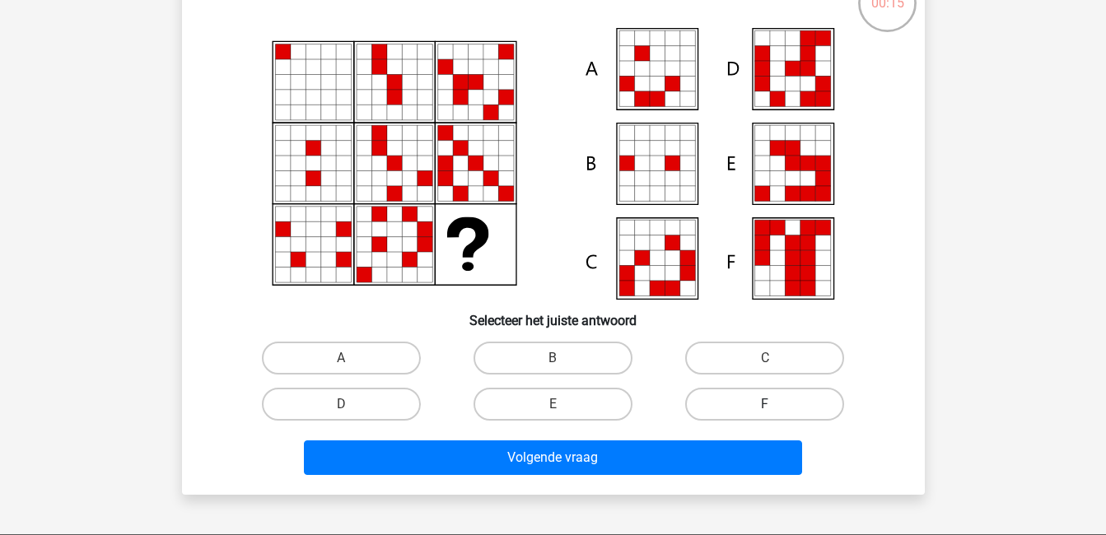
click at [729, 397] on label "F" at bounding box center [764, 404] width 159 height 33
click at [765, 404] on input "F" at bounding box center [770, 409] width 11 height 11
radio input "true"
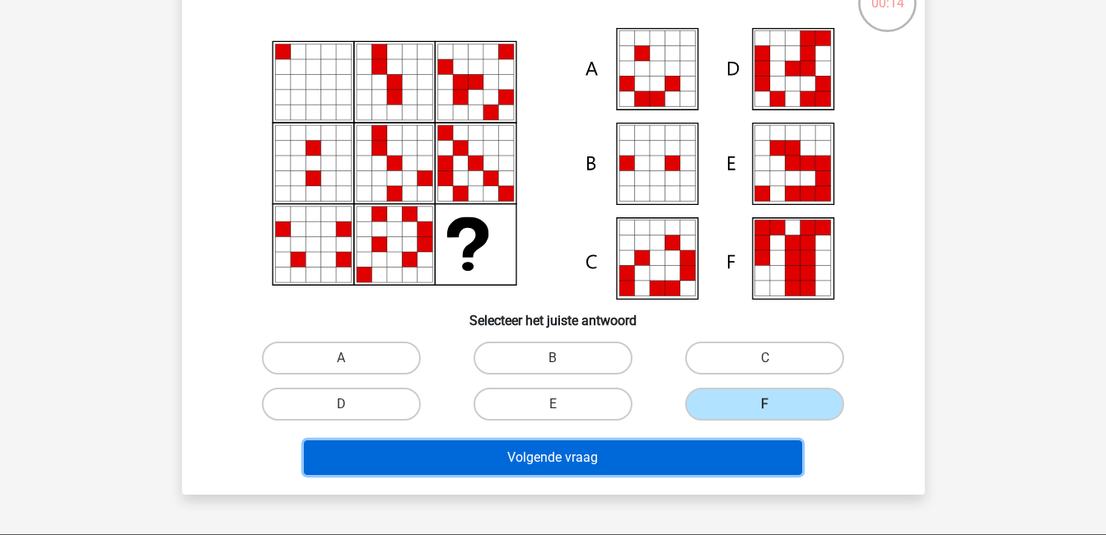
click at [744, 455] on button "Volgende vraag" at bounding box center [553, 458] width 498 height 35
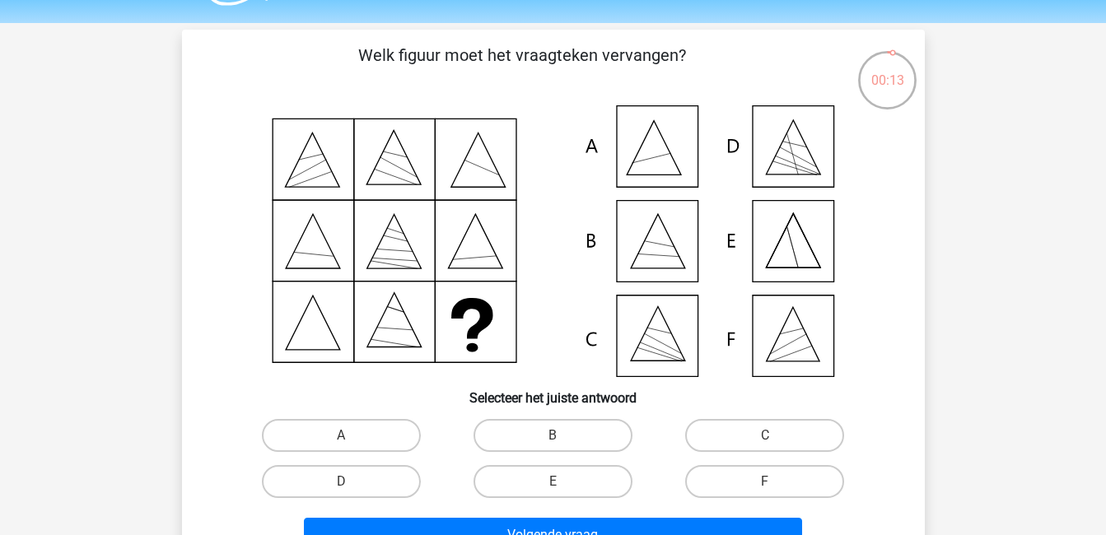
scroll to position [45, 0]
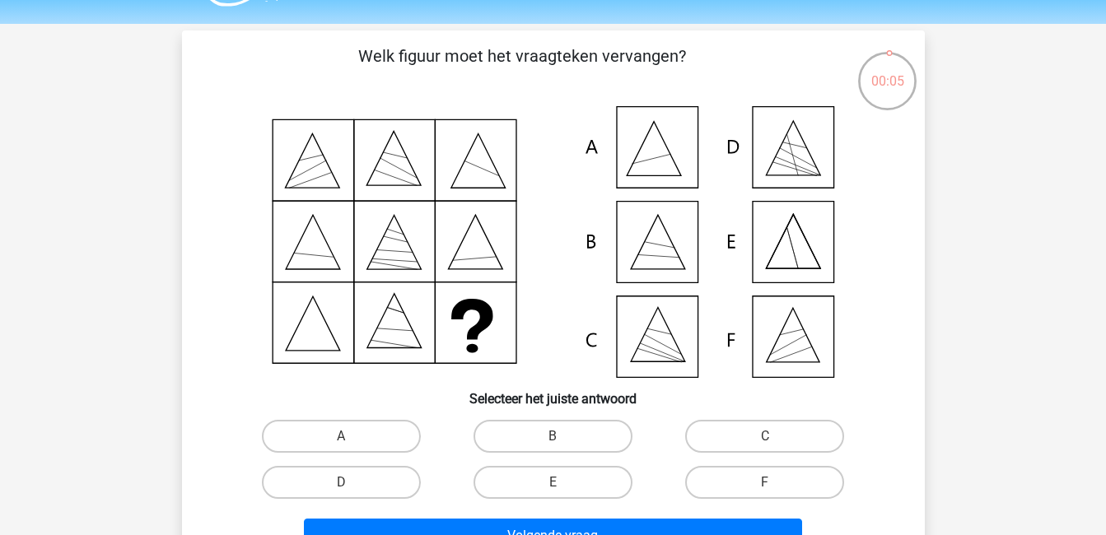
click at [802, 256] on icon at bounding box center [554, 242] width 664 height 272
click at [329, 434] on label "A" at bounding box center [341, 436] width 159 height 33
click at [341, 436] on input "A" at bounding box center [346, 441] width 11 height 11
radio input "true"
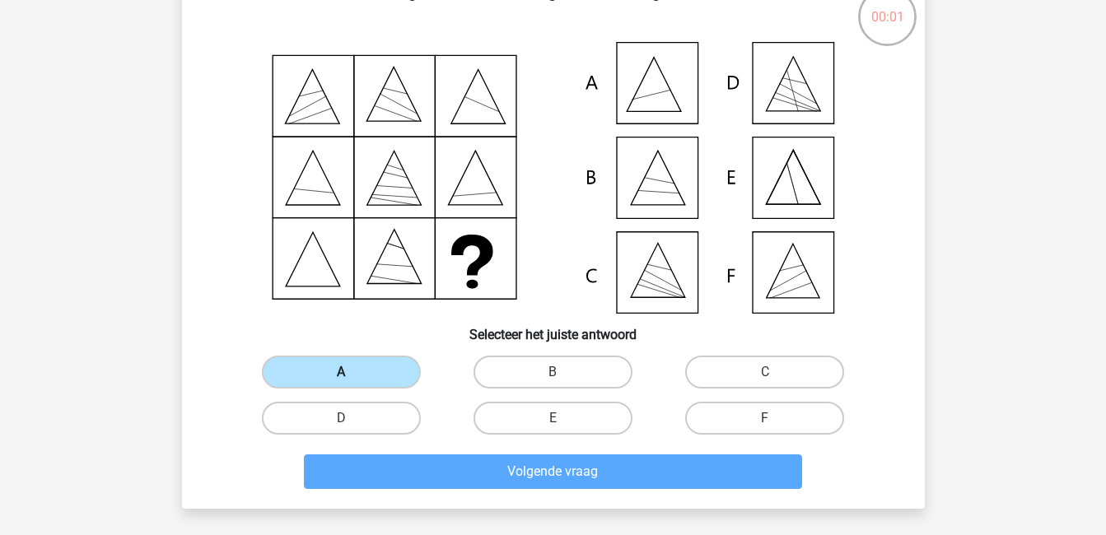
scroll to position [110, 0]
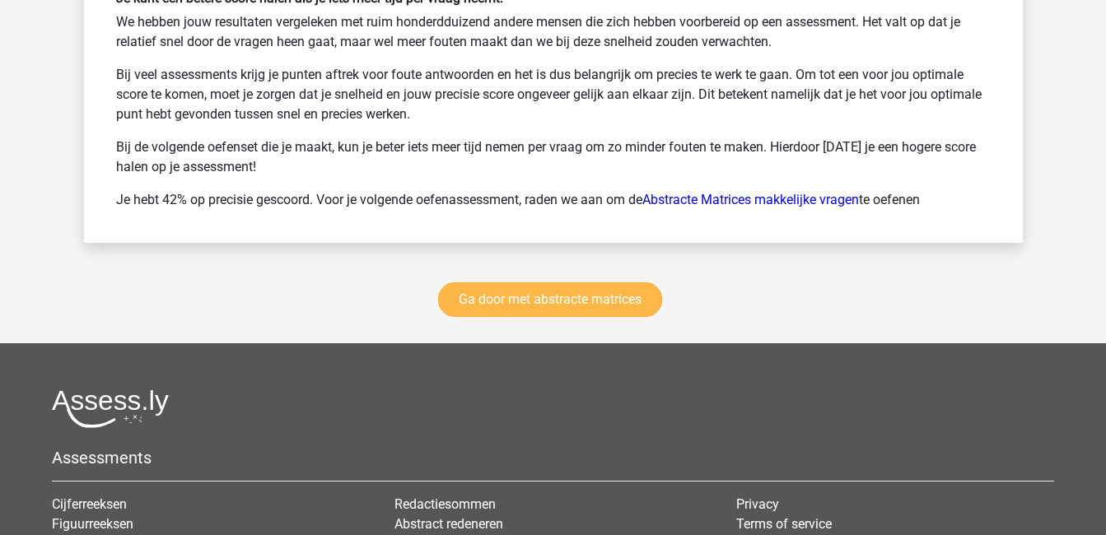
scroll to position [2288, 0]
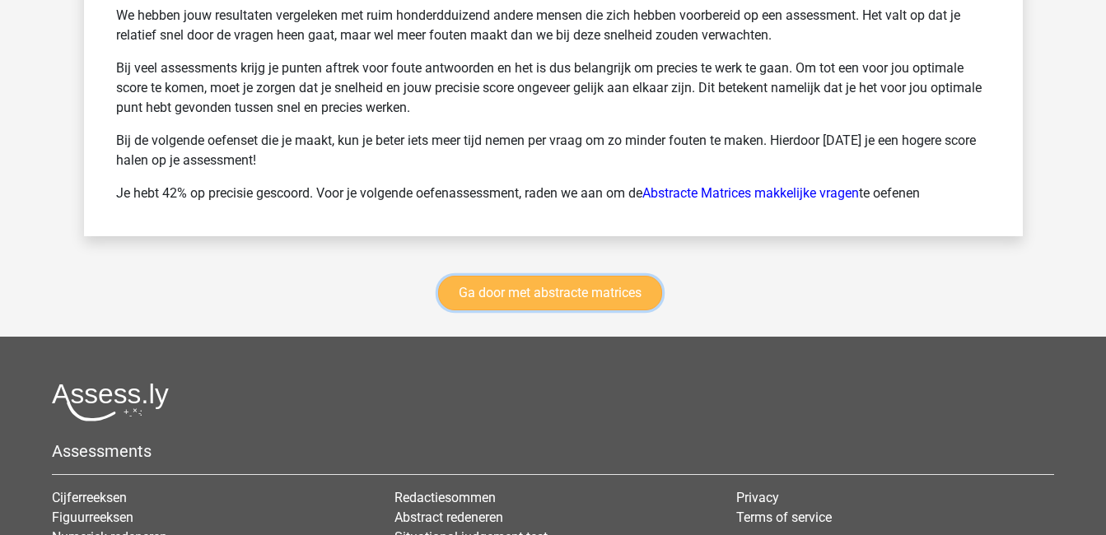
click at [554, 285] on link "Ga door met abstracte matrices" at bounding box center [550, 293] width 224 height 35
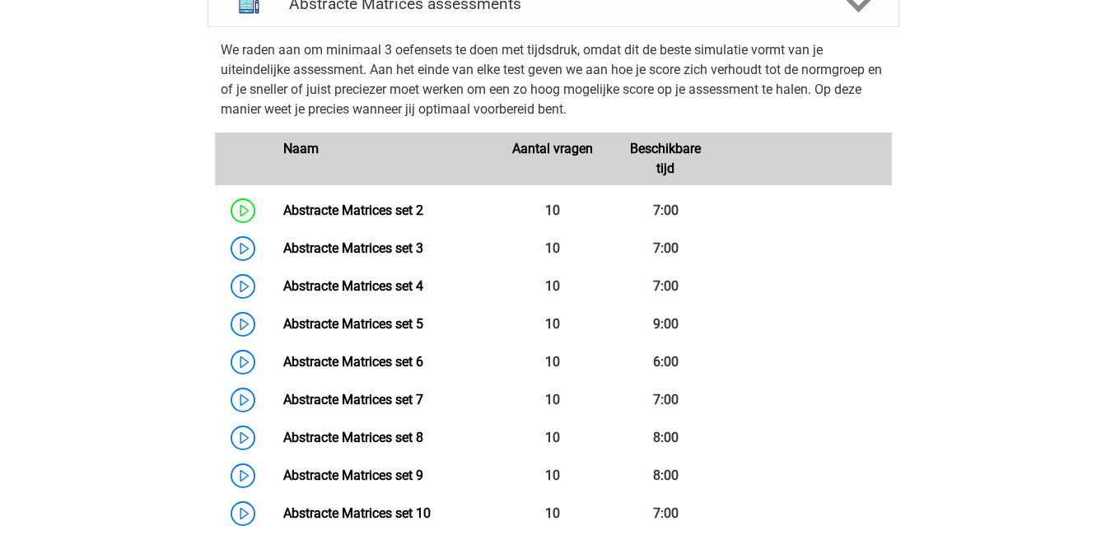
scroll to position [763, 0]
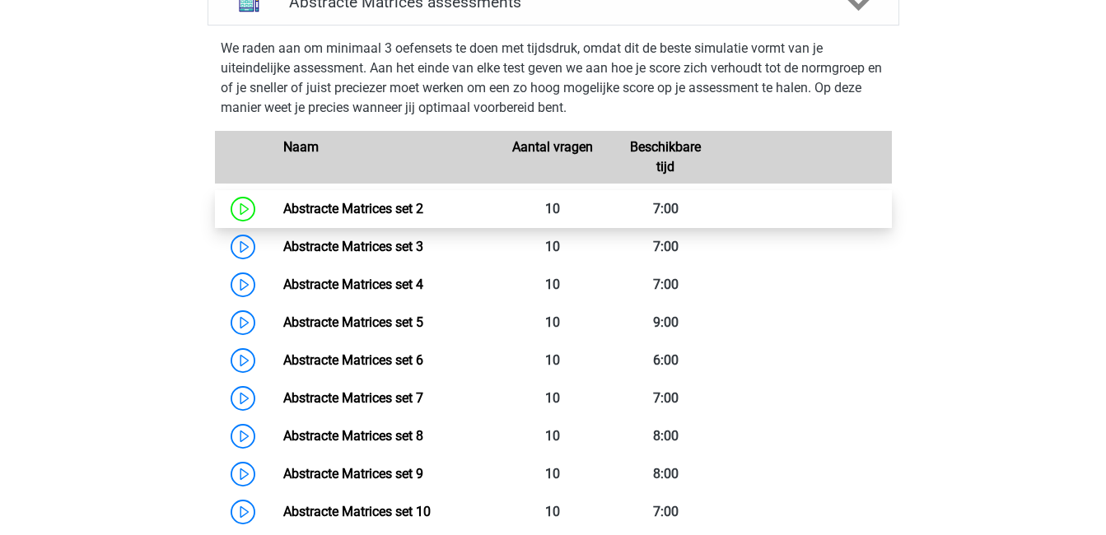
click at [423, 211] on link "Abstracte Matrices set 2" at bounding box center [353, 209] width 140 height 16
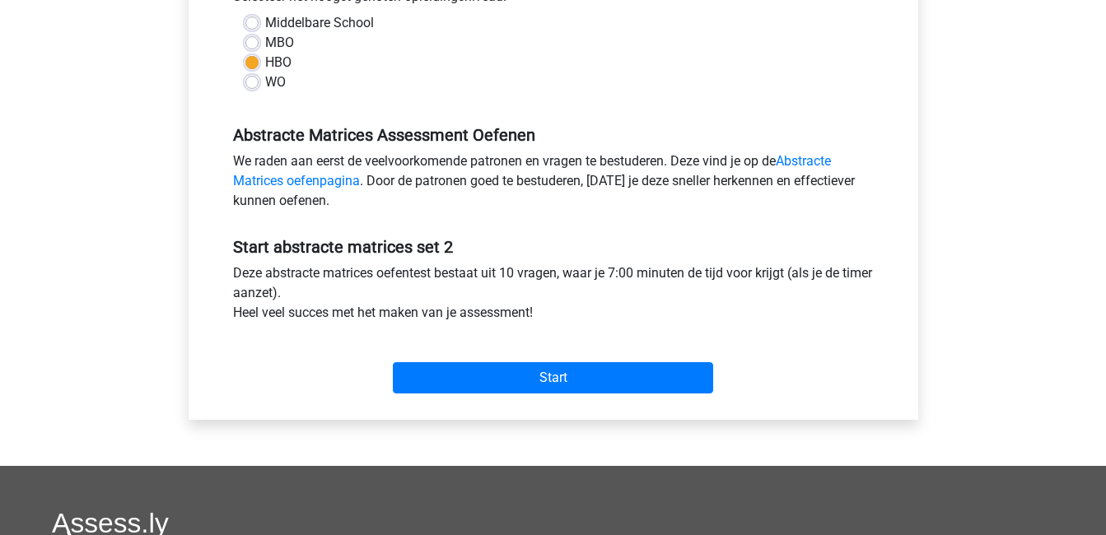
scroll to position [401, 0]
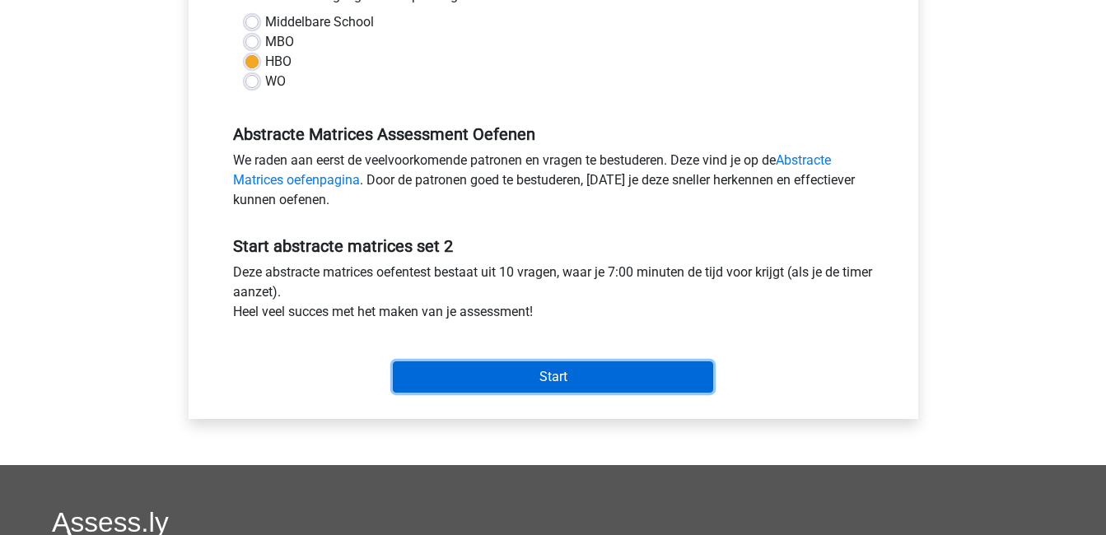
click at [592, 380] on input "Start" at bounding box center [553, 376] width 320 height 31
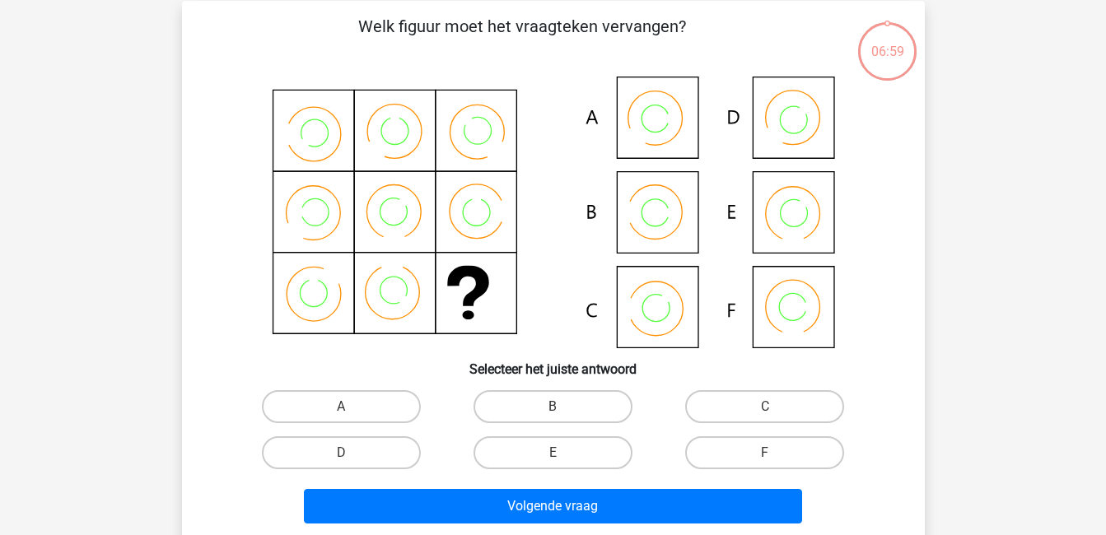
scroll to position [78, 0]
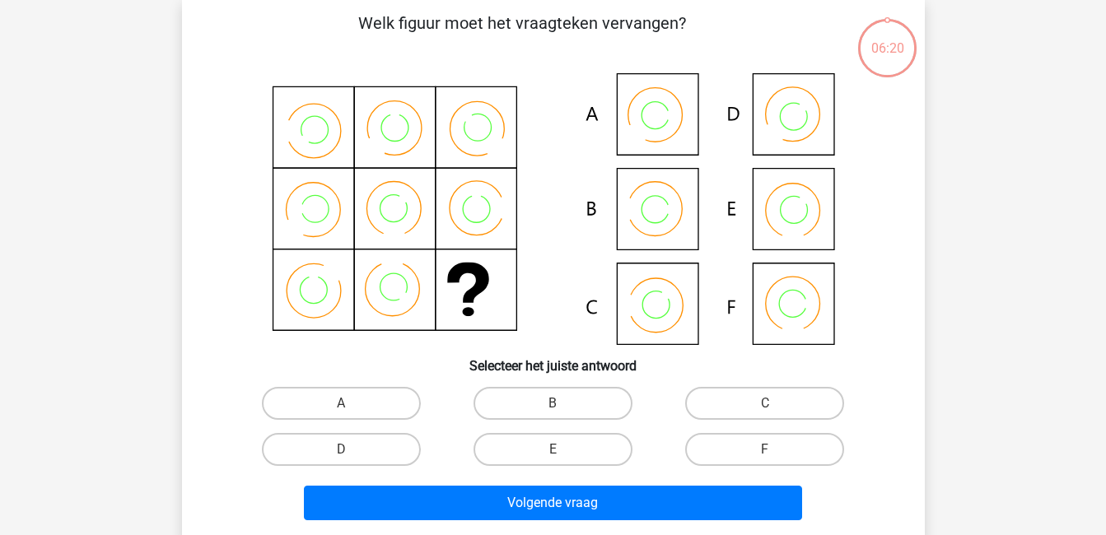
click at [421, 409] on div "A" at bounding box center [341, 403] width 198 height 33
click at [578, 397] on label "B" at bounding box center [552, 403] width 159 height 33
click at [563, 403] on input "B" at bounding box center [558, 408] width 11 height 11
radio input "true"
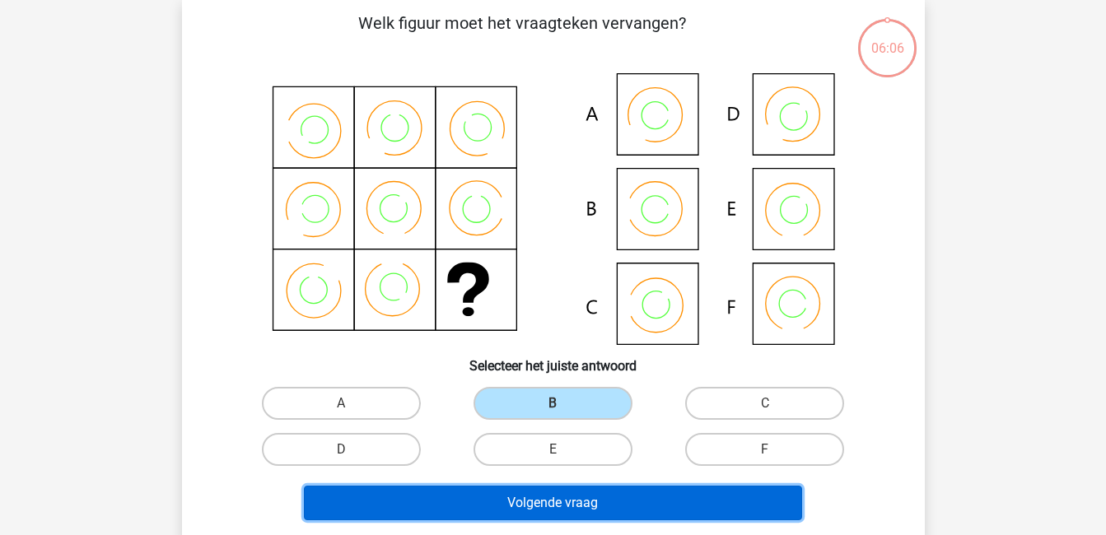
click at [638, 495] on button "Volgende vraag" at bounding box center [553, 503] width 498 height 35
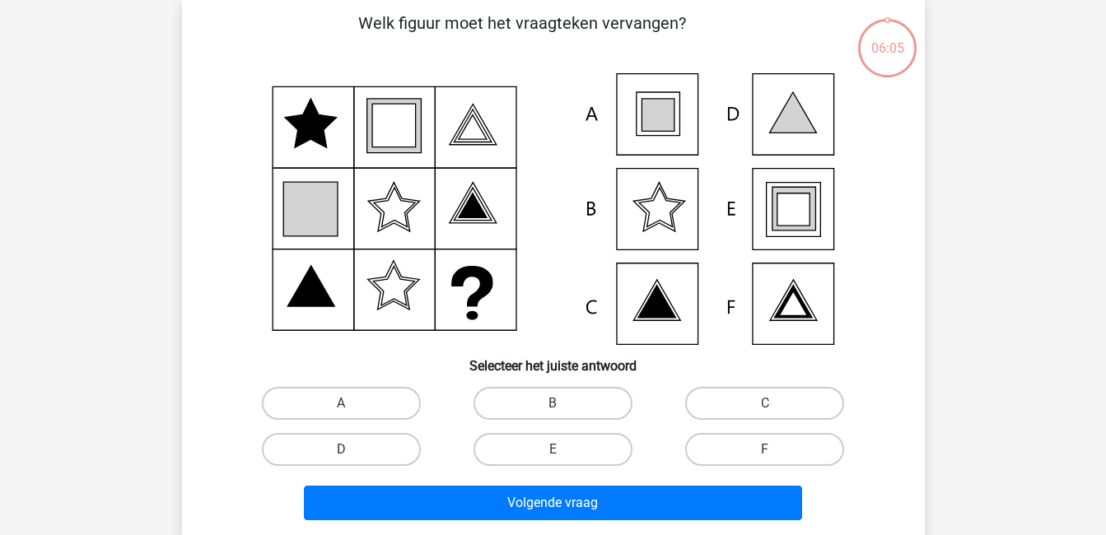
scroll to position [76, 0]
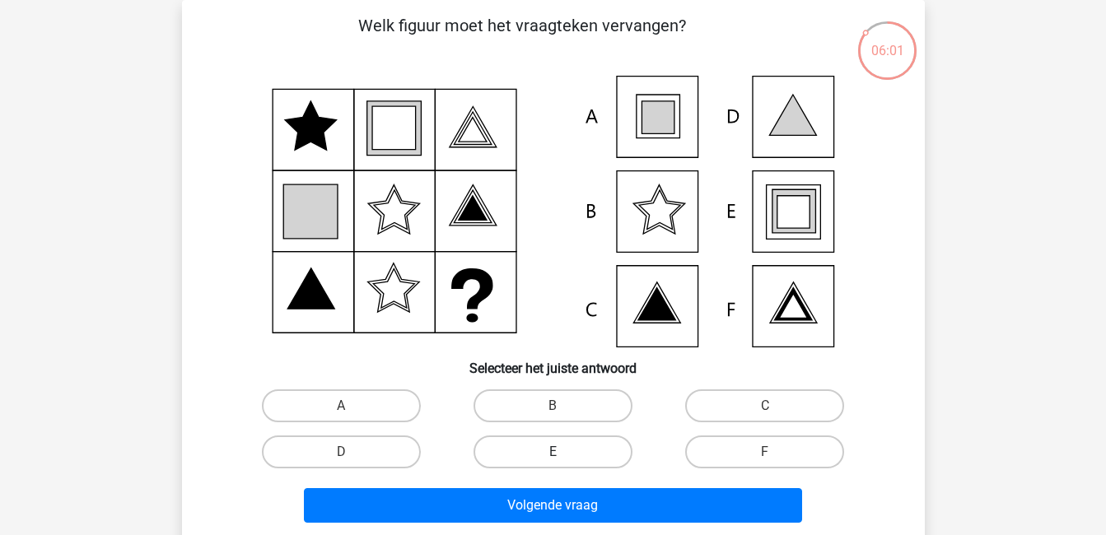
click at [565, 447] on label "E" at bounding box center [552, 452] width 159 height 33
click at [563, 452] on input "E" at bounding box center [558, 457] width 11 height 11
radio input "true"
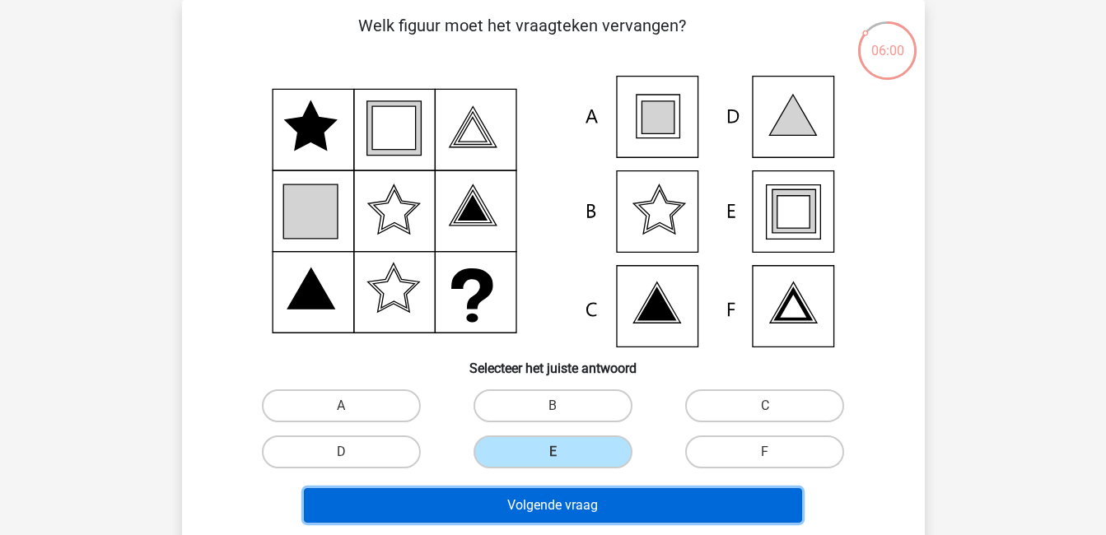
click at [613, 498] on button "Volgende vraag" at bounding box center [553, 505] width 498 height 35
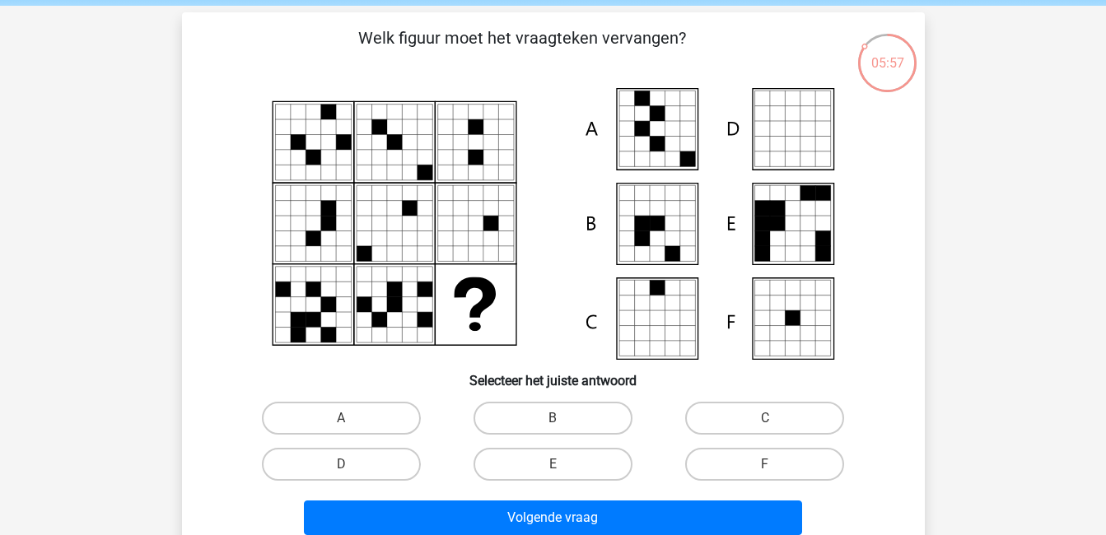
scroll to position [65, 0]
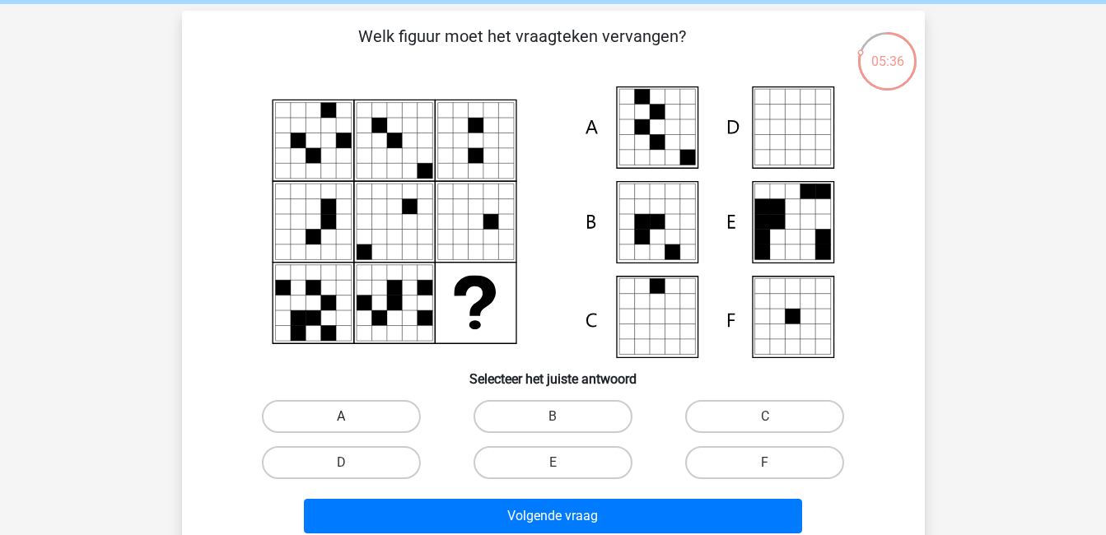
click at [385, 408] on label "A" at bounding box center [341, 416] width 159 height 33
click at [352, 417] on input "A" at bounding box center [346, 422] width 11 height 11
radio input "true"
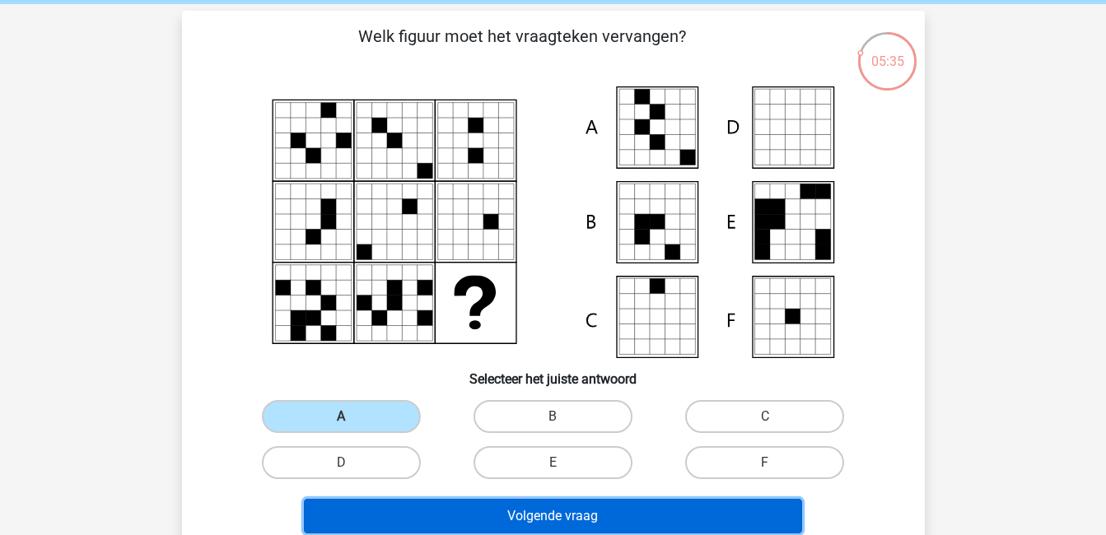
click at [554, 513] on button "Volgende vraag" at bounding box center [553, 516] width 498 height 35
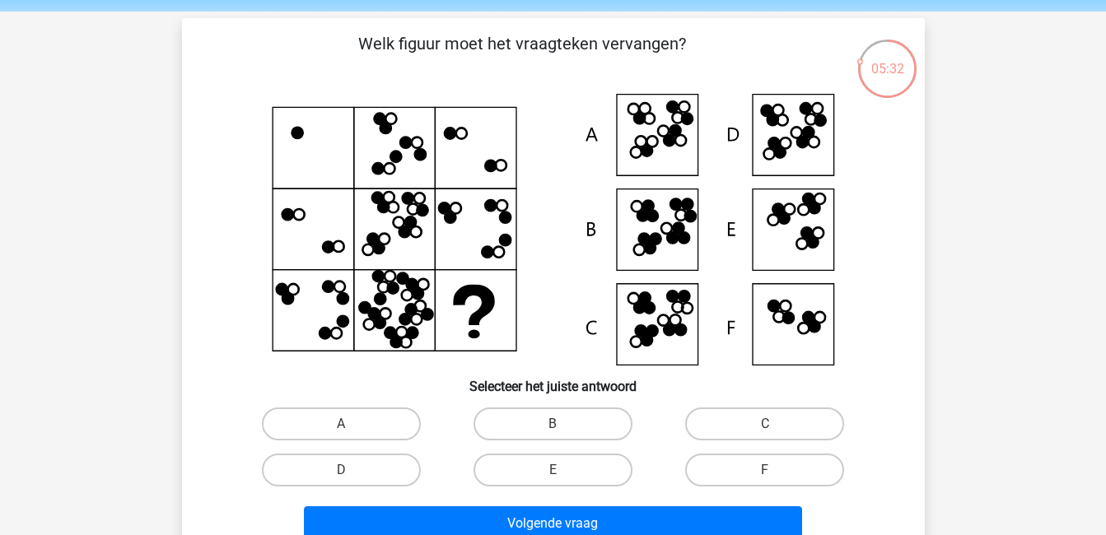
scroll to position [57, 0]
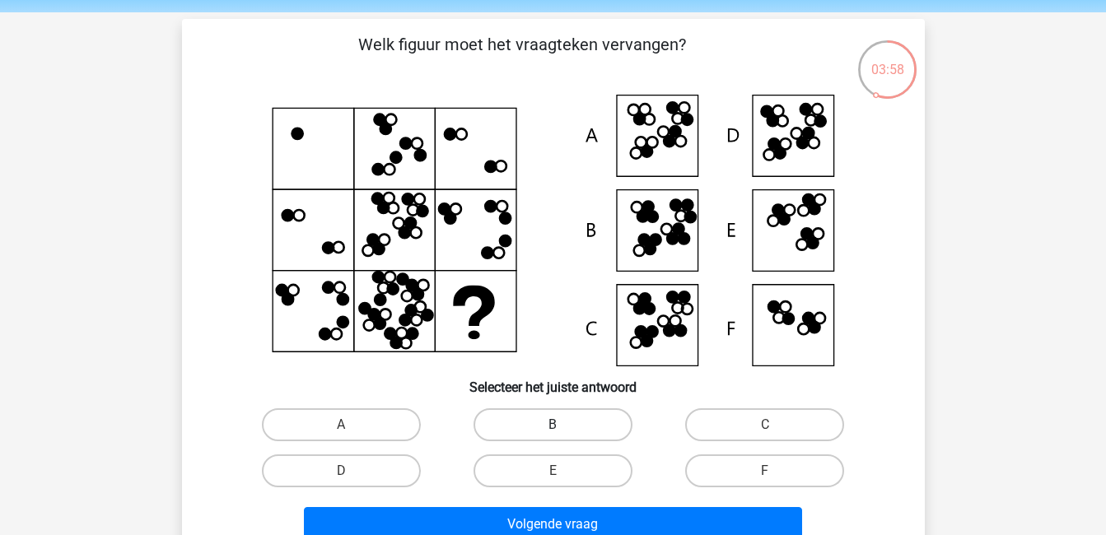
click at [567, 415] on label "B" at bounding box center [552, 424] width 159 height 33
click at [563, 425] on input "B" at bounding box center [558, 430] width 11 height 11
radio input "true"
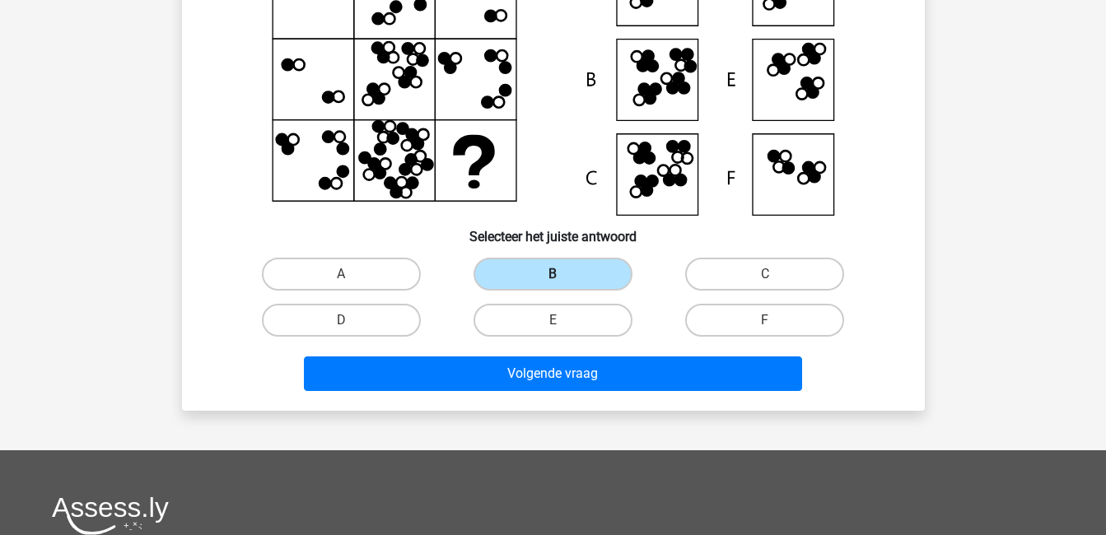
scroll to position [210, 0]
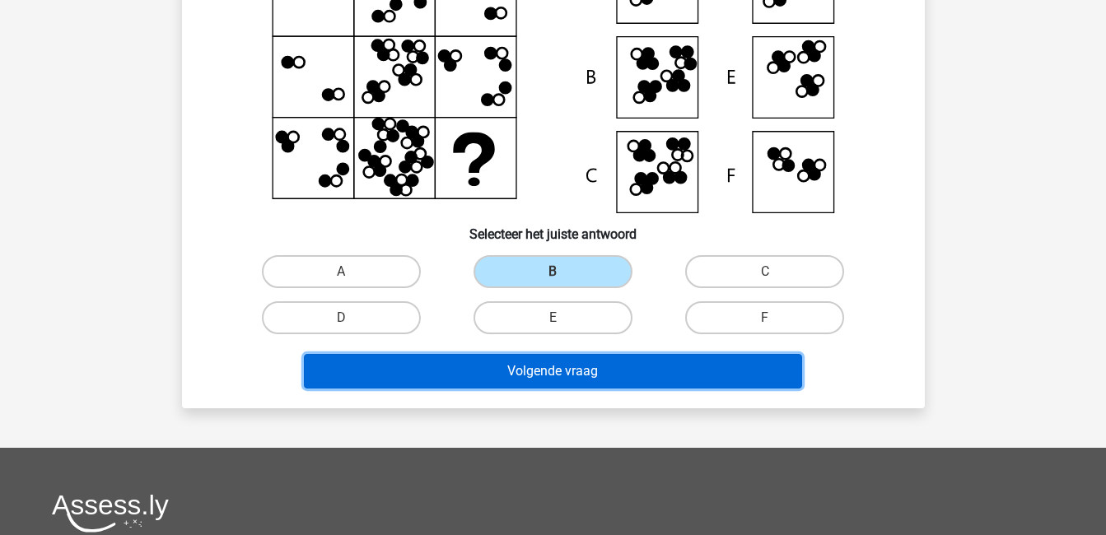
click at [564, 373] on button "Volgende vraag" at bounding box center [553, 371] width 498 height 35
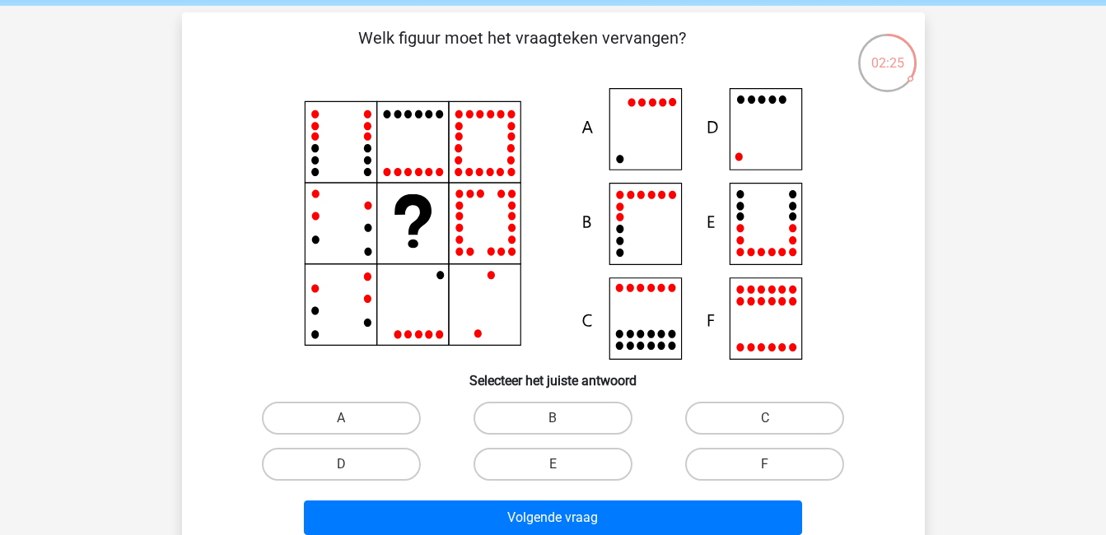
scroll to position [71, 0]
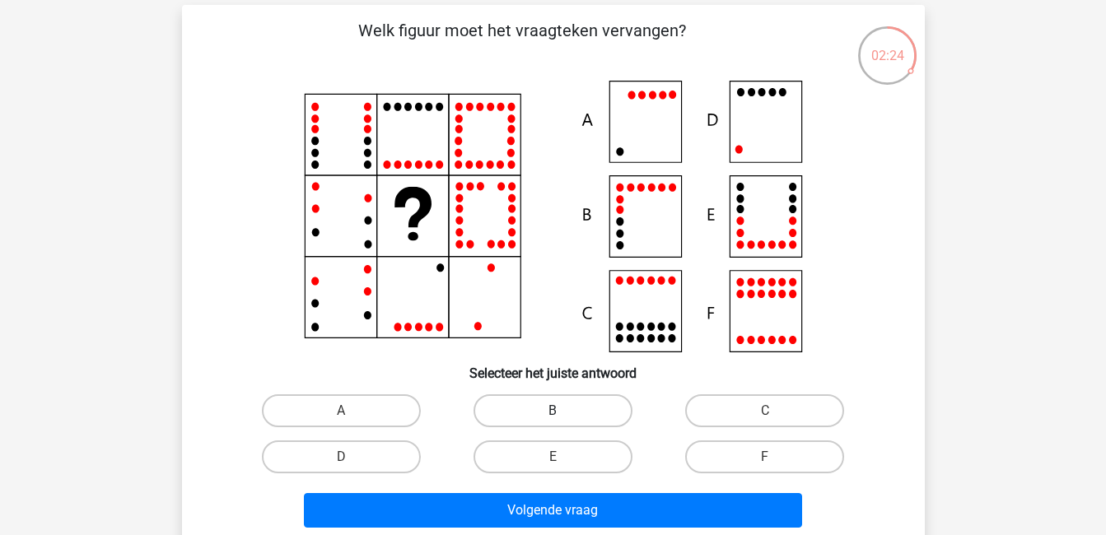
click at [568, 409] on label "B" at bounding box center [552, 410] width 159 height 33
click at [563, 411] on input "B" at bounding box center [558, 416] width 11 height 11
radio input "true"
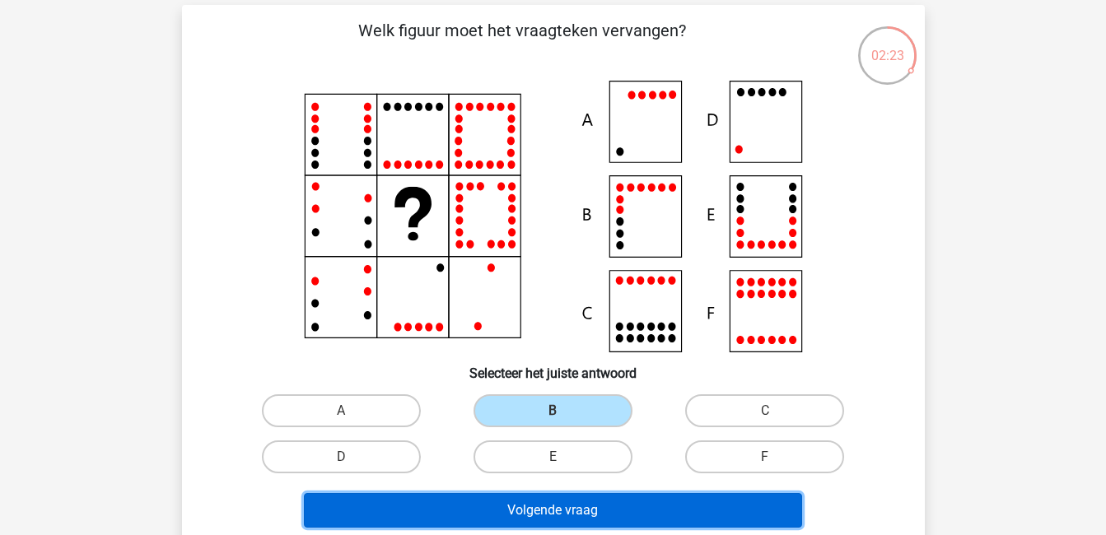
click at [676, 506] on button "Volgende vraag" at bounding box center [553, 510] width 498 height 35
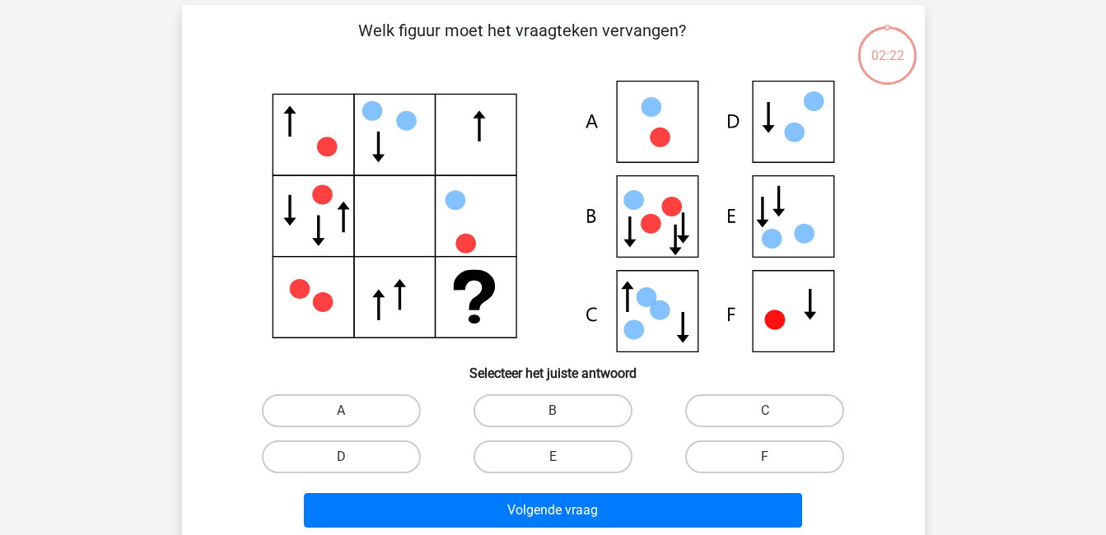
scroll to position [76, 0]
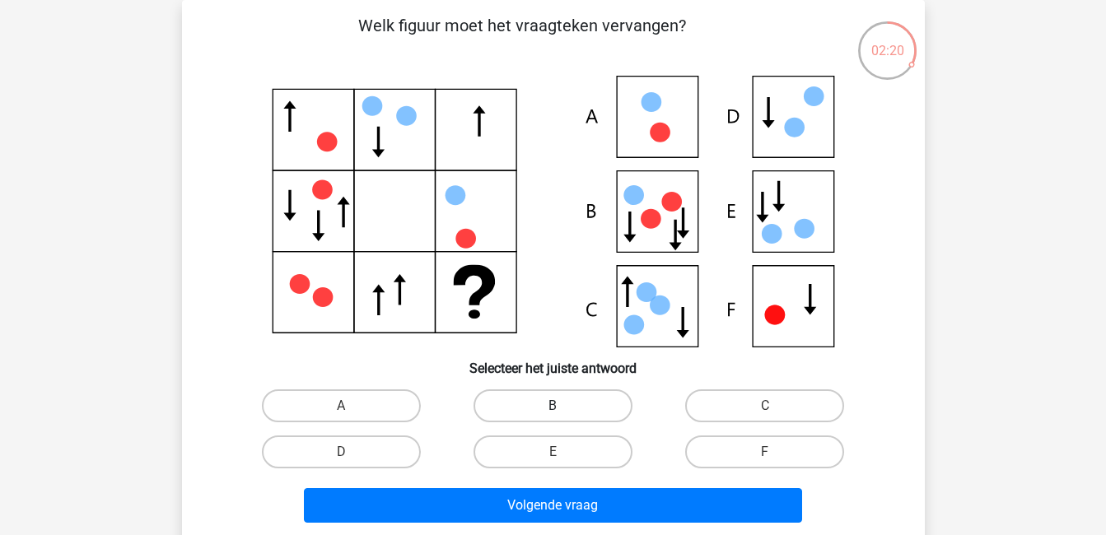
click at [587, 412] on label "B" at bounding box center [552, 405] width 159 height 33
click at [563, 412] on input "B" at bounding box center [558, 411] width 11 height 11
radio input "true"
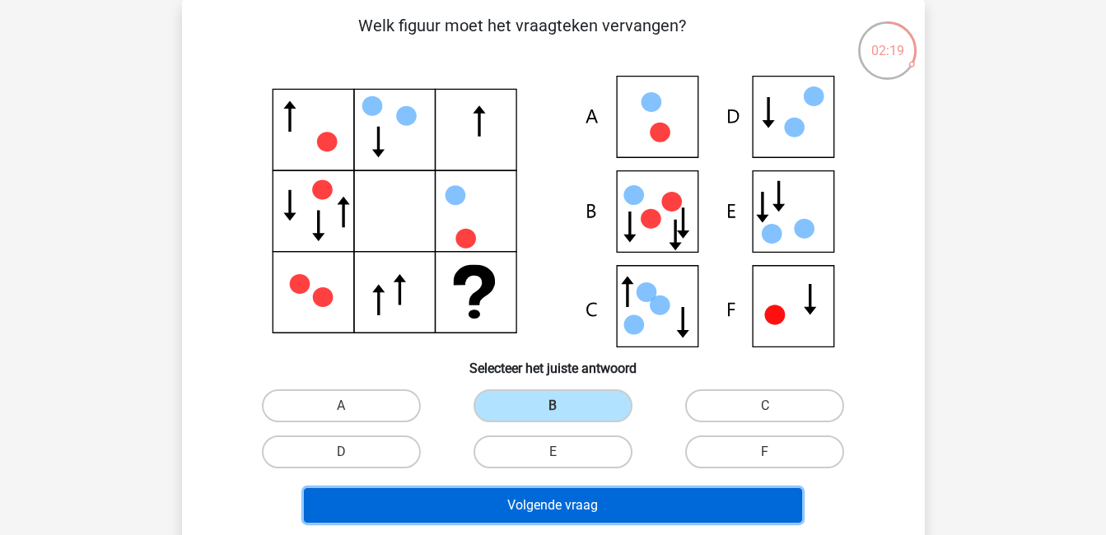
click at [668, 497] on button "Volgende vraag" at bounding box center [553, 505] width 498 height 35
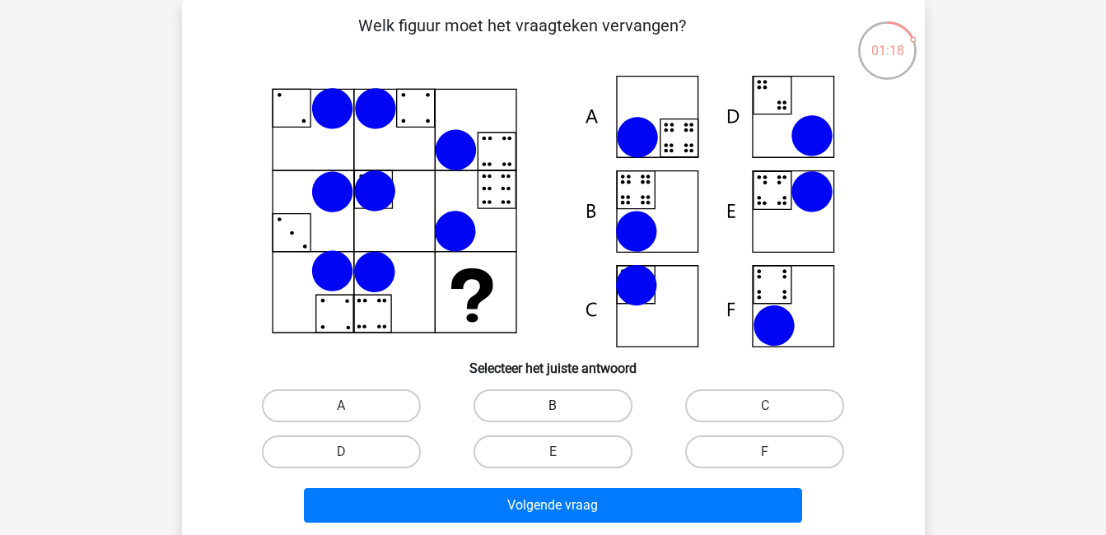
click at [585, 399] on label "B" at bounding box center [552, 405] width 159 height 33
click at [563, 406] on input "B" at bounding box center [558, 411] width 11 height 11
radio input "true"
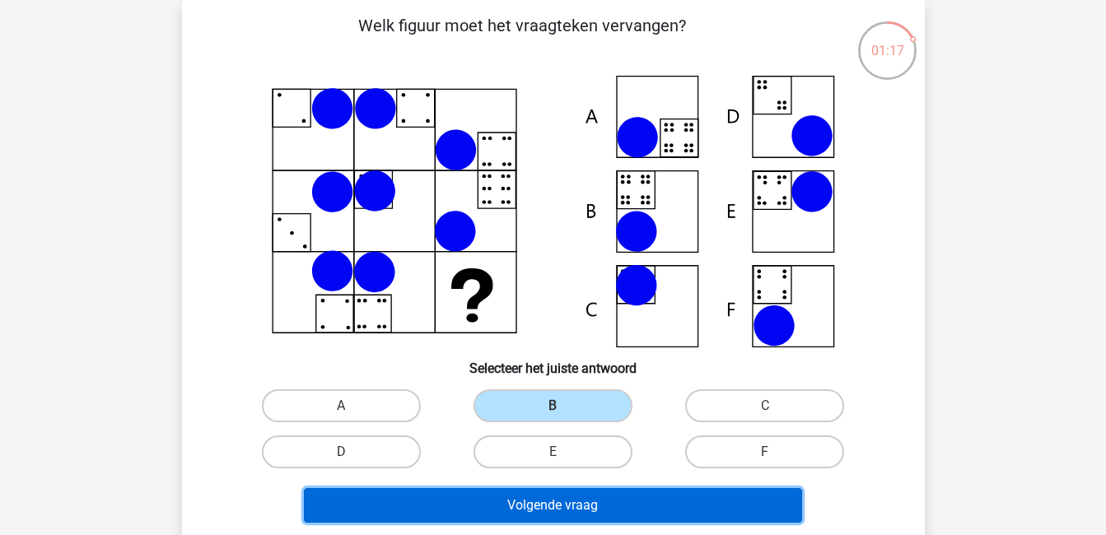
click at [679, 498] on button "Volgende vraag" at bounding box center [553, 505] width 498 height 35
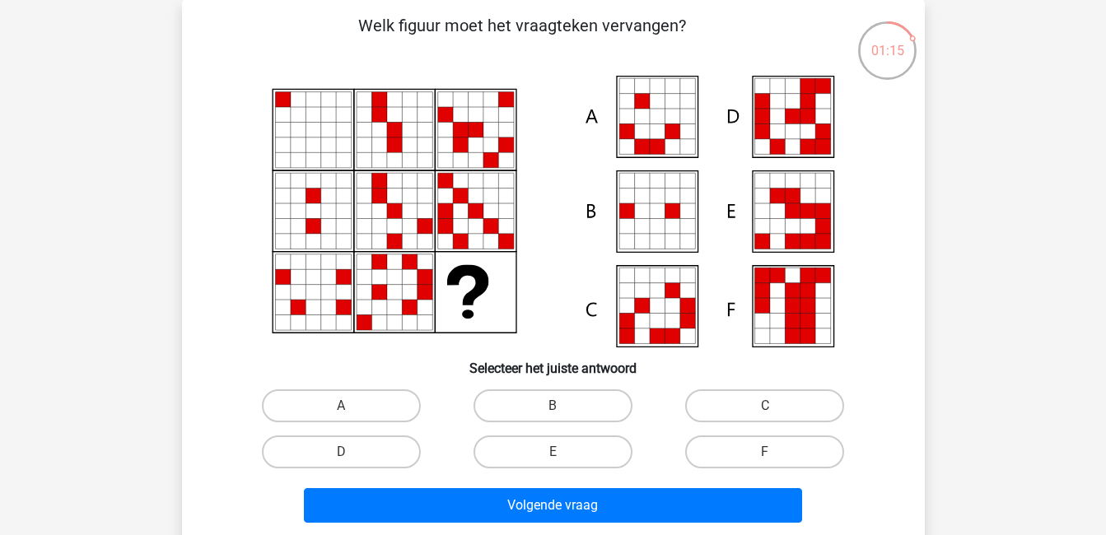
scroll to position [54, 0]
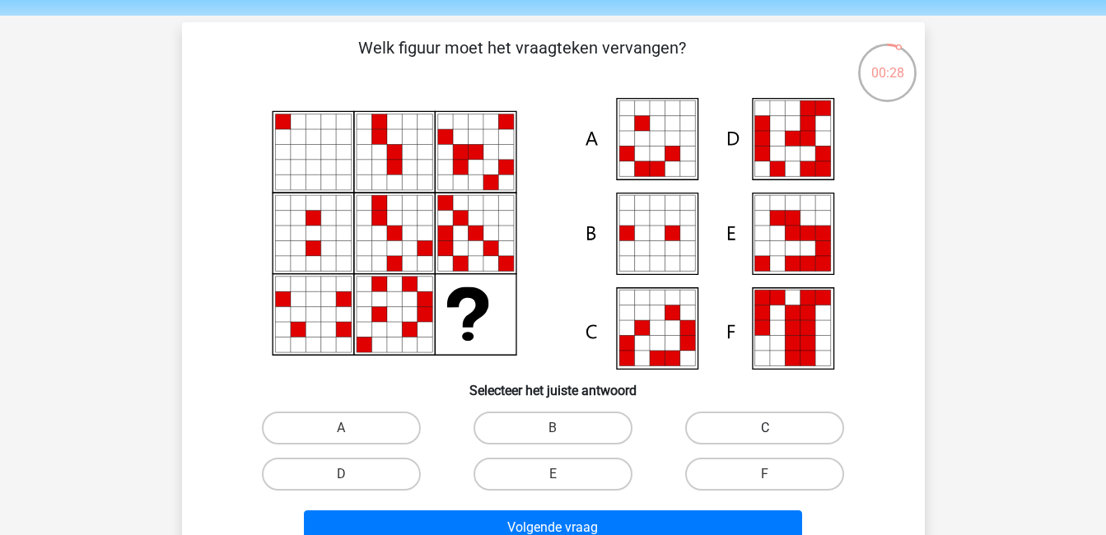
click at [728, 437] on label "C" at bounding box center [764, 428] width 159 height 33
click at [765, 437] on input "C" at bounding box center [770, 433] width 11 height 11
radio input "true"
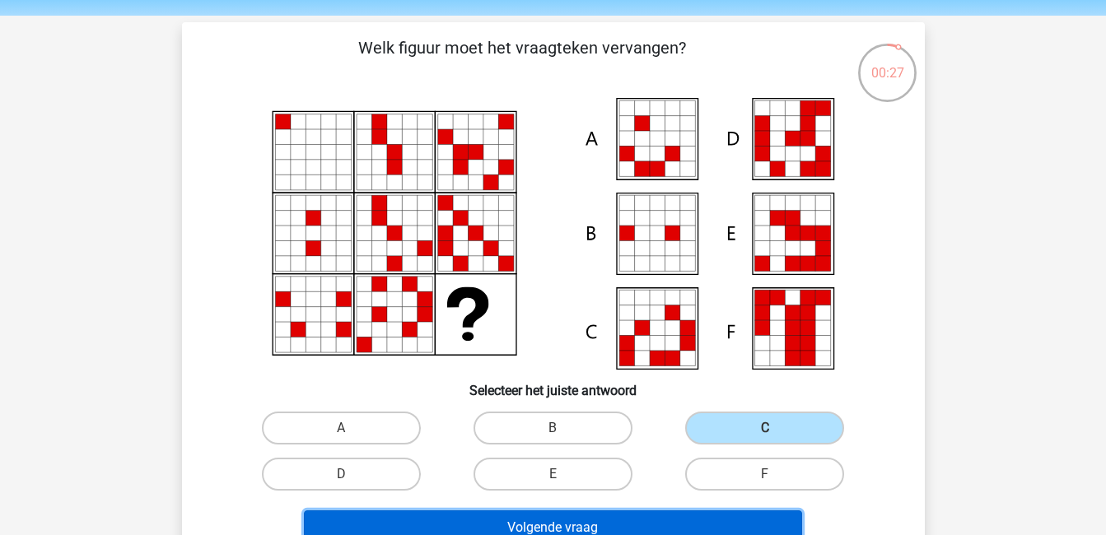
click at [745, 520] on button "Volgende vraag" at bounding box center [553, 528] width 498 height 35
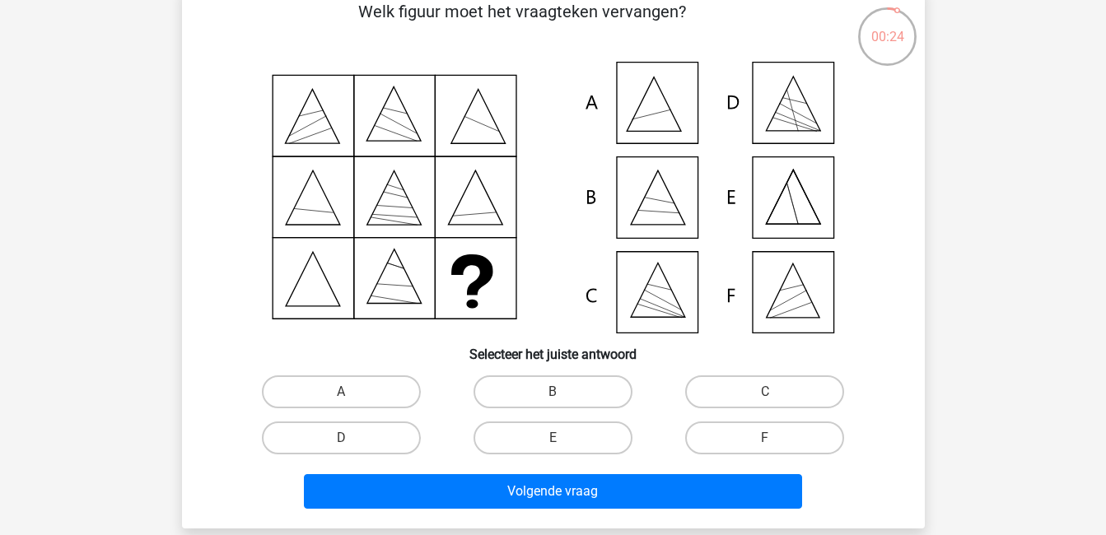
scroll to position [86, 0]
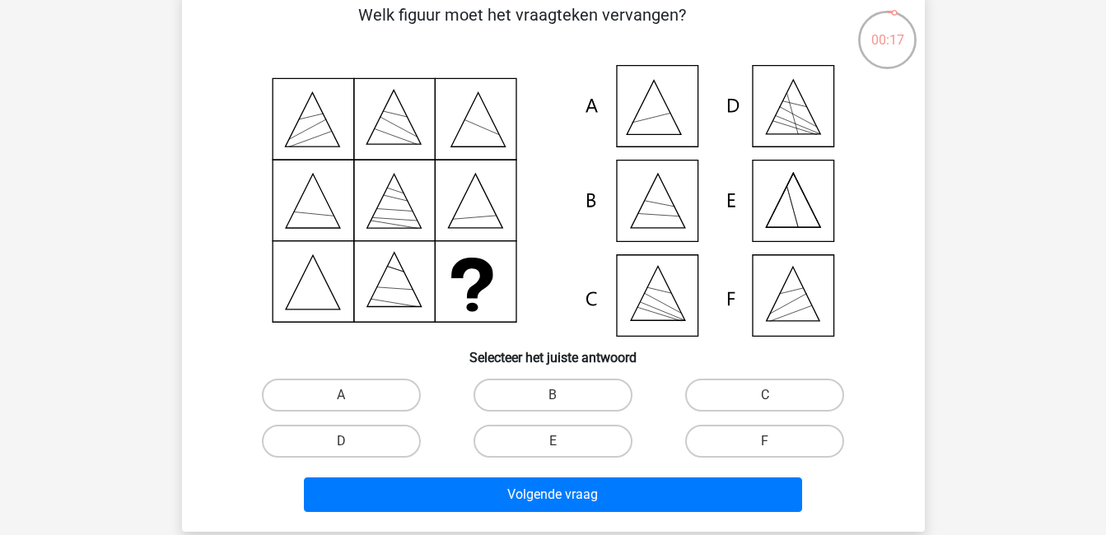
click at [641, 104] on icon at bounding box center [654, 108] width 54 height 54
click at [366, 395] on label "A" at bounding box center [341, 395] width 159 height 33
click at [352, 395] on input "A" at bounding box center [346, 400] width 11 height 11
radio input "true"
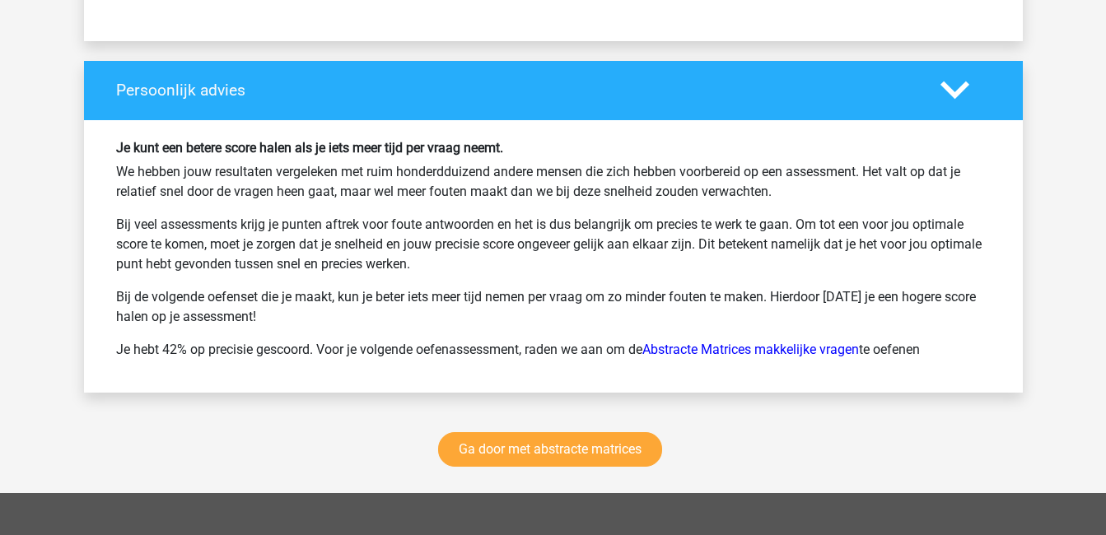
scroll to position [2129, 0]
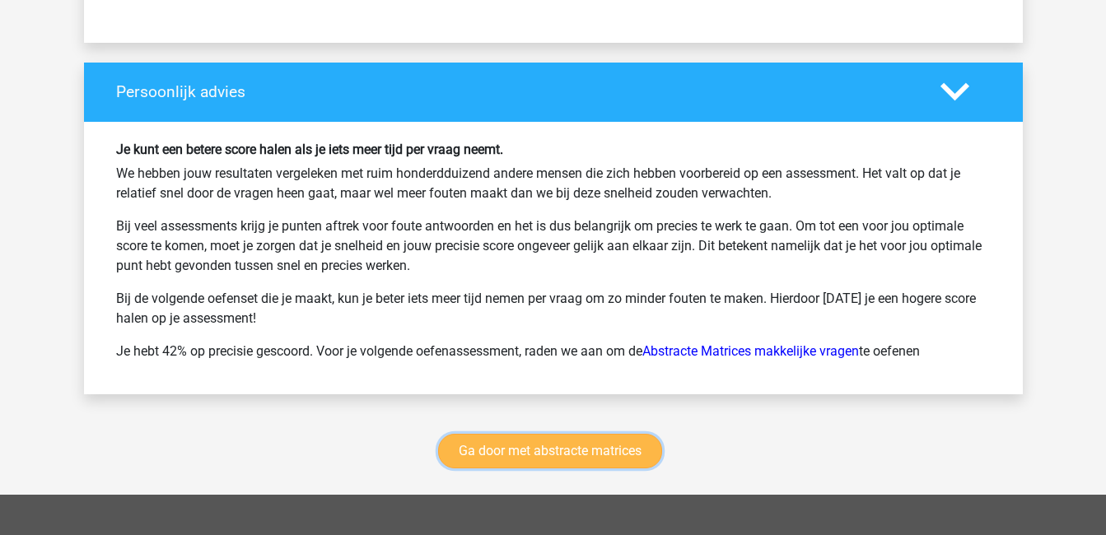
click at [559, 441] on link "Ga door met abstracte matrices" at bounding box center [550, 451] width 224 height 35
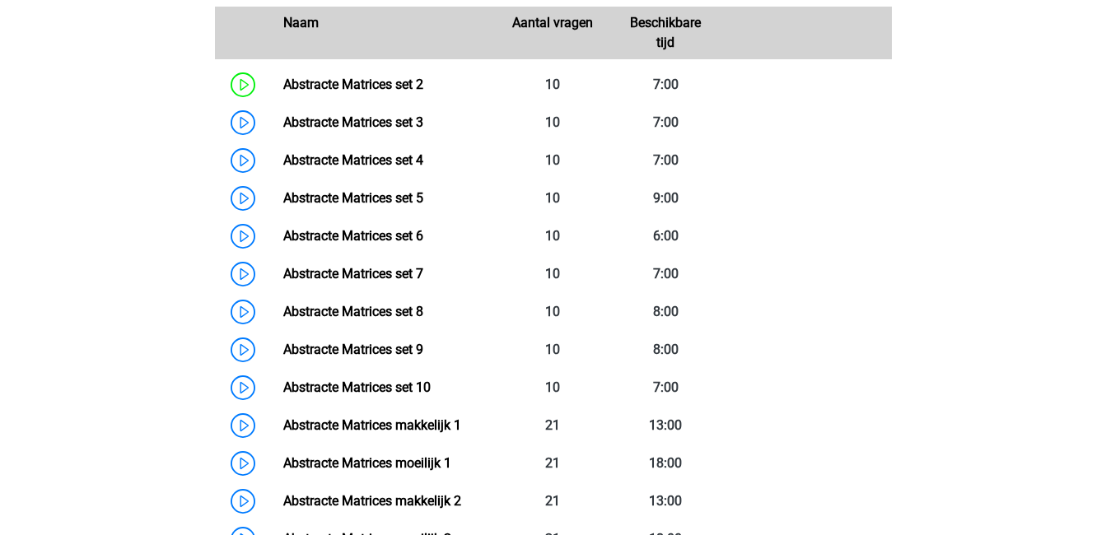
scroll to position [888, 0]
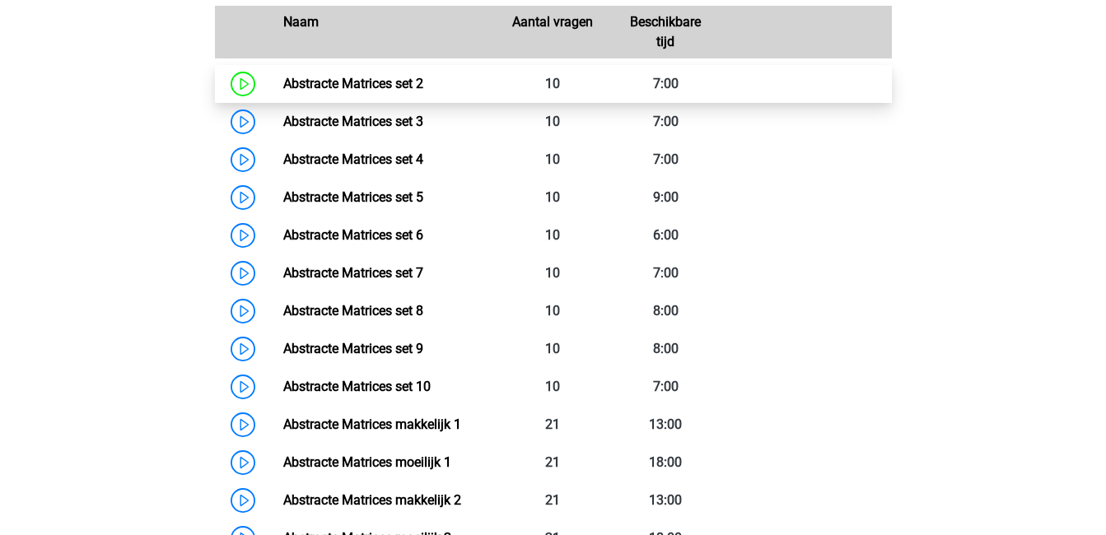
click at [423, 91] on link "Abstracte Matrices set 2" at bounding box center [353, 84] width 140 height 16
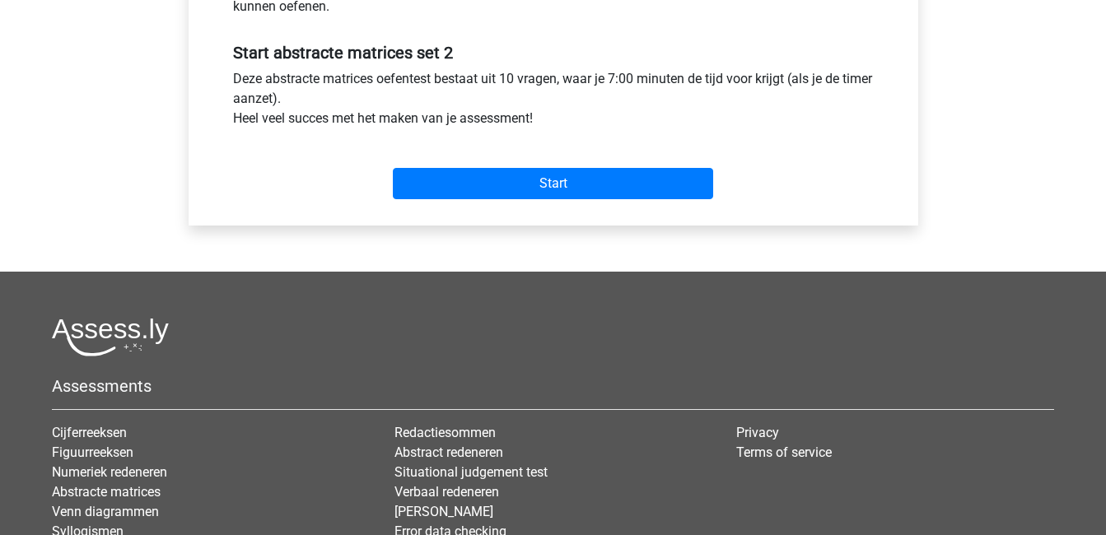
scroll to position [625, 0]
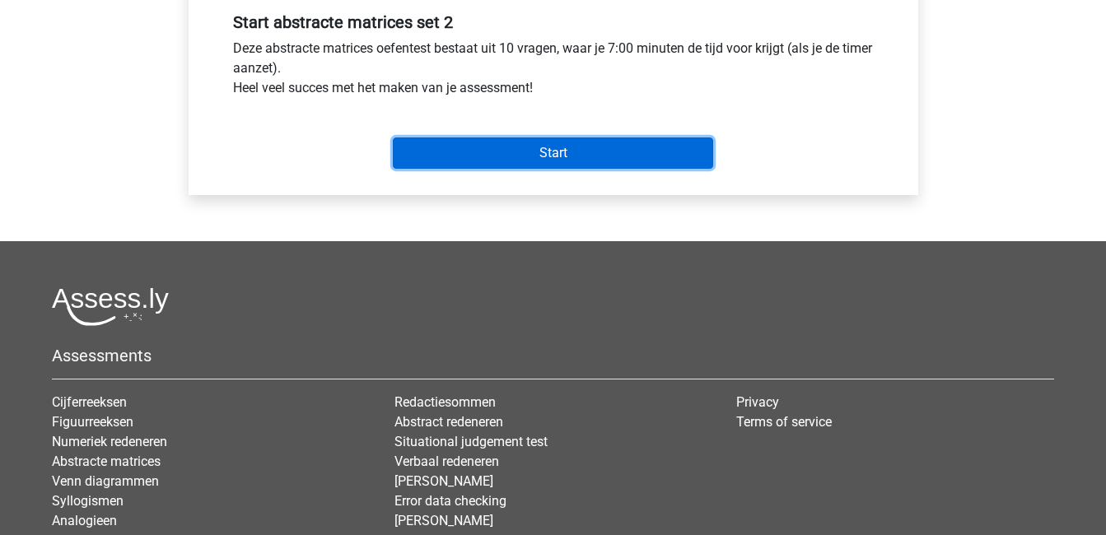
click at [522, 147] on input "Start" at bounding box center [553, 153] width 320 height 31
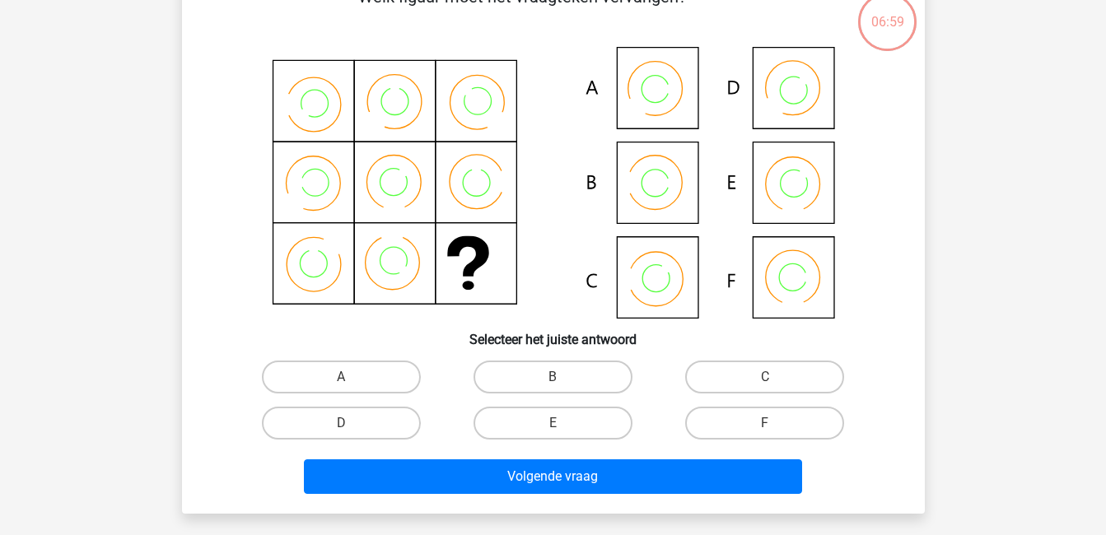
scroll to position [103, 0]
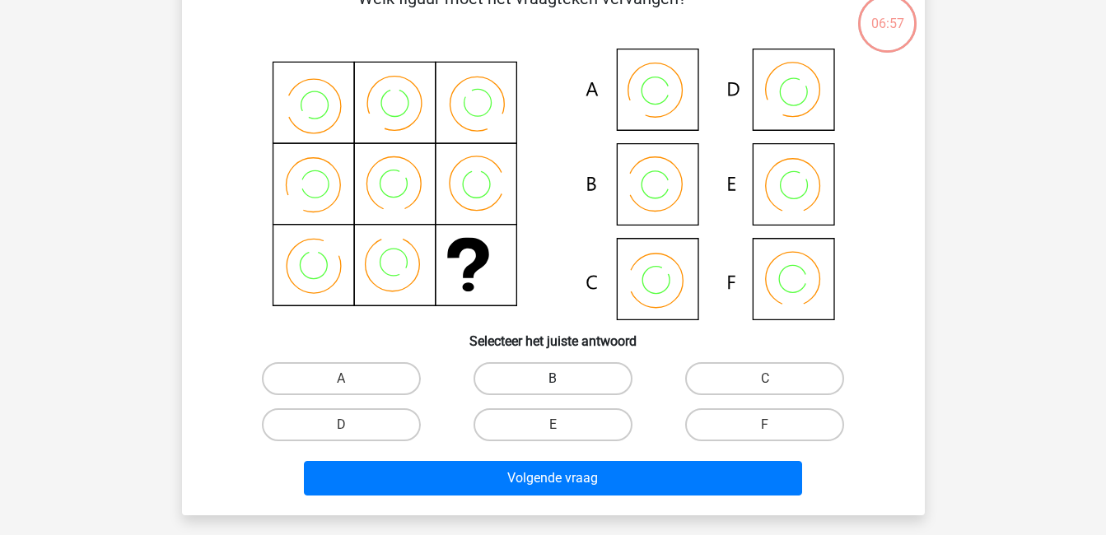
click at [568, 375] on label "B" at bounding box center [552, 378] width 159 height 33
click at [563, 379] on input "B" at bounding box center [558, 384] width 11 height 11
radio input "true"
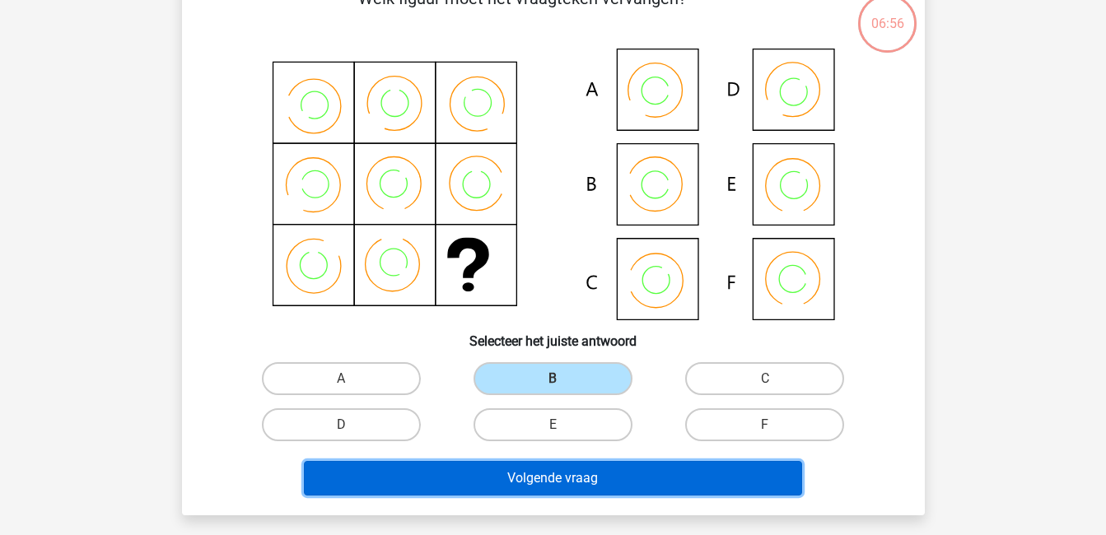
click at [623, 478] on button "Volgende vraag" at bounding box center [553, 478] width 498 height 35
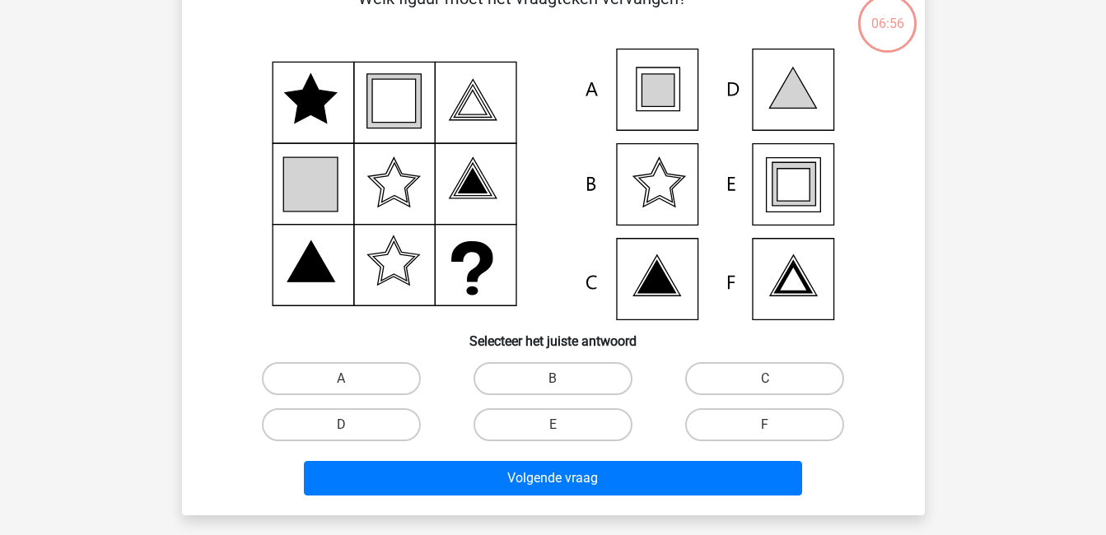
scroll to position [76, 0]
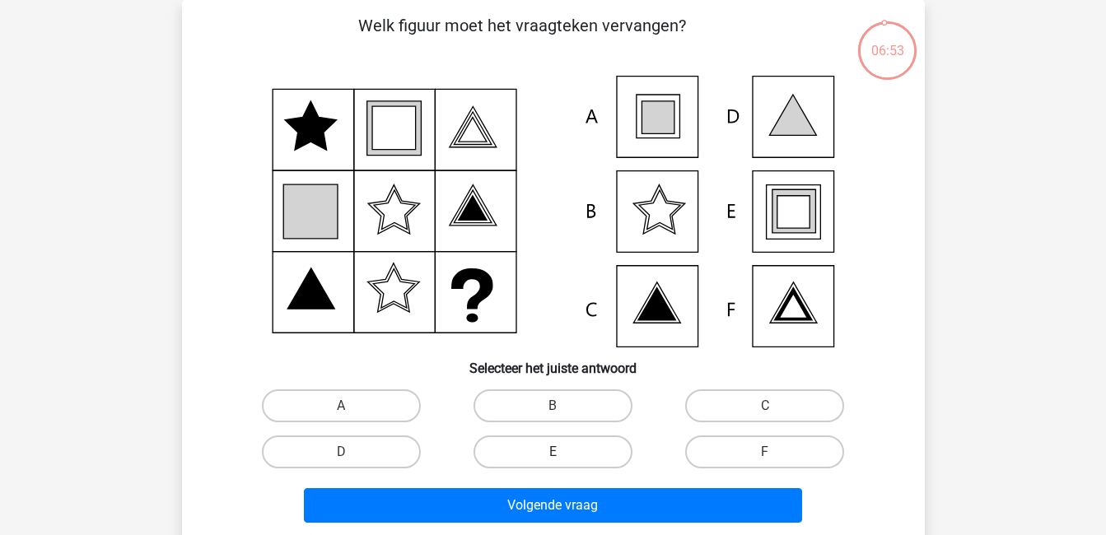
click at [540, 447] on label "E" at bounding box center [552, 452] width 159 height 33
click at [553, 452] on input "E" at bounding box center [558, 457] width 11 height 11
radio input "true"
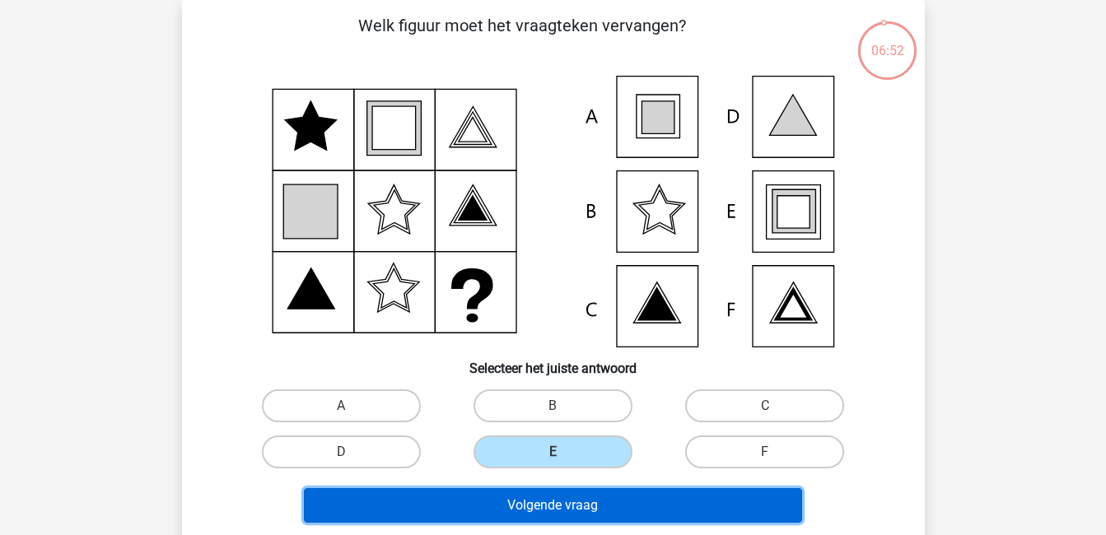
click at [589, 507] on button "Volgende vraag" at bounding box center [553, 505] width 498 height 35
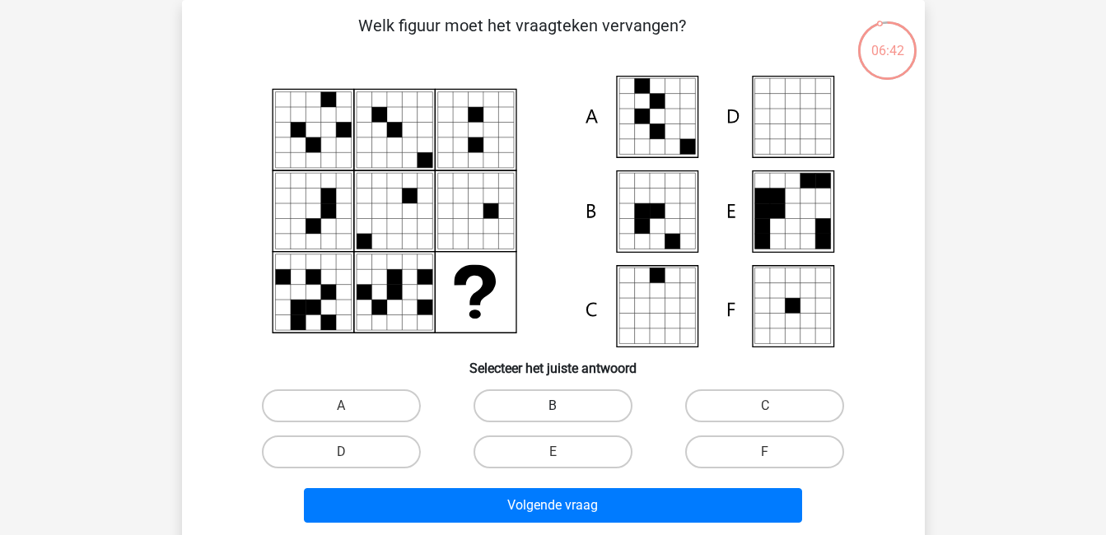
click at [588, 395] on label "B" at bounding box center [552, 405] width 159 height 33
click at [563, 406] on input "B" at bounding box center [558, 411] width 11 height 11
radio input "true"
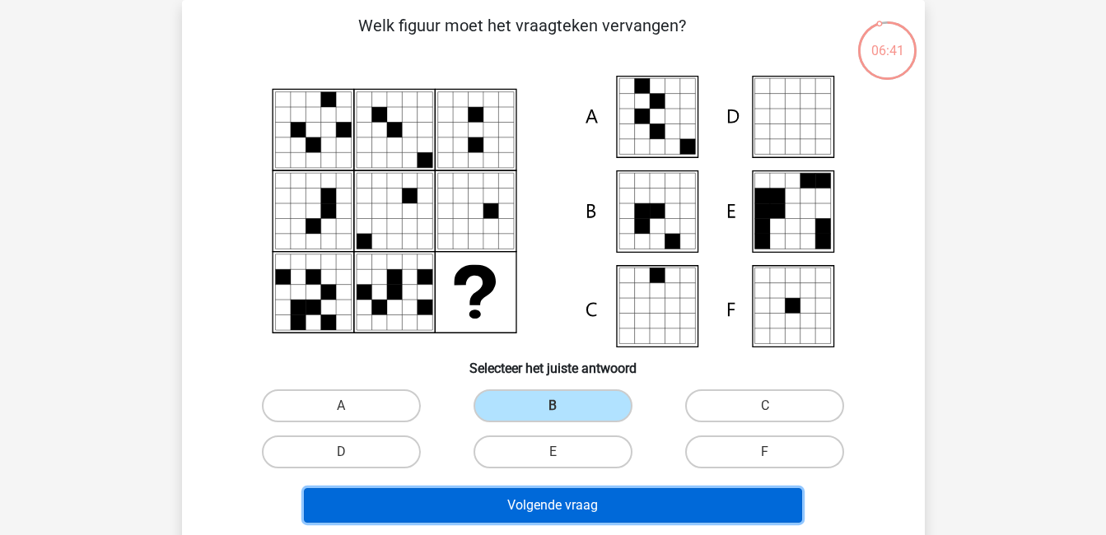
click at [626, 500] on button "Volgende vraag" at bounding box center [553, 505] width 498 height 35
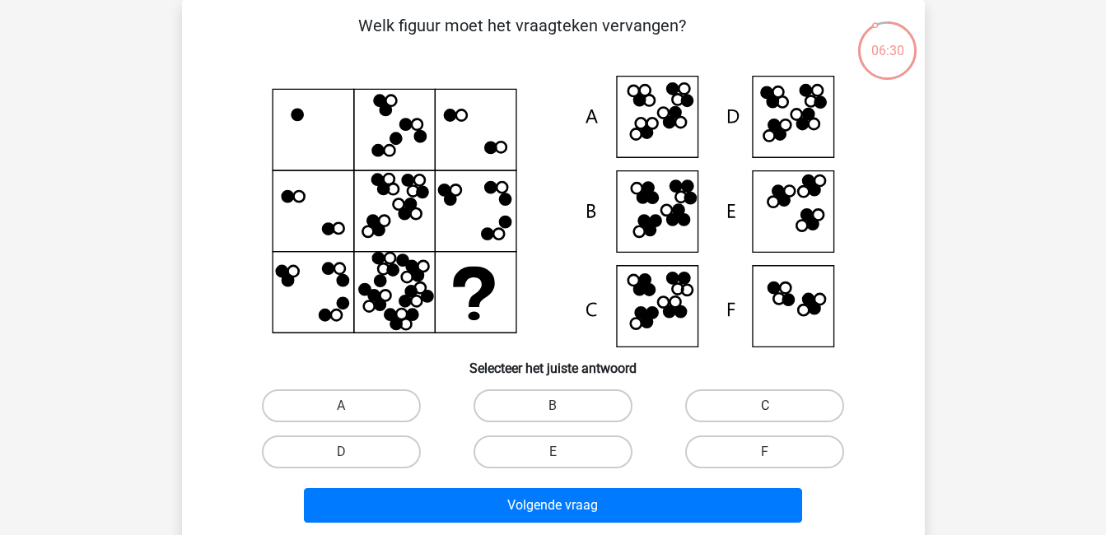
click at [762, 403] on label "C" at bounding box center [764, 405] width 159 height 33
click at [765, 406] on input "C" at bounding box center [770, 411] width 11 height 11
radio input "true"
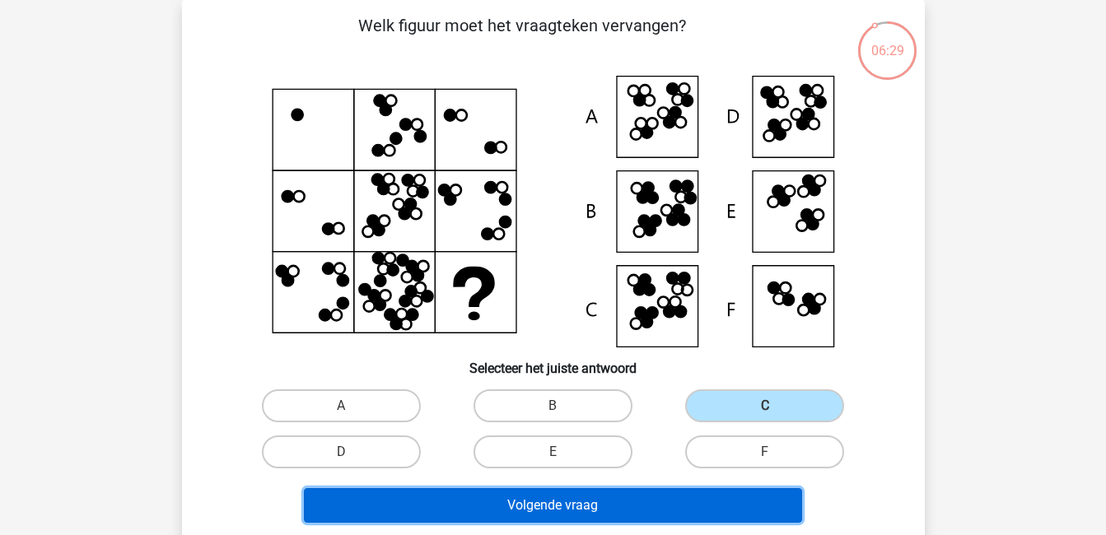
click at [769, 506] on button "Volgende vraag" at bounding box center [553, 505] width 498 height 35
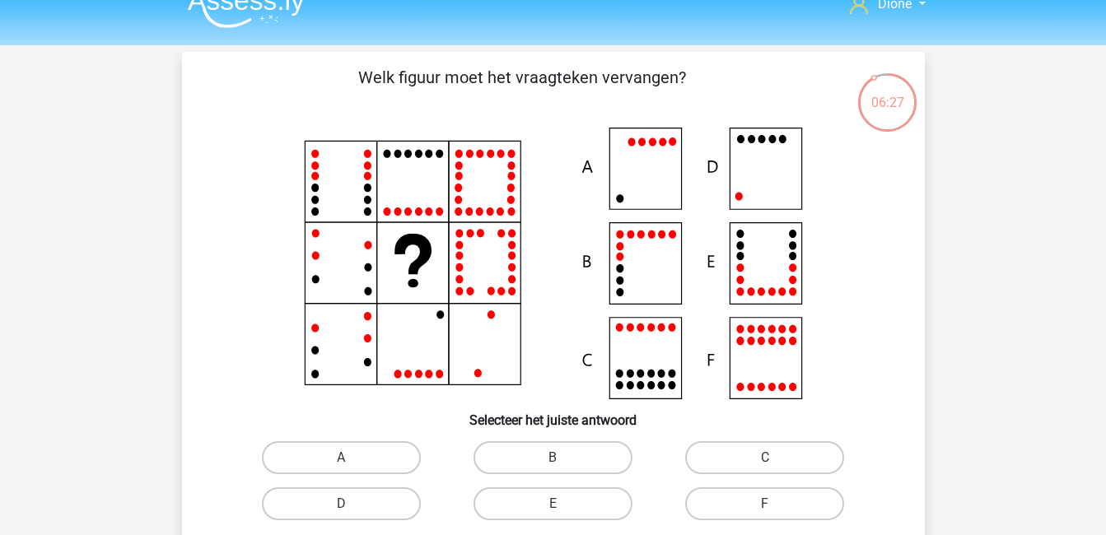
scroll to position [23, 0]
click at [588, 460] on label "B" at bounding box center [552, 458] width 159 height 33
click at [563, 460] on input "B" at bounding box center [558, 464] width 11 height 11
radio input "true"
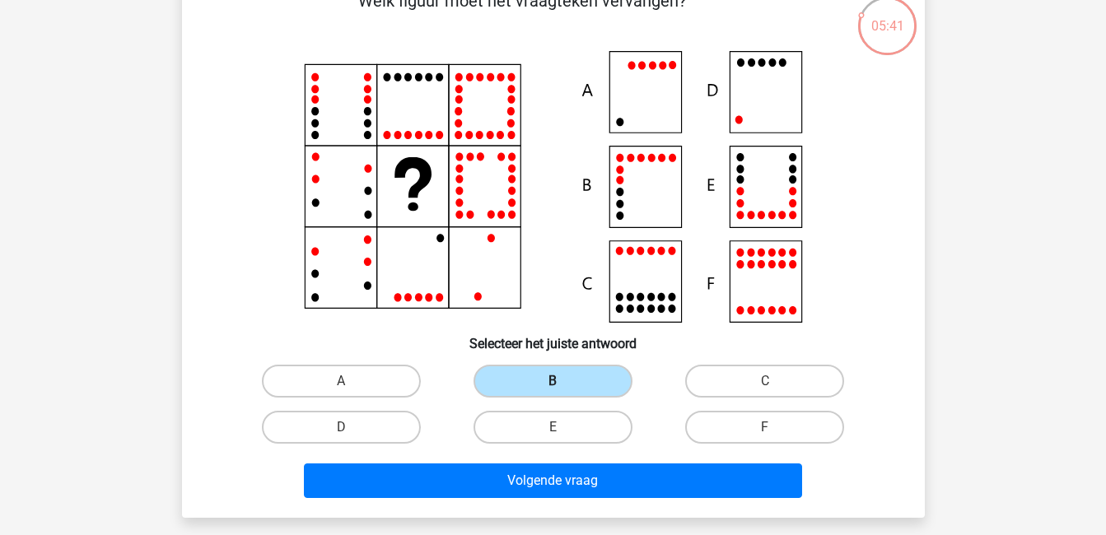
scroll to position [105, 0]
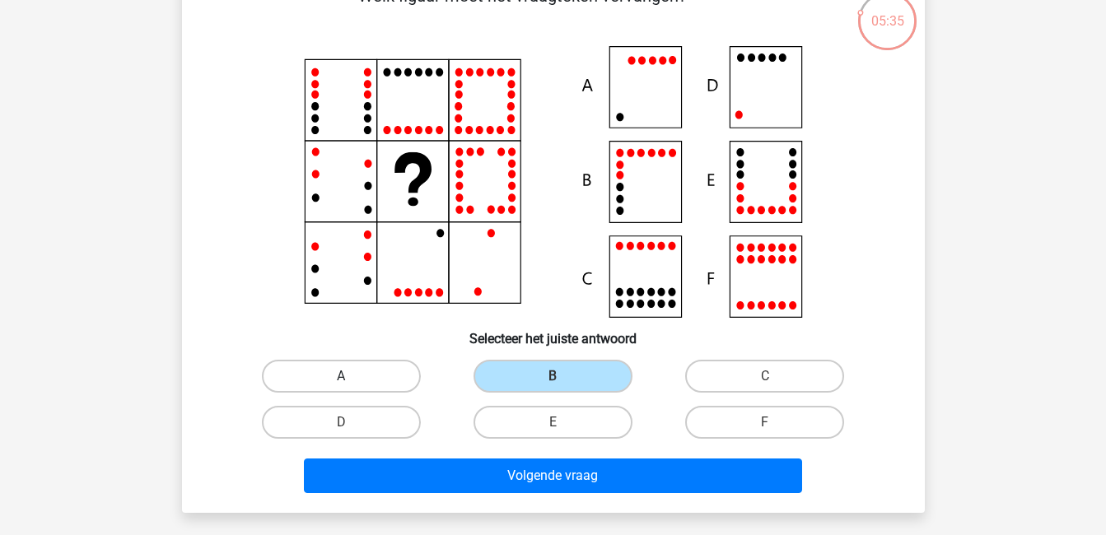
click at [369, 384] on label "A" at bounding box center [341, 376] width 159 height 33
click at [352, 384] on input "A" at bounding box center [346, 381] width 11 height 11
radio input "true"
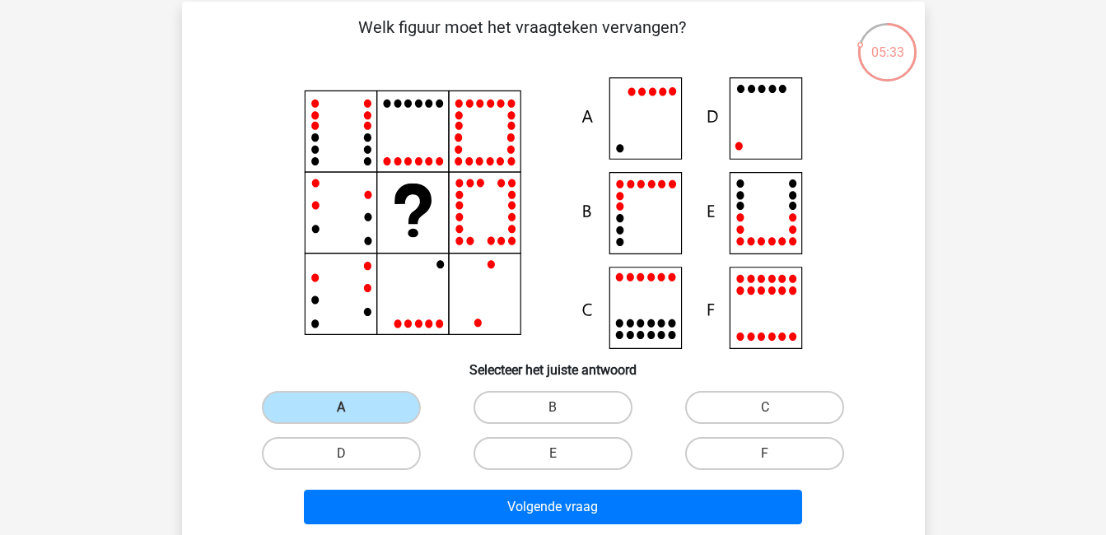
scroll to position [73, 0]
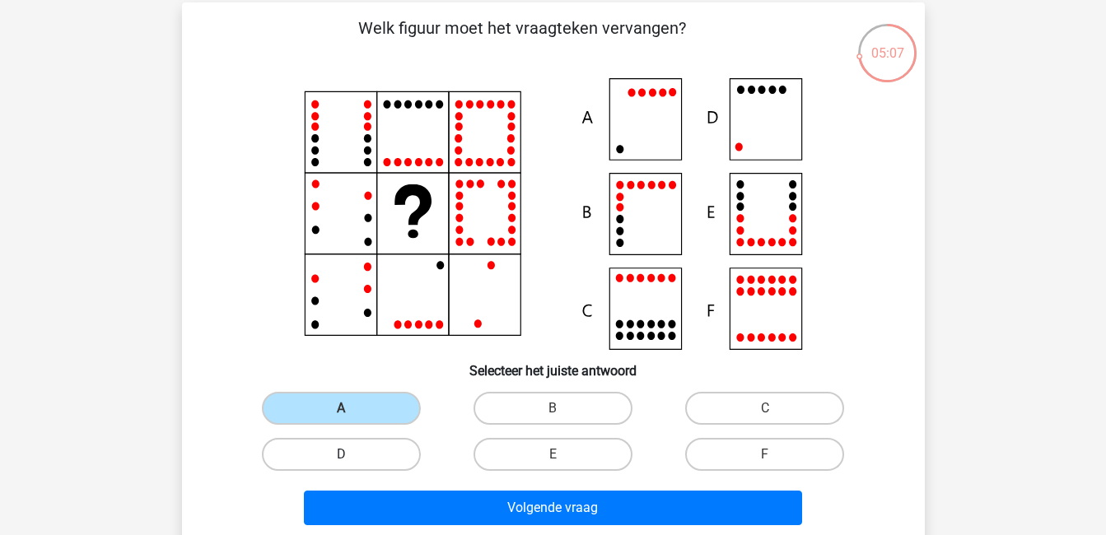
click at [372, 454] on label "D" at bounding box center [341, 454] width 159 height 33
click at [352, 455] on input "D" at bounding box center [346, 460] width 11 height 11
radio input "true"
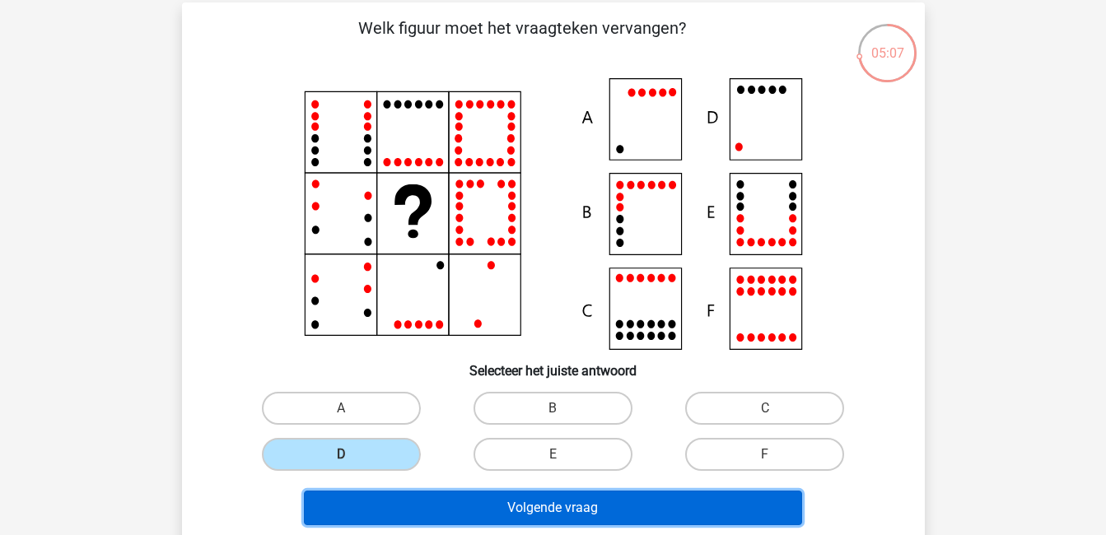
click at [509, 507] on button "Volgende vraag" at bounding box center [553, 508] width 498 height 35
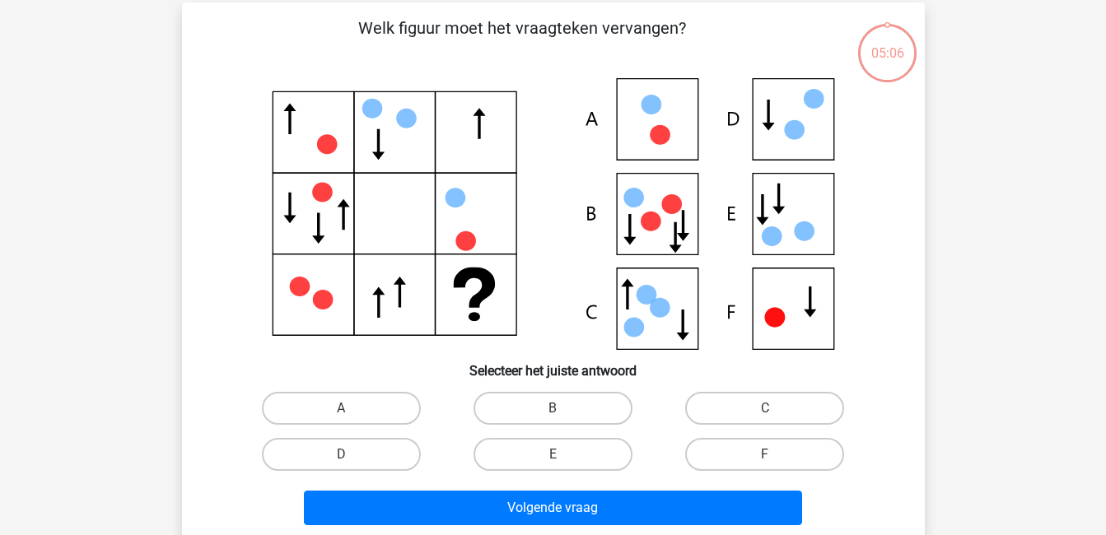
scroll to position [76, 0]
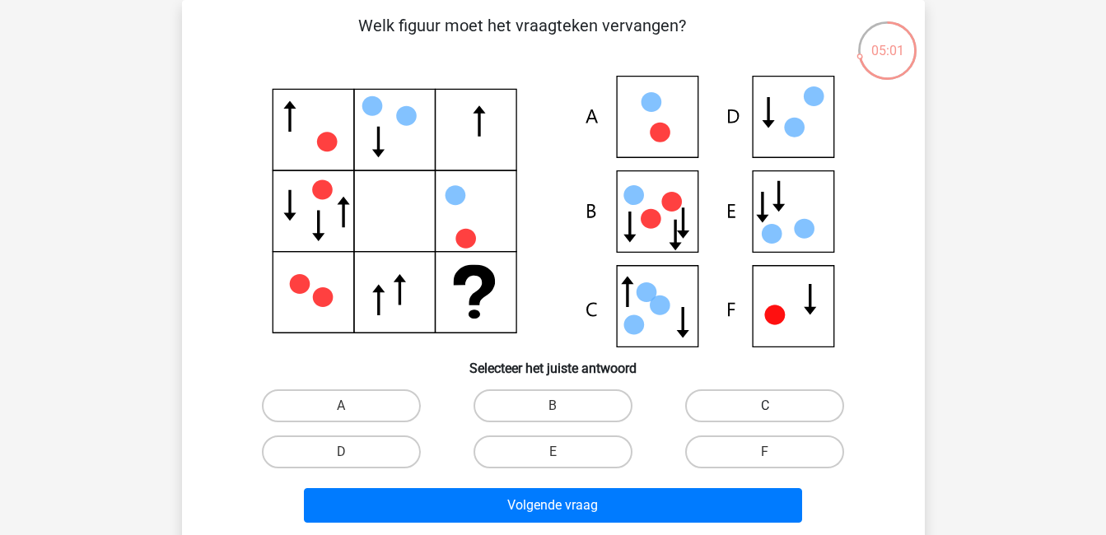
click at [785, 401] on label "C" at bounding box center [764, 405] width 159 height 33
click at [776, 406] on input "C" at bounding box center [770, 411] width 11 height 11
radio input "true"
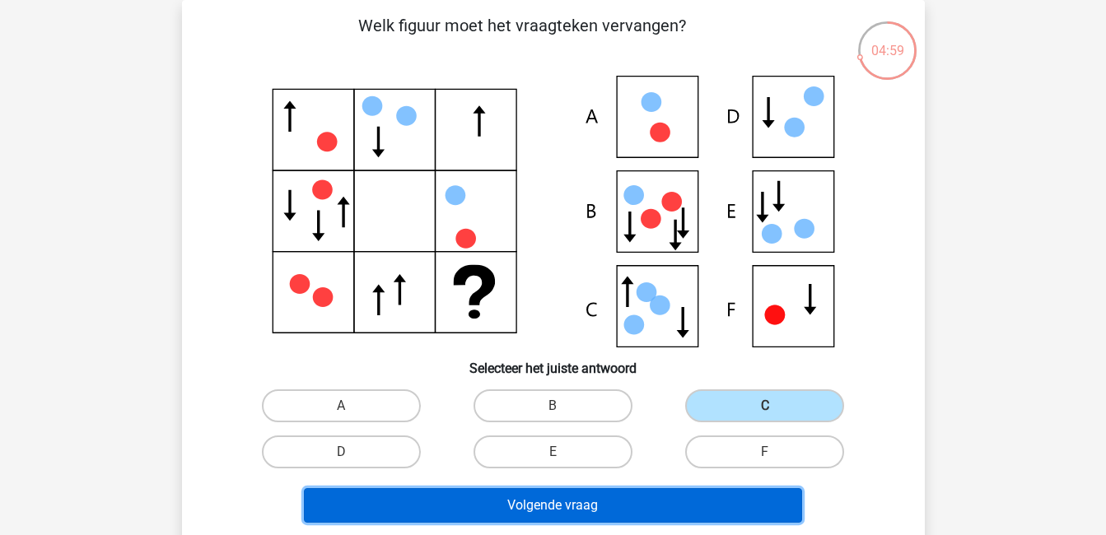
click at [688, 500] on button "Volgende vraag" at bounding box center [553, 505] width 498 height 35
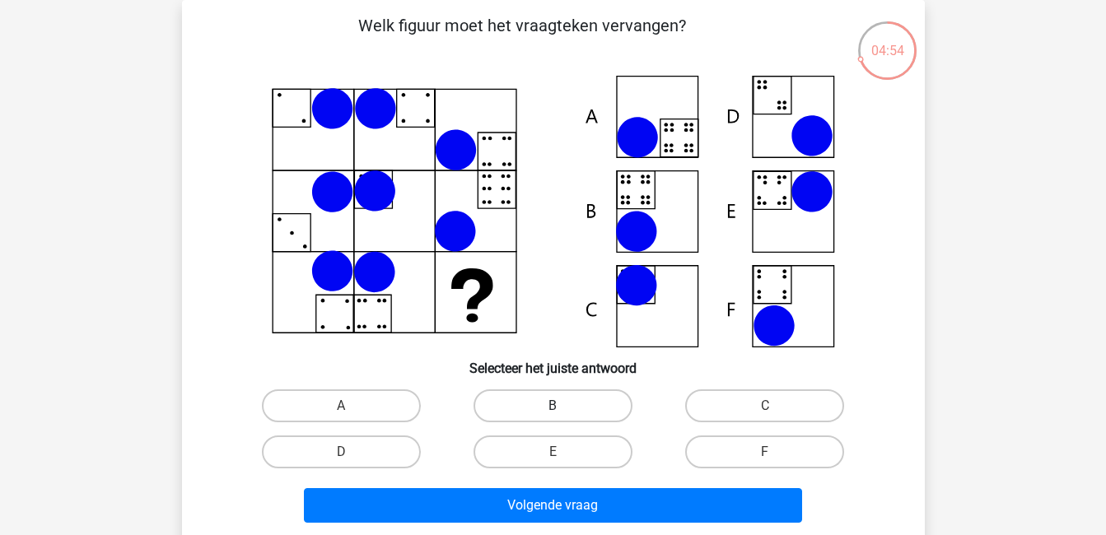
click at [588, 400] on label "B" at bounding box center [552, 405] width 159 height 33
click at [563, 406] on input "B" at bounding box center [558, 411] width 11 height 11
radio input "true"
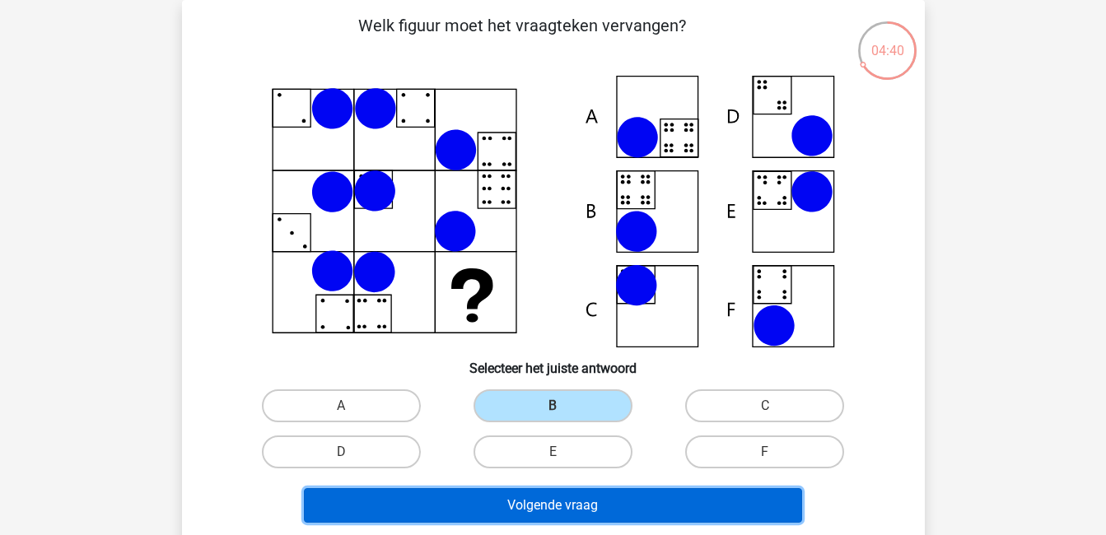
click at [663, 515] on button "Volgende vraag" at bounding box center [553, 505] width 498 height 35
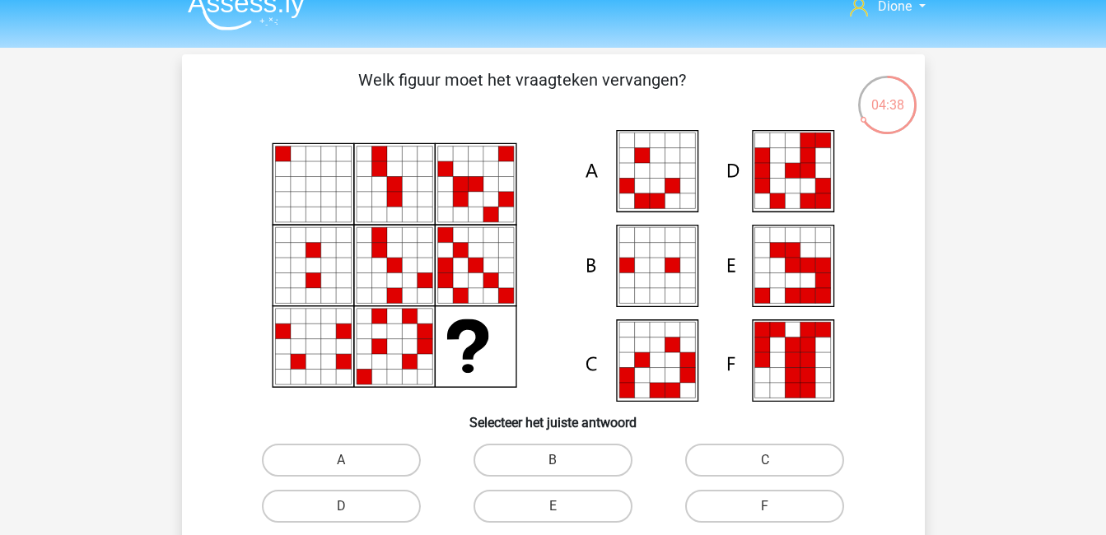
scroll to position [21, 0]
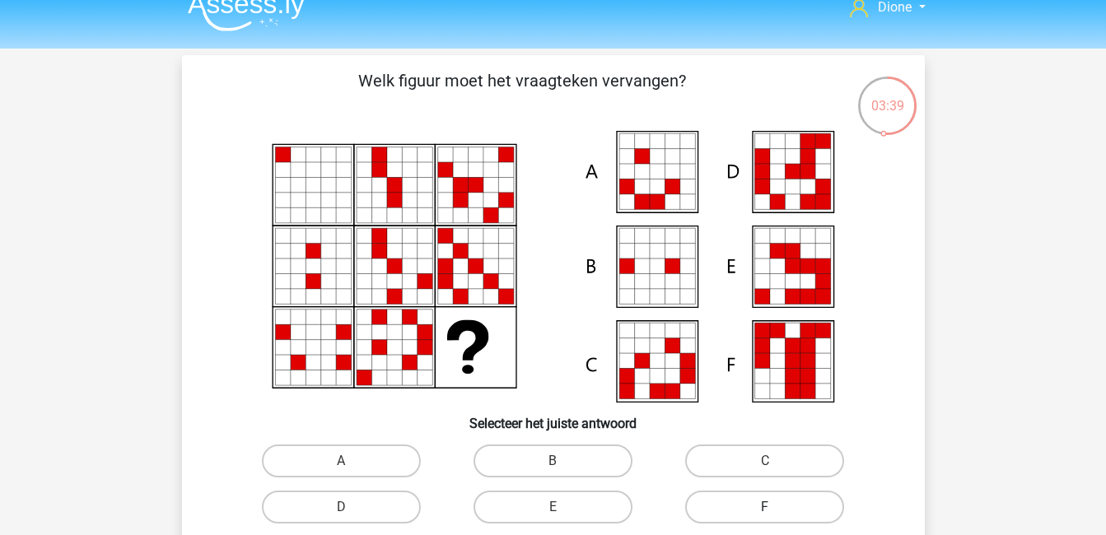
click at [762, 500] on label "F" at bounding box center [764, 507] width 159 height 33
click at [765, 507] on input "F" at bounding box center [770, 512] width 11 height 11
radio input "true"
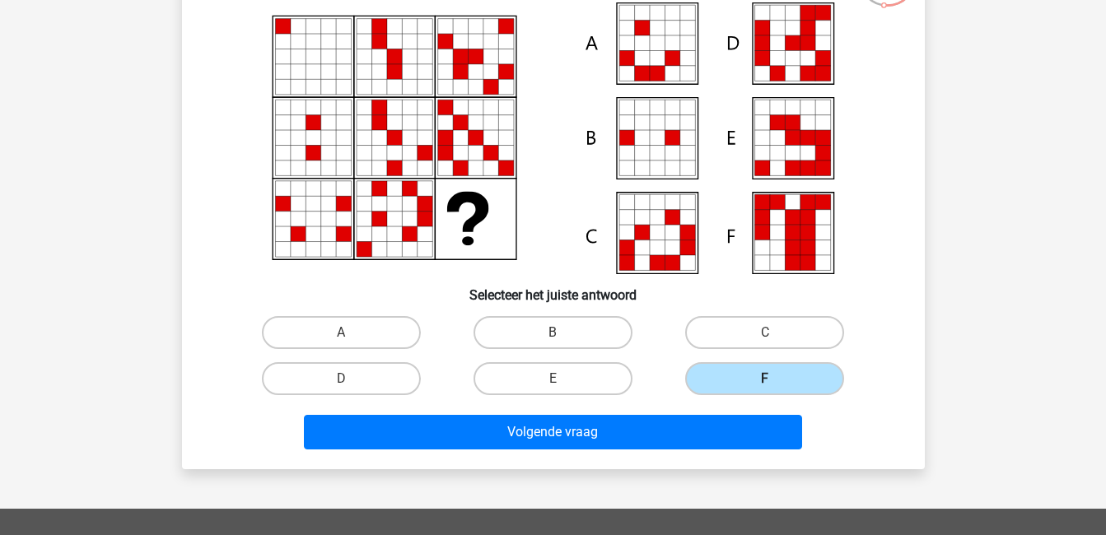
scroll to position [150, 0]
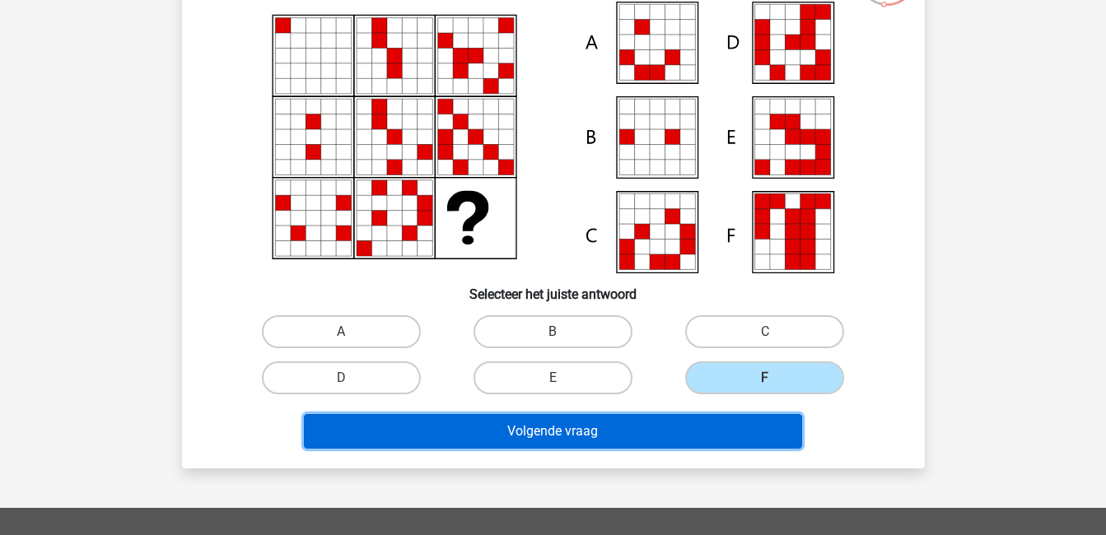
click at [691, 434] on button "Volgende vraag" at bounding box center [553, 431] width 498 height 35
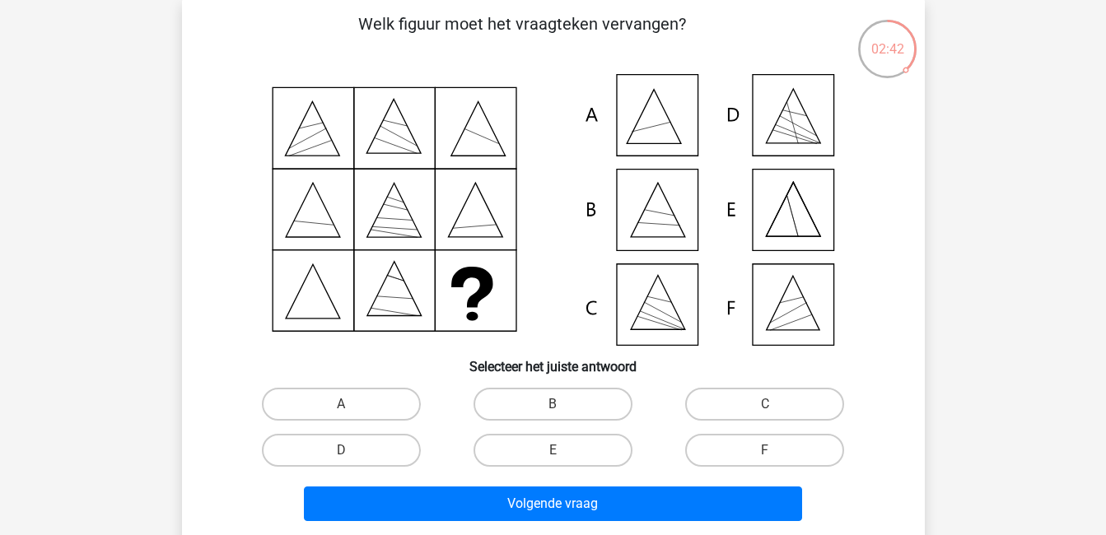
scroll to position [72, 0]
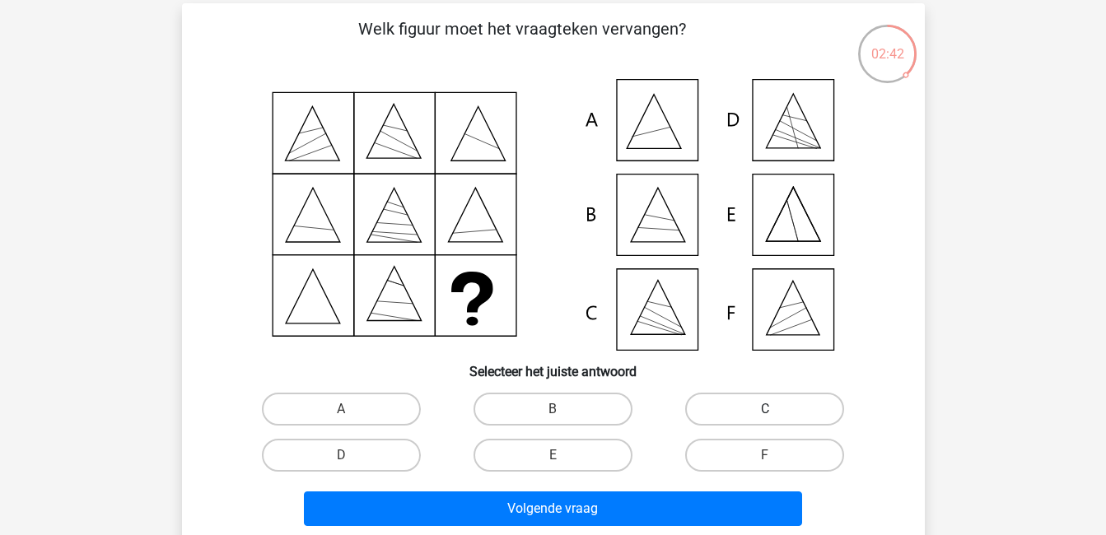
click at [723, 408] on label "C" at bounding box center [764, 409] width 159 height 33
click at [765, 409] on input "C" at bounding box center [770, 414] width 11 height 11
radio input "true"
click at [813, 456] on label "F" at bounding box center [764, 455] width 159 height 33
click at [776, 456] on input "F" at bounding box center [770, 460] width 11 height 11
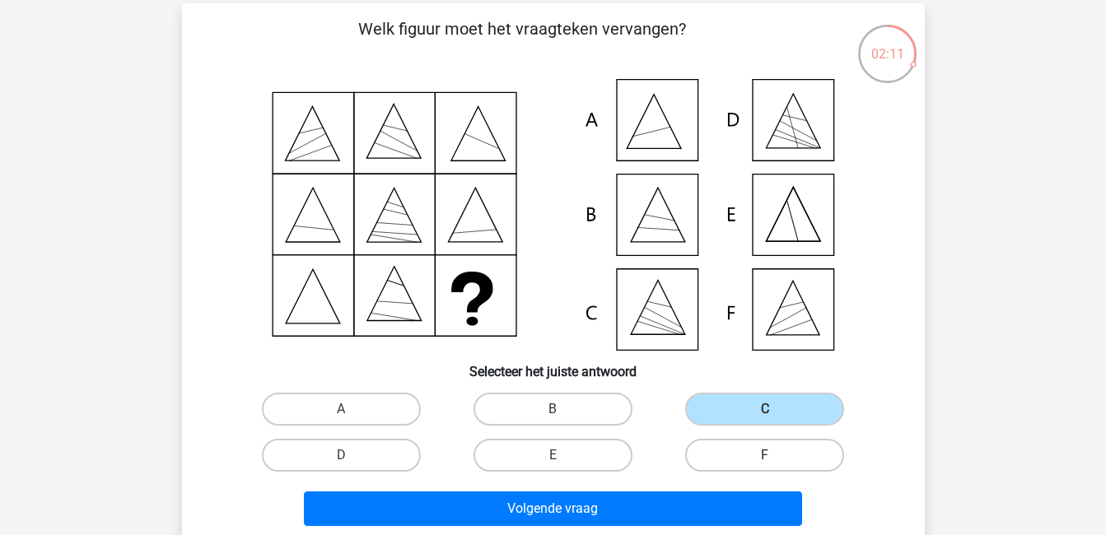
radio input "true"
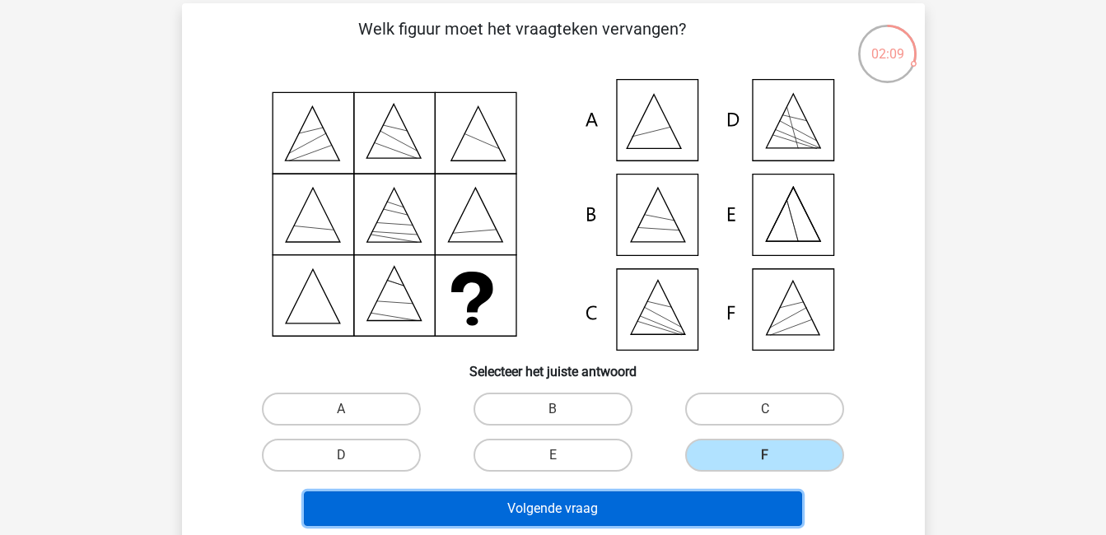
click at [740, 506] on button "Volgende vraag" at bounding box center [553, 509] width 498 height 35
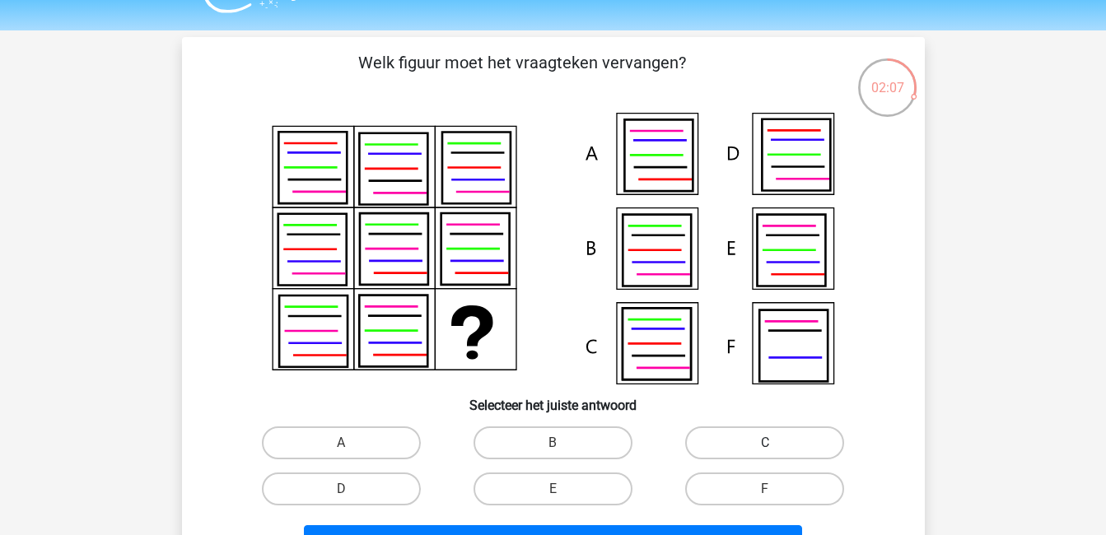
scroll to position [37, 0]
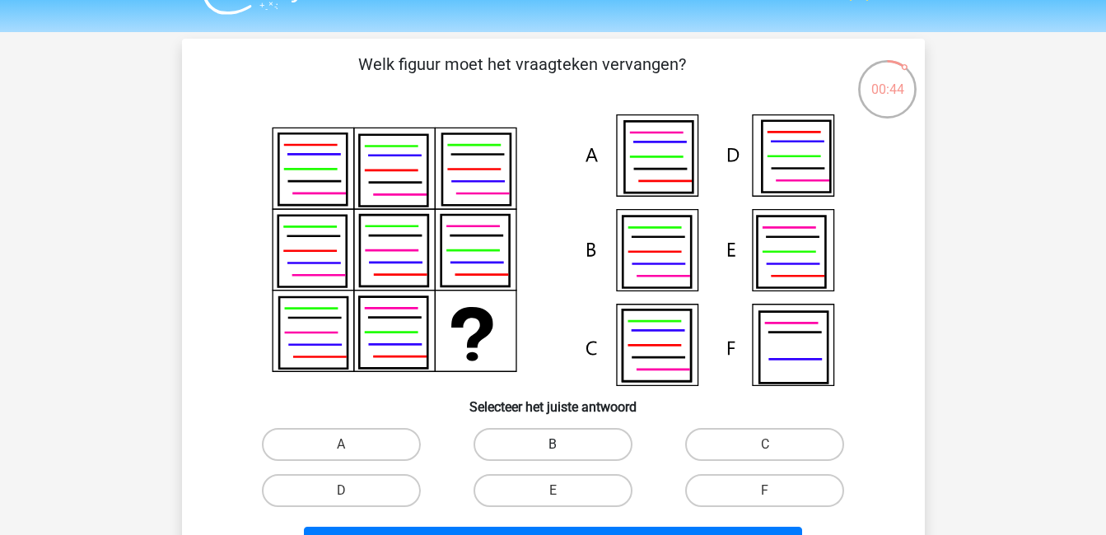
click at [596, 448] on label "B" at bounding box center [552, 444] width 159 height 33
click at [563, 448] on input "B" at bounding box center [558, 450] width 11 height 11
radio input "true"
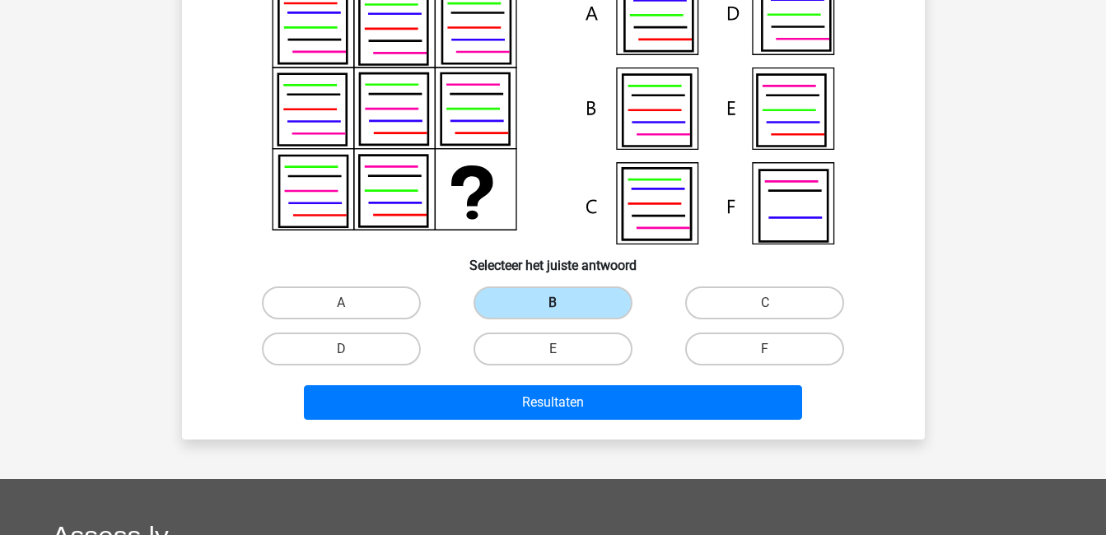
scroll to position [187, 0]
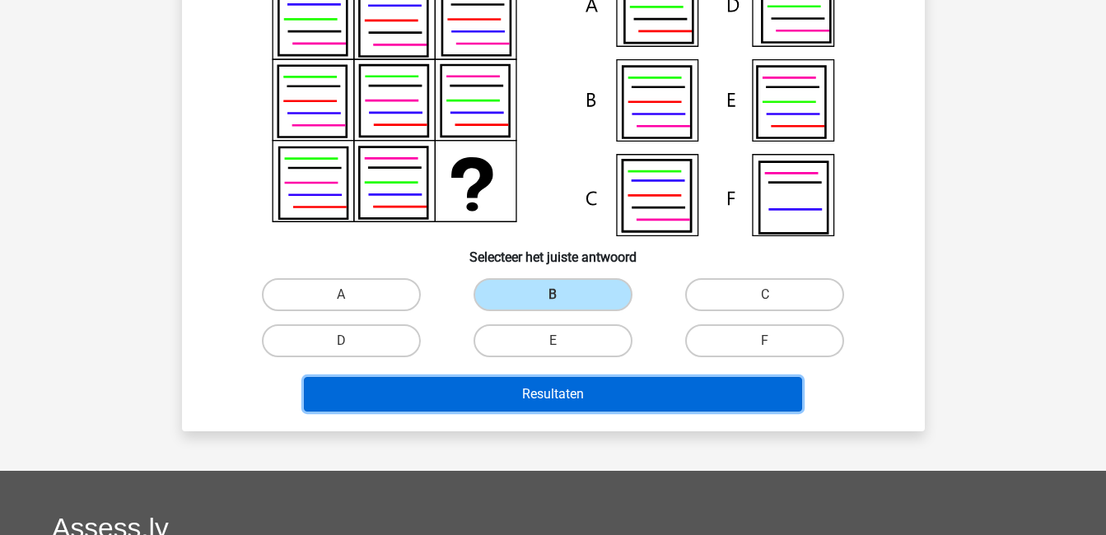
click at [596, 388] on button "Resultaten" at bounding box center [553, 394] width 498 height 35
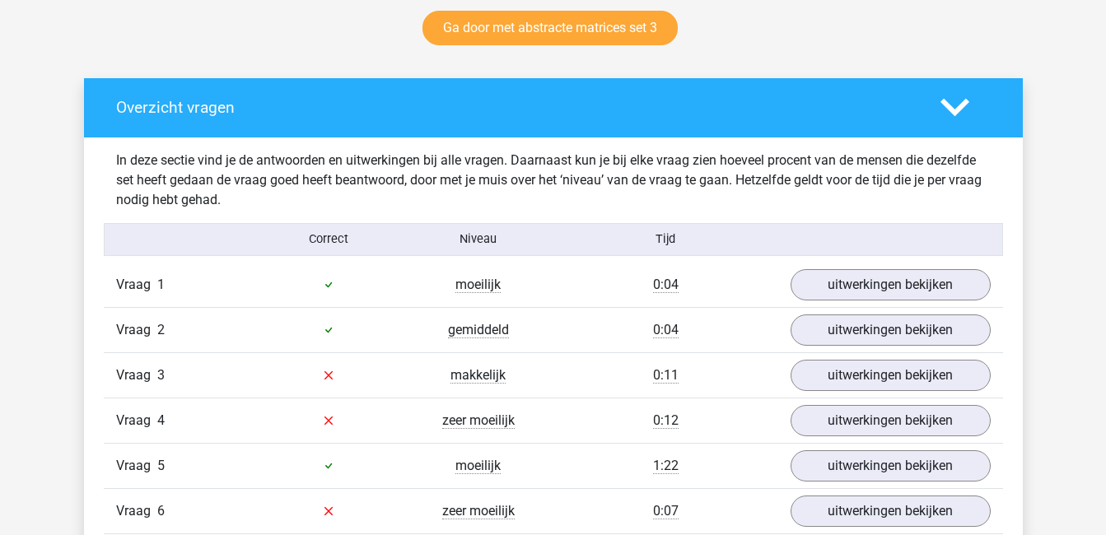
scroll to position [872, 0]
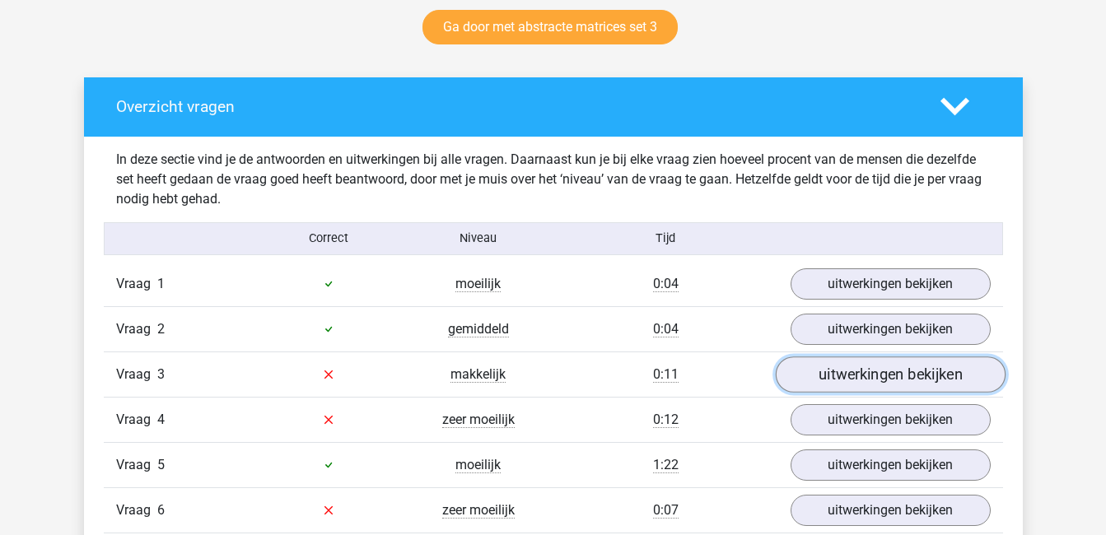
click at [869, 377] on link "uitwerkingen bekijken" at bounding box center [890, 375] width 230 height 36
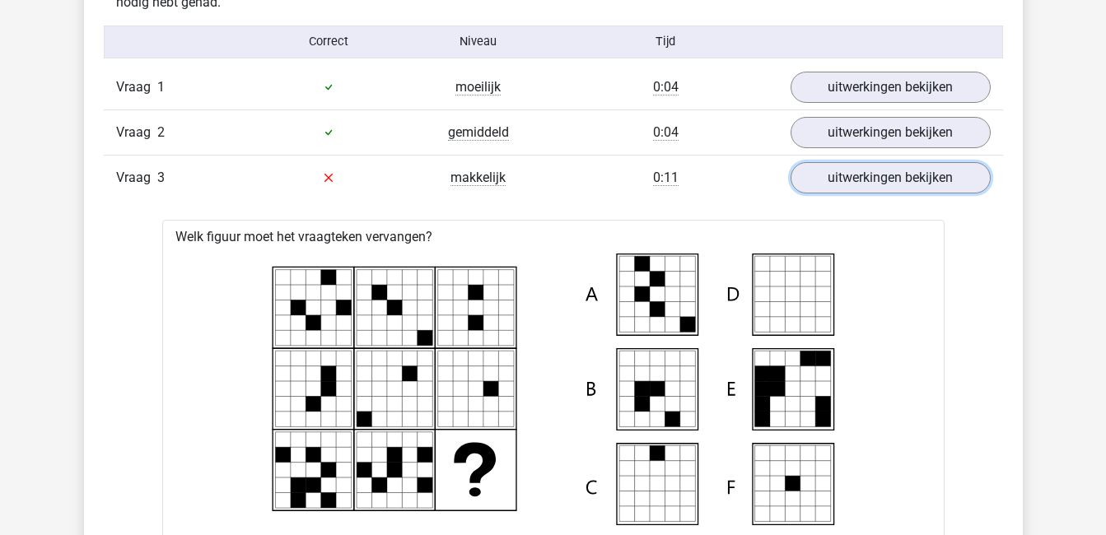
scroll to position [969, 0]
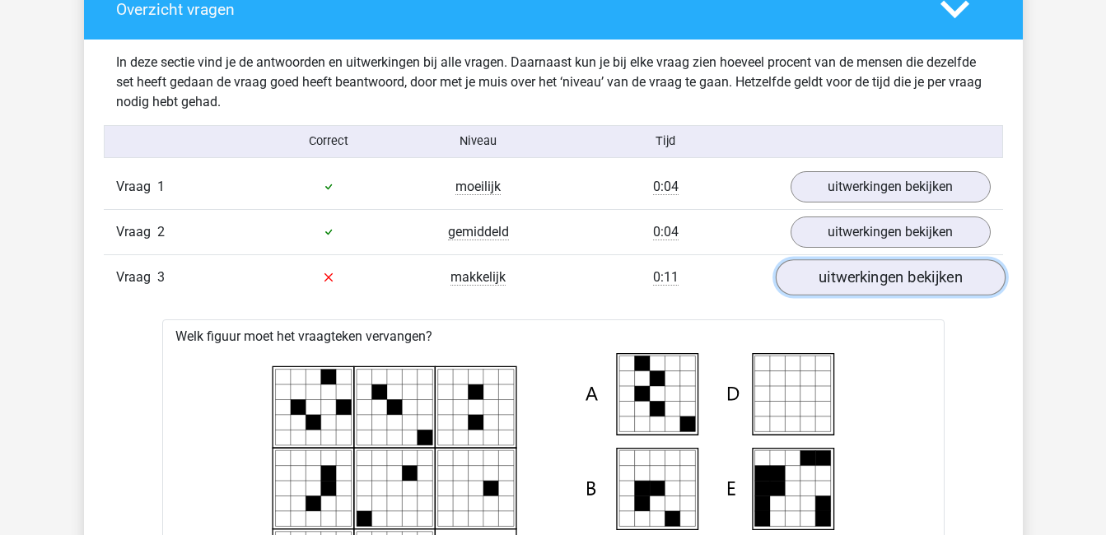
click at [903, 273] on link "uitwerkingen bekijken" at bounding box center [890, 277] width 230 height 36
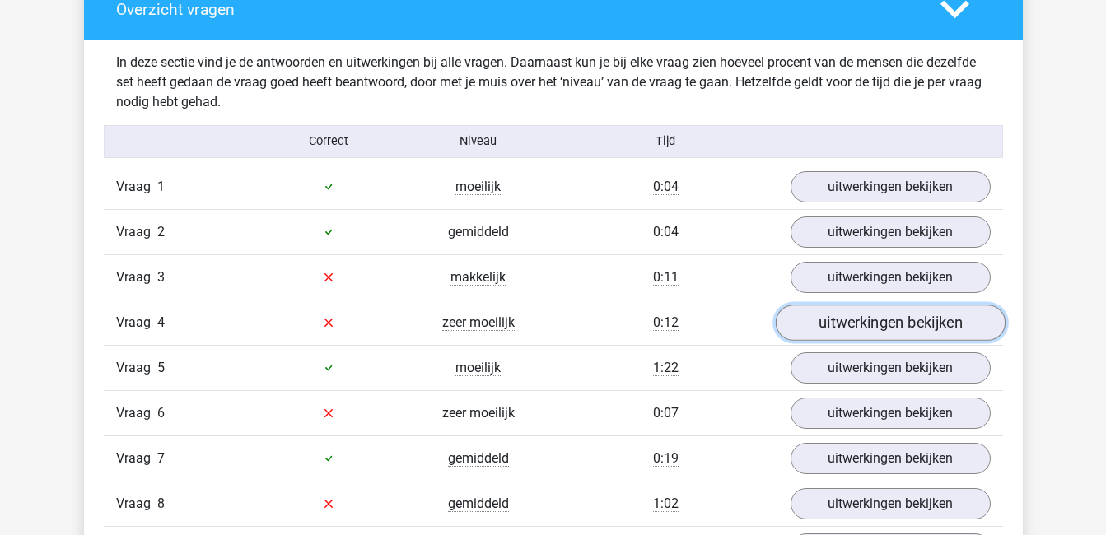
click at [856, 334] on link "uitwerkingen bekijken" at bounding box center [890, 323] width 230 height 36
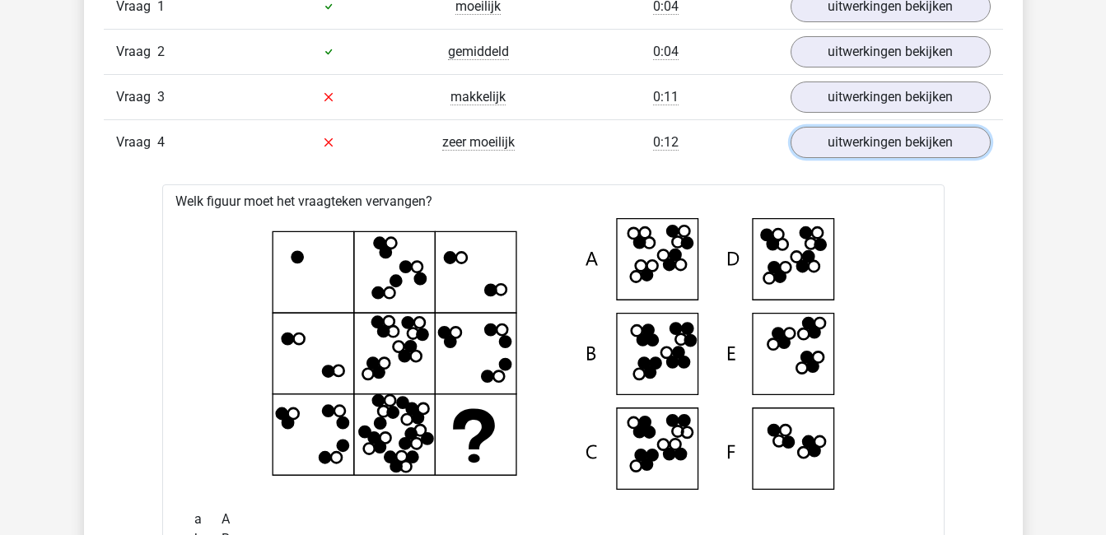
scroll to position [1149, 0]
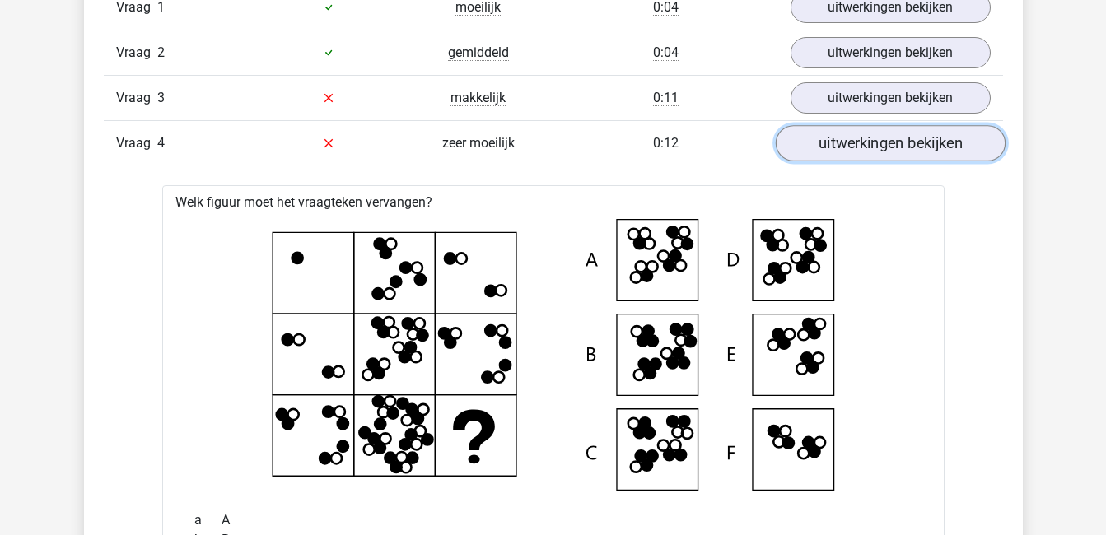
click at [926, 145] on link "uitwerkingen bekijken" at bounding box center [890, 143] width 230 height 36
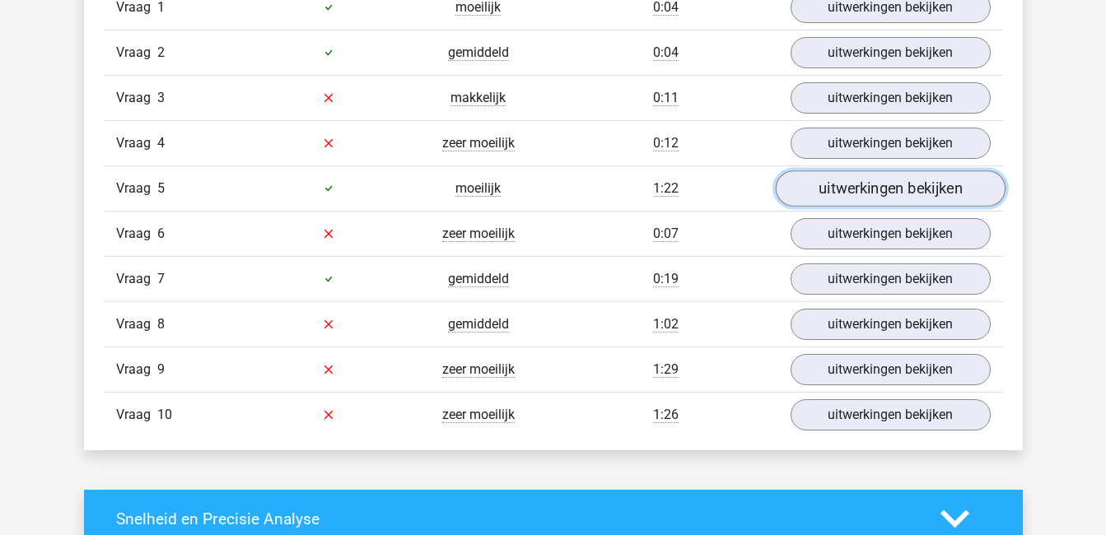
click at [912, 195] on link "uitwerkingen bekijken" at bounding box center [890, 188] width 230 height 36
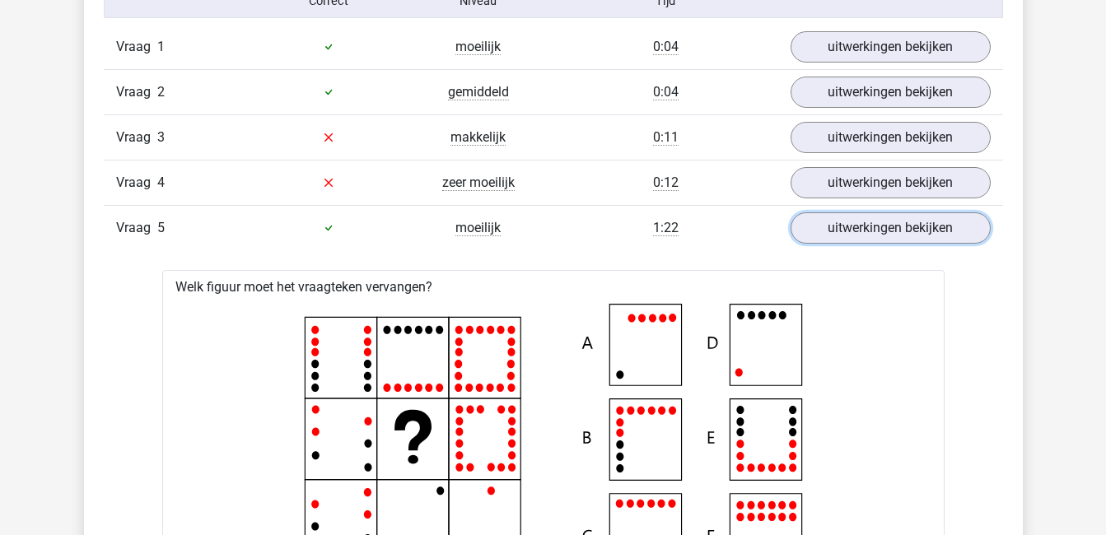
scroll to position [1100, 0]
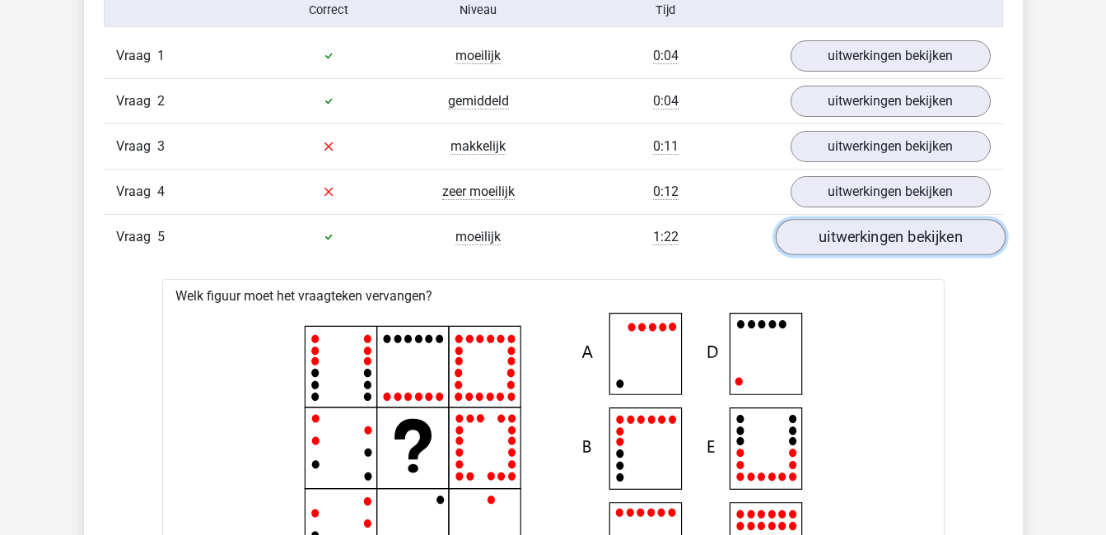
click at [890, 236] on link "uitwerkingen bekijken" at bounding box center [890, 237] width 230 height 36
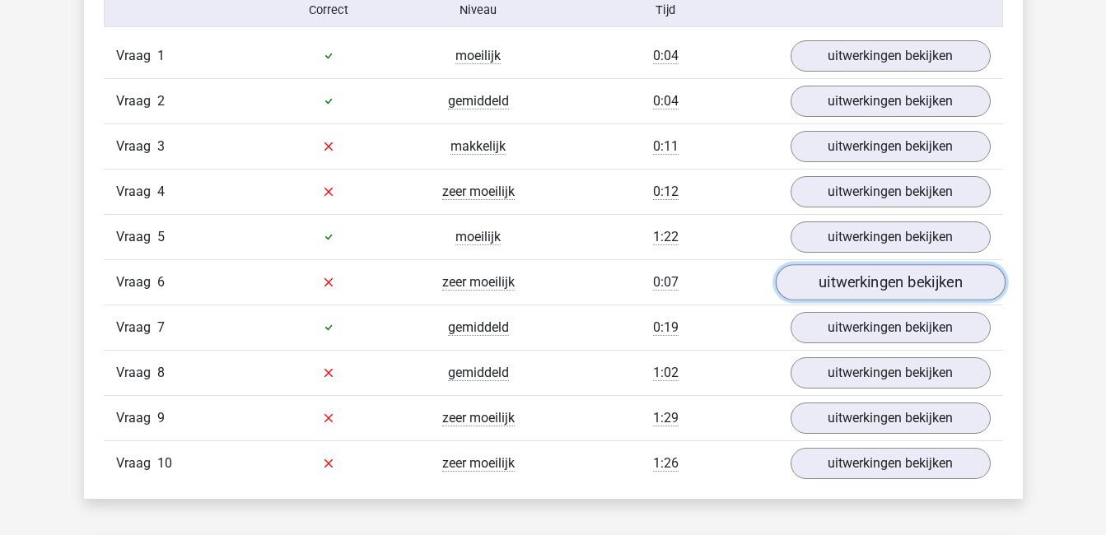
click at [879, 275] on link "uitwerkingen bekijken" at bounding box center [890, 282] width 230 height 36
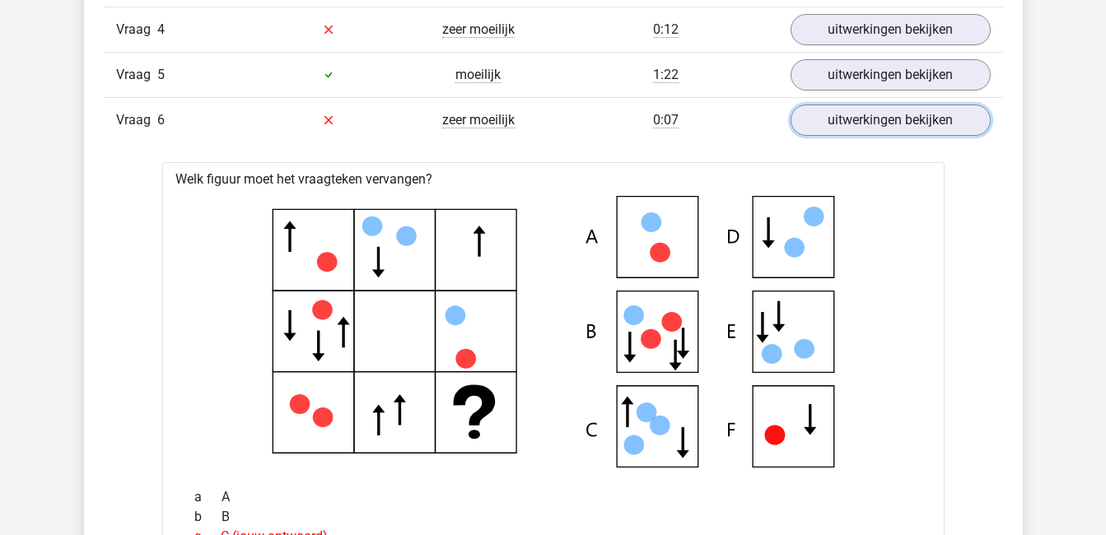
scroll to position [1260, 0]
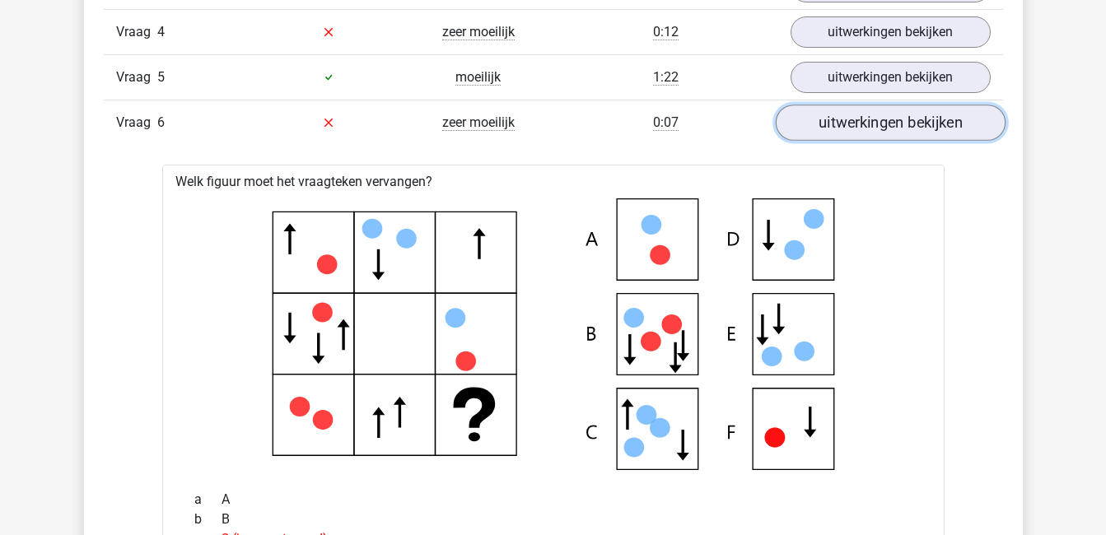
click at [856, 127] on link "uitwerkingen bekijken" at bounding box center [890, 123] width 230 height 36
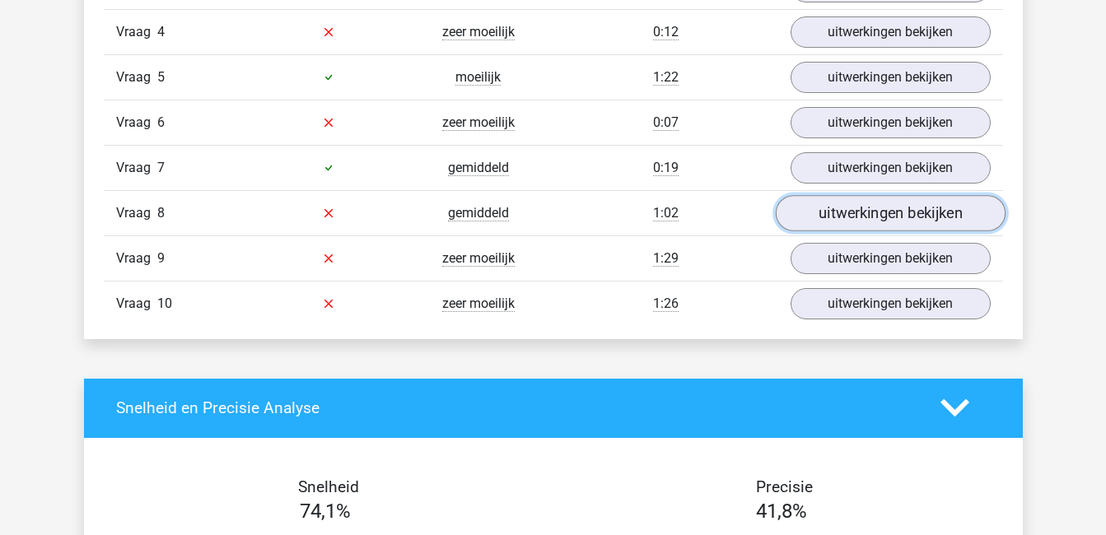
click at [923, 212] on link "uitwerkingen bekijken" at bounding box center [890, 213] width 230 height 36
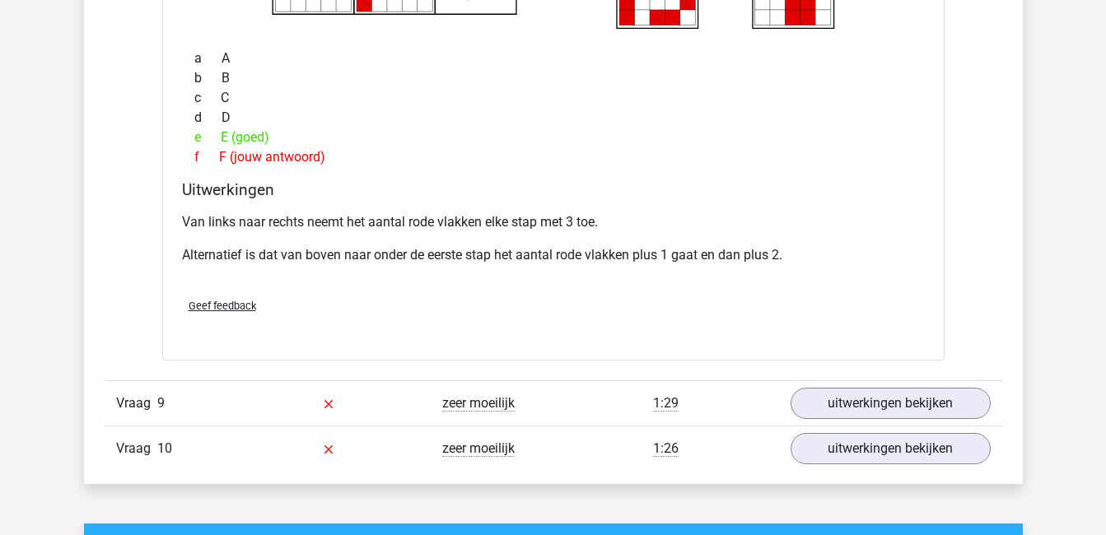
scroll to position [1794, 0]
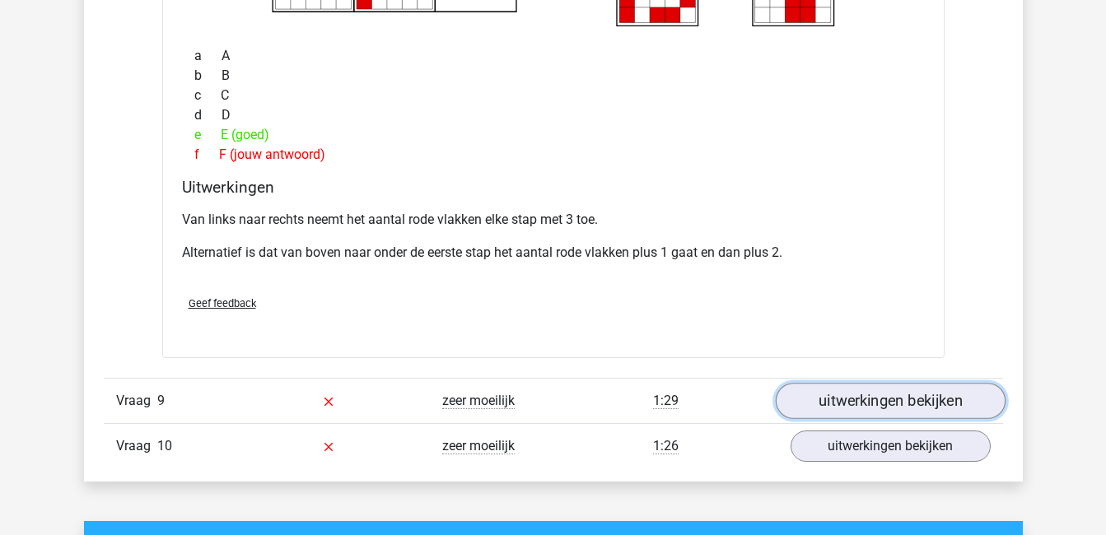
click at [893, 408] on link "uitwerkingen bekijken" at bounding box center [890, 401] width 230 height 36
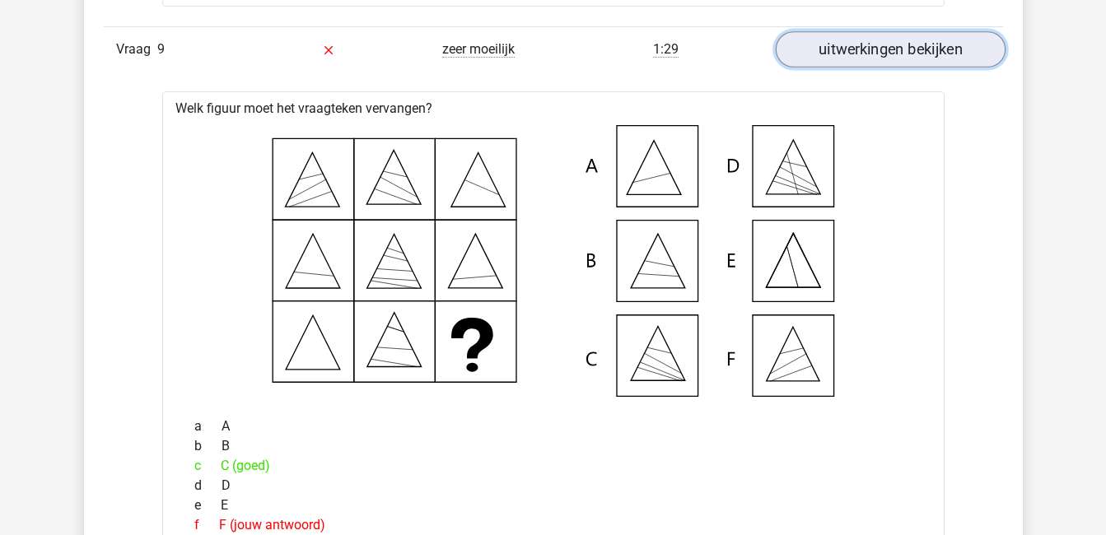
scroll to position [2145, 0]
click at [879, 46] on link "uitwerkingen bekijken" at bounding box center [890, 50] width 230 height 36
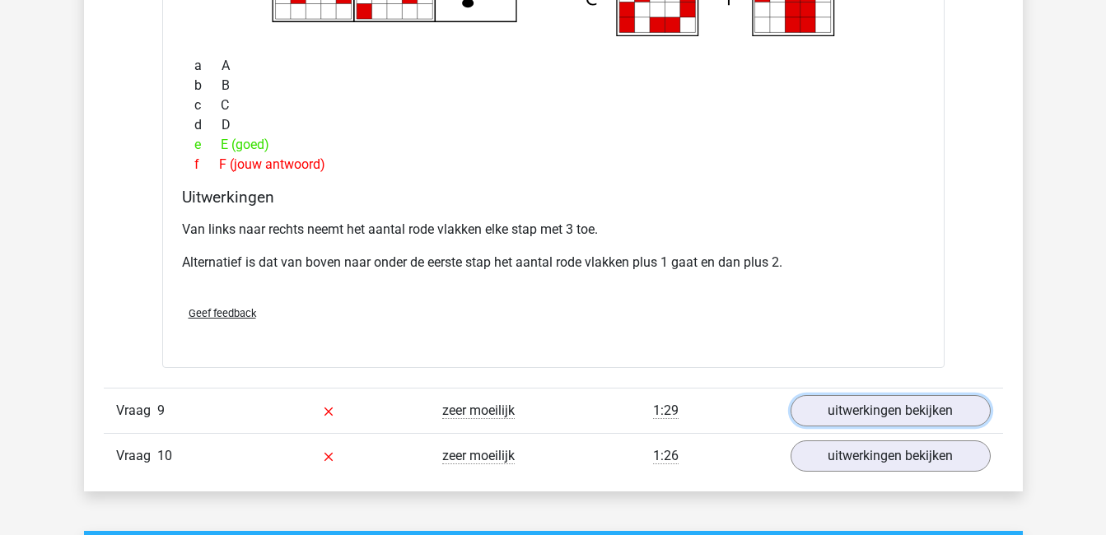
scroll to position [1793, 0]
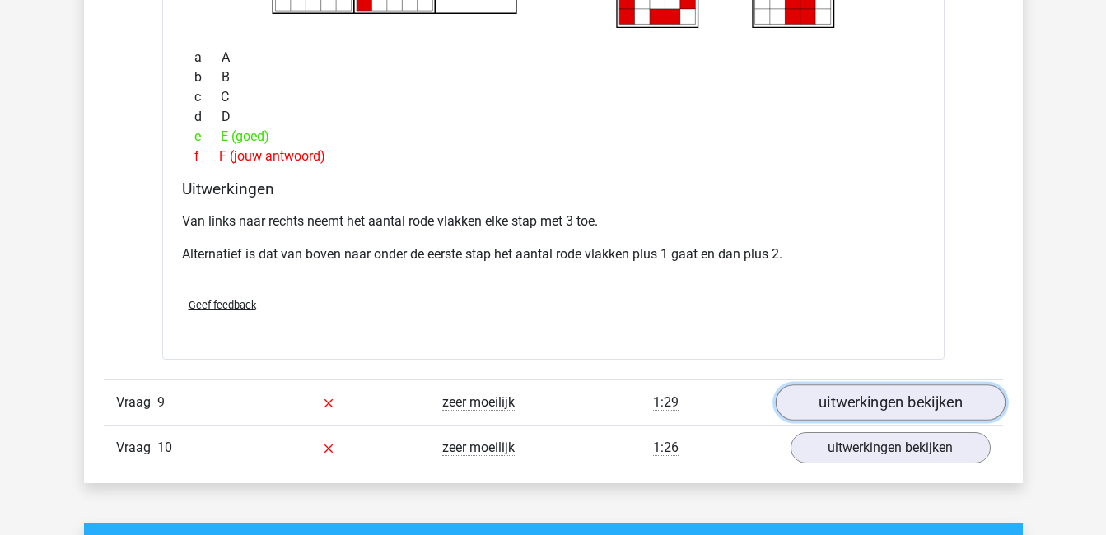
click at [949, 401] on link "uitwerkingen bekijken" at bounding box center [890, 403] width 230 height 36
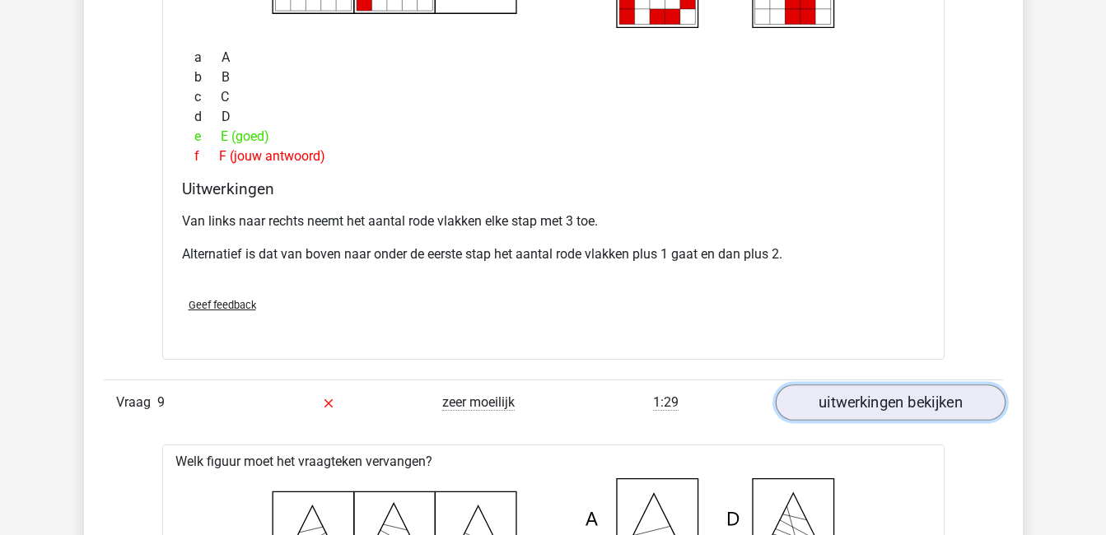
click at [949, 401] on link "uitwerkingen bekijken" at bounding box center [890, 403] width 230 height 36
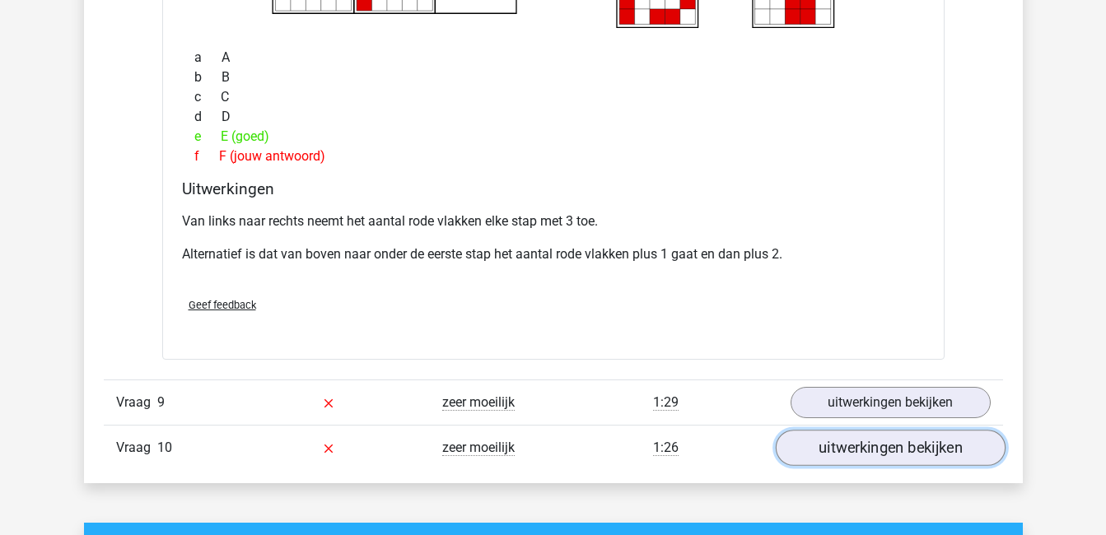
click at [945, 444] on link "uitwerkingen bekijken" at bounding box center [890, 448] width 230 height 36
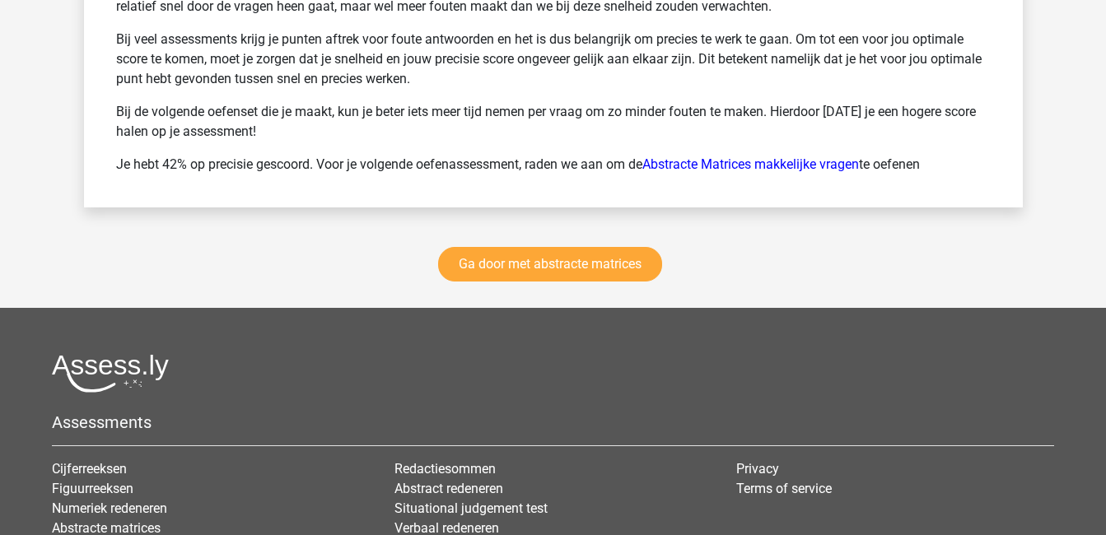
scroll to position [3727, 0]
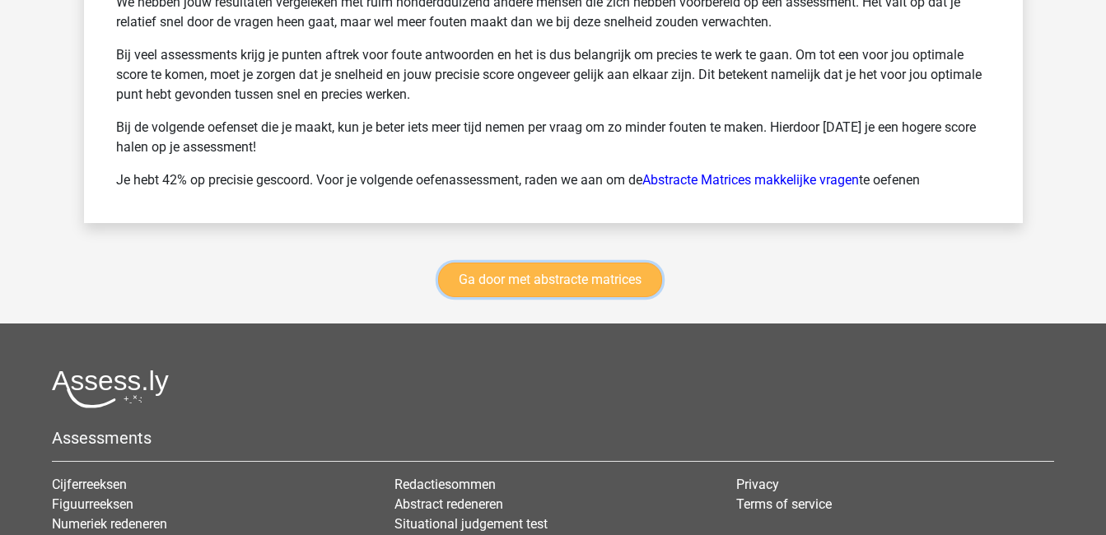
click at [583, 288] on link "Ga door met abstracte matrices" at bounding box center [550, 280] width 224 height 35
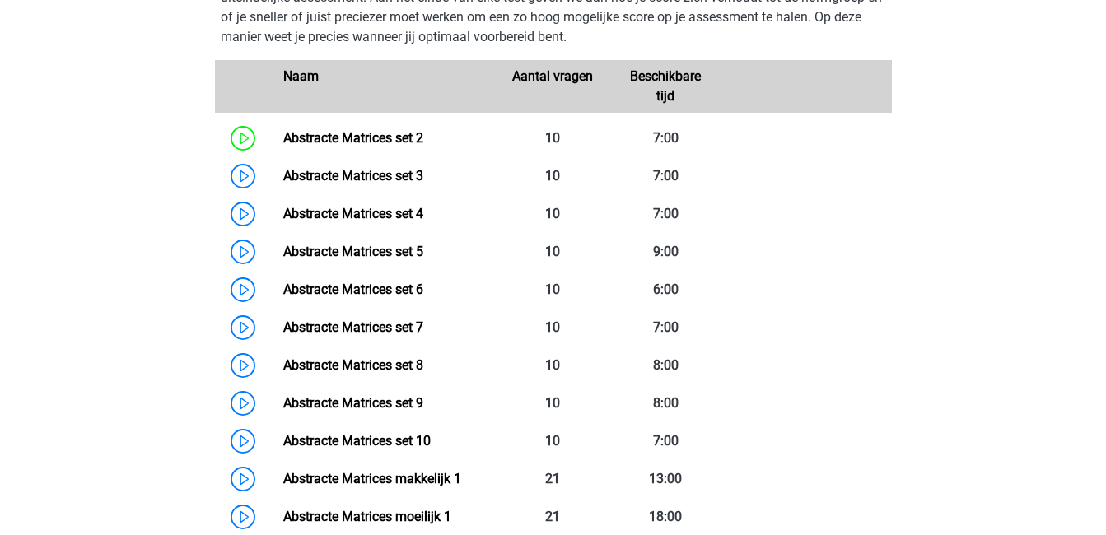
scroll to position [834, 0]
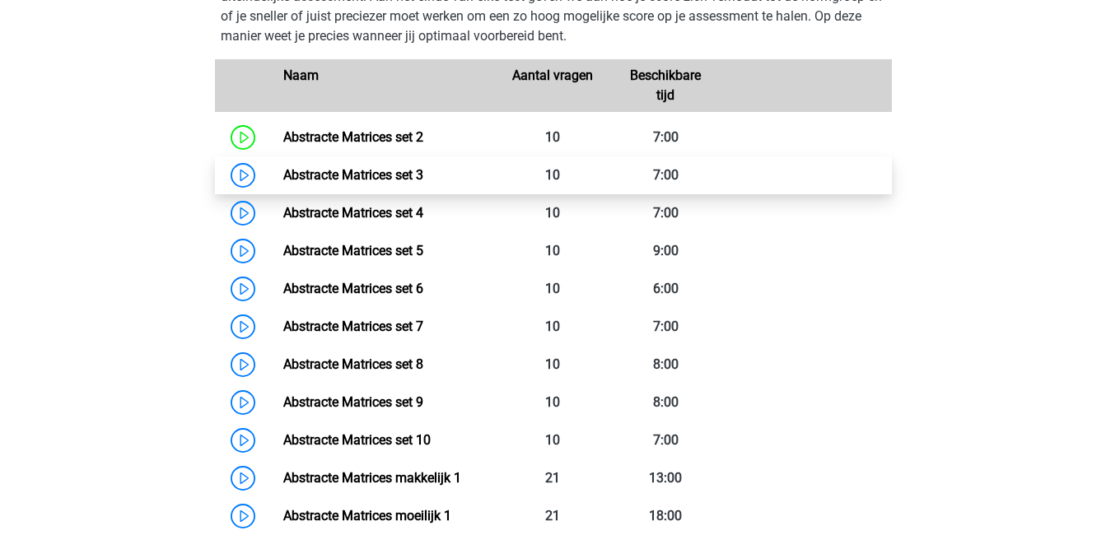
click at [353, 180] on link "Abstracte Matrices set 3" at bounding box center [353, 175] width 140 height 16
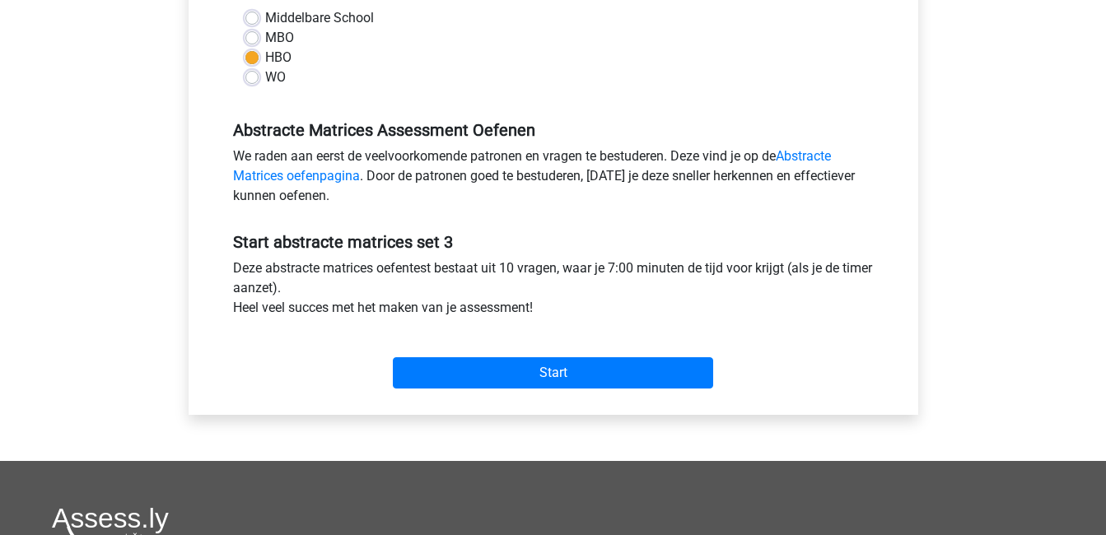
scroll to position [406, 0]
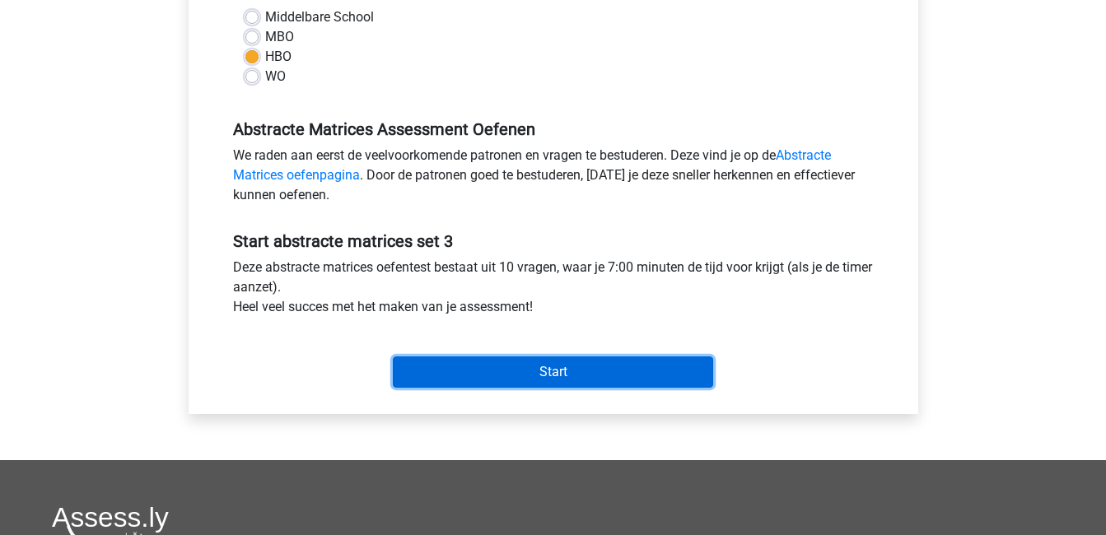
click at [488, 365] on input "Start" at bounding box center [553, 372] width 320 height 31
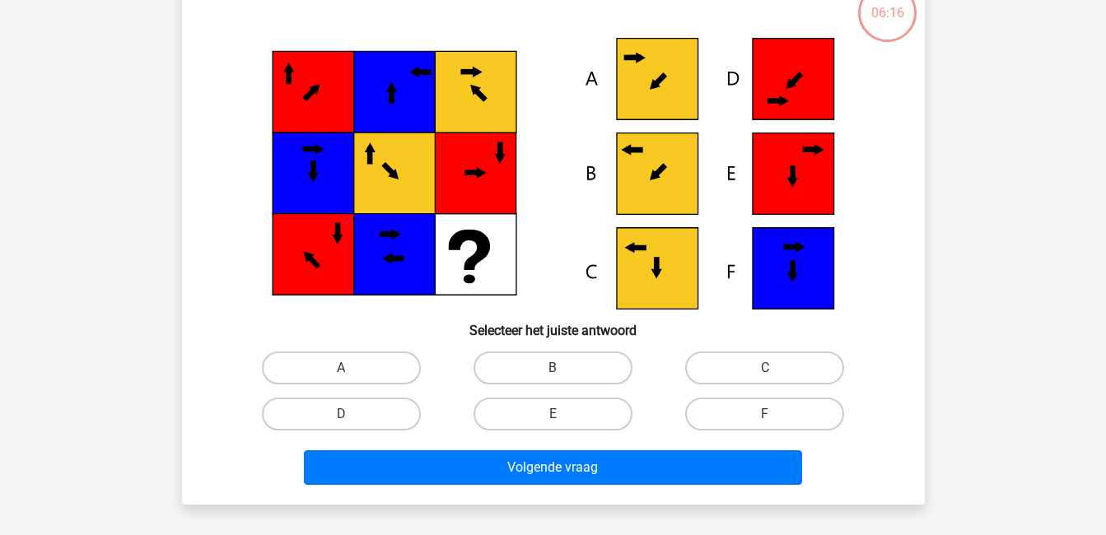
scroll to position [115, 0]
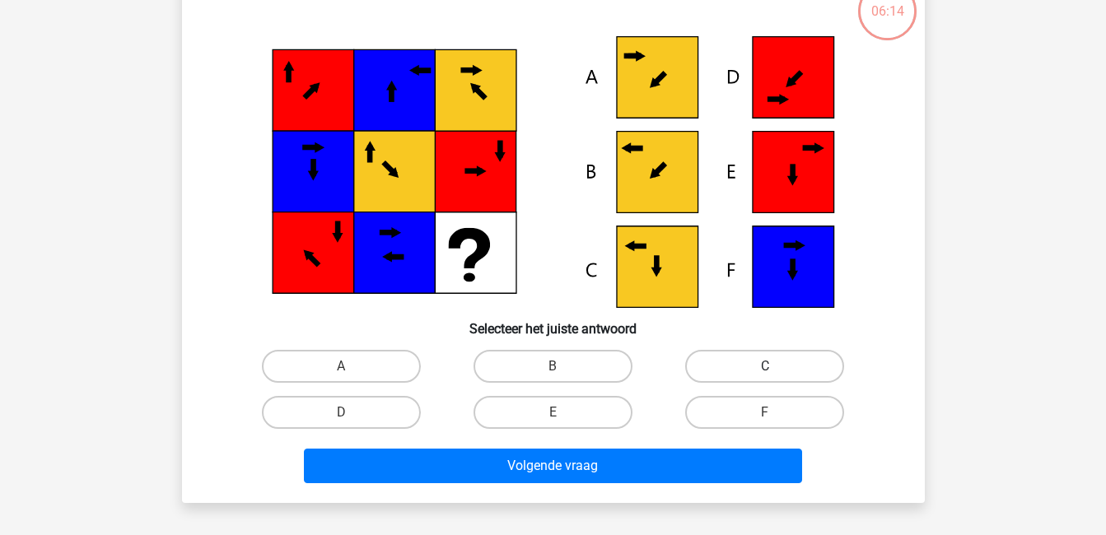
click at [741, 355] on label "C" at bounding box center [764, 366] width 159 height 33
click at [765, 366] on input "C" at bounding box center [770, 371] width 11 height 11
radio input "true"
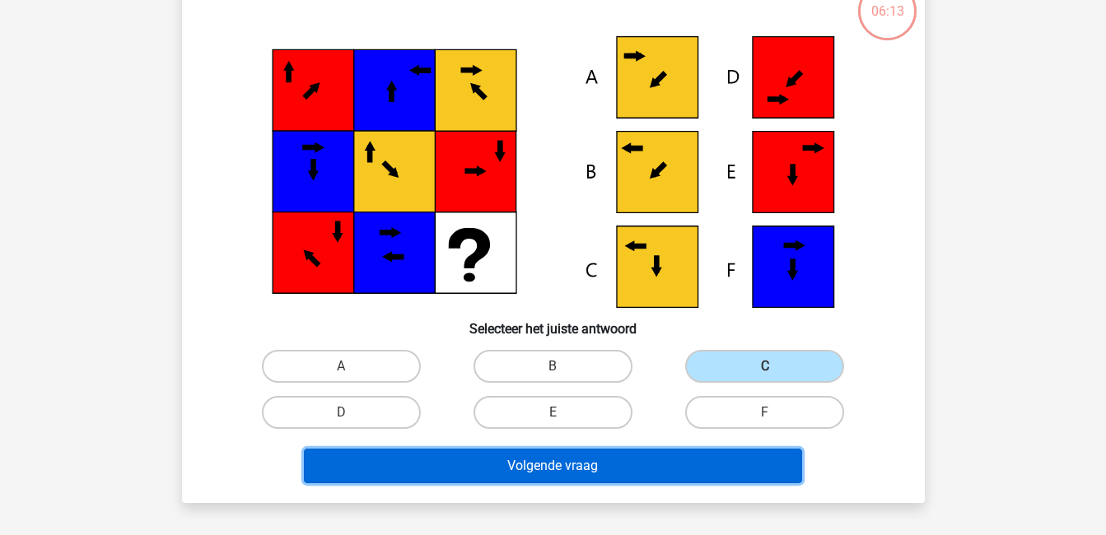
click at [744, 466] on button "Volgende vraag" at bounding box center [553, 466] width 498 height 35
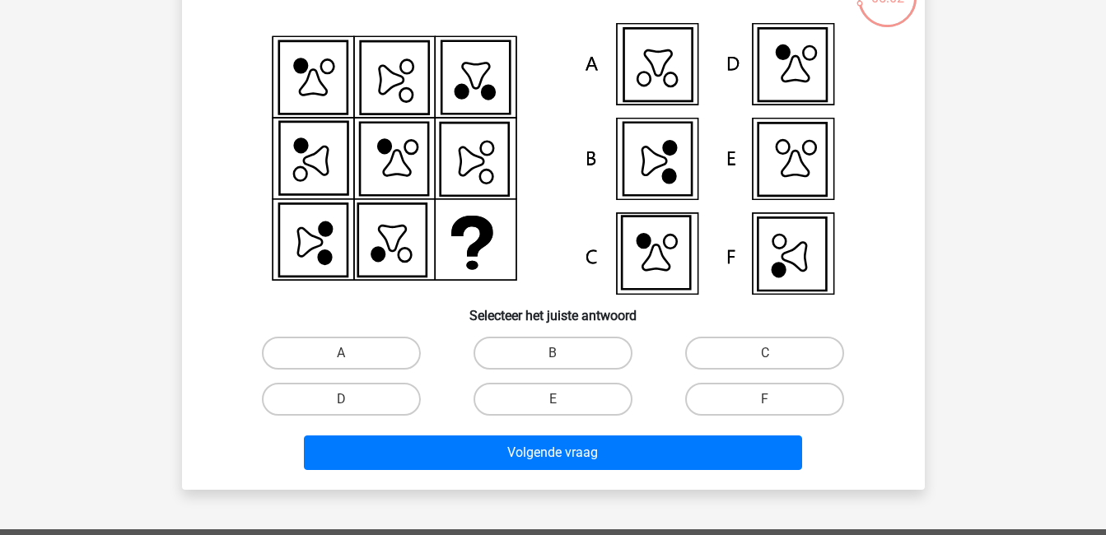
scroll to position [129, 0]
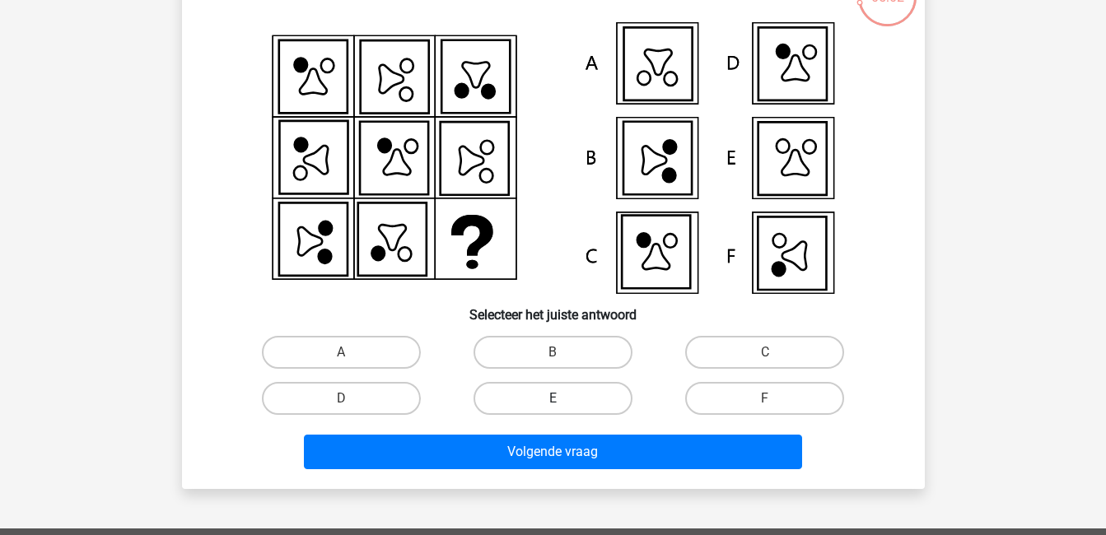
click at [575, 394] on label "E" at bounding box center [552, 398] width 159 height 33
click at [563, 399] on input "E" at bounding box center [558, 404] width 11 height 11
radio input "true"
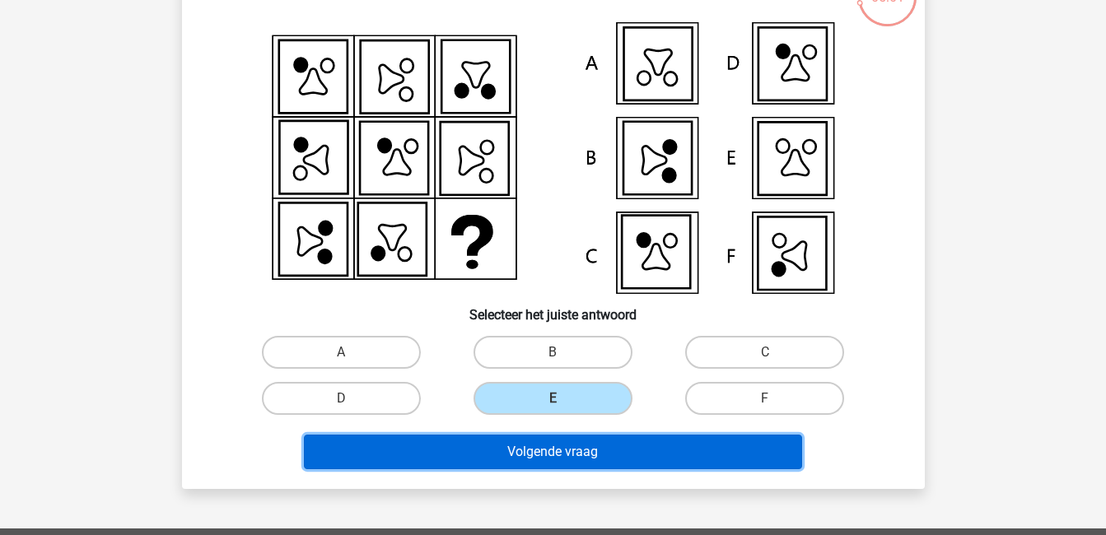
click at [599, 450] on button "Volgende vraag" at bounding box center [553, 452] width 498 height 35
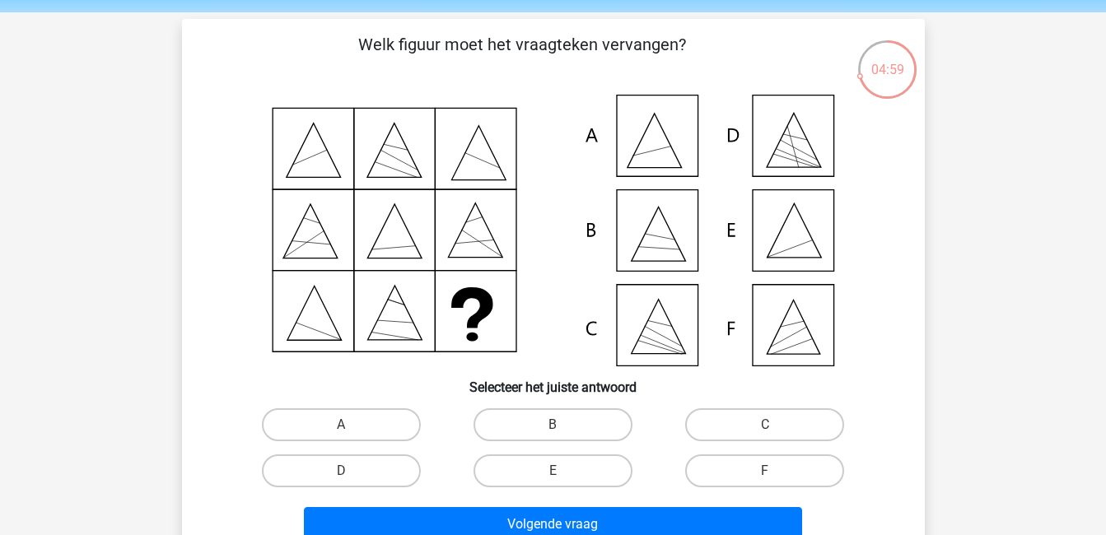
scroll to position [56, 0]
click at [776, 431] on label "C" at bounding box center [764, 425] width 159 height 33
click at [776, 431] on input "C" at bounding box center [770, 431] width 11 height 11
radio input "true"
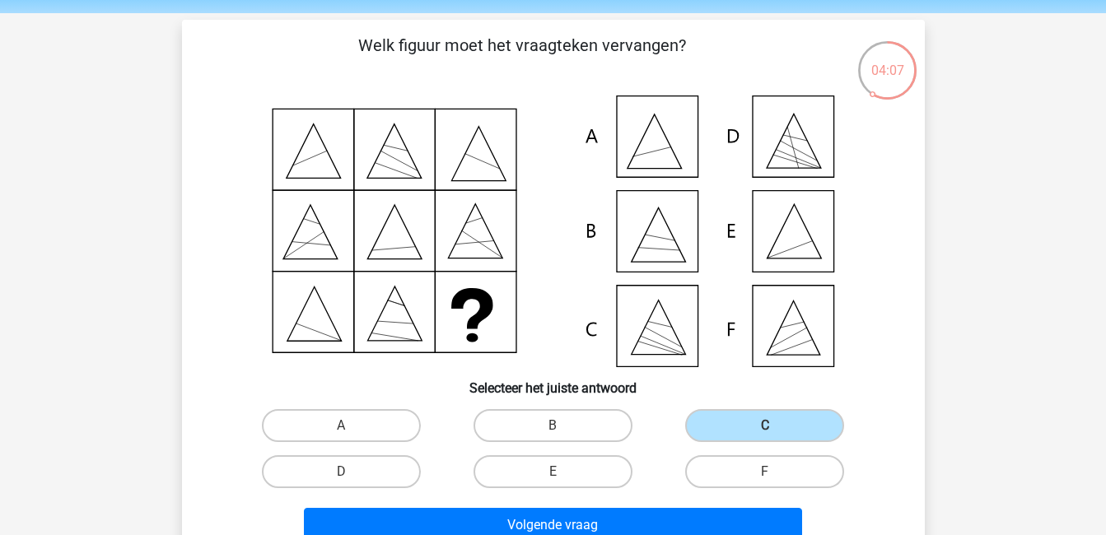
click at [749, 507] on div "Volgende vraag" at bounding box center [553, 522] width 690 height 54
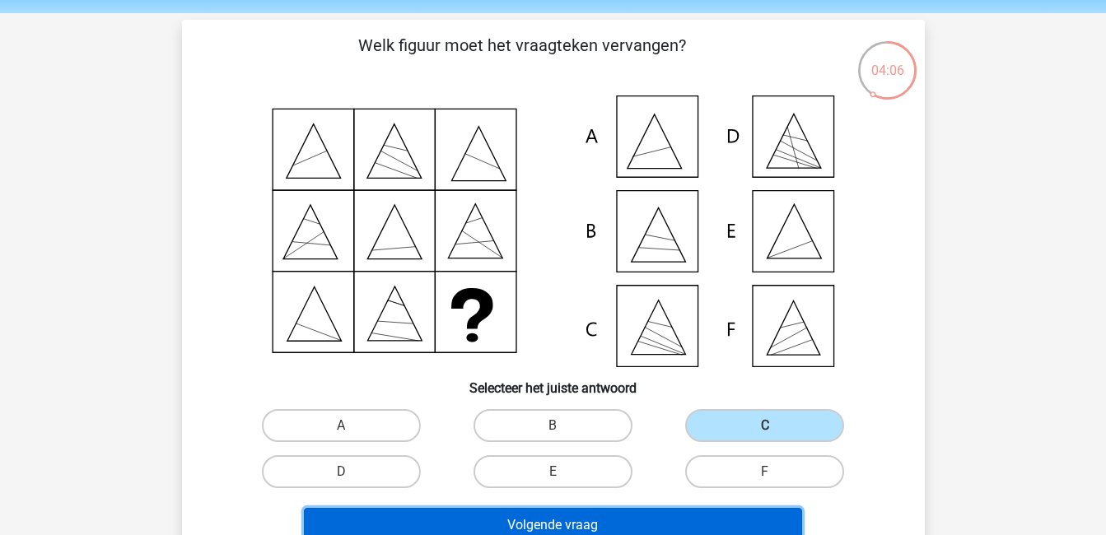
click at [749, 516] on button "Volgende vraag" at bounding box center [553, 525] width 498 height 35
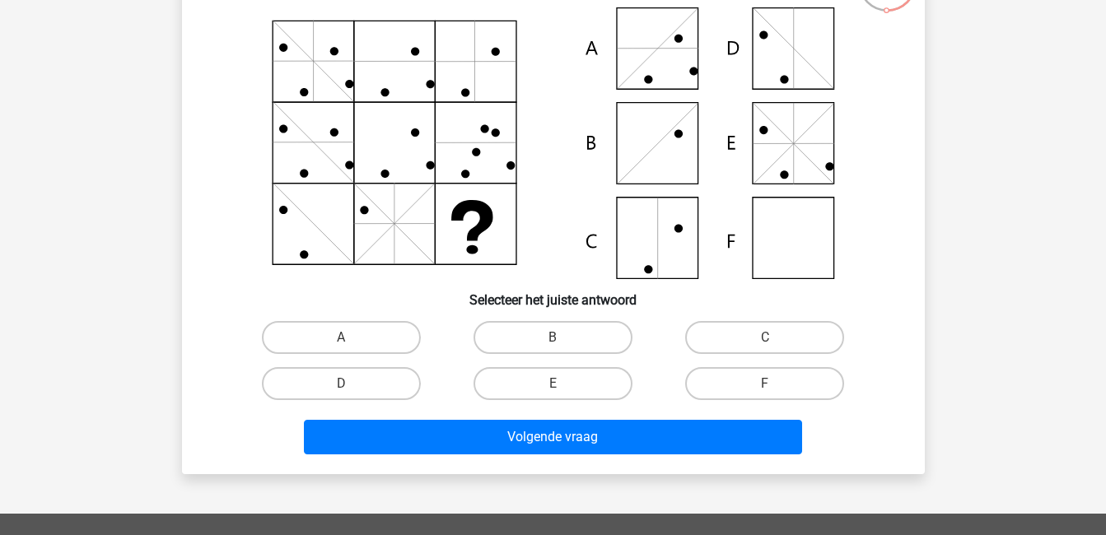
scroll to position [145, 0]
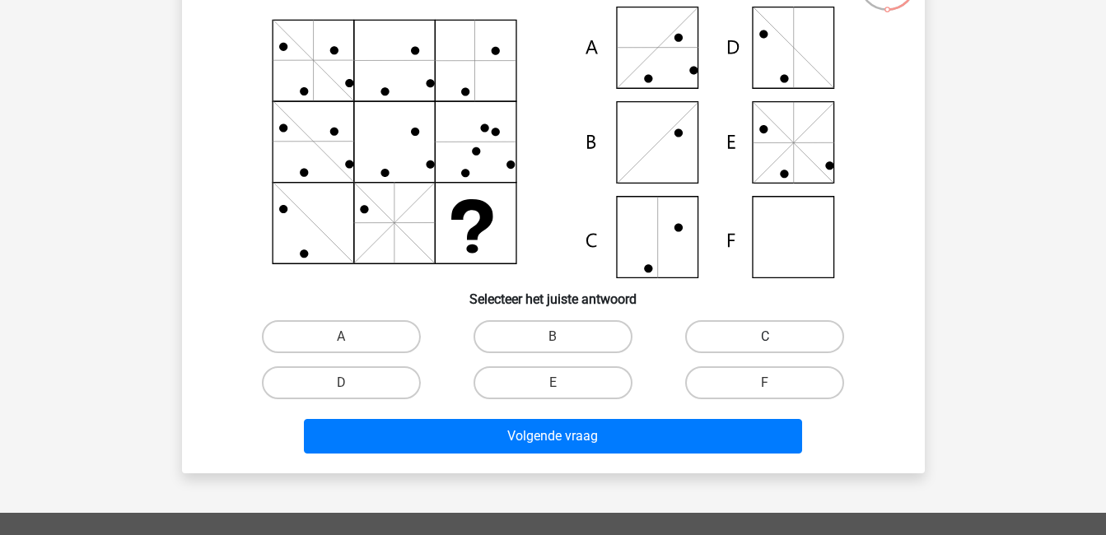
click at [707, 331] on label "C" at bounding box center [764, 336] width 159 height 33
click at [765, 337] on input "C" at bounding box center [770, 342] width 11 height 11
radio input "true"
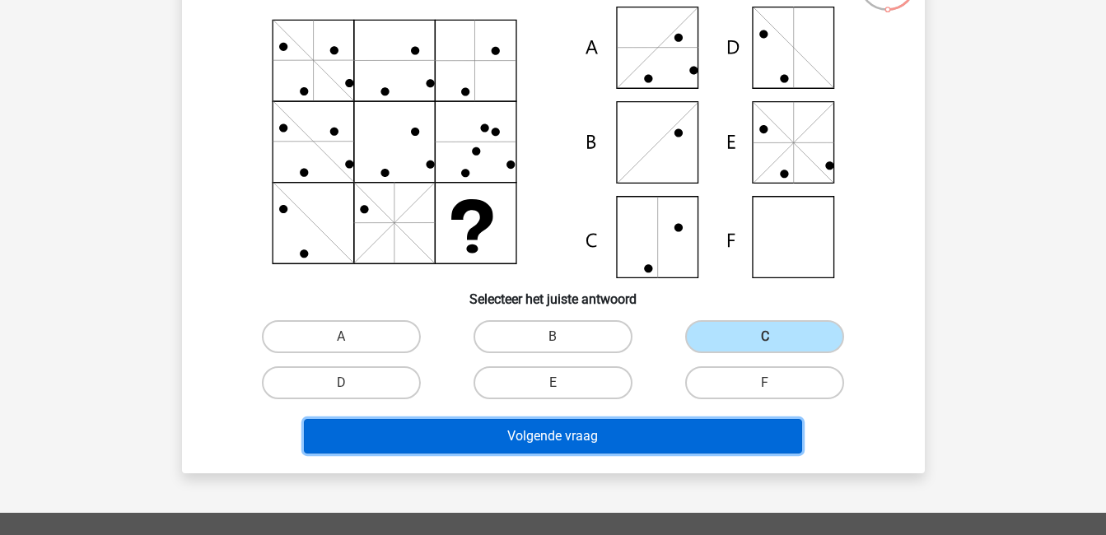
click at [728, 436] on button "Volgende vraag" at bounding box center [553, 436] width 498 height 35
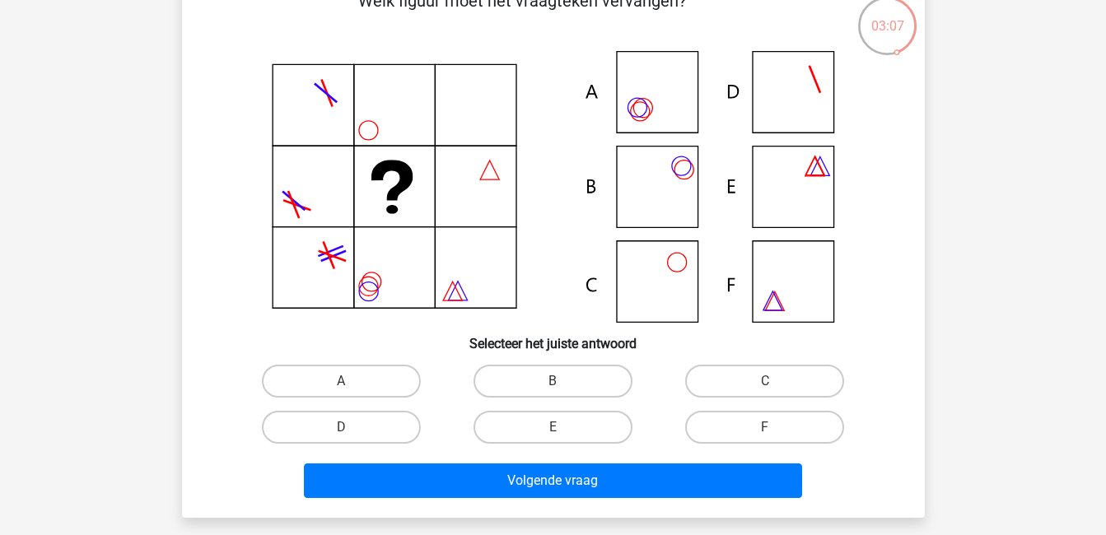
scroll to position [101, 0]
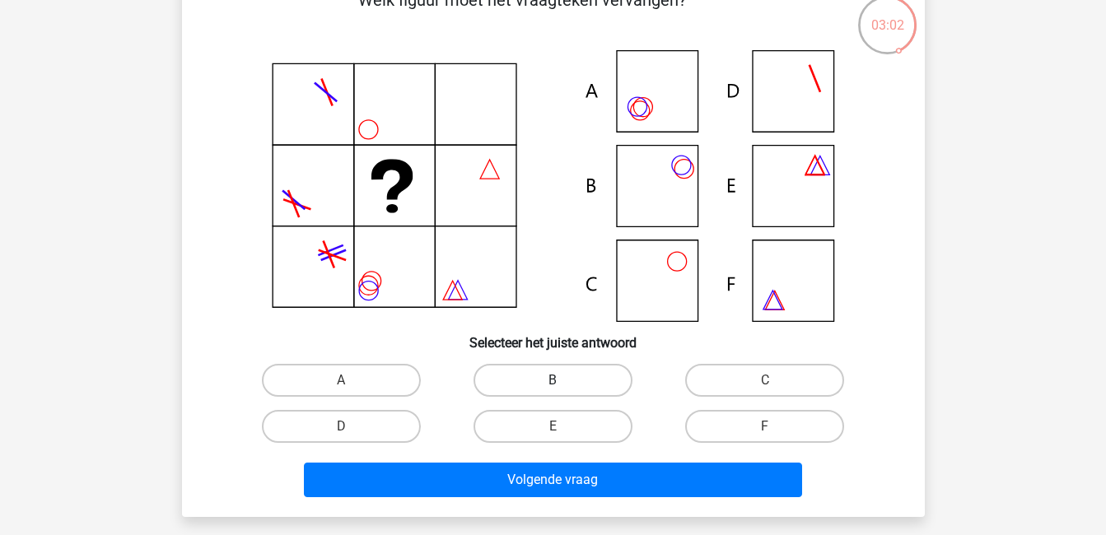
click at [534, 365] on label "B" at bounding box center [552, 380] width 159 height 33
click at [553, 380] on input "B" at bounding box center [558, 385] width 11 height 11
radio input "true"
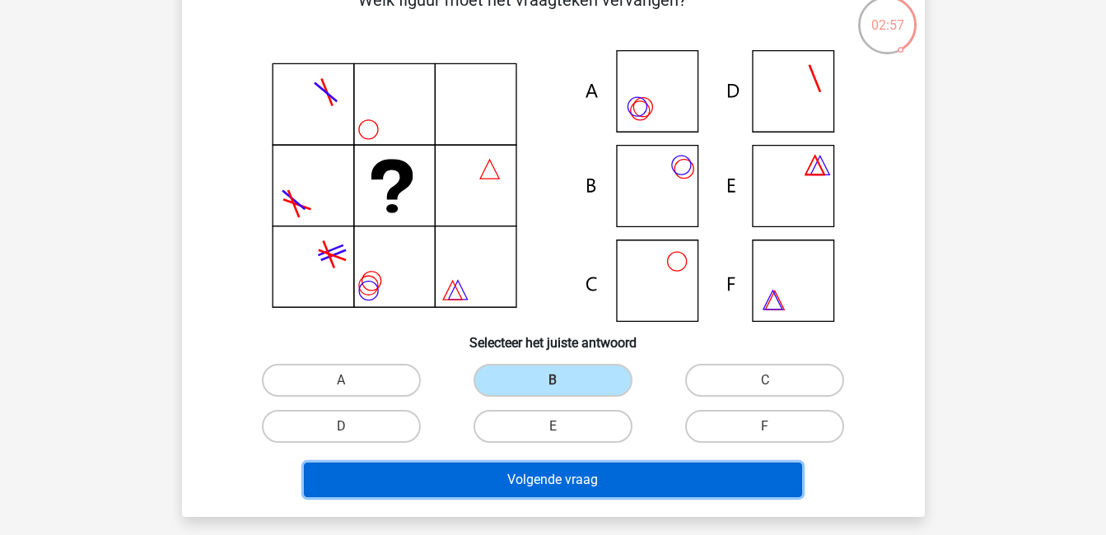
click at [599, 479] on button "Volgende vraag" at bounding box center [553, 480] width 498 height 35
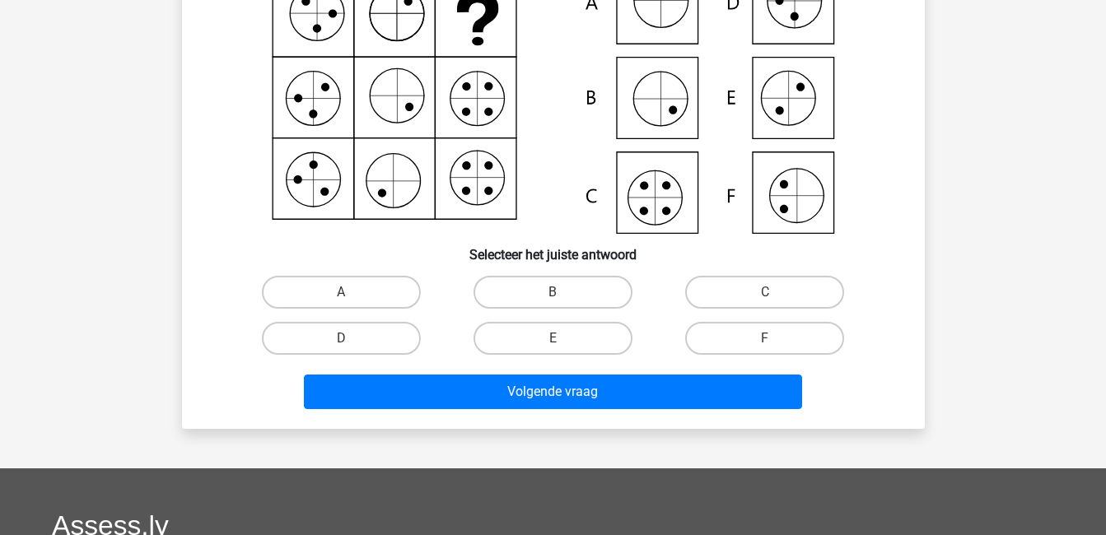
scroll to position [190, 0]
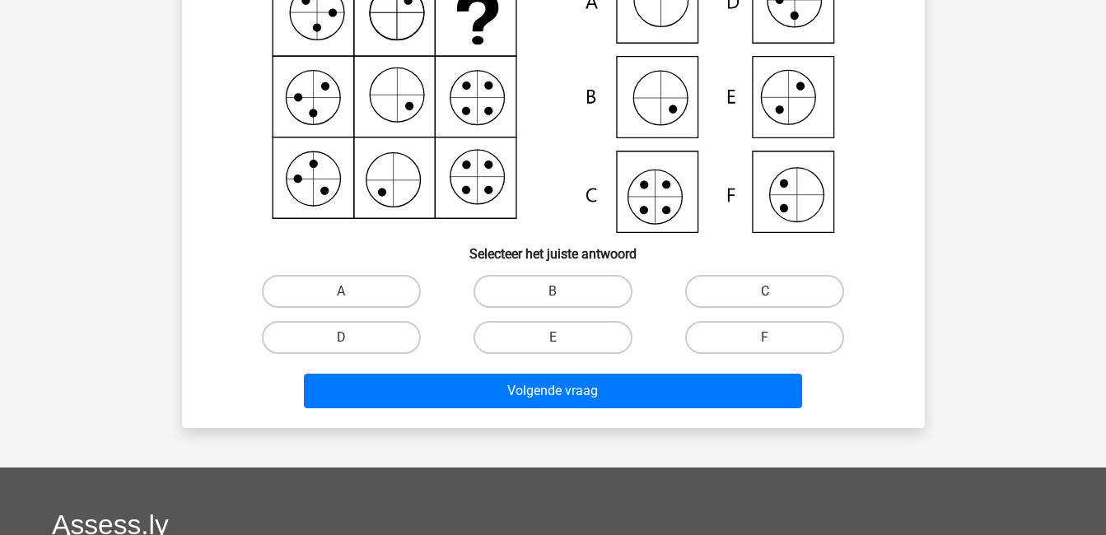
click at [760, 296] on label "C" at bounding box center [764, 291] width 159 height 33
click at [765, 296] on input "C" at bounding box center [770, 297] width 11 height 11
radio input "true"
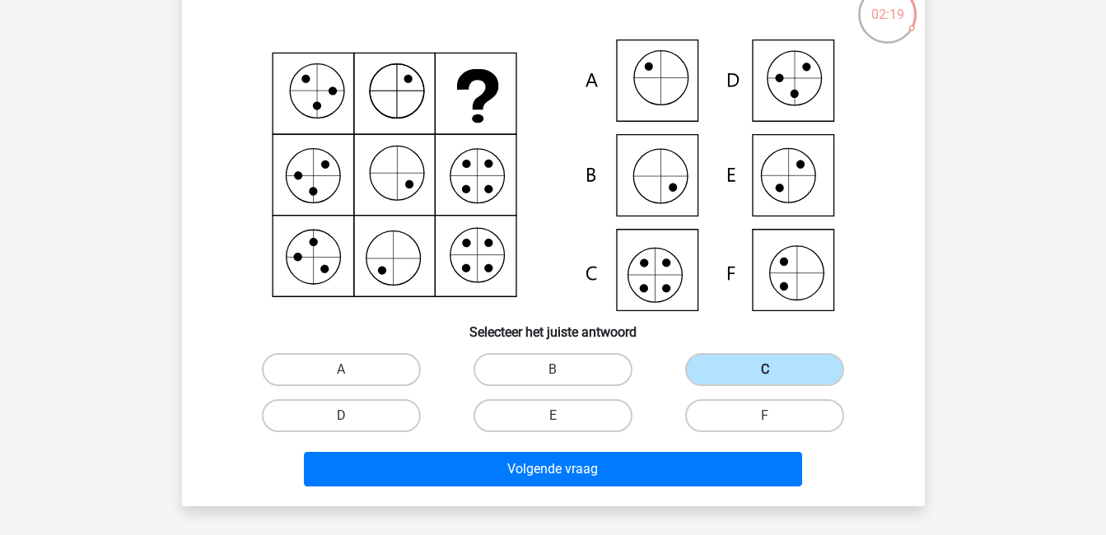
scroll to position [111, 0]
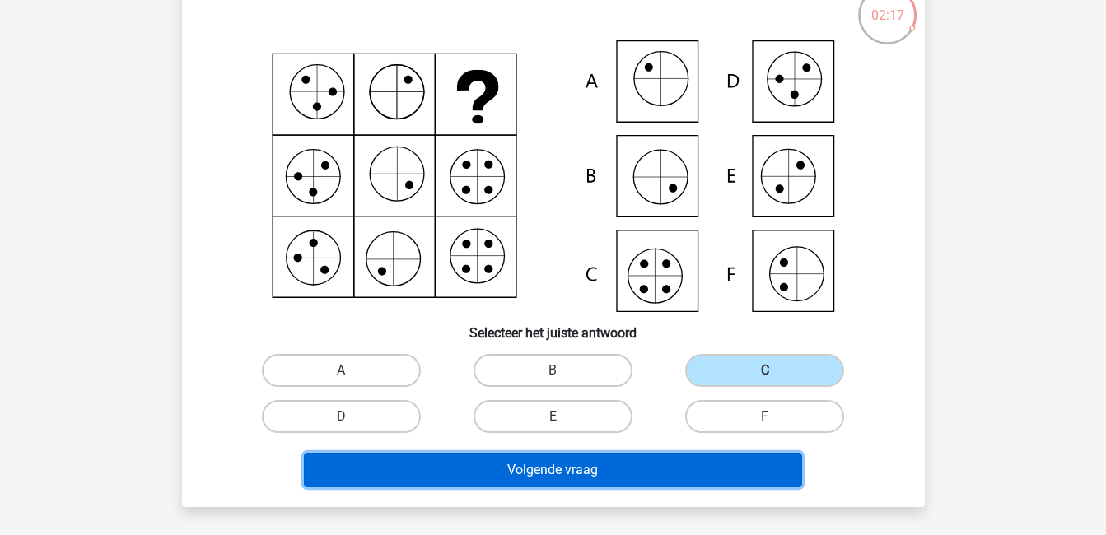
click at [669, 463] on button "Volgende vraag" at bounding box center [553, 470] width 498 height 35
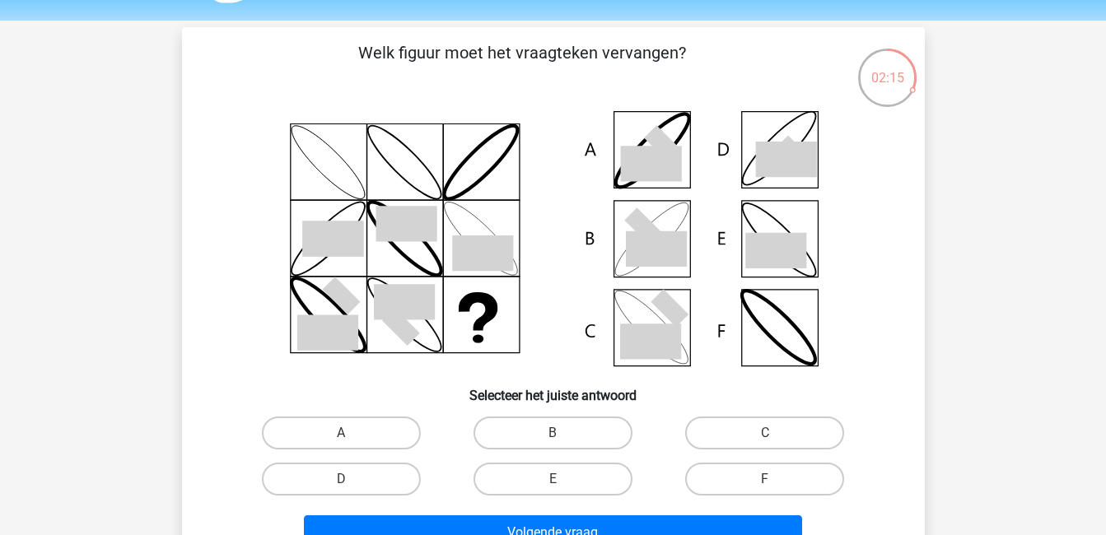
scroll to position [48, 0]
click at [649, 231] on icon at bounding box center [643, 227] width 38 height 38
click at [603, 434] on label "B" at bounding box center [552, 433] width 159 height 33
click at [563, 434] on input "B" at bounding box center [558, 439] width 11 height 11
radio input "true"
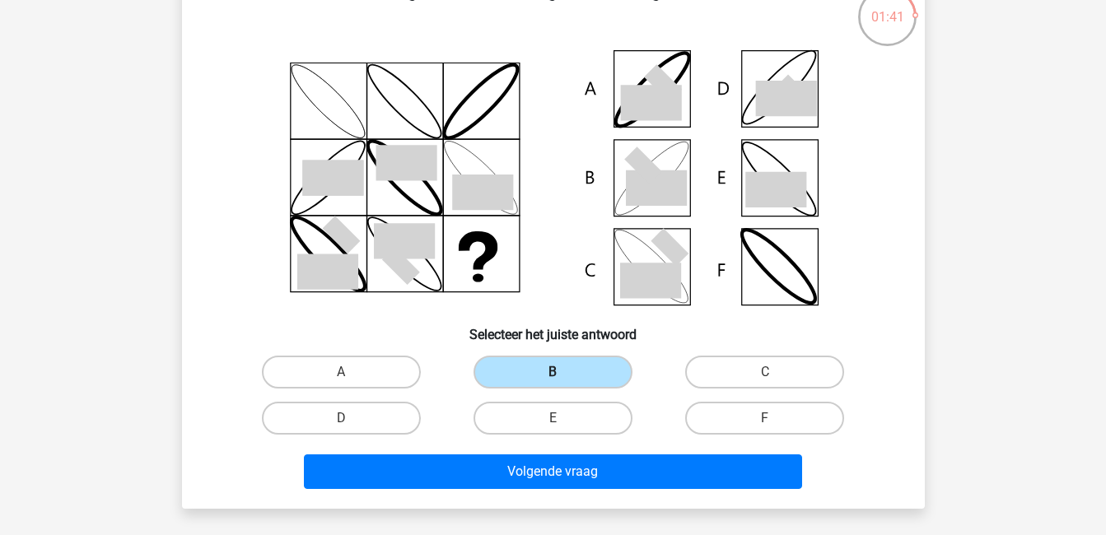
scroll to position [116, 0]
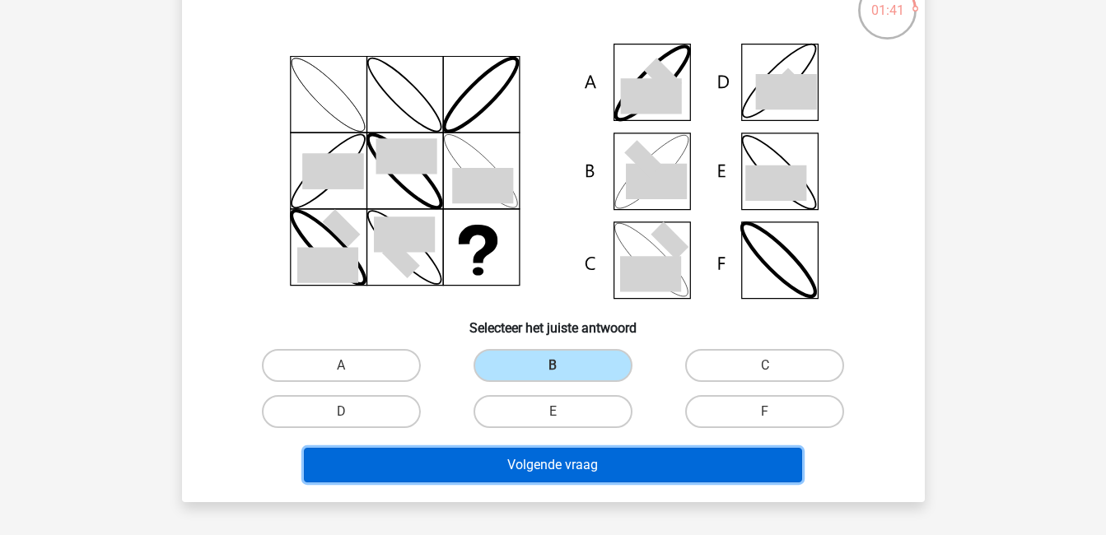
click at [601, 468] on button "Volgende vraag" at bounding box center [553, 465] width 498 height 35
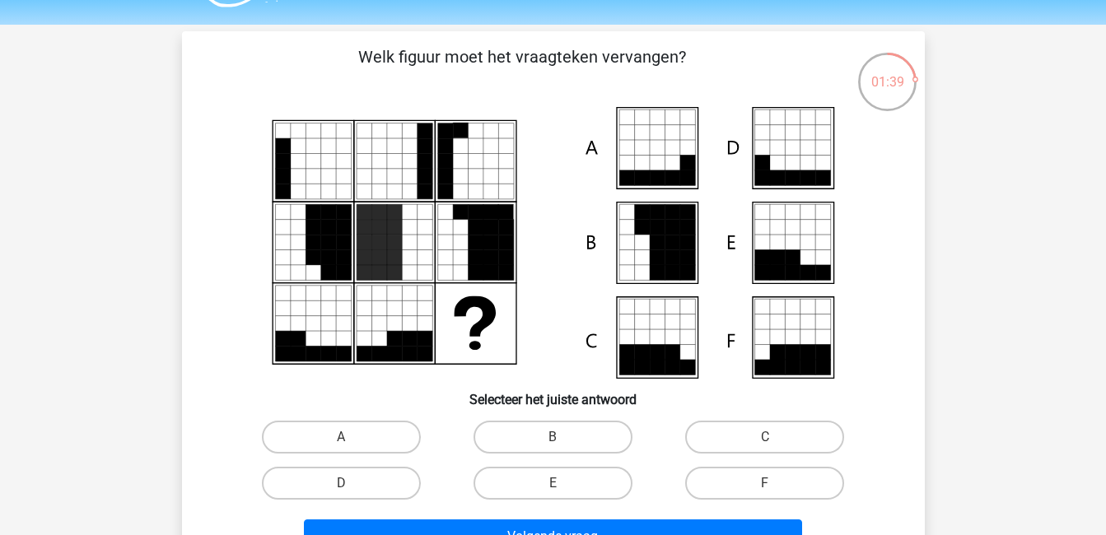
scroll to position [42, 0]
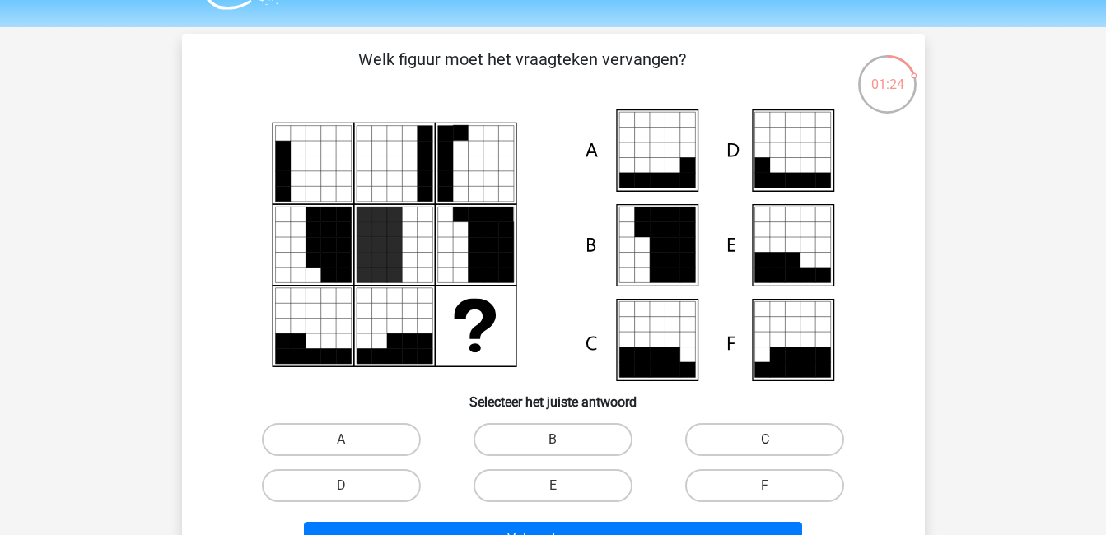
click at [729, 432] on label "C" at bounding box center [764, 439] width 159 height 33
click at [765, 440] on input "C" at bounding box center [770, 445] width 11 height 11
radio input "true"
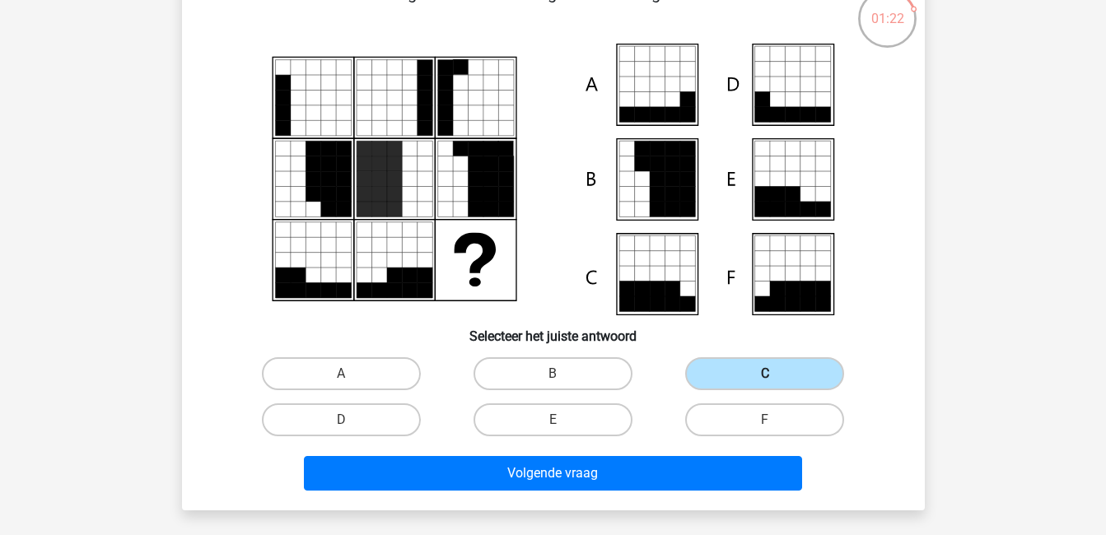
scroll to position [109, 0]
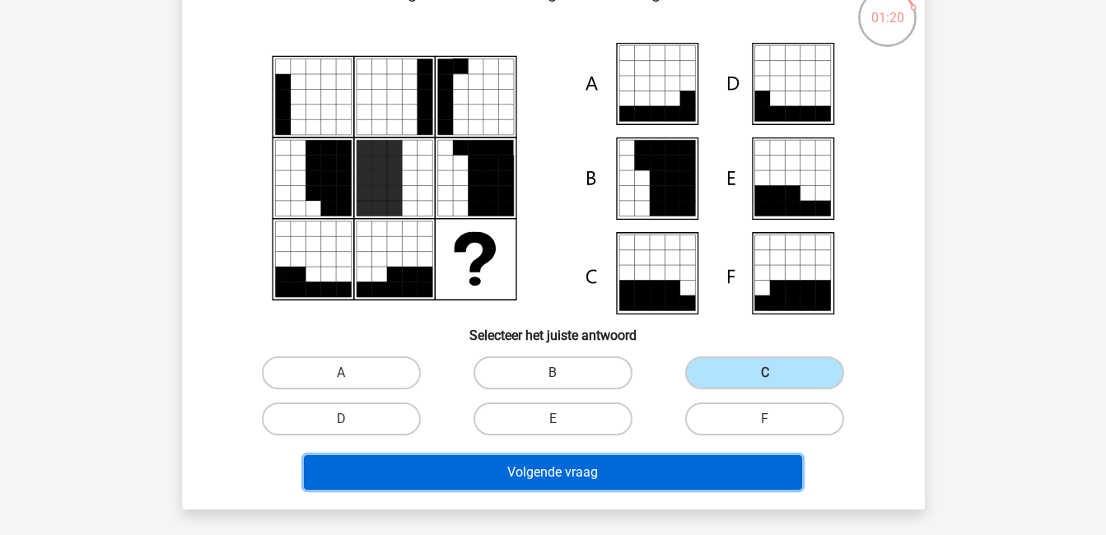
click at [687, 471] on button "Volgende vraag" at bounding box center [553, 472] width 498 height 35
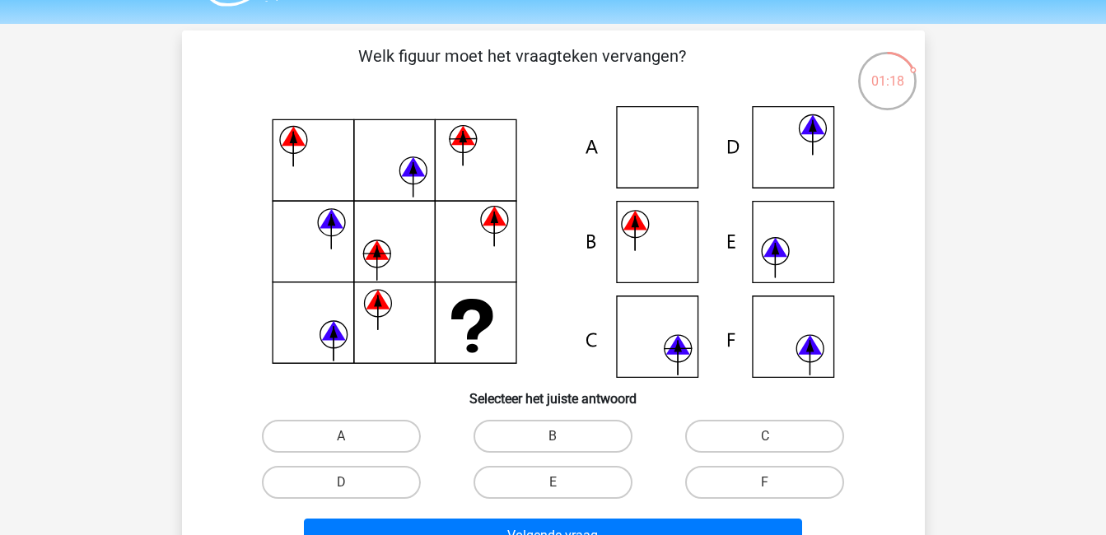
scroll to position [44, 0]
click at [747, 431] on label "C" at bounding box center [764, 437] width 159 height 33
click at [765, 437] on input "C" at bounding box center [770, 442] width 11 height 11
radio input "true"
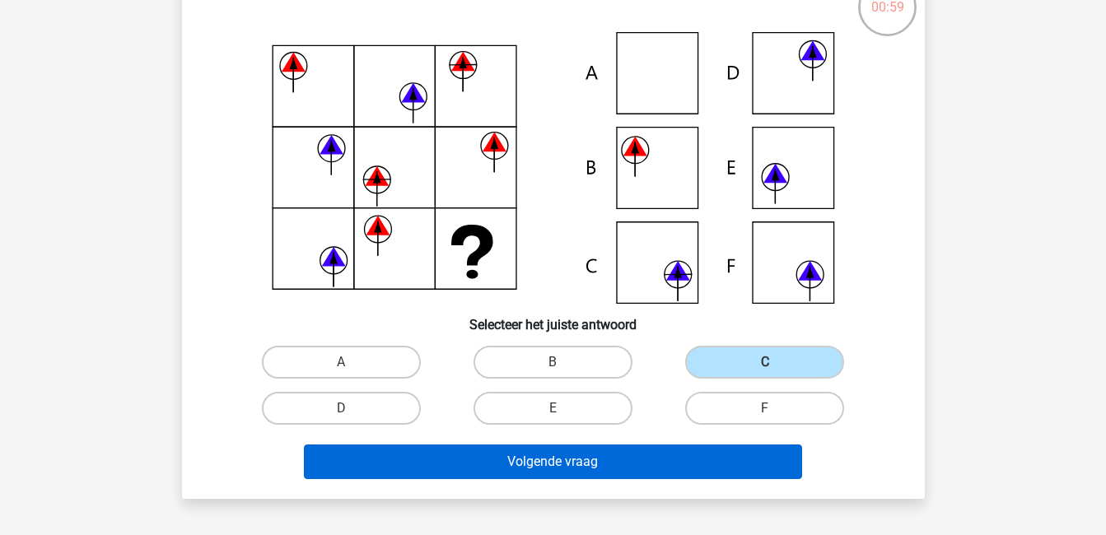
scroll to position [131, 0]
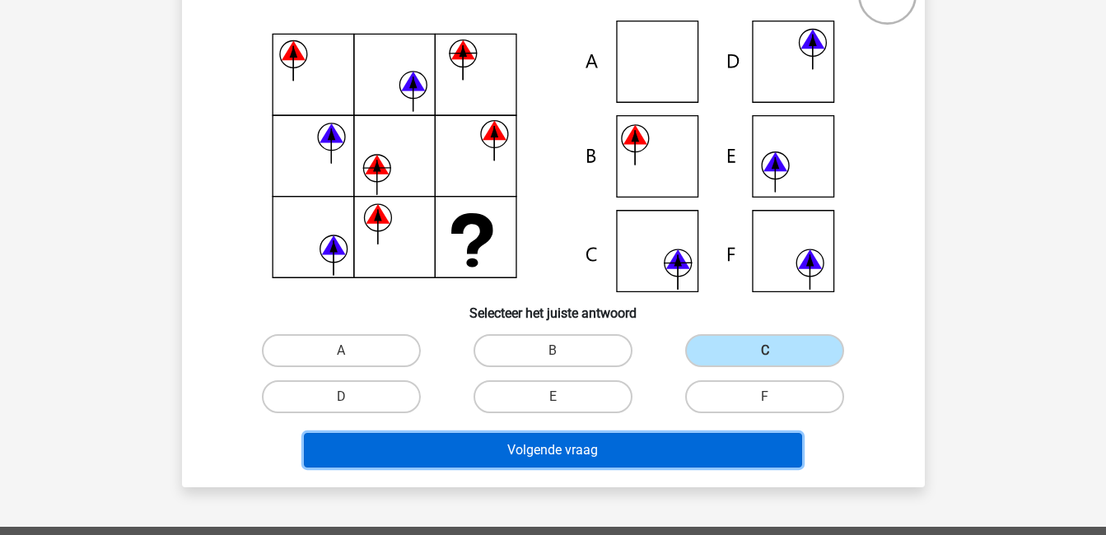
click at [639, 439] on button "Volgende vraag" at bounding box center [553, 450] width 498 height 35
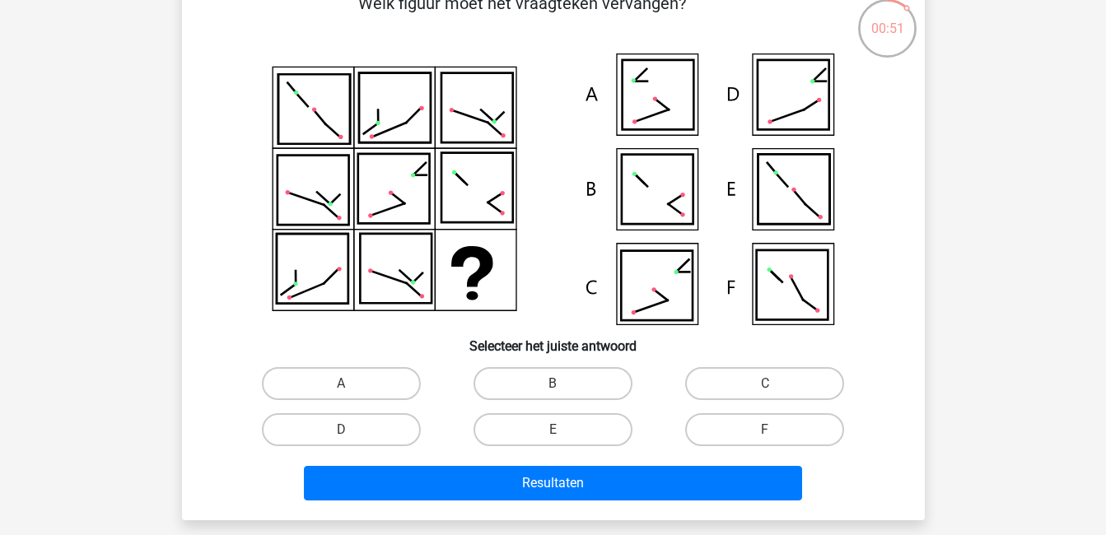
scroll to position [99, 0]
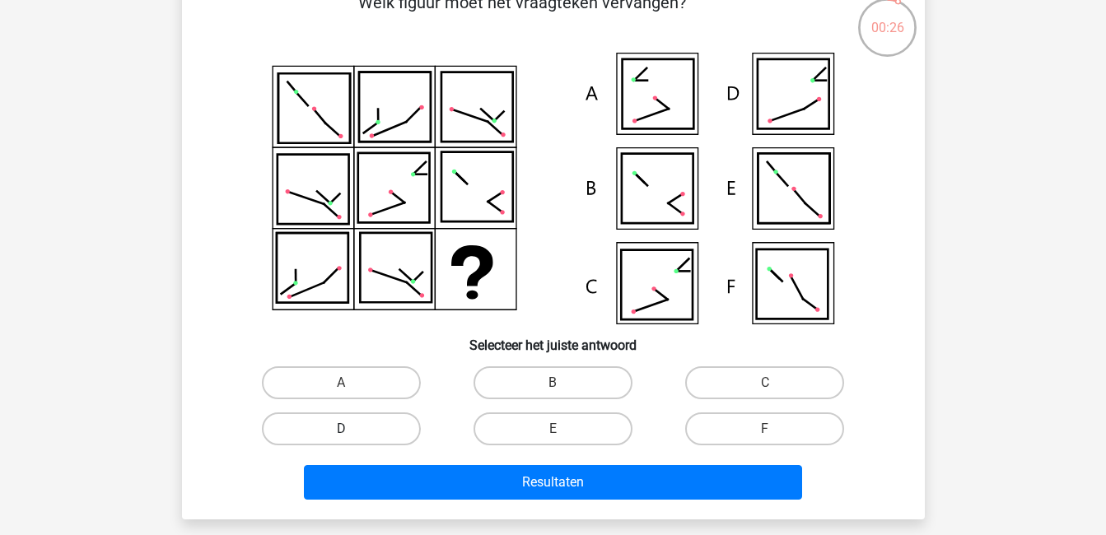
click at [394, 431] on label "D" at bounding box center [341, 429] width 159 height 33
click at [352, 431] on input "D" at bounding box center [346, 434] width 11 height 11
radio input "true"
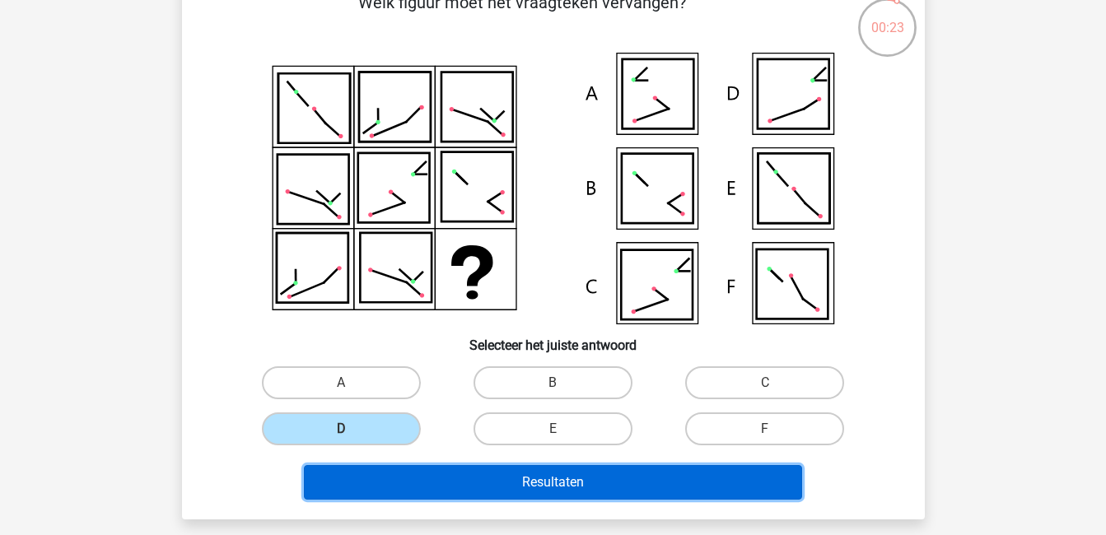
click at [513, 487] on button "Resultaten" at bounding box center [553, 482] width 498 height 35
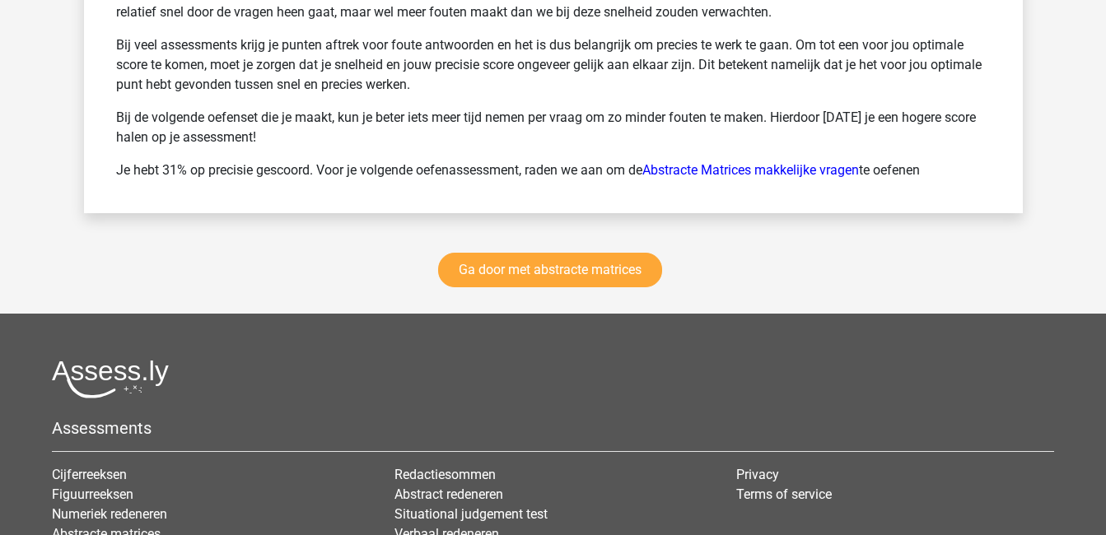
scroll to position [2311, 0]
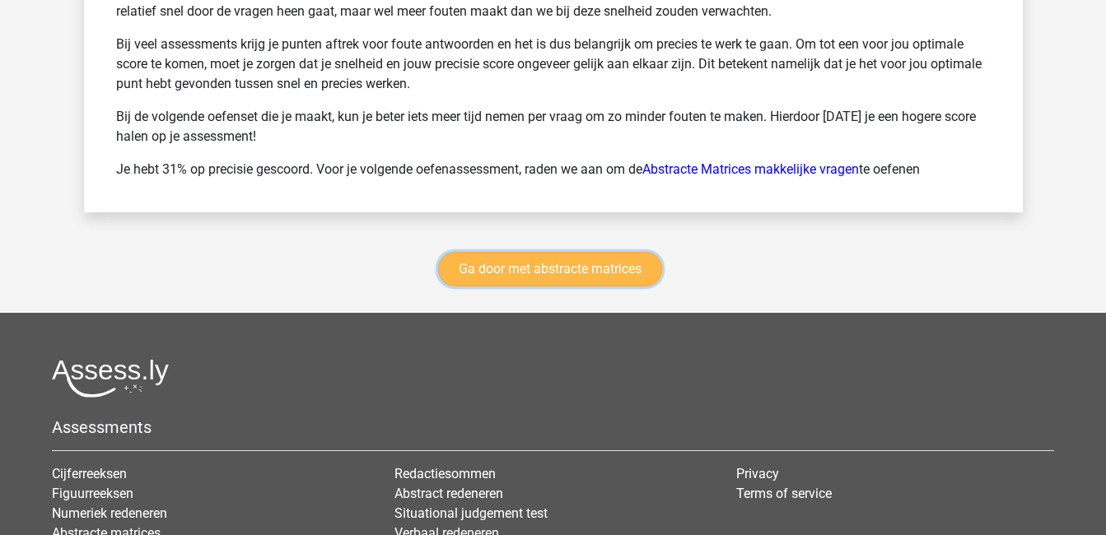
click at [504, 263] on link "Ga door met abstracte matrices" at bounding box center [550, 269] width 224 height 35
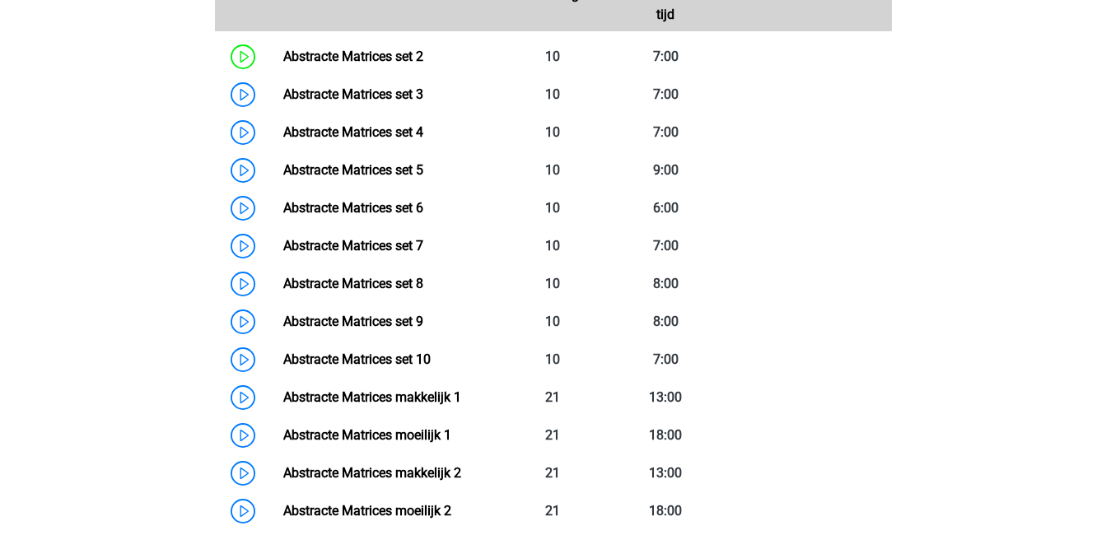
scroll to position [914, 0]
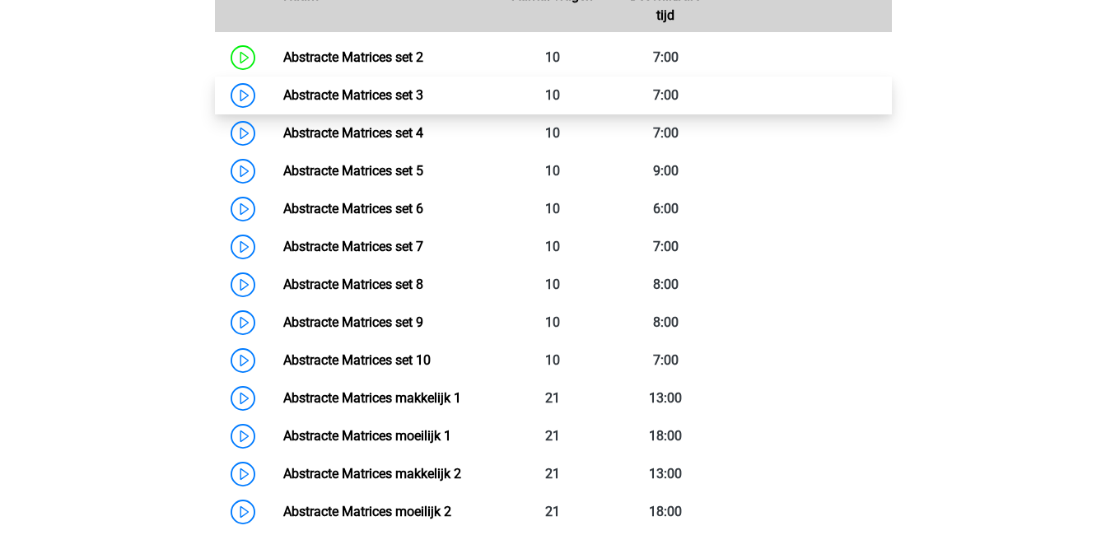
click at [400, 87] on link "Abstracte Matrices set 3" at bounding box center [353, 95] width 140 height 16
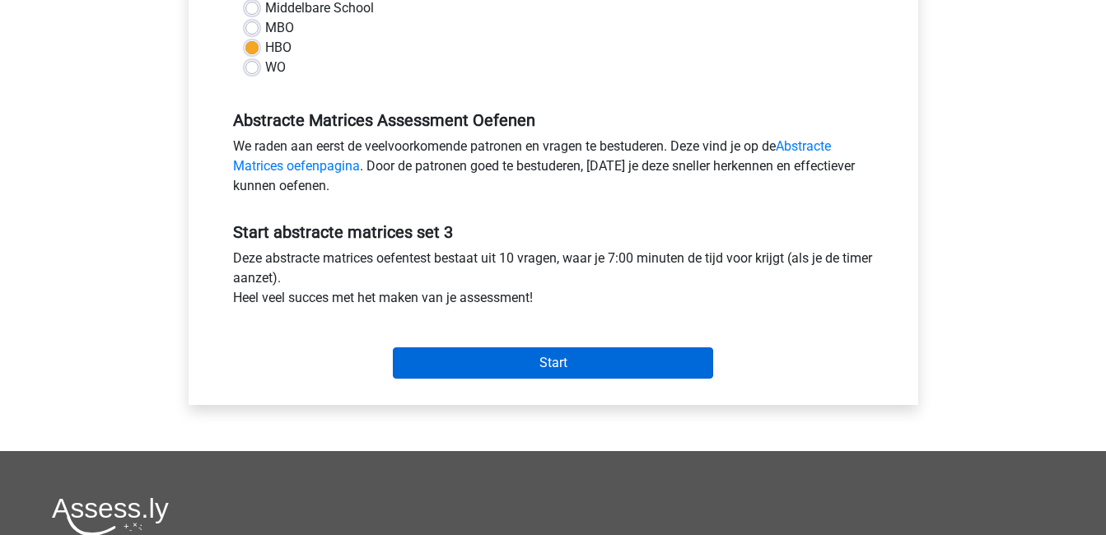
scroll to position [416, 0]
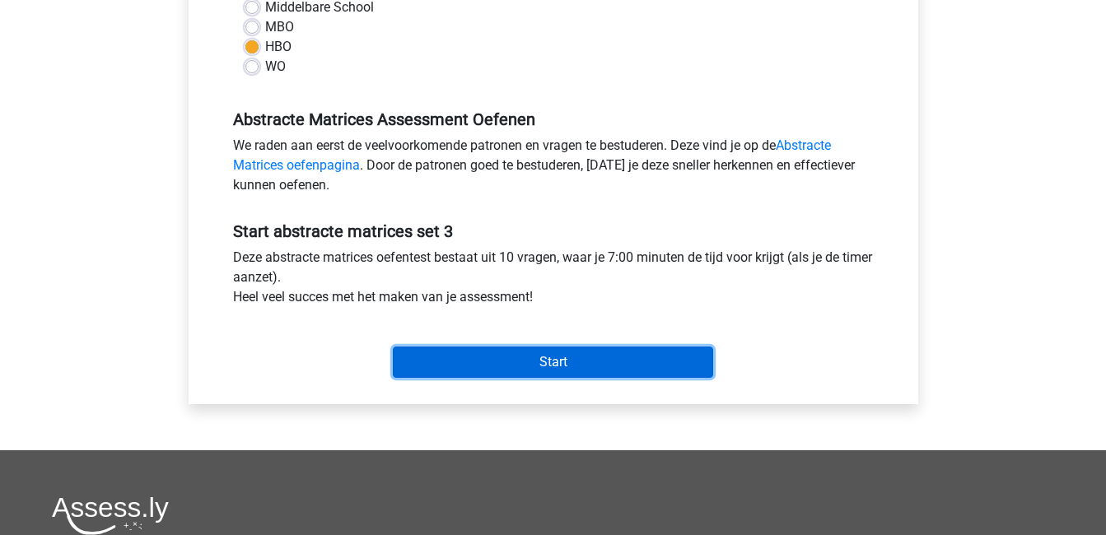
click at [573, 363] on input "Start" at bounding box center [553, 362] width 320 height 31
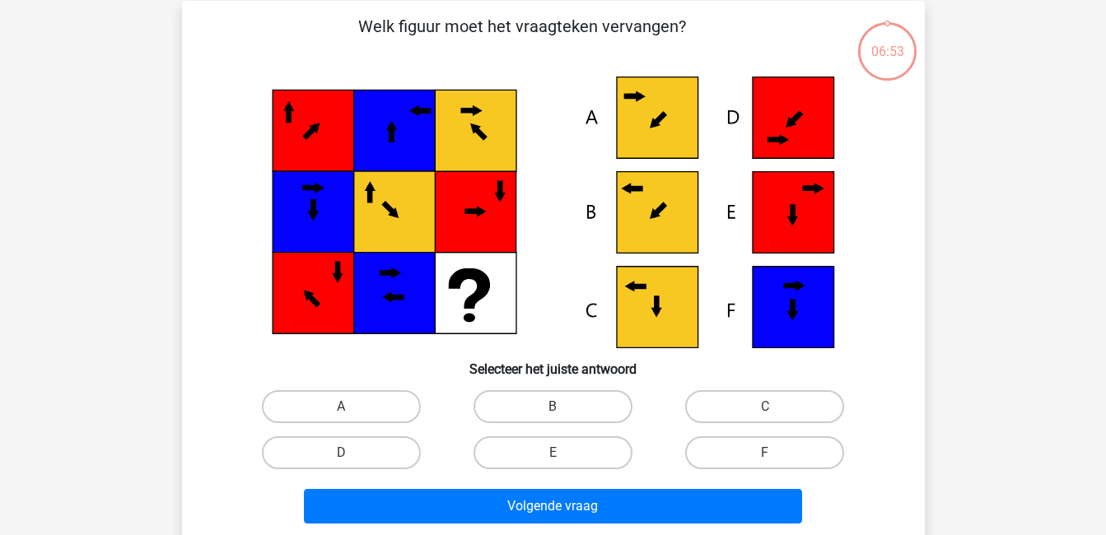
scroll to position [82, 0]
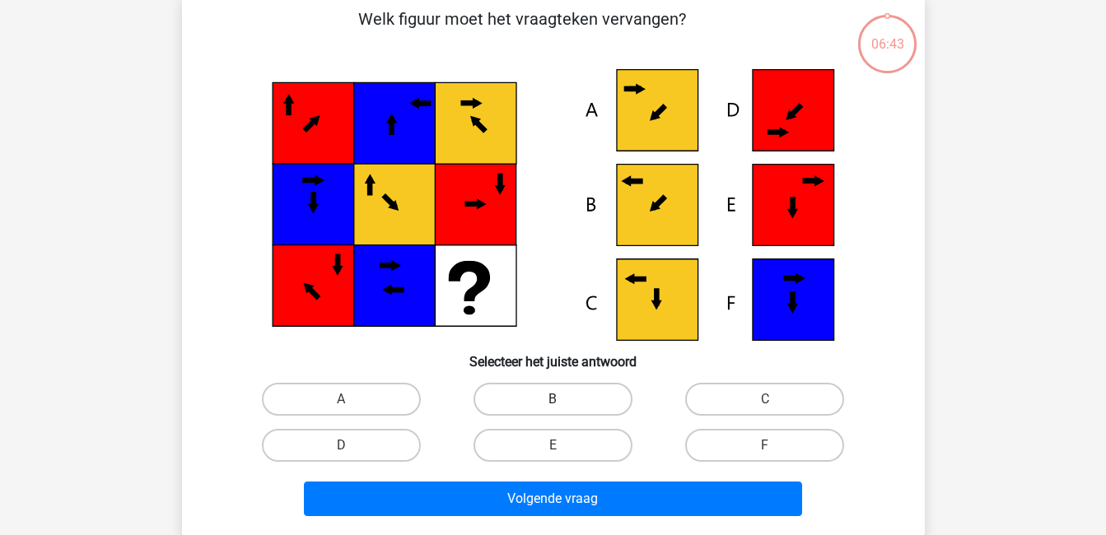
click at [599, 388] on label "B" at bounding box center [552, 399] width 159 height 33
click at [563, 399] on input "B" at bounding box center [558, 404] width 11 height 11
radio input "true"
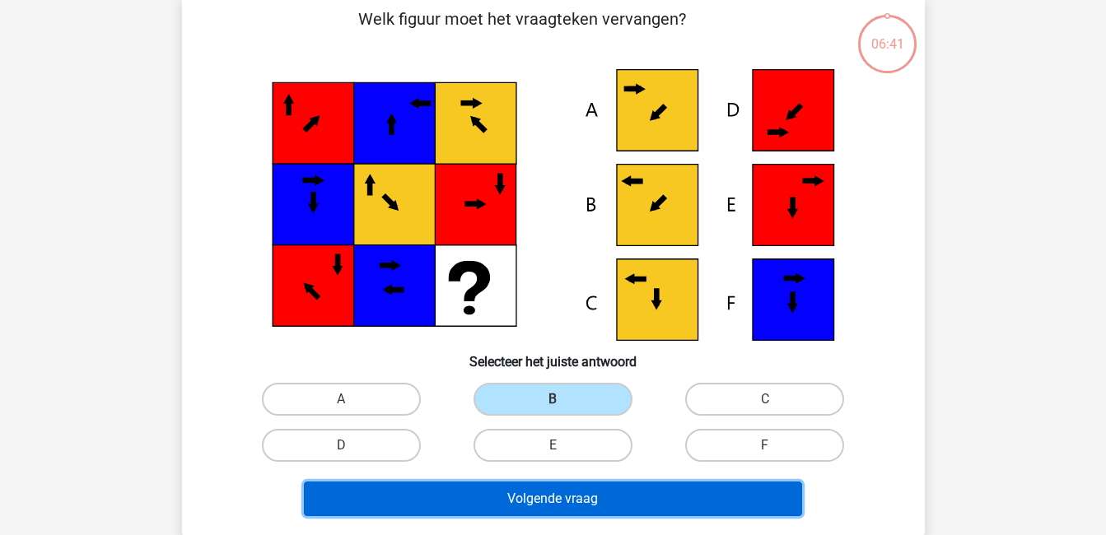
click at [622, 506] on button "Volgende vraag" at bounding box center [553, 499] width 498 height 35
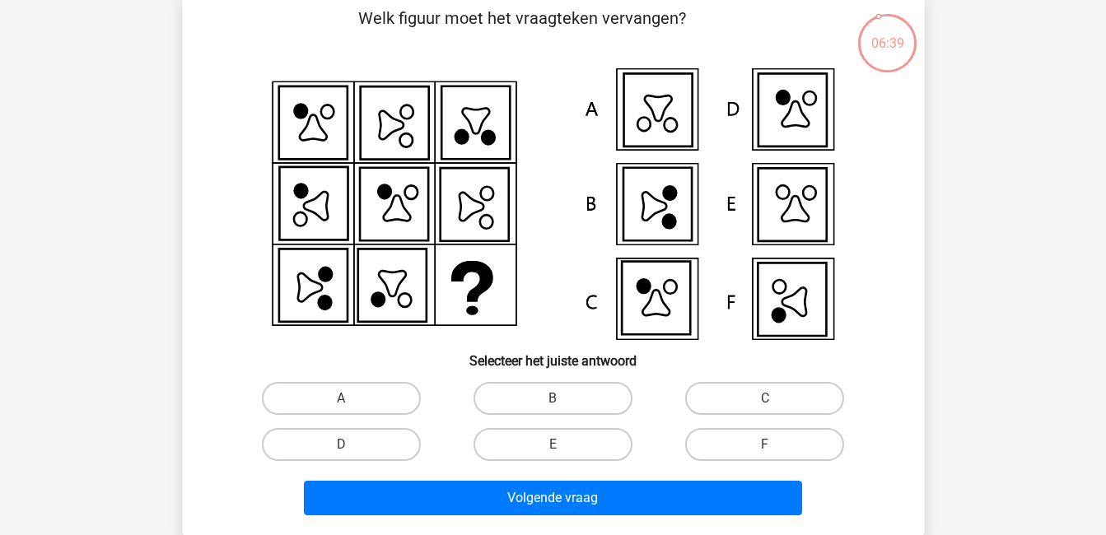
scroll to position [84, 0]
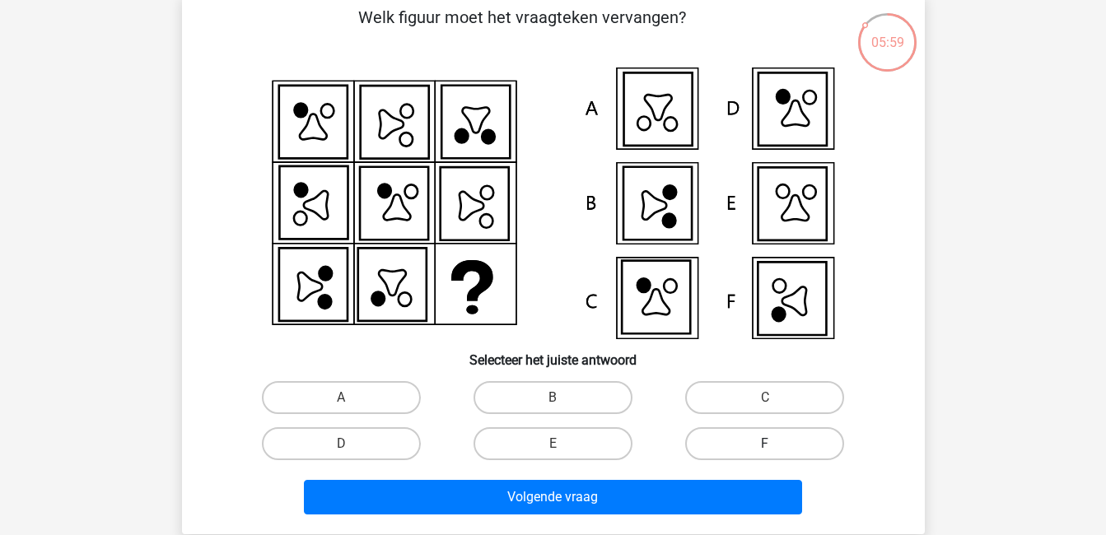
click at [756, 437] on label "F" at bounding box center [764, 443] width 159 height 33
click at [765, 444] on input "F" at bounding box center [770, 449] width 11 height 11
radio input "true"
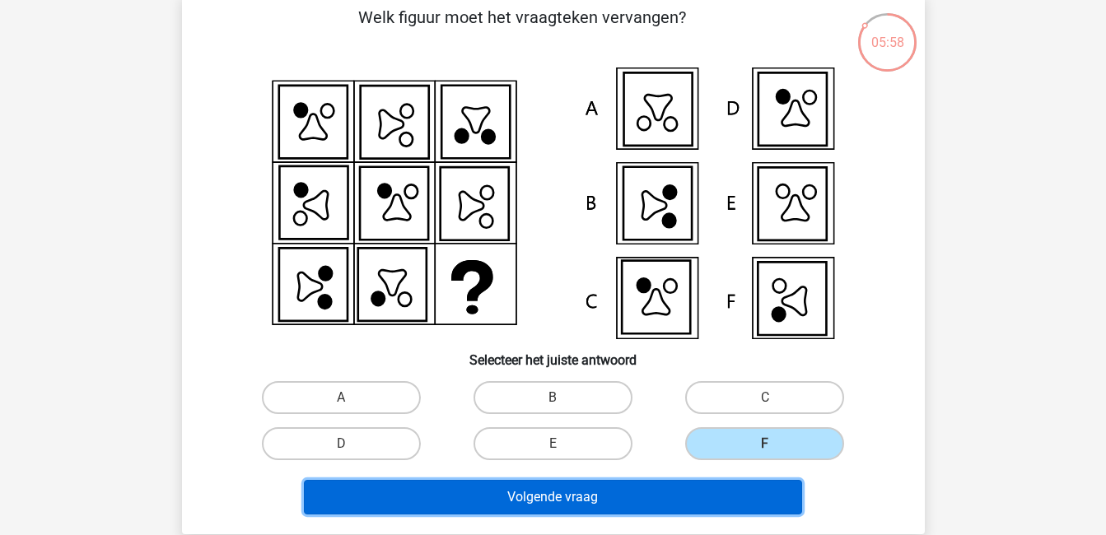
click at [746, 492] on button "Volgende vraag" at bounding box center [553, 497] width 498 height 35
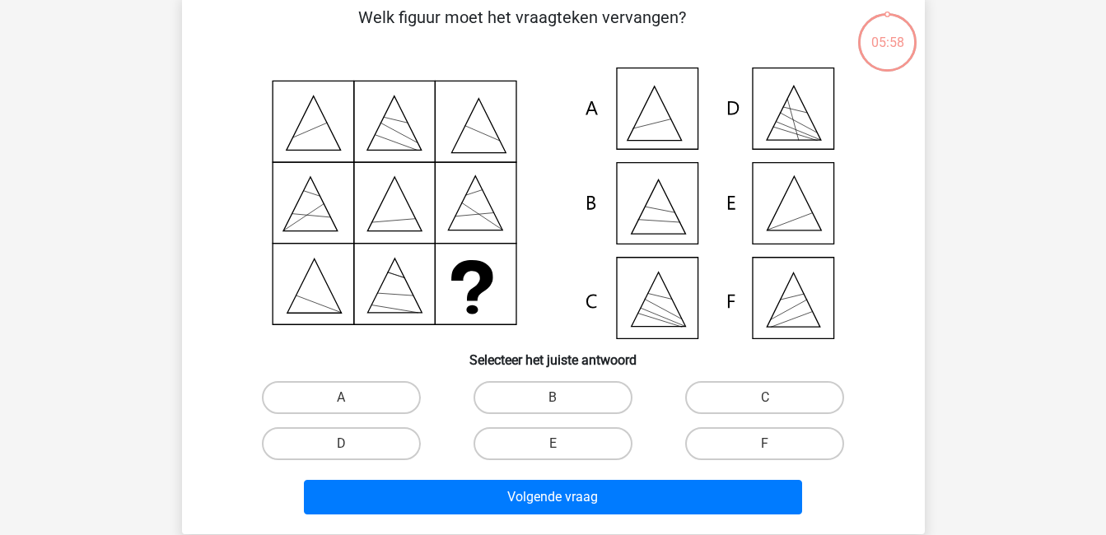
scroll to position [76, 0]
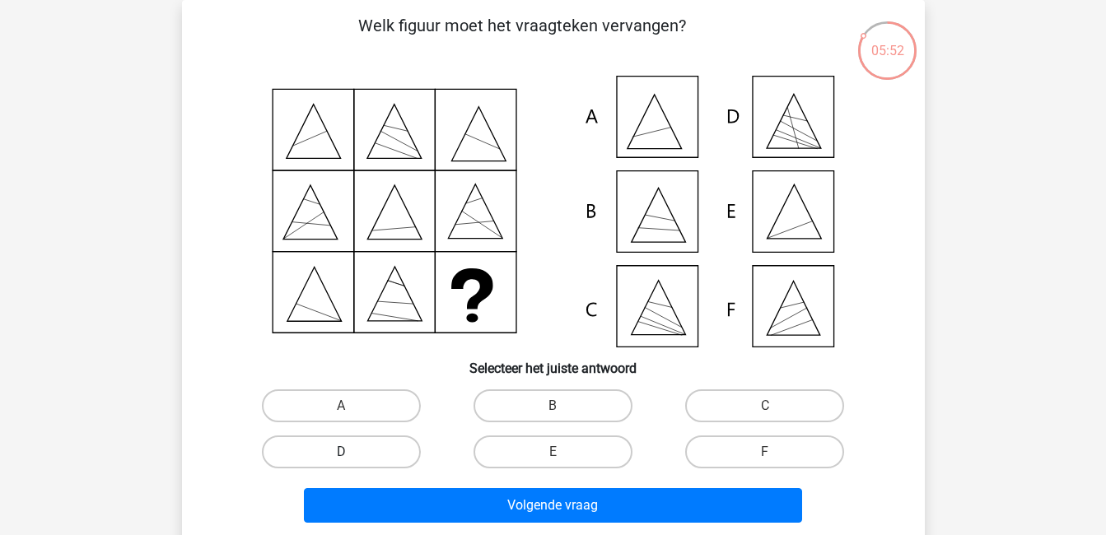
click at [395, 454] on label "D" at bounding box center [341, 452] width 159 height 33
click at [352, 454] on input "D" at bounding box center [346, 457] width 11 height 11
radio input "true"
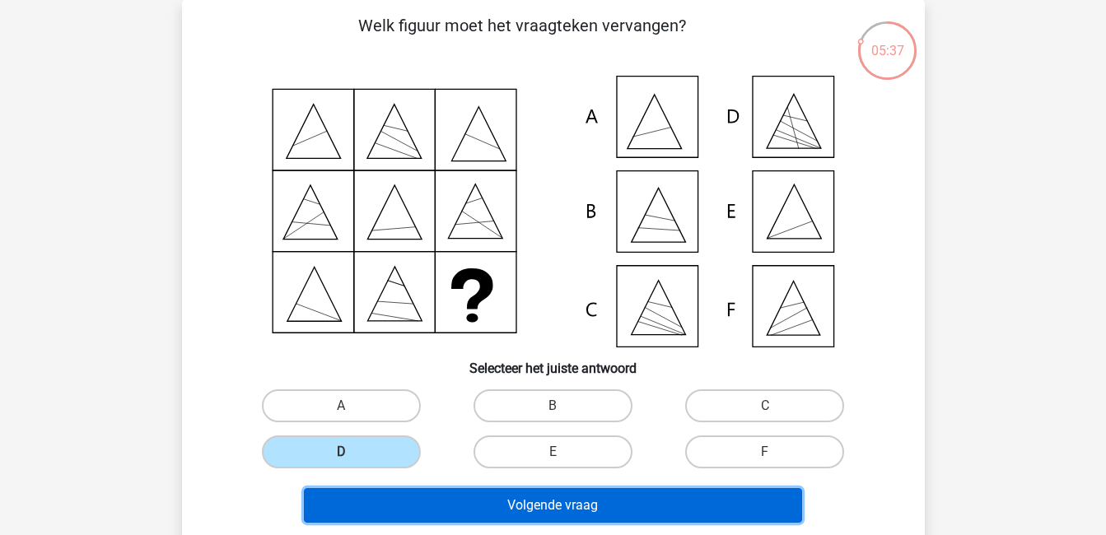
click at [460, 492] on button "Volgende vraag" at bounding box center [553, 505] width 498 height 35
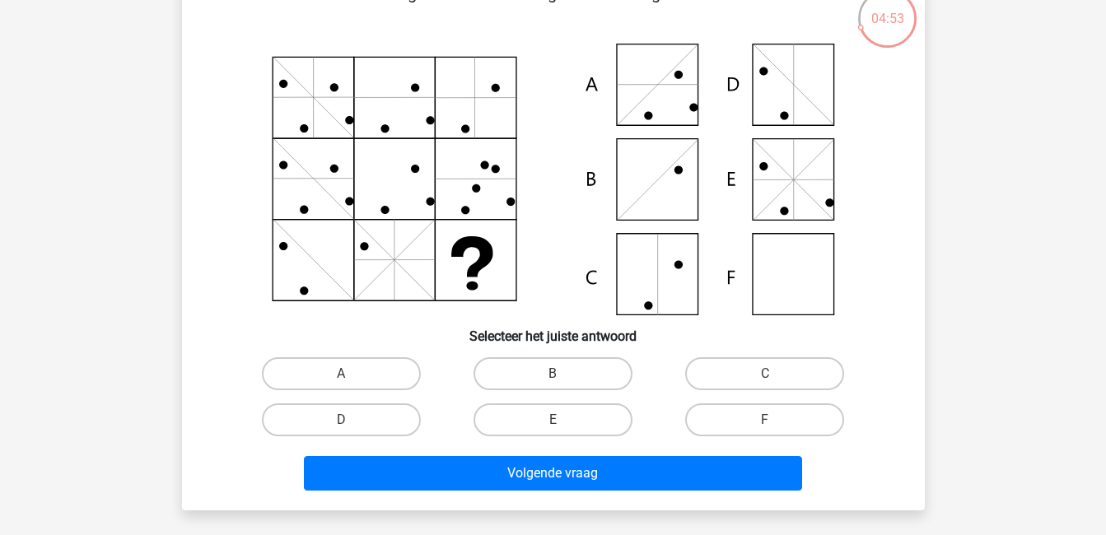
scroll to position [109, 0]
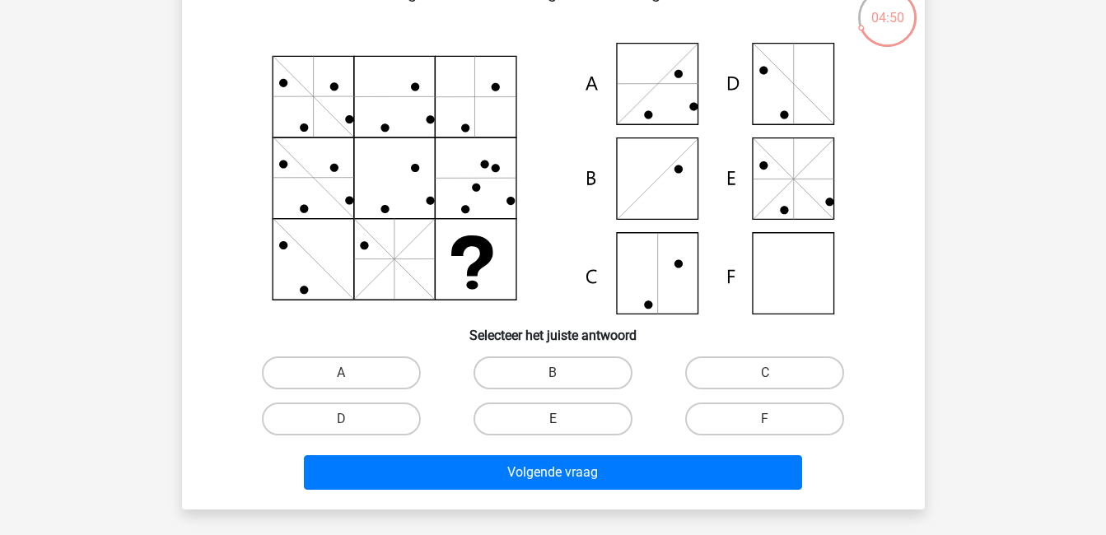
click at [573, 414] on label "E" at bounding box center [552, 419] width 159 height 33
click at [563, 419] on input "E" at bounding box center [558, 424] width 11 height 11
radio input "true"
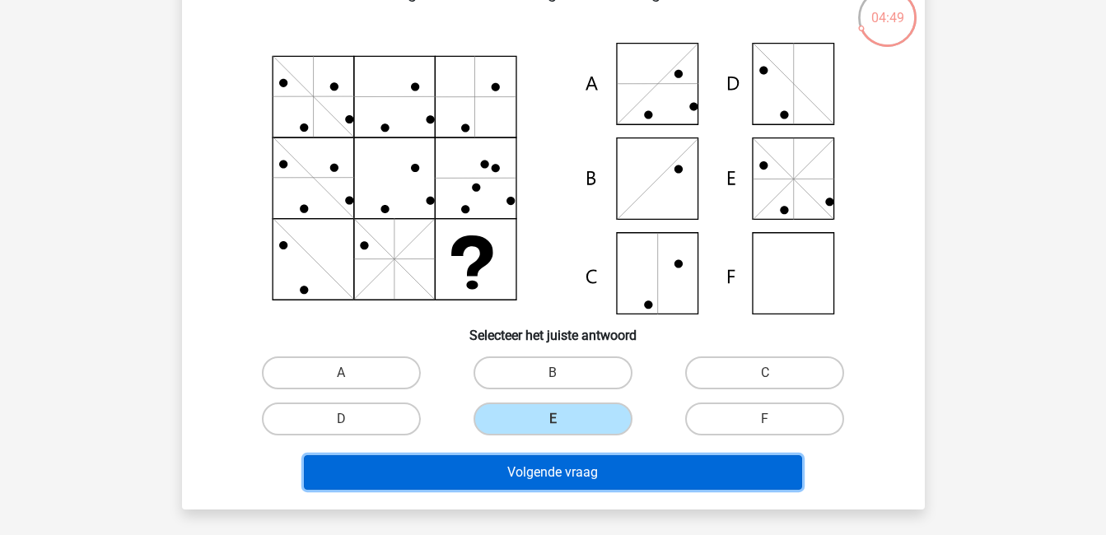
click at [622, 465] on button "Volgende vraag" at bounding box center [553, 472] width 498 height 35
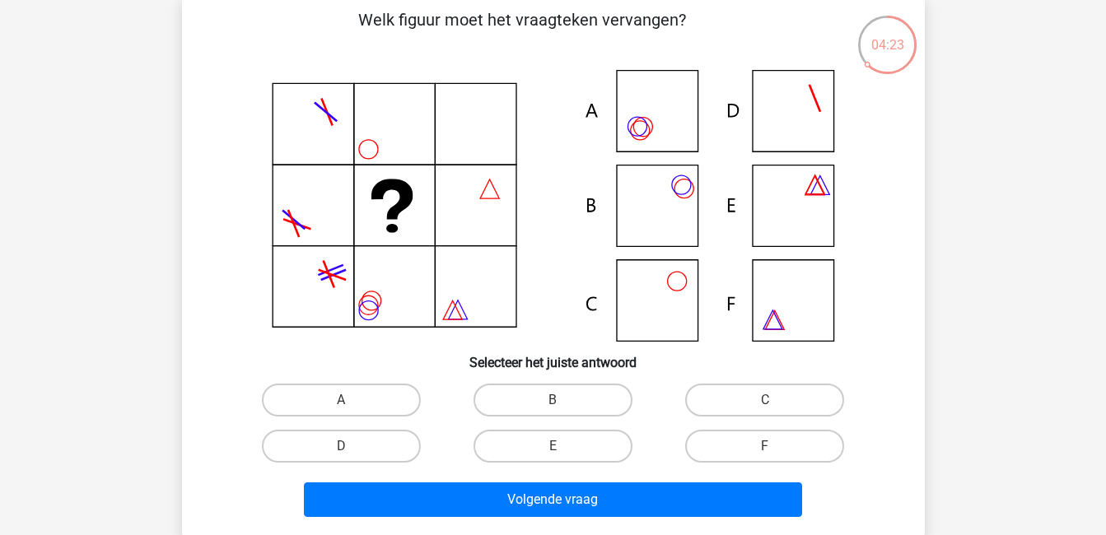
scroll to position [83, 0]
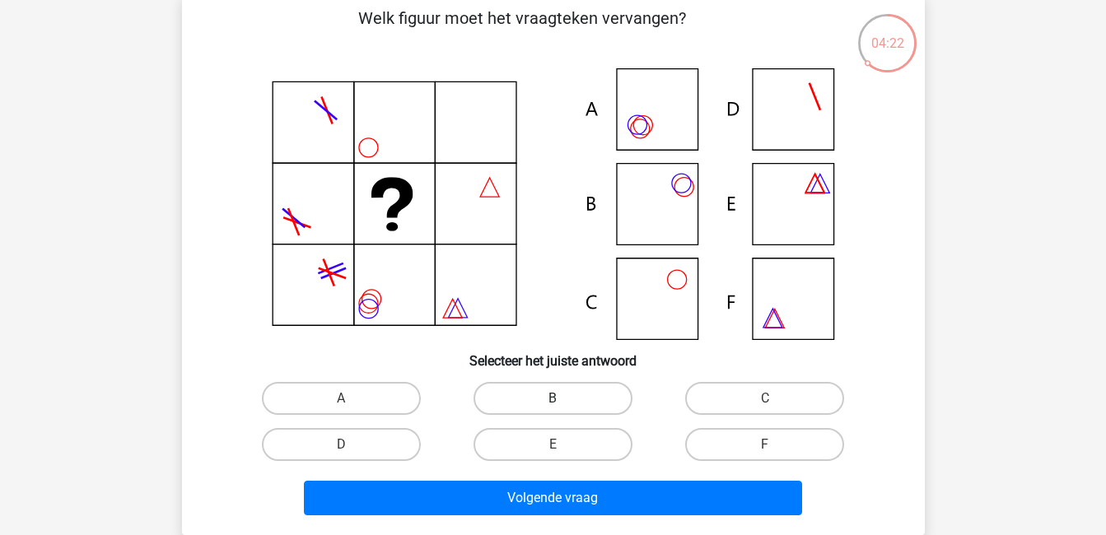
click at [571, 403] on label "B" at bounding box center [552, 398] width 159 height 33
click at [563, 403] on input "B" at bounding box center [558, 404] width 11 height 11
radio input "true"
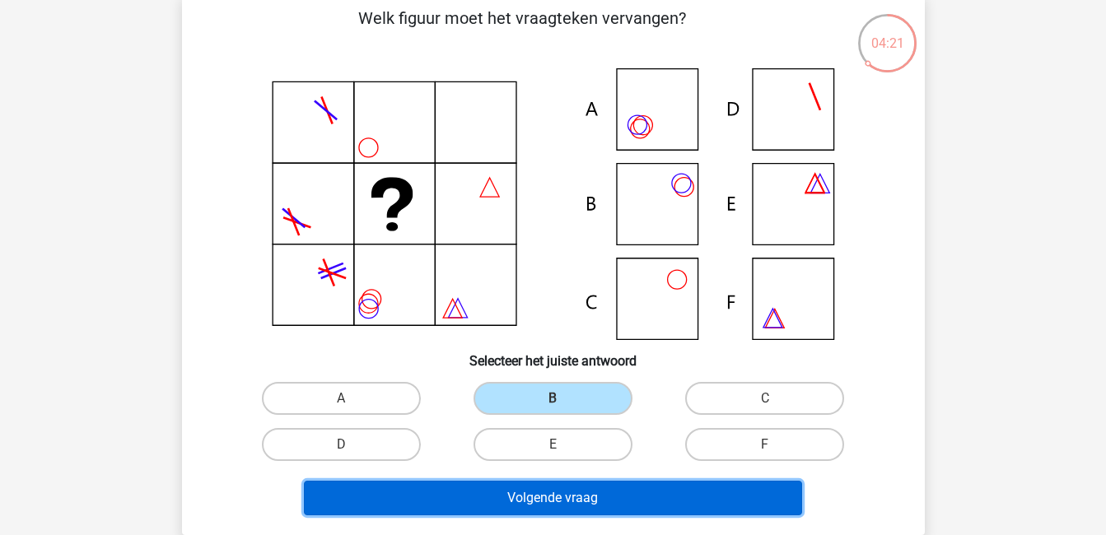
click at [630, 497] on button "Volgende vraag" at bounding box center [553, 498] width 498 height 35
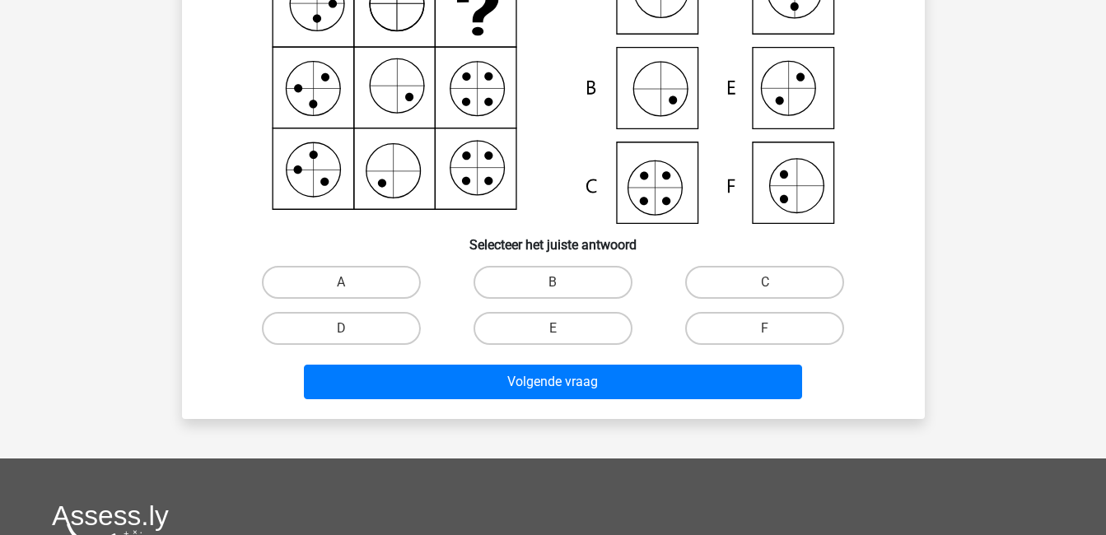
scroll to position [201, 0]
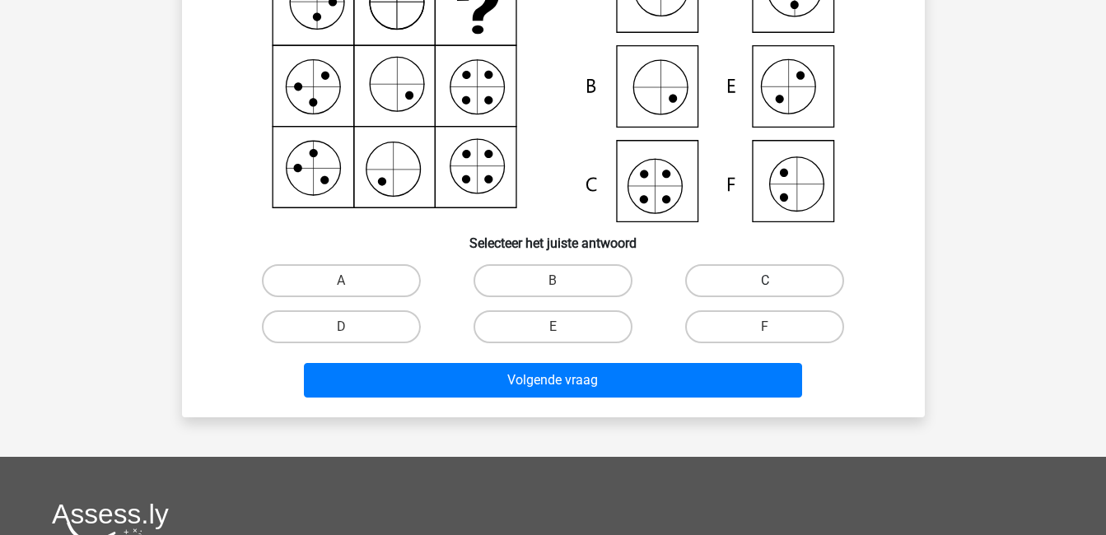
click at [753, 276] on label "C" at bounding box center [764, 280] width 159 height 33
click at [765, 281] on input "C" at bounding box center [770, 286] width 11 height 11
radio input "true"
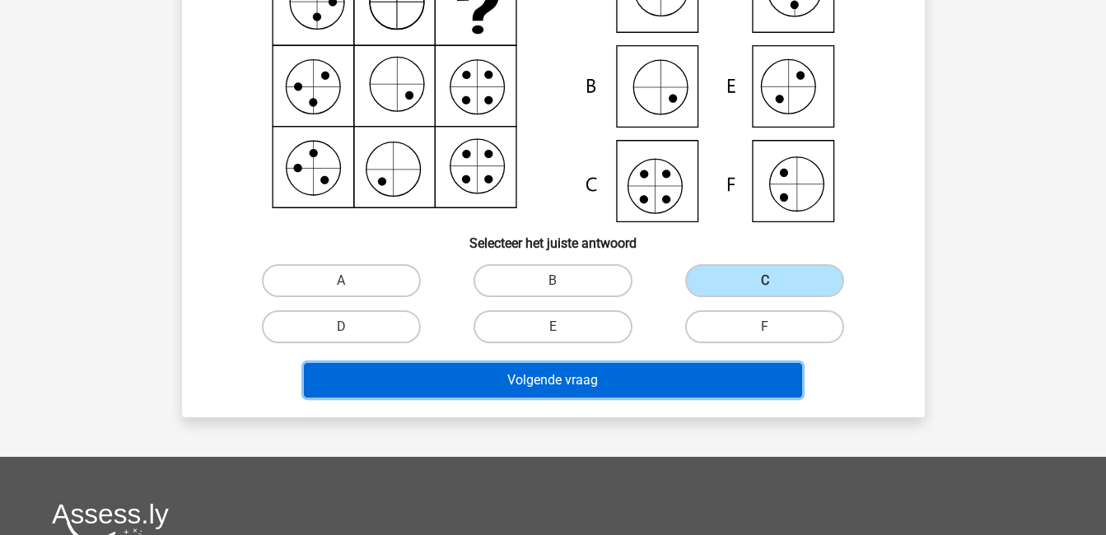
click at [745, 371] on button "Volgende vraag" at bounding box center [553, 380] width 498 height 35
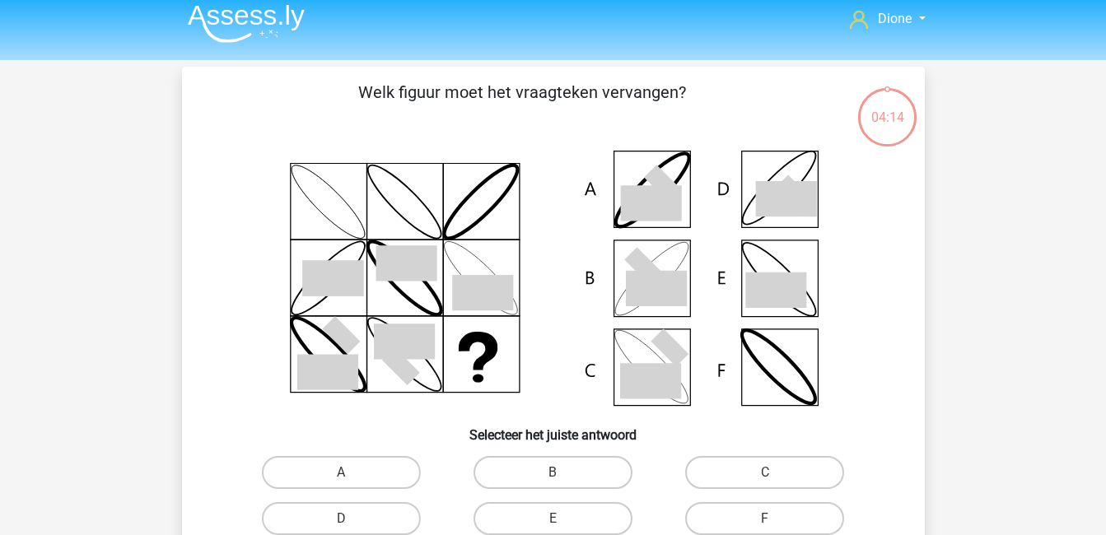
scroll to position [7, 0]
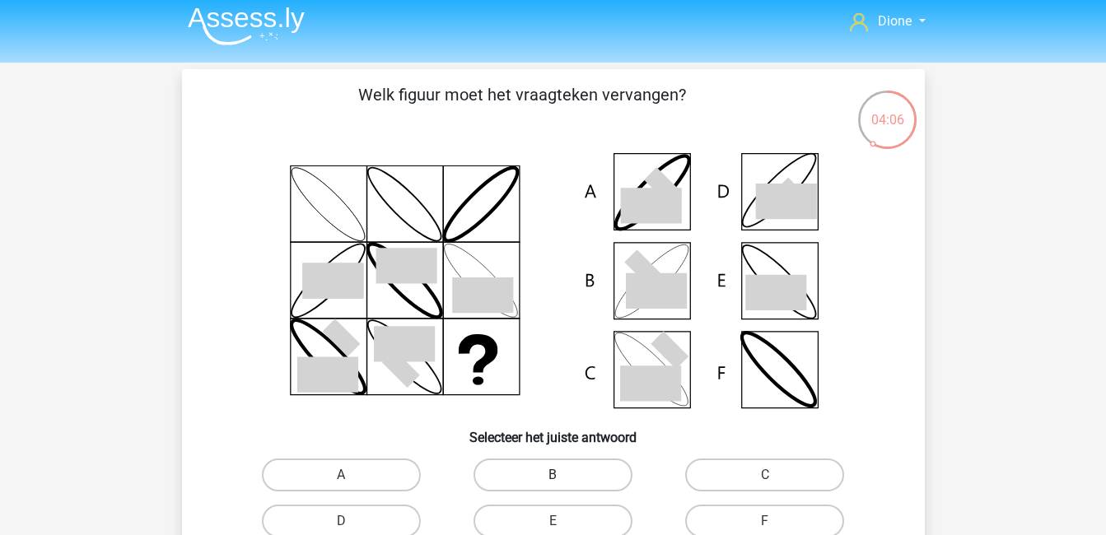
click at [607, 475] on label "B" at bounding box center [552, 475] width 159 height 33
click at [563, 475] on input "B" at bounding box center [558, 480] width 11 height 11
radio input "true"
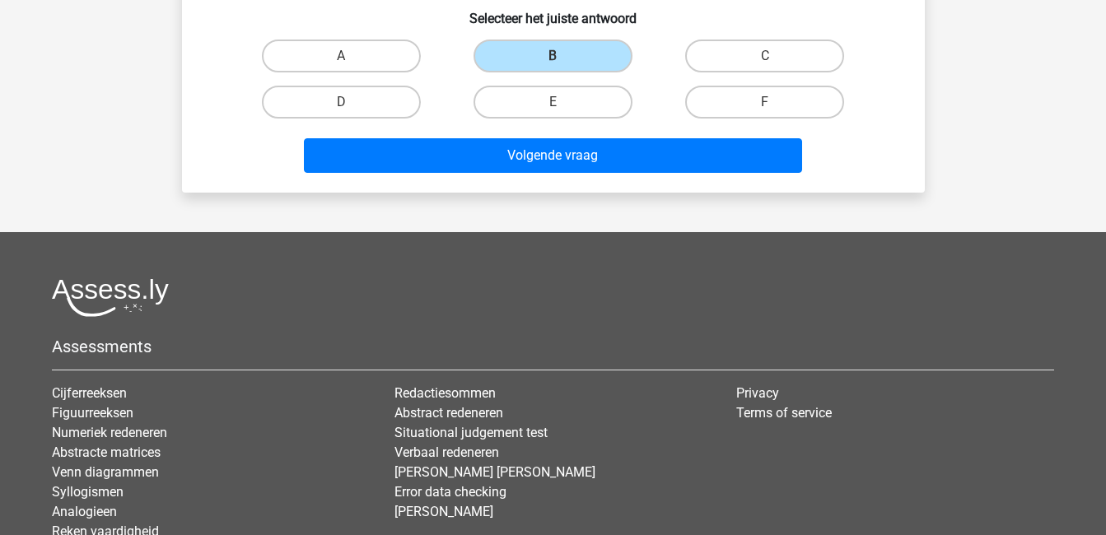
scroll to position [428, 0]
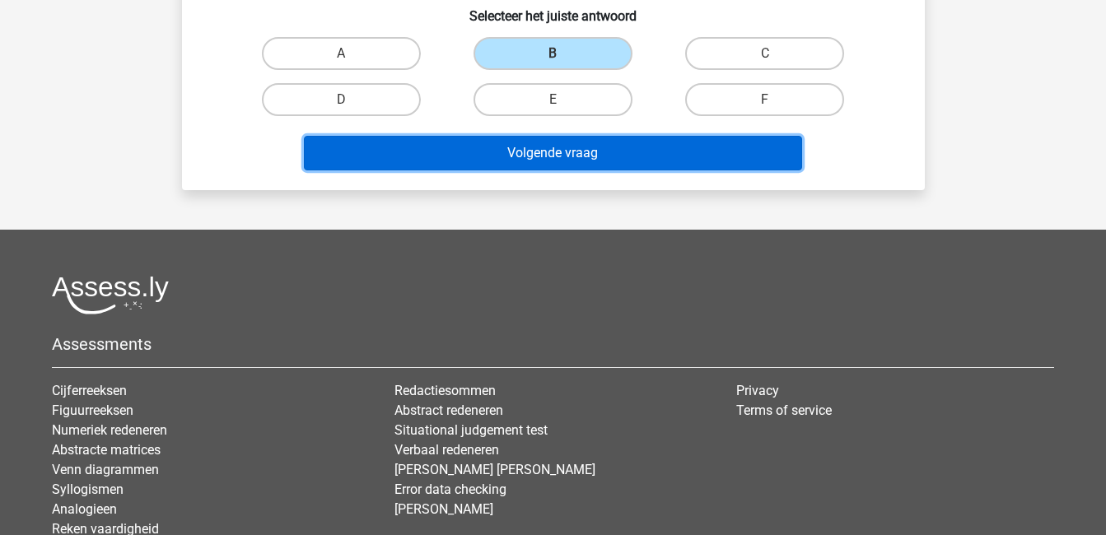
click at [622, 148] on button "Volgende vraag" at bounding box center [553, 153] width 498 height 35
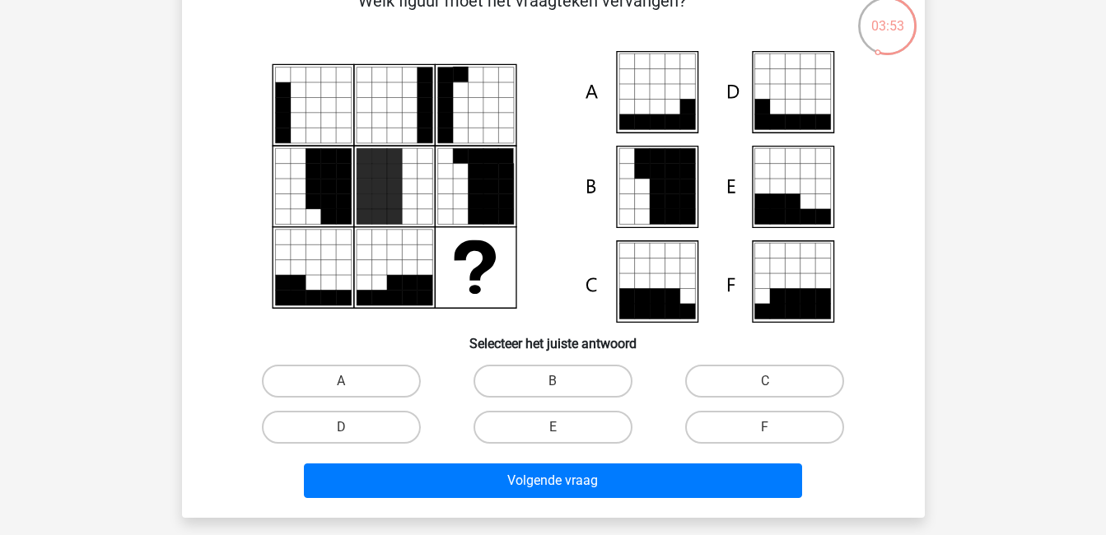
scroll to position [100, 0]
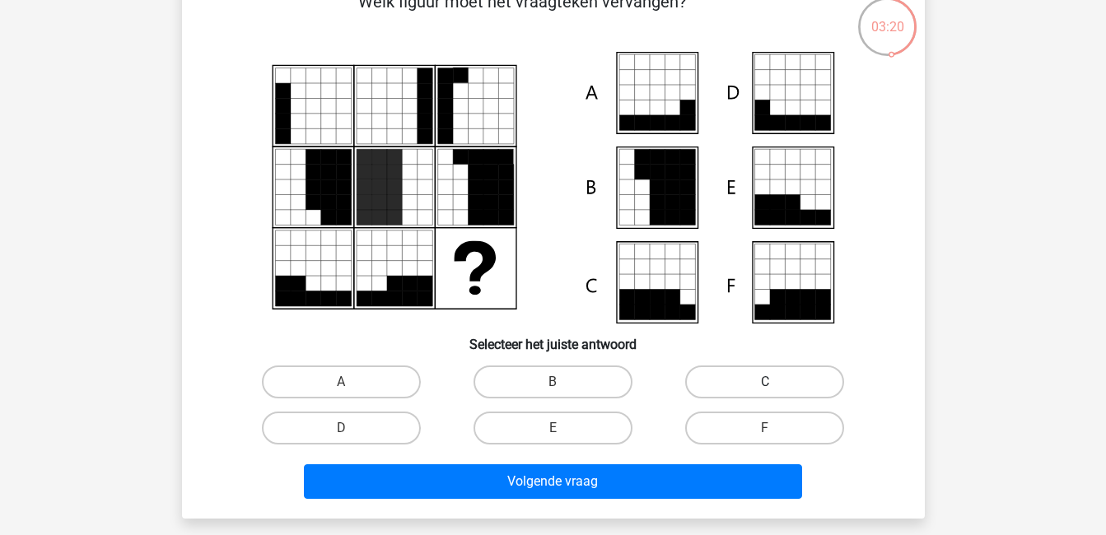
click at [743, 383] on label "C" at bounding box center [764, 382] width 159 height 33
click at [765, 383] on input "C" at bounding box center [770, 387] width 11 height 11
radio input "true"
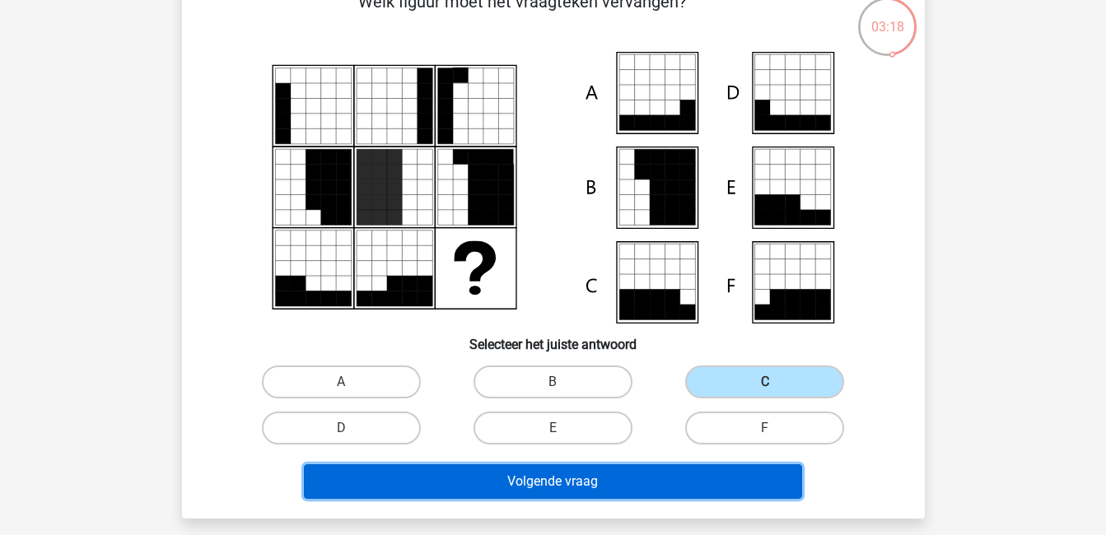
click at [741, 481] on button "Volgende vraag" at bounding box center [553, 481] width 498 height 35
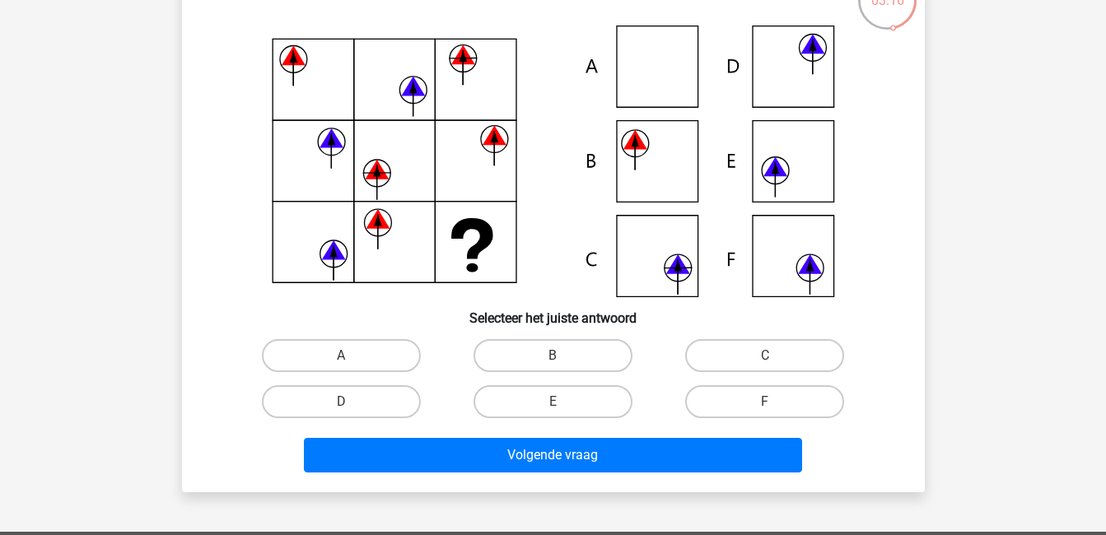
scroll to position [127, 0]
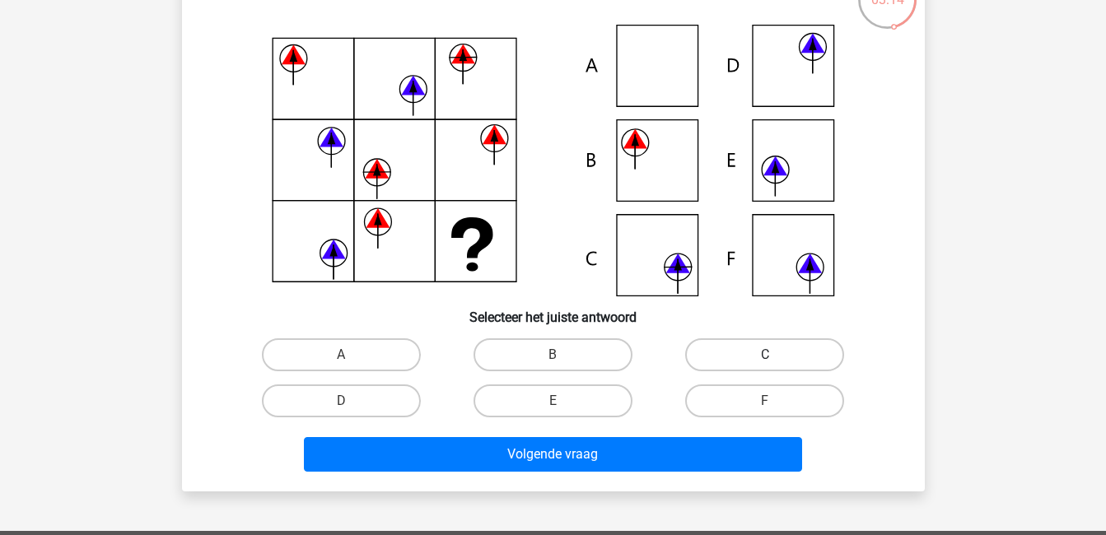
click at [763, 348] on label "C" at bounding box center [764, 354] width 159 height 33
click at [765, 355] on input "C" at bounding box center [770, 360] width 11 height 11
radio input "true"
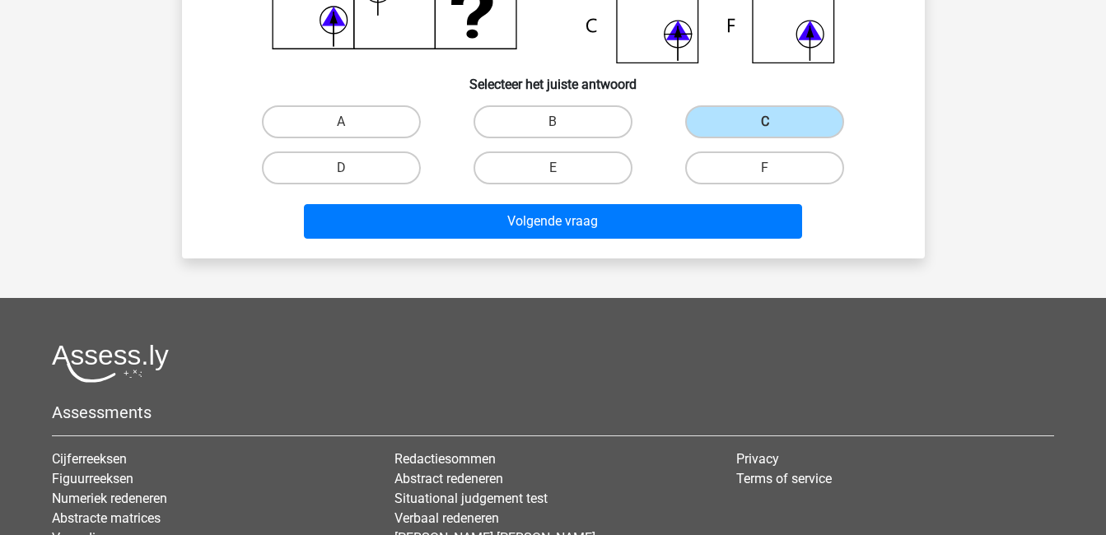
scroll to position [361, 0]
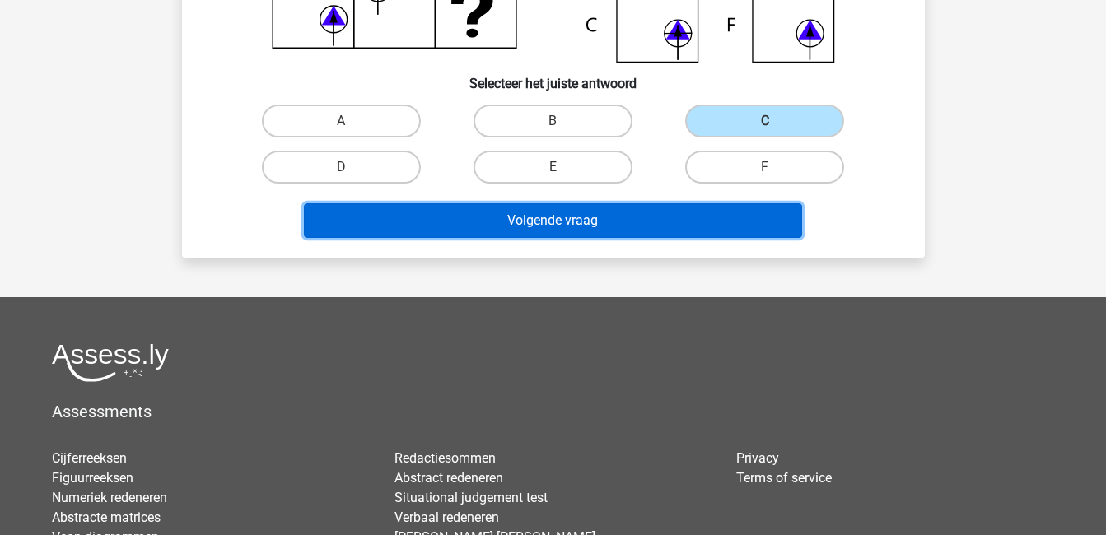
click at [689, 219] on button "Volgende vraag" at bounding box center [553, 220] width 498 height 35
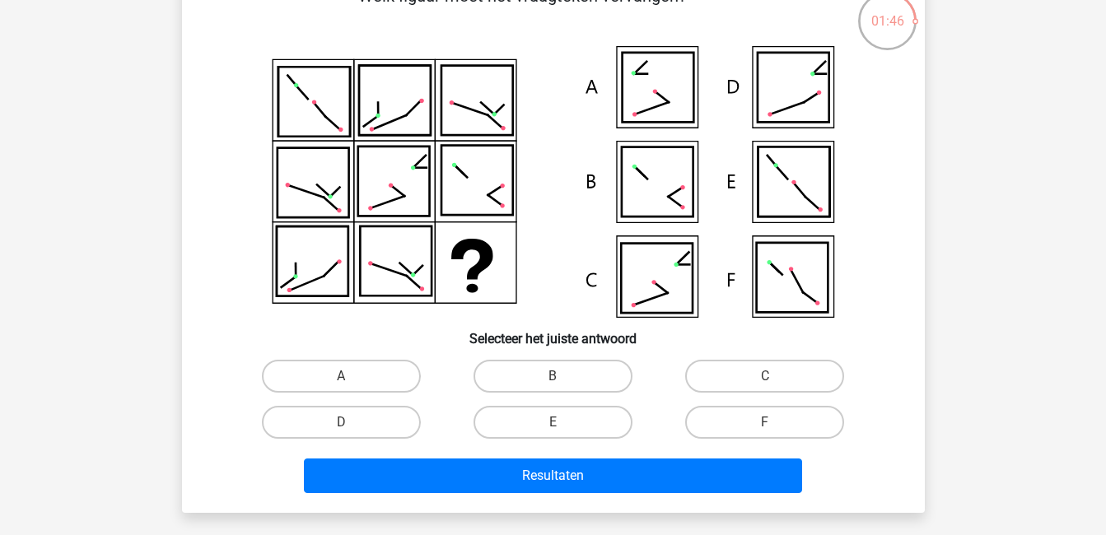
scroll to position [106, 0]
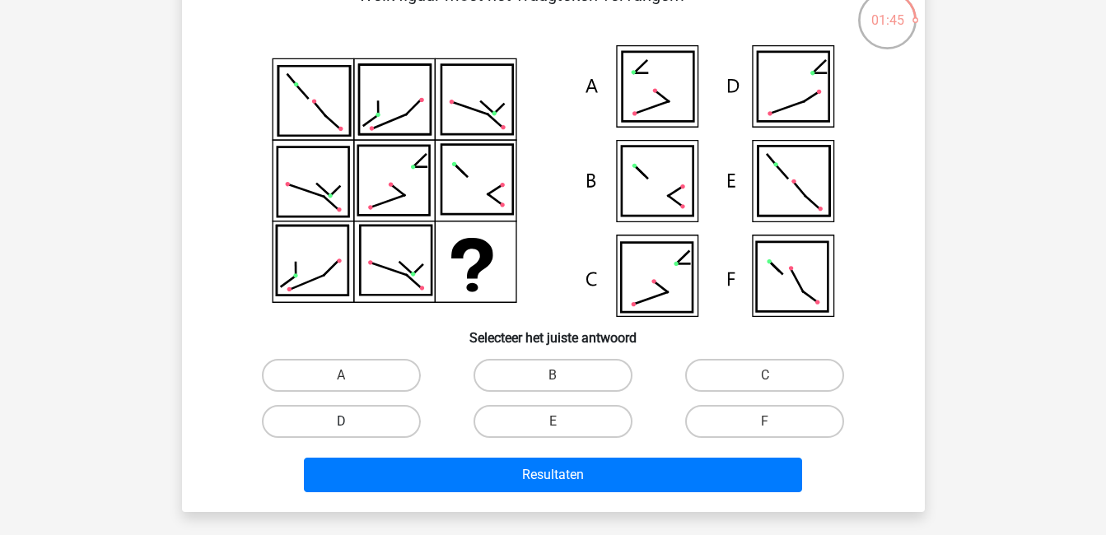
click at [375, 422] on label "D" at bounding box center [341, 421] width 159 height 33
click at [352, 422] on input "D" at bounding box center [346, 427] width 11 height 11
radio input "true"
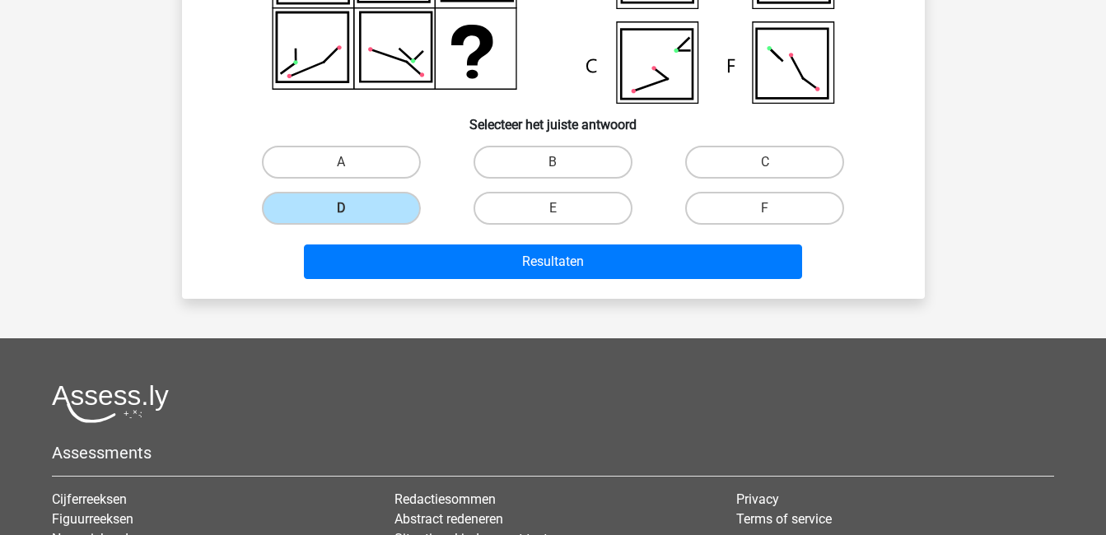
scroll to position [320, 0]
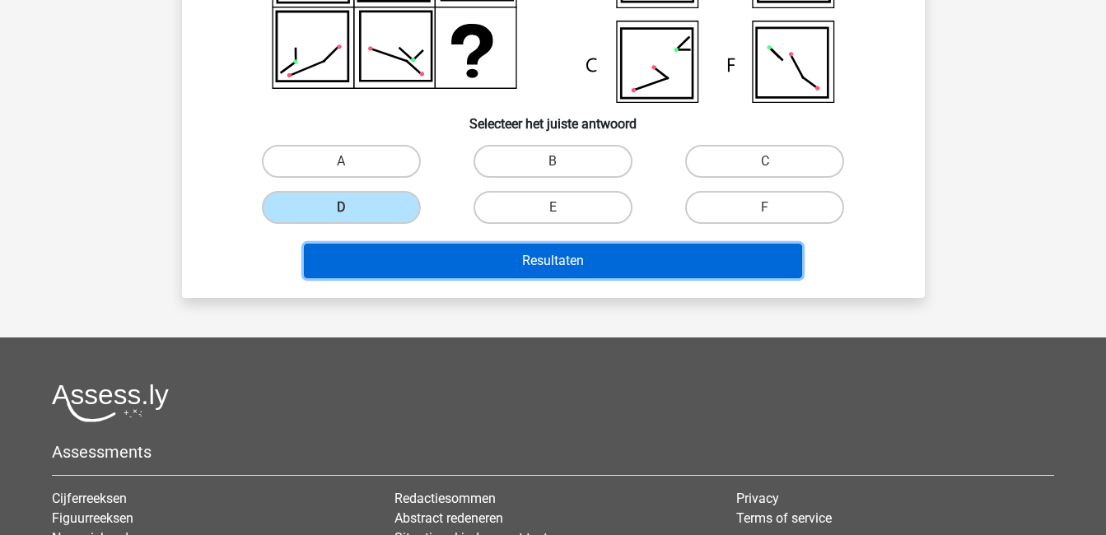
click at [649, 264] on button "Resultaten" at bounding box center [553, 261] width 498 height 35
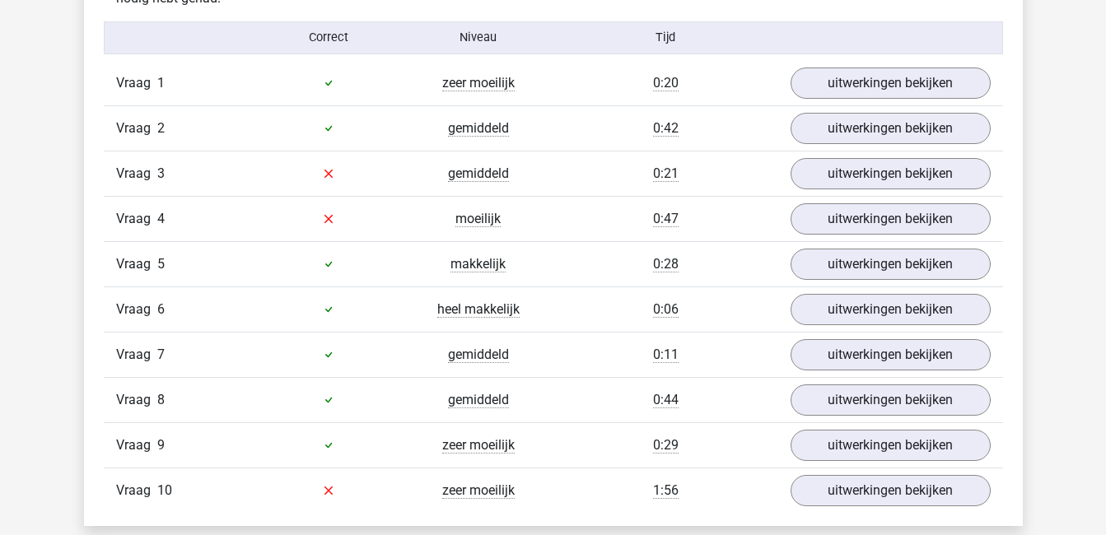
scroll to position [1082, 0]
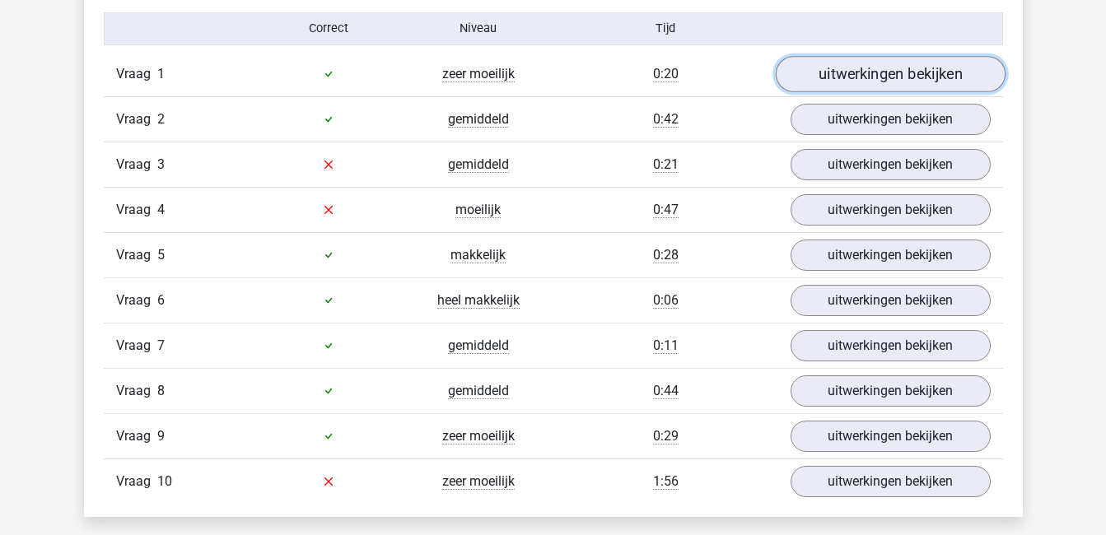
click at [853, 69] on link "uitwerkingen bekijken" at bounding box center [890, 74] width 230 height 36
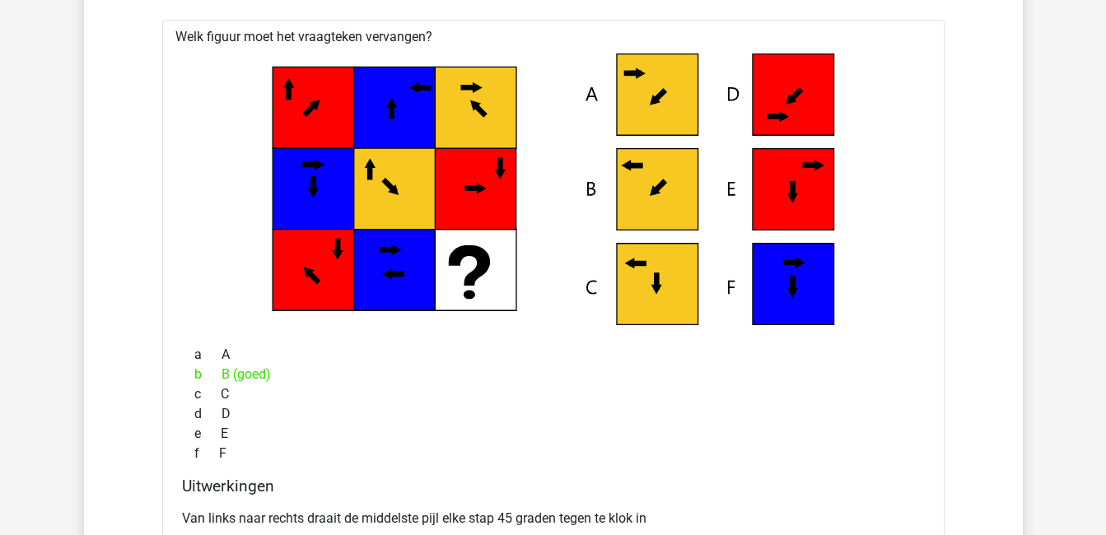
scroll to position [991, 0]
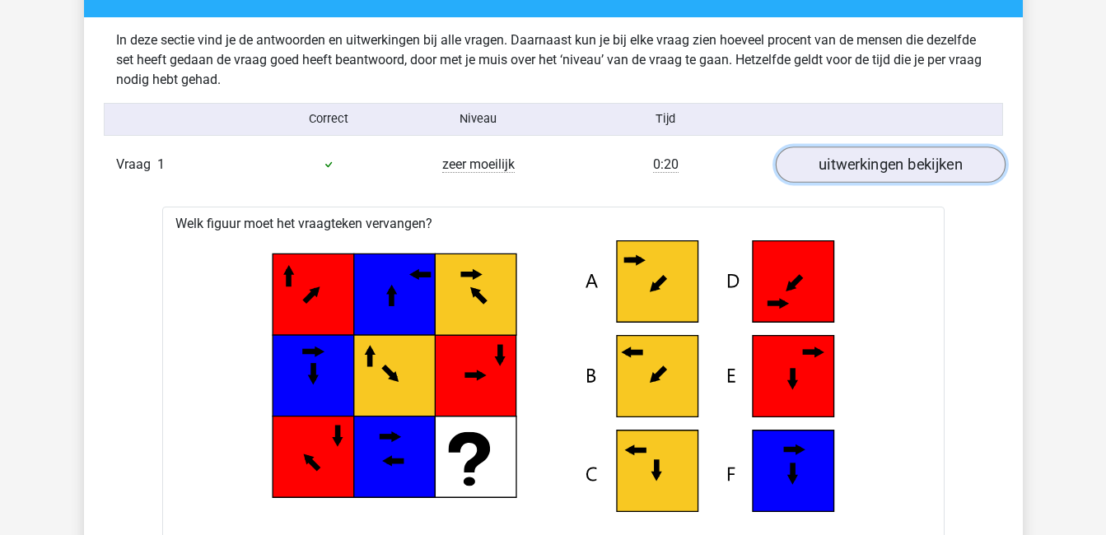
click at [911, 163] on link "uitwerkingen bekijken" at bounding box center [890, 165] width 230 height 36
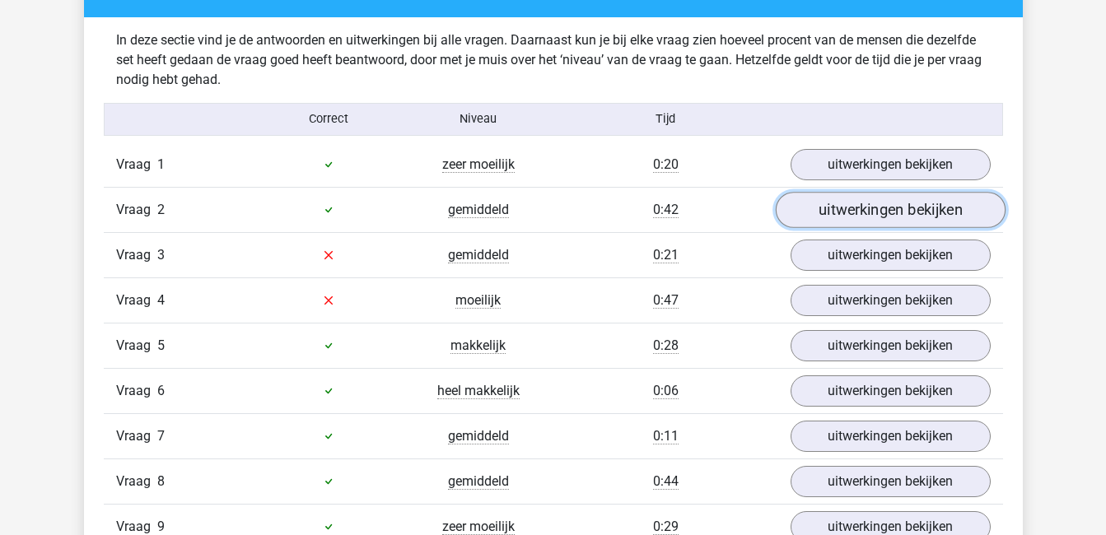
click at [919, 209] on link "uitwerkingen bekijken" at bounding box center [890, 210] width 230 height 36
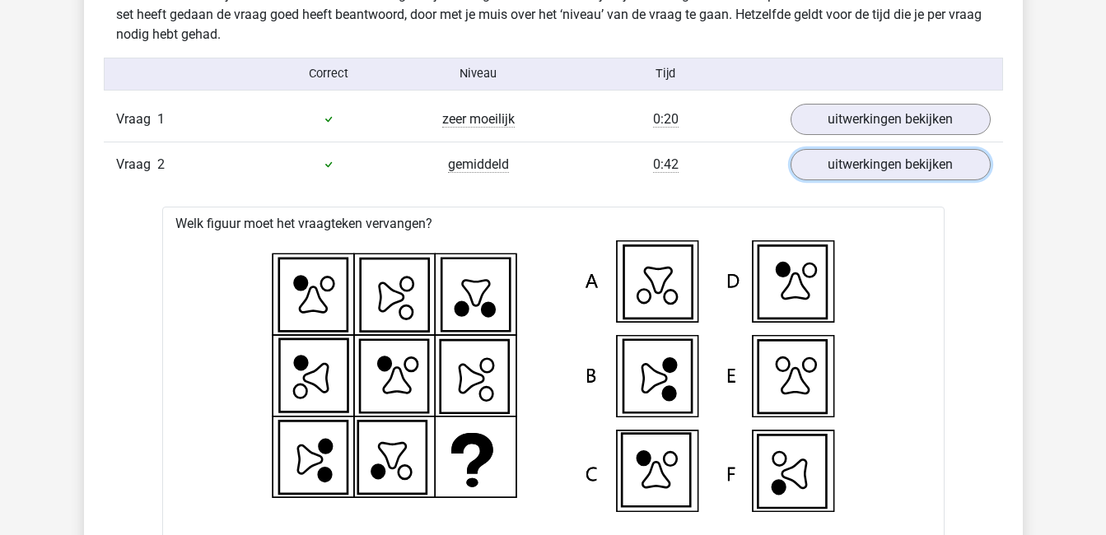
scroll to position [1036, 0]
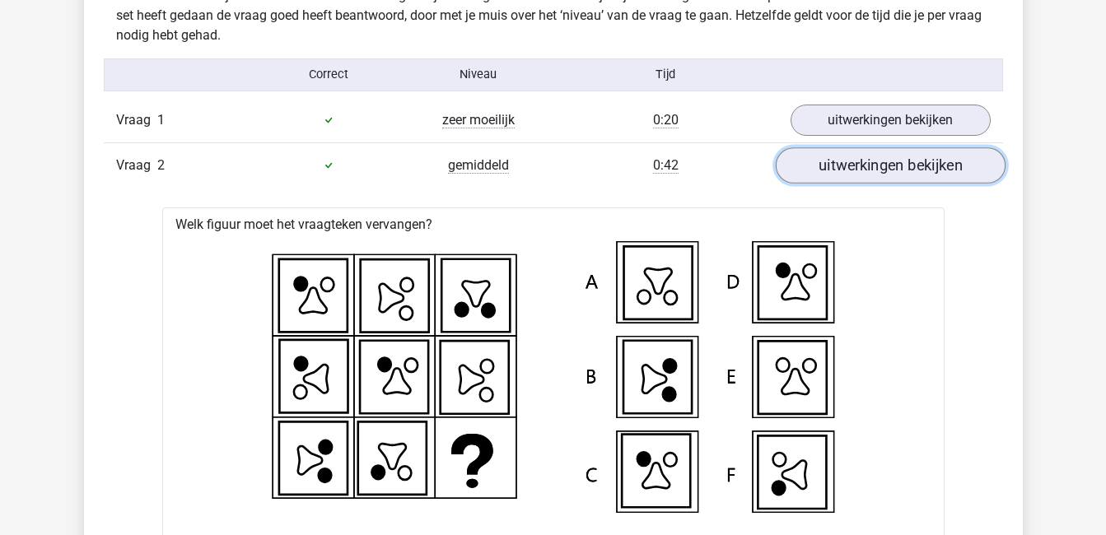
click at [879, 168] on link "uitwerkingen bekijken" at bounding box center [890, 165] width 230 height 36
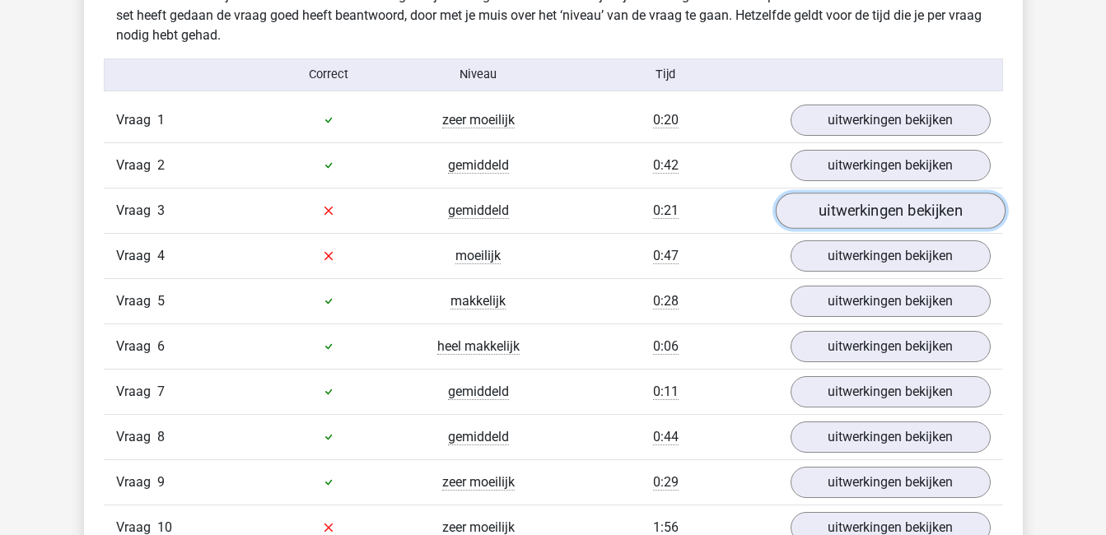
click at [895, 204] on link "uitwerkingen bekijken" at bounding box center [890, 211] width 230 height 36
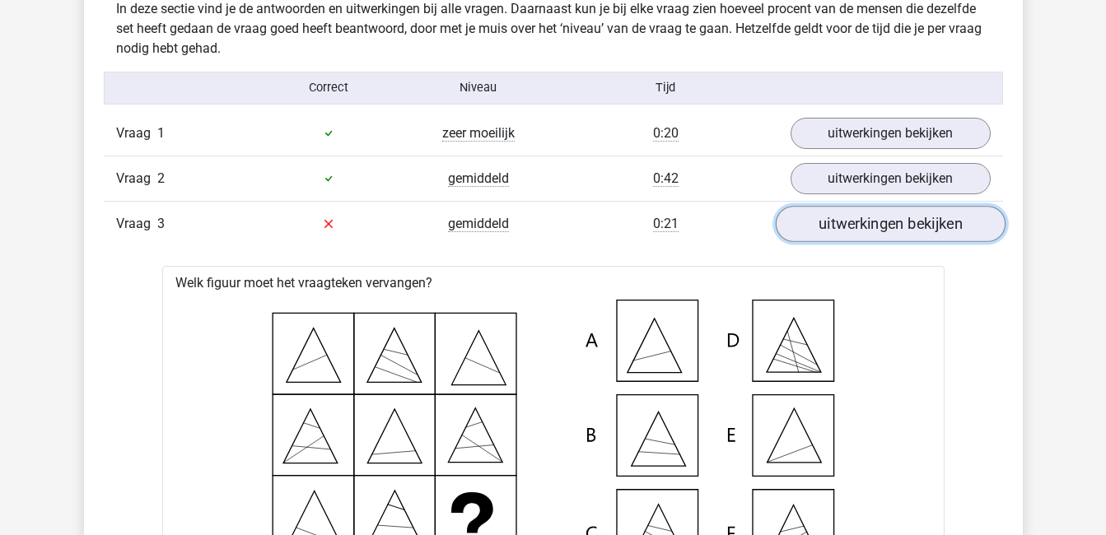
scroll to position [1022, 0]
click at [894, 228] on link "uitwerkingen bekijken" at bounding box center [890, 225] width 230 height 36
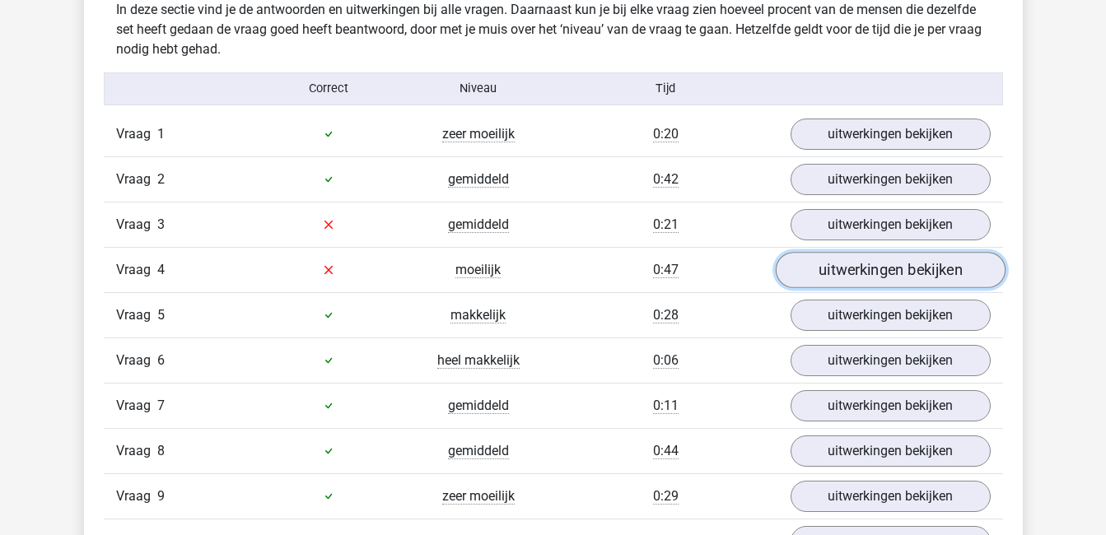
click at [891, 272] on link "uitwerkingen bekijken" at bounding box center [890, 270] width 230 height 36
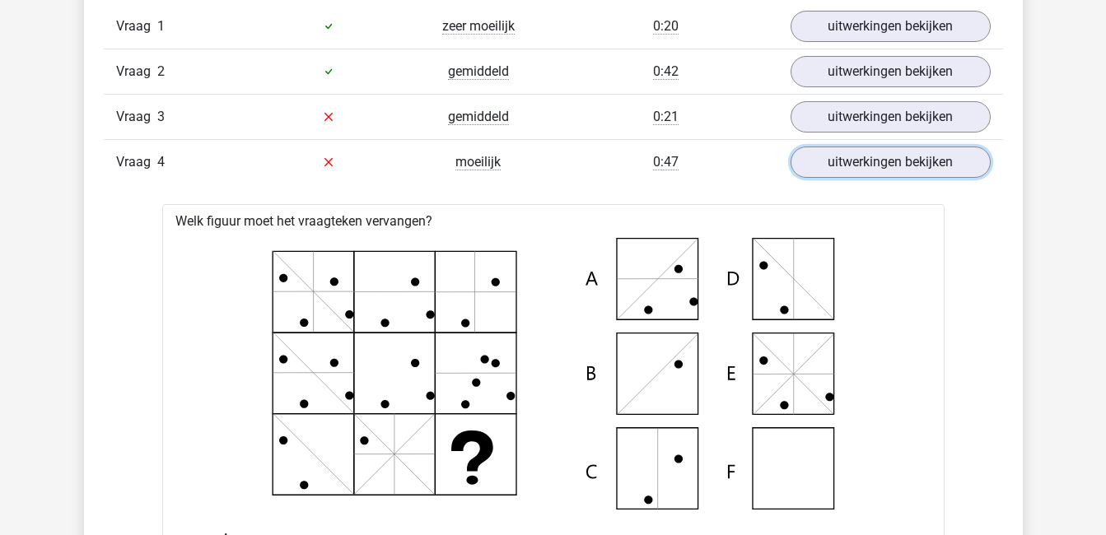
scroll to position [1129, 0]
click at [898, 166] on link "uitwerkingen bekijken" at bounding box center [890, 163] width 230 height 36
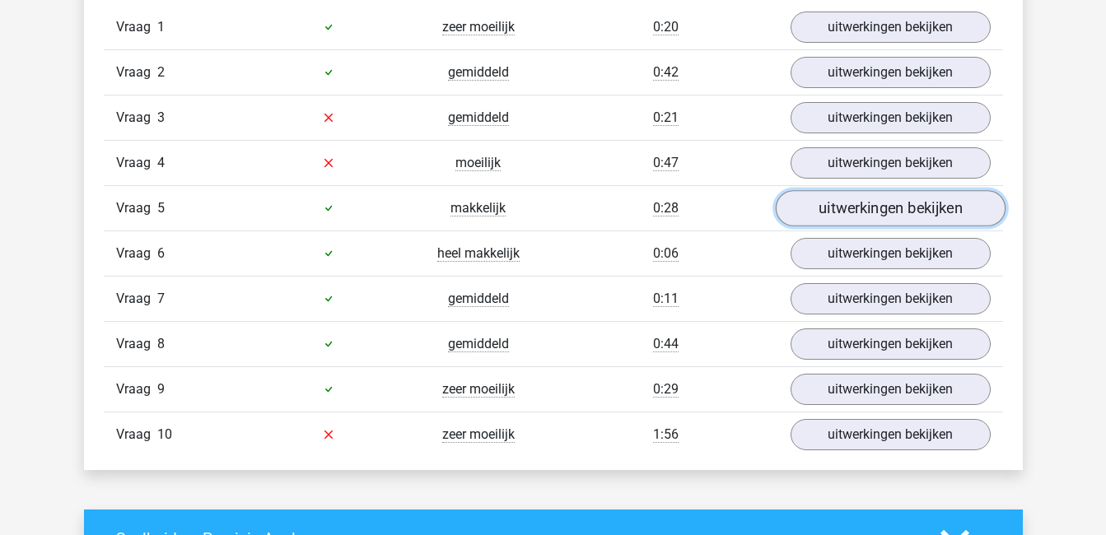
click at [895, 213] on link "uitwerkingen bekijken" at bounding box center [890, 208] width 230 height 36
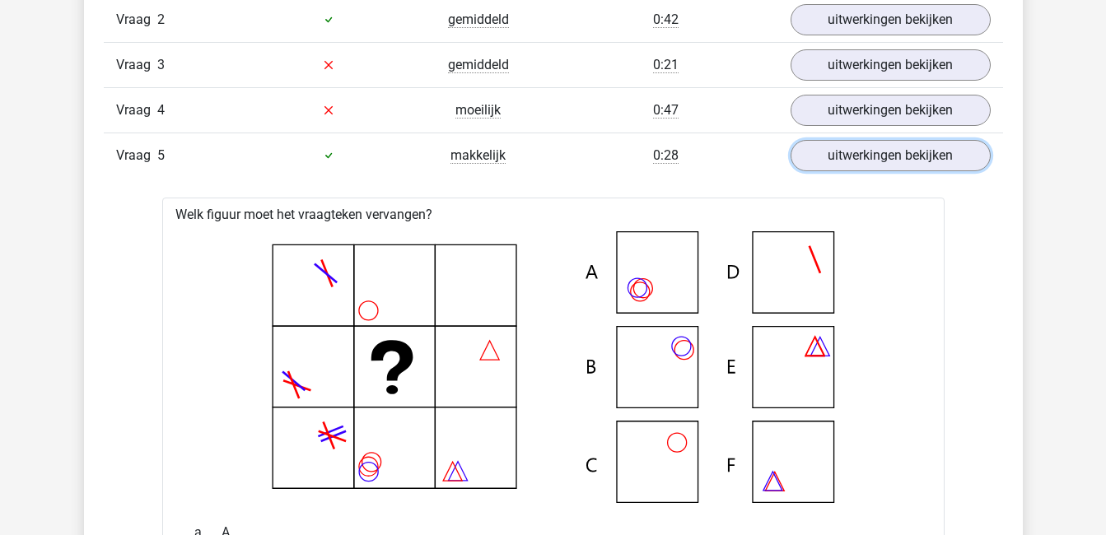
scroll to position [1177, 0]
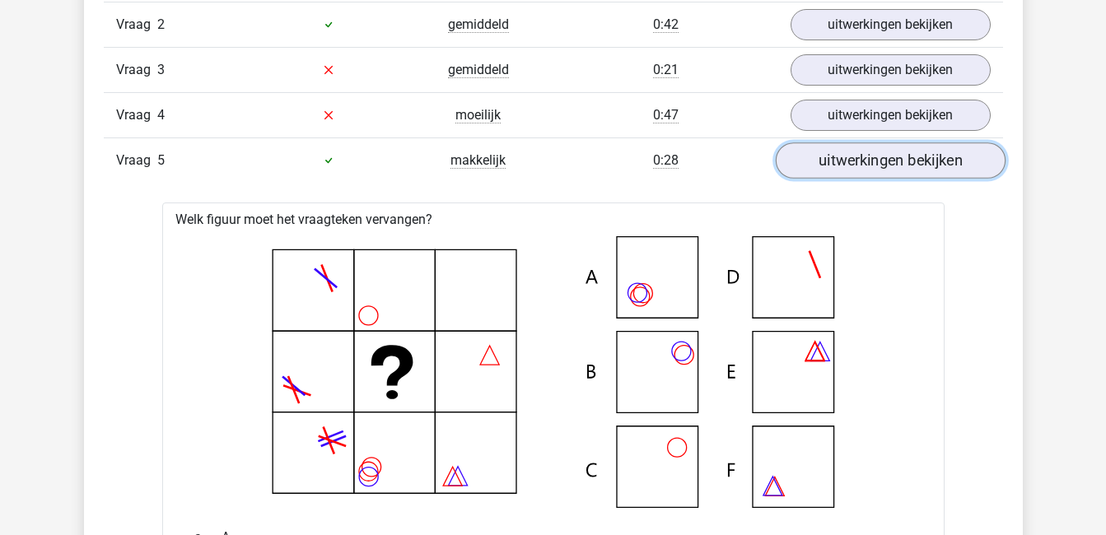
click at [892, 172] on link "uitwerkingen bekijken" at bounding box center [890, 160] width 230 height 36
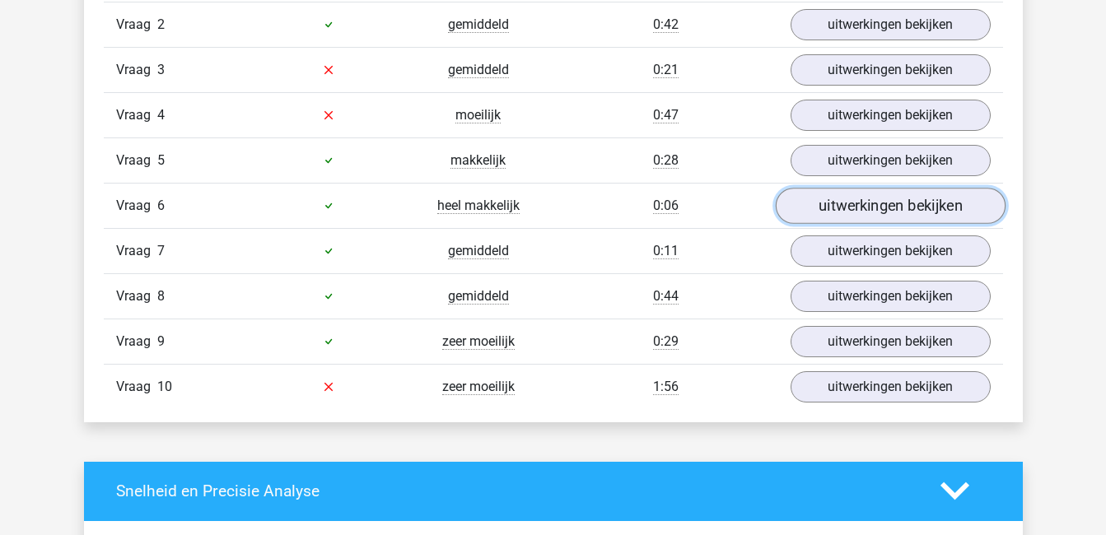
click at [909, 216] on link "uitwerkingen bekijken" at bounding box center [890, 206] width 230 height 36
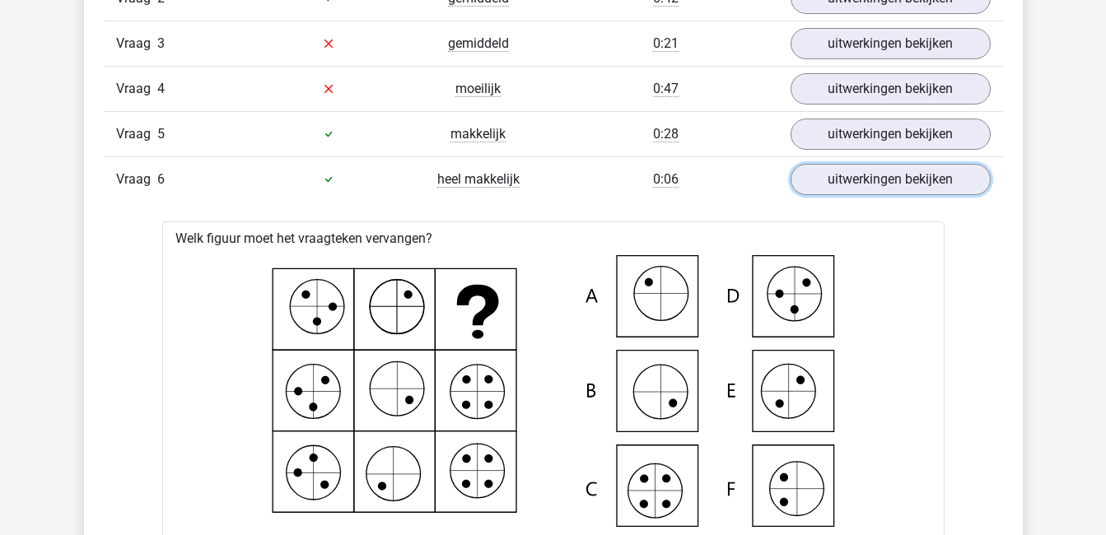
scroll to position [1202, 0]
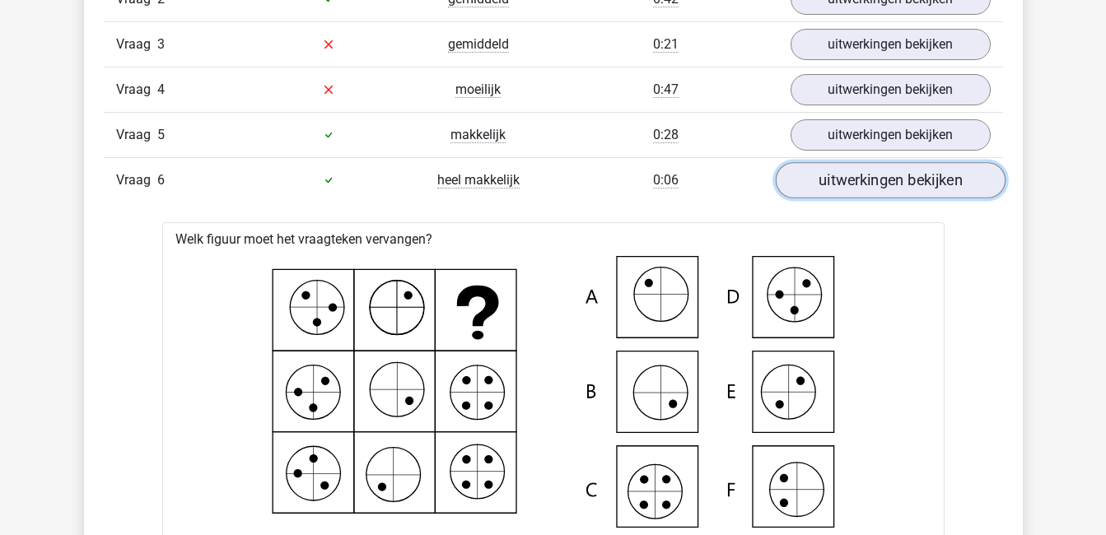
click at [886, 184] on link "uitwerkingen bekijken" at bounding box center [890, 180] width 230 height 36
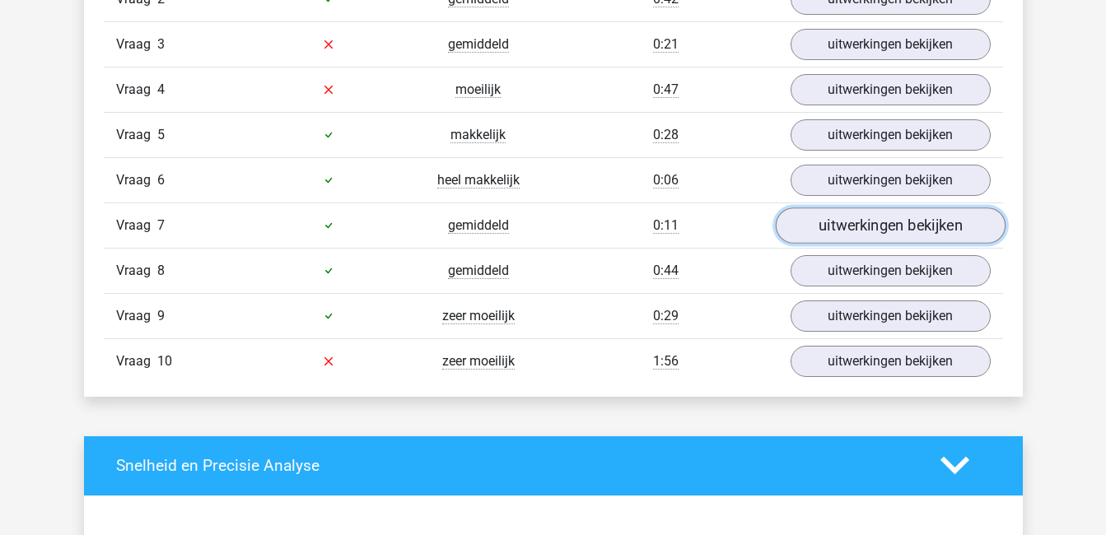
click at [902, 233] on link "uitwerkingen bekijken" at bounding box center [890, 226] width 230 height 36
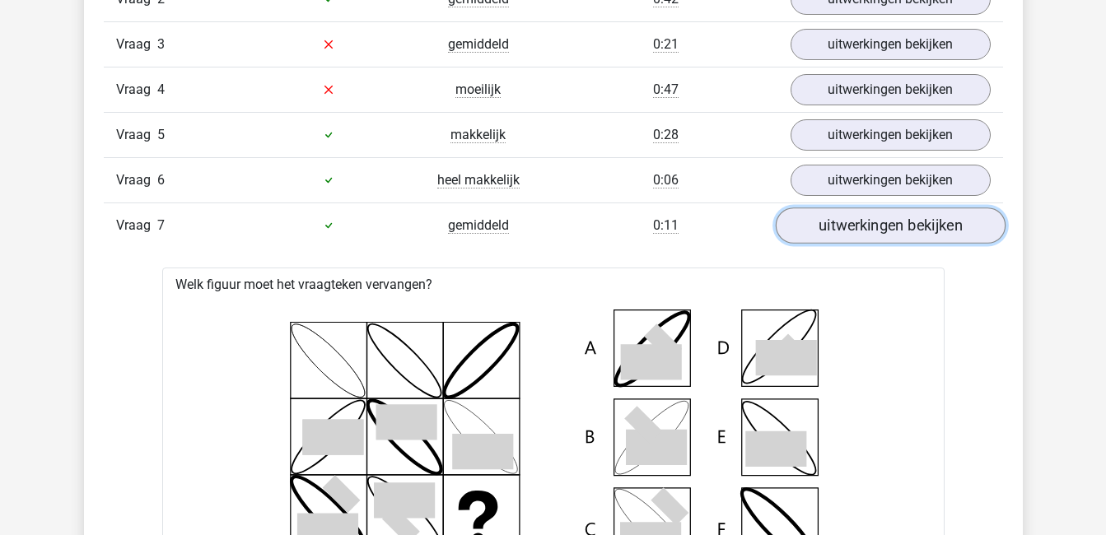
click at [904, 226] on link "uitwerkingen bekijken" at bounding box center [890, 226] width 230 height 36
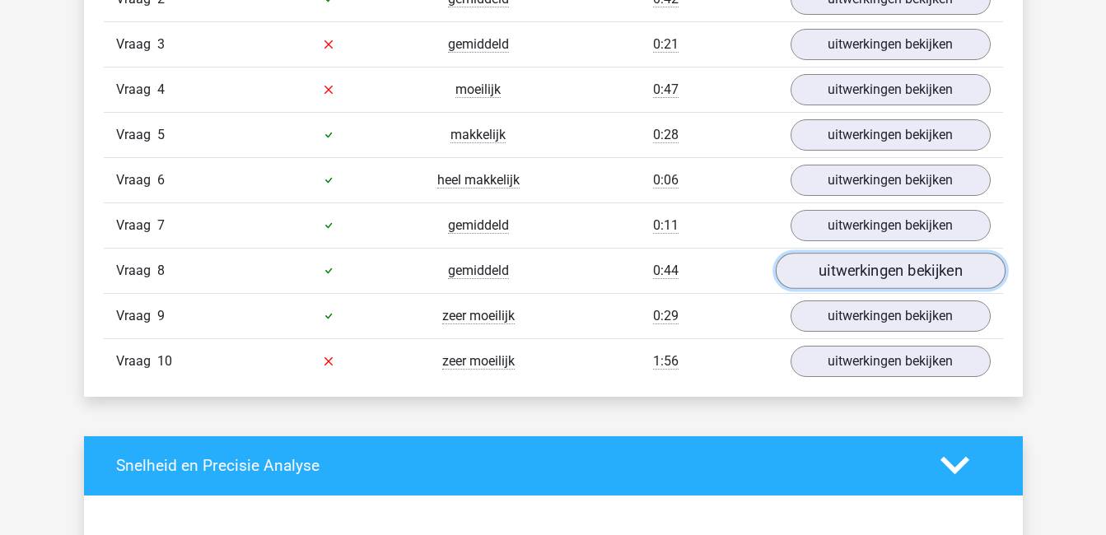
click at [912, 266] on link "uitwerkingen bekijken" at bounding box center [890, 271] width 230 height 36
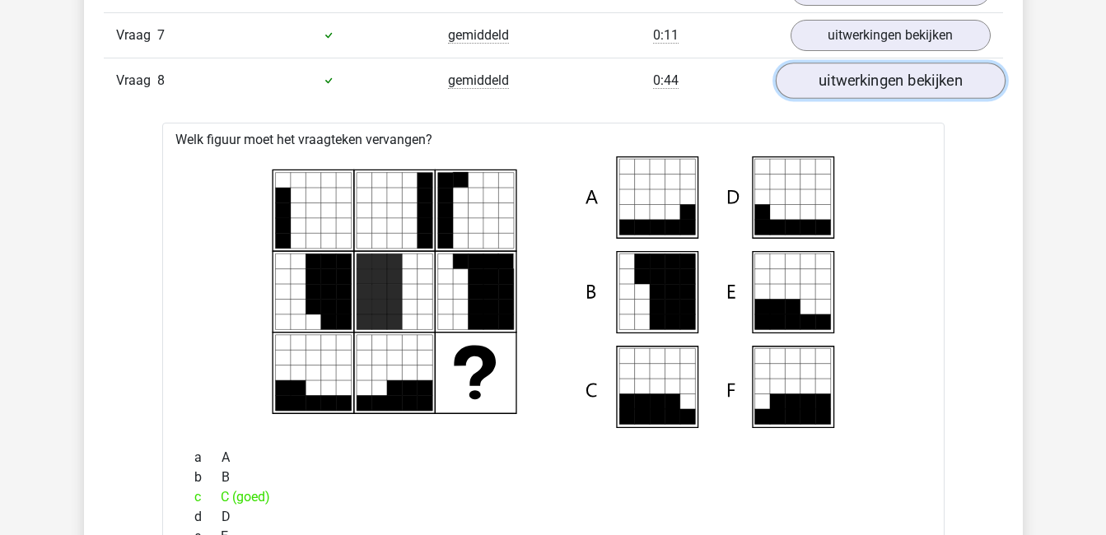
scroll to position [1392, 0]
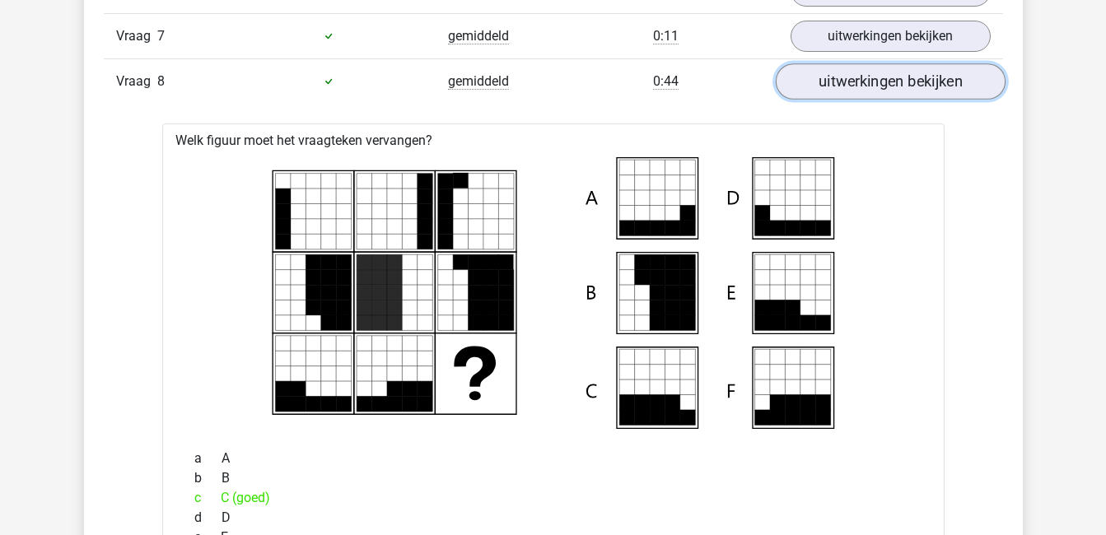
click at [923, 76] on link "uitwerkingen bekijken" at bounding box center [890, 81] width 230 height 36
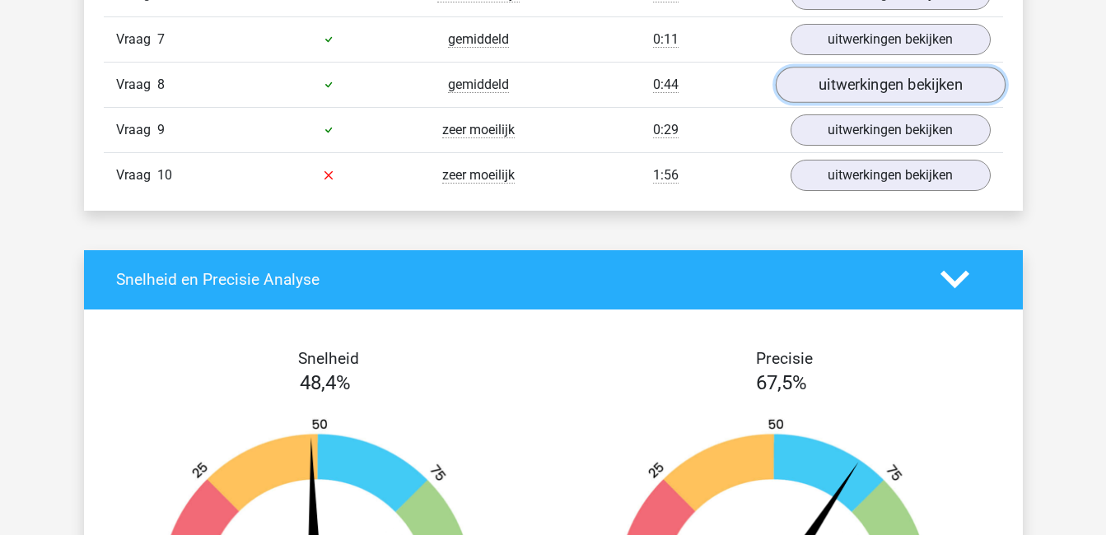
scroll to position [1388, 0]
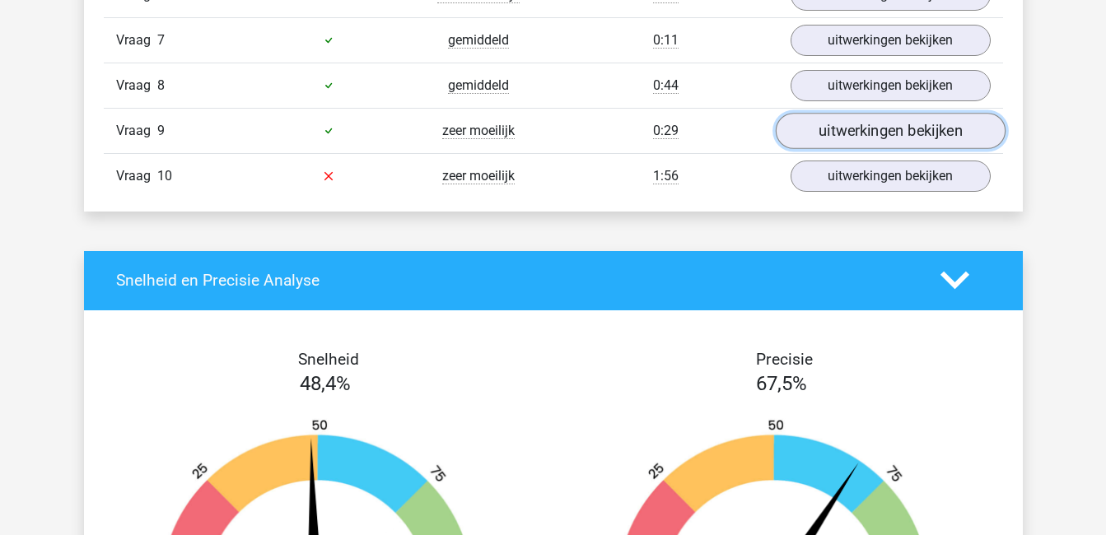
click at [913, 137] on link "uitwerkingen bekijken" at bounding box center [890, 131] width 230 height 36
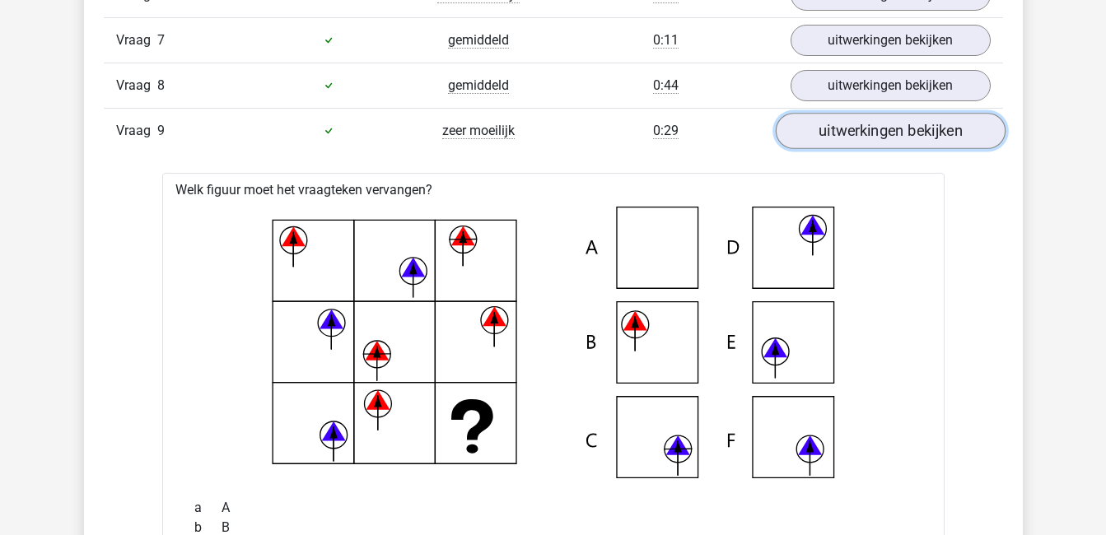
click at [913, 137] on link "uitwerkingen bekijken" at bounding box center [890, 131] width 230 height 36
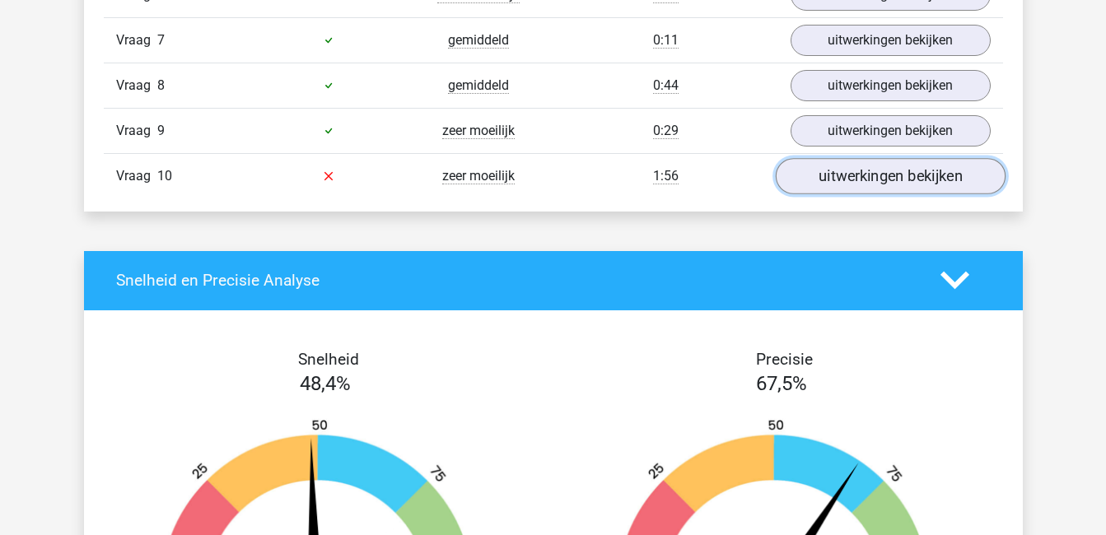
click at [920, 179] on link "uitwerkingen bekijken" at bounding box center [890, 176] width 230 height 36
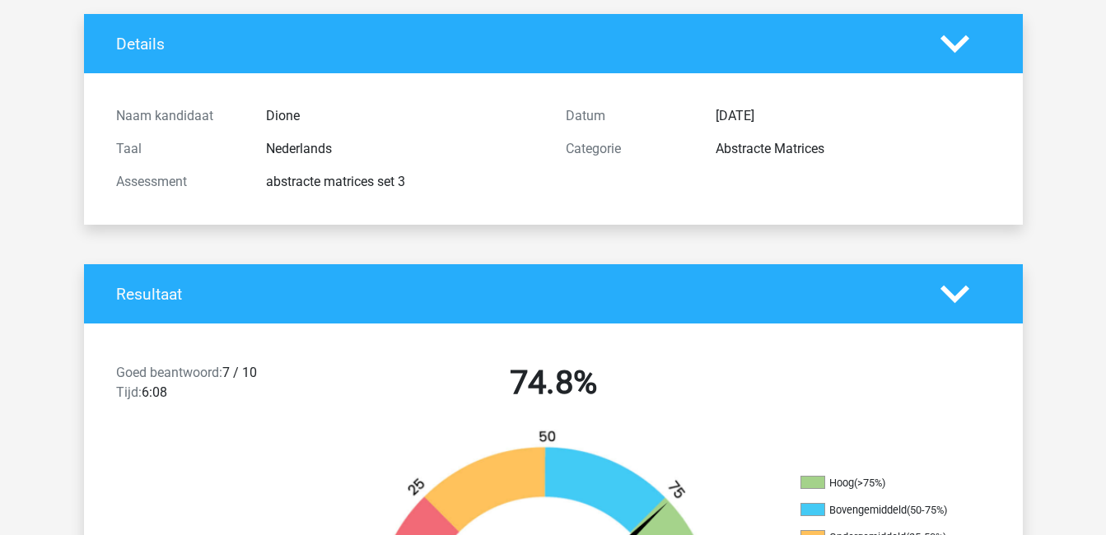
scroll to position [0, 0]
